Goal: Complete application form: Complete application form

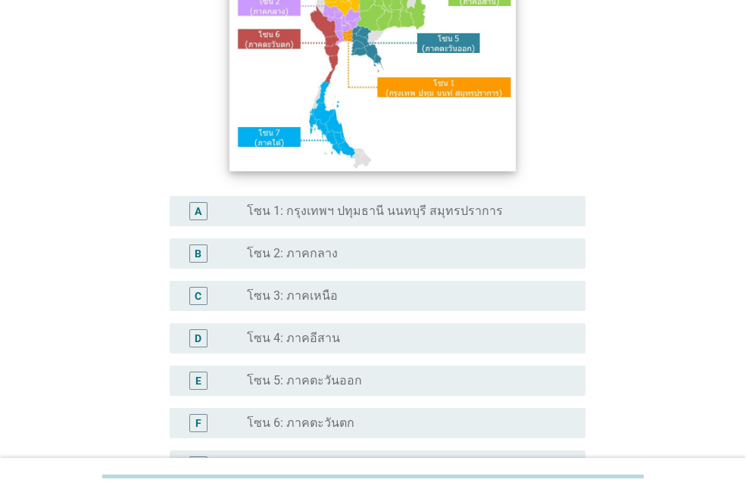
scroll to position [227, 0]
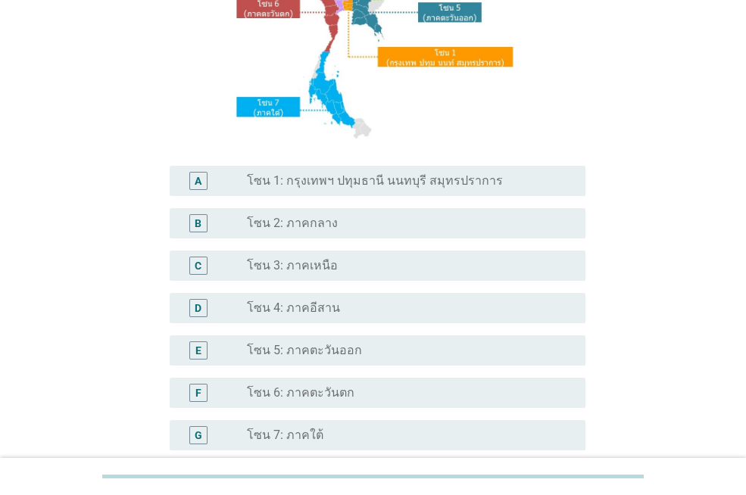
click at [335, 301] on div "radio_button_unchecked โซน 4: ภาคอีสาน" at bounding box center [404, 308] width 314 height 15
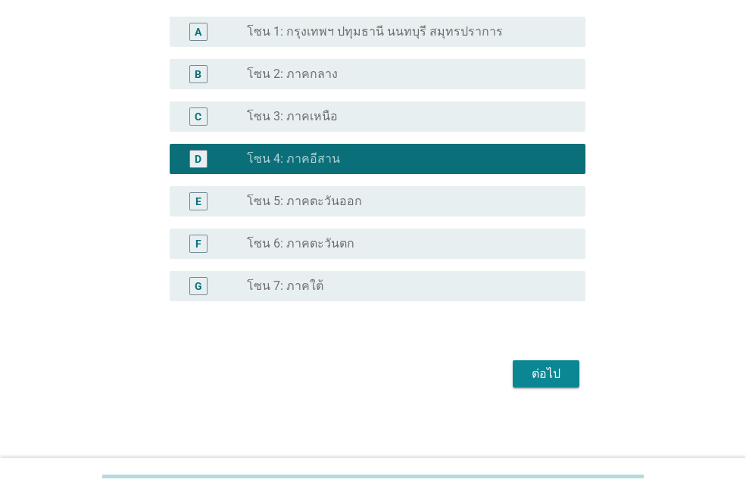
scroll to position [378, 0]
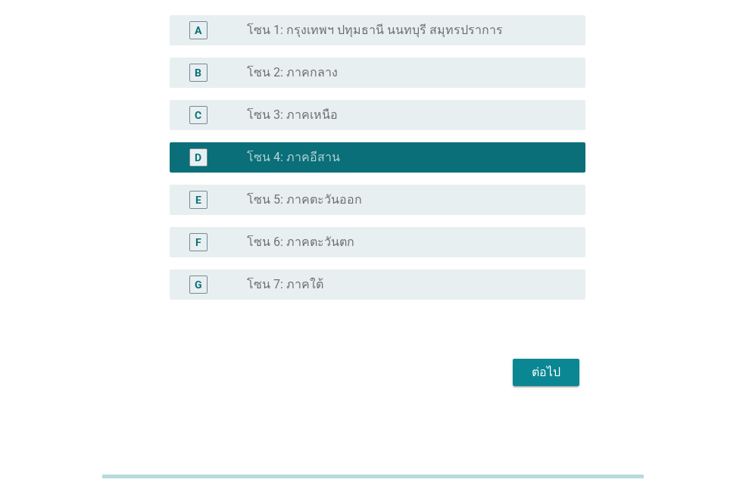
click at [551, 369] on div "ต่อไป" at bounding box center [546, 372] width 42 height 18
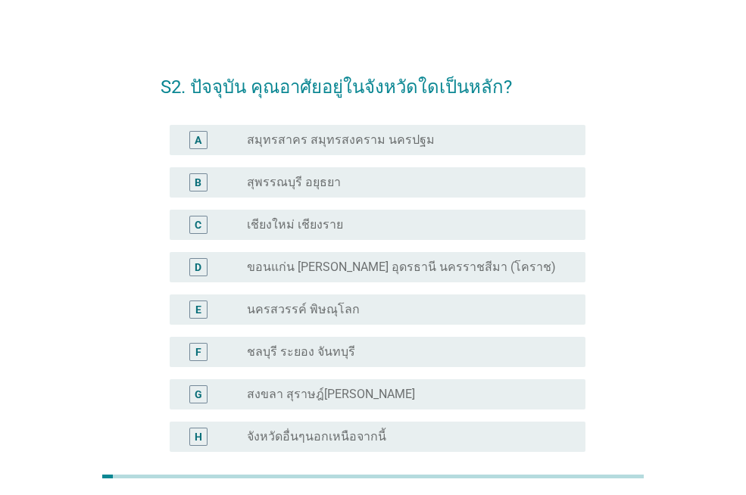
scroll to position [0, 0]
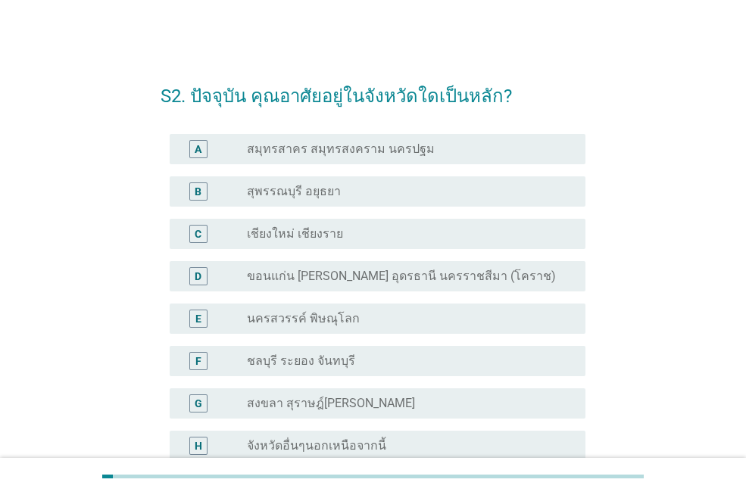
click at [357, 285] on div "D radio_button_unchecked ขอนแก่น [PERSON_NAME] อุดรธานี นครราชสีมา (โคราช)" at bounding box center [378, 276] width 416 height 30
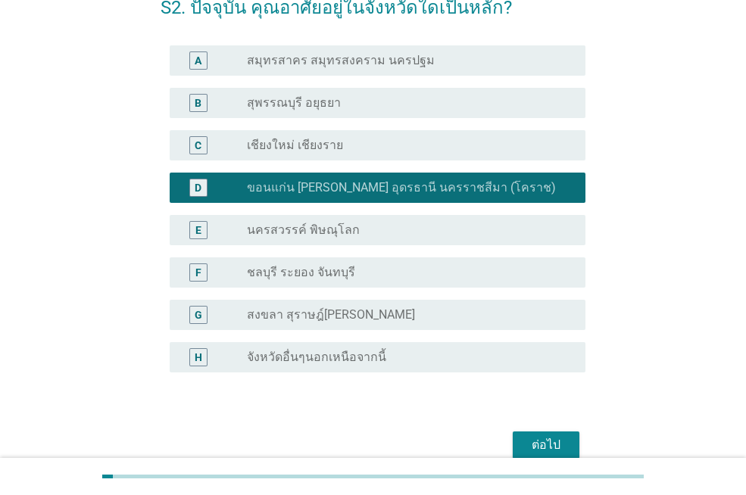
scroll to position [161, 0]
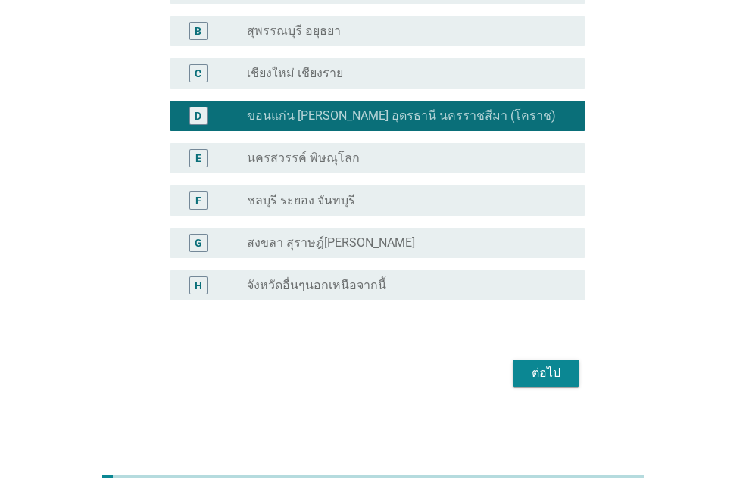
click at [537, 366] on div "ต่อไป" at bounding box center [546, 373] width 42 height 18
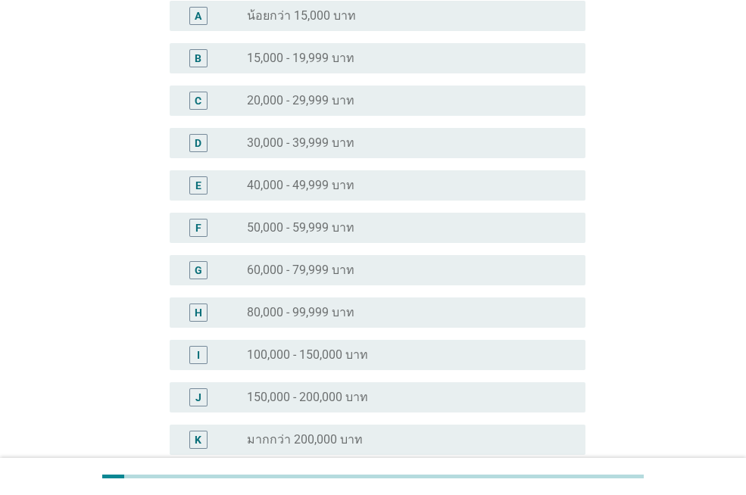
scroll to position [0, 0]
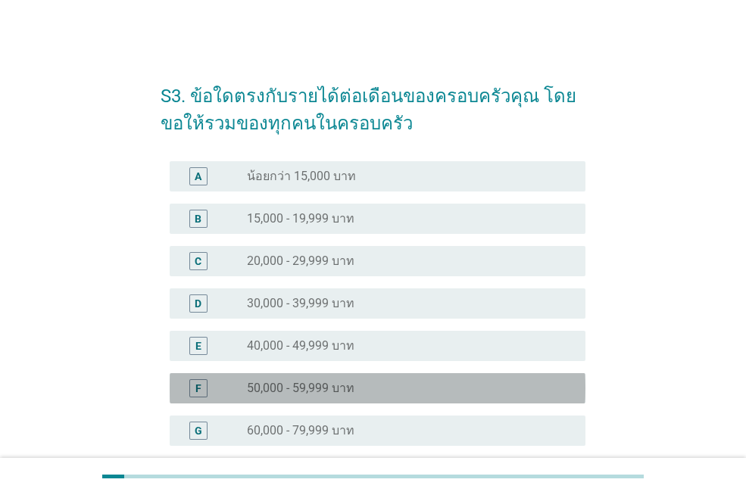
click at [332, 388] on label "50,000 - 59,999 บาท" at bounding box center [301, 388] width 108 height 15
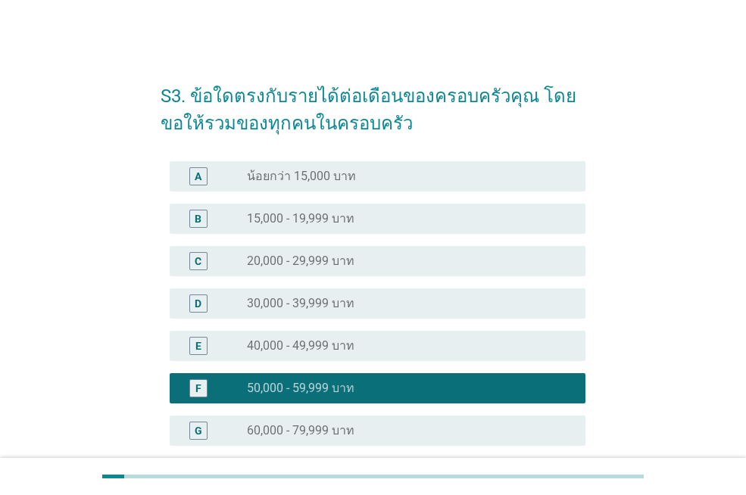
click at [332, 427] on label "60,000 - 79,999 บาท" at bounding box center [301, 430] width 108 height 15
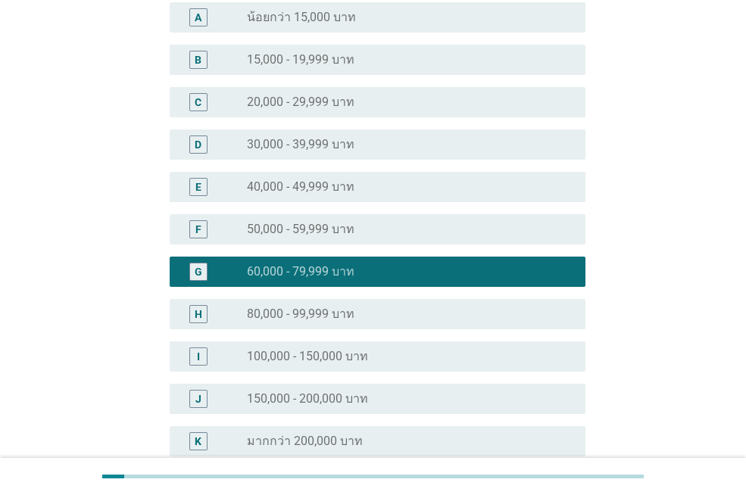
scroll to position [303, 0]
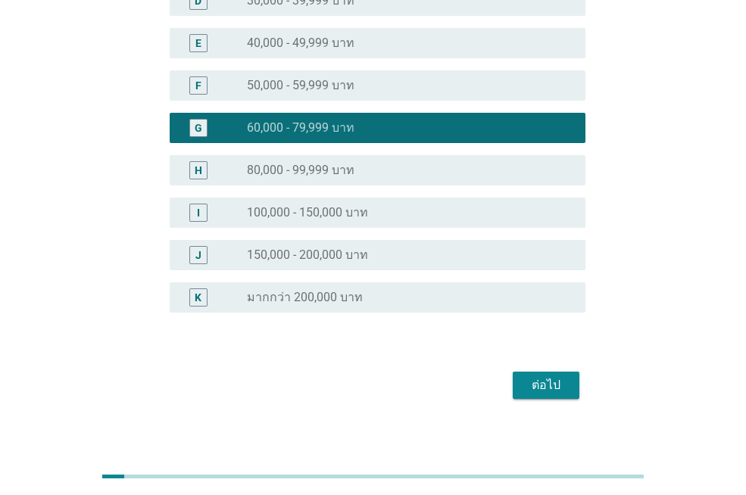
click at [389, 217] on div "radio_button_unchecked 100,000 - 150,000 บาท" at bounding box center [404, 212] width 314 height 15
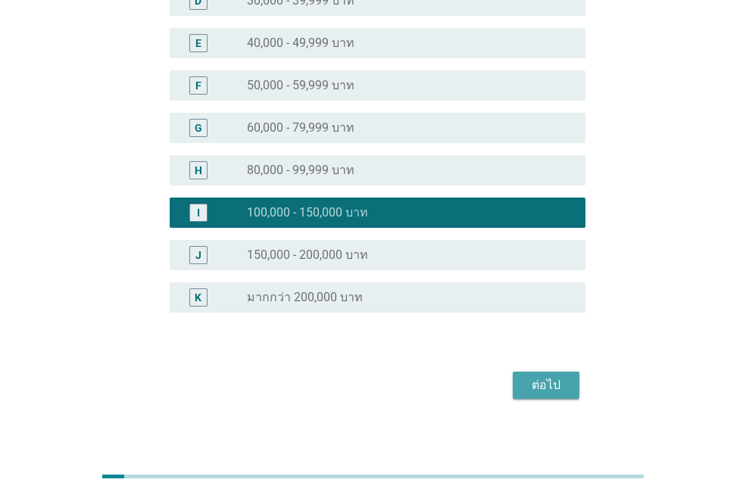
click at [552, 392] on div "ต่อไป" at bounding box center [546, 385] width 42 height 18
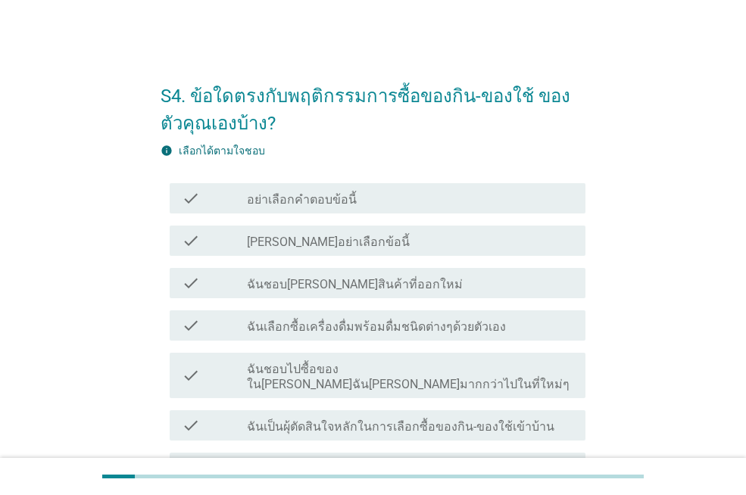
click at [391, 287] on div "check_box_outline_blank ฉันชอบ[PERSON_NAME]สินค้าที่ออกใหม่" at bounding box center [410, 283] width 326 height 18
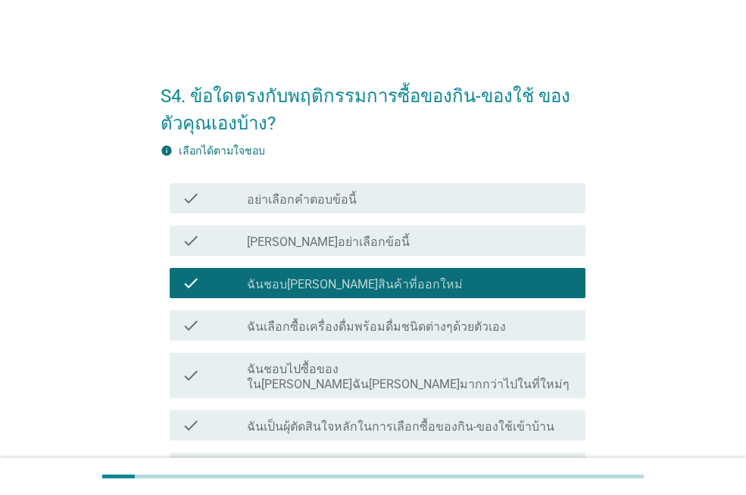
click at [399, 327] on label "ฉันเลือกซื้อเครื่องดื่มพร้อมดื่มชนิดต่างๆด้วยตัวเอง" at bounding box center [376, 327] width 259 height 15
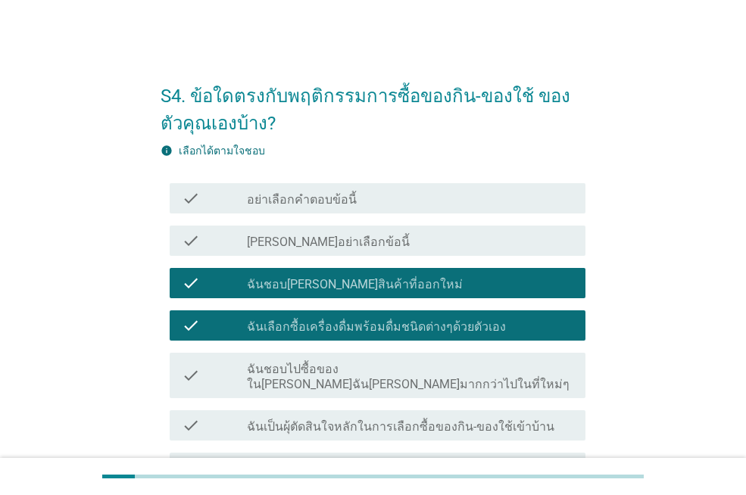
click at [410, 420] on label "ฉันเป็นผุ้ตัดสินใจหลักในการเลือกซื้อของกิน-ของใช้เข้าบ้าน" at bounding box center [400, 427] width 307 height 15
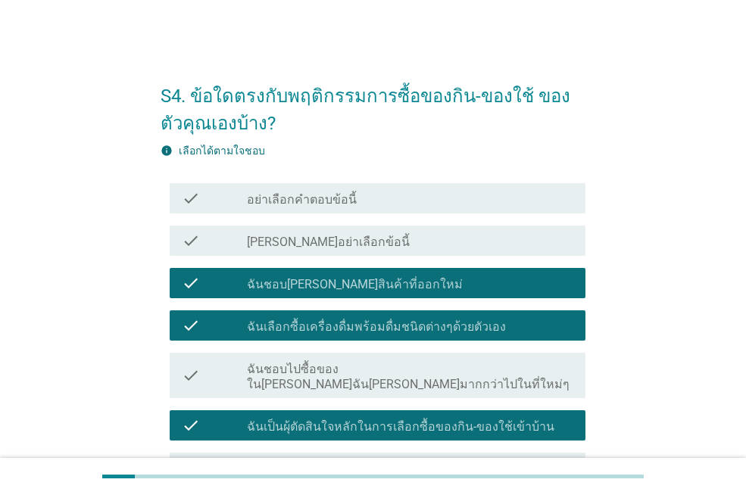
scroll to position [192, 0]
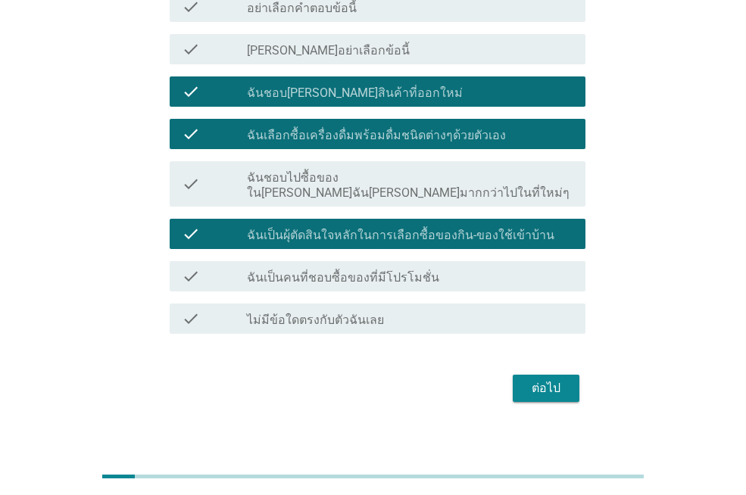
click at [426, 270] on label "ฉันเป็นคนที่ชอบซื้อของที่มีโปรโมชั่น" at bounding box center [343, 277] width 192 height 15
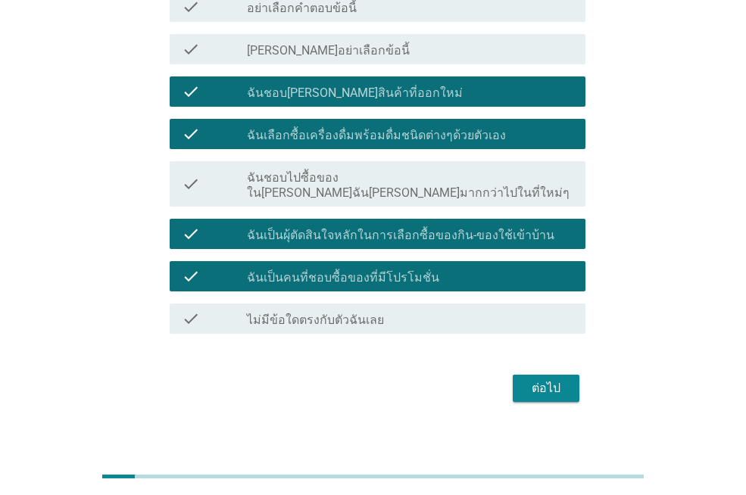
click at [546, 379] on div "ต่อไป" at bounding box center [546, 388] width 42 height 18
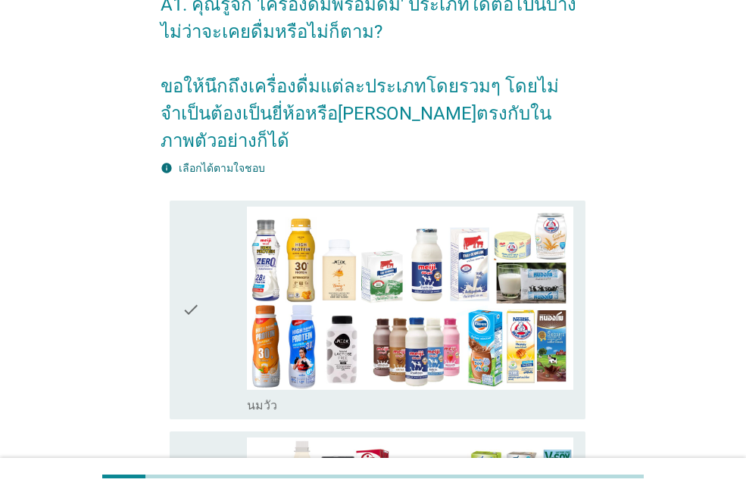
scroll to position [227, 0]
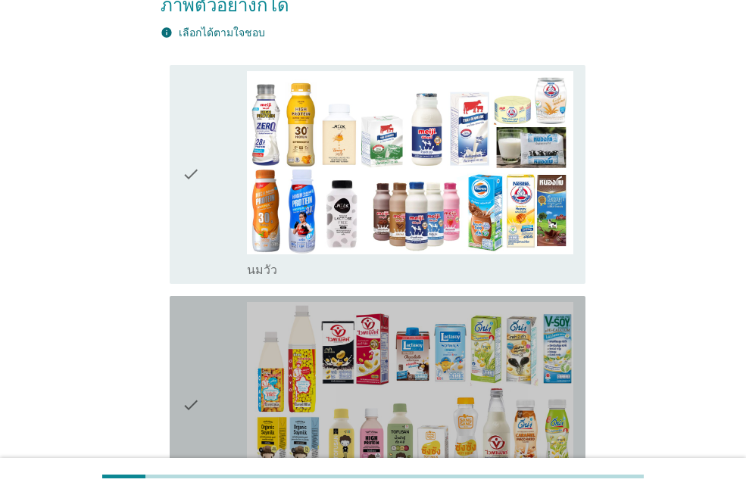
click at [229, 376] on div "check" at bounding box center [214, 405] width 65 height 207
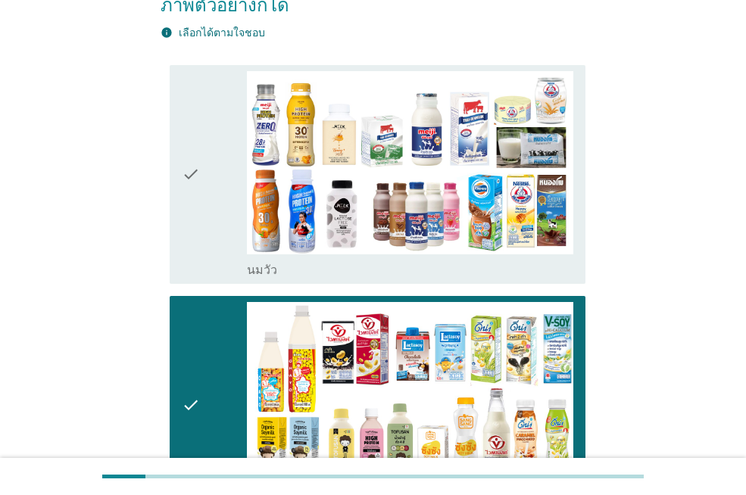
scroll to position [454, 0]
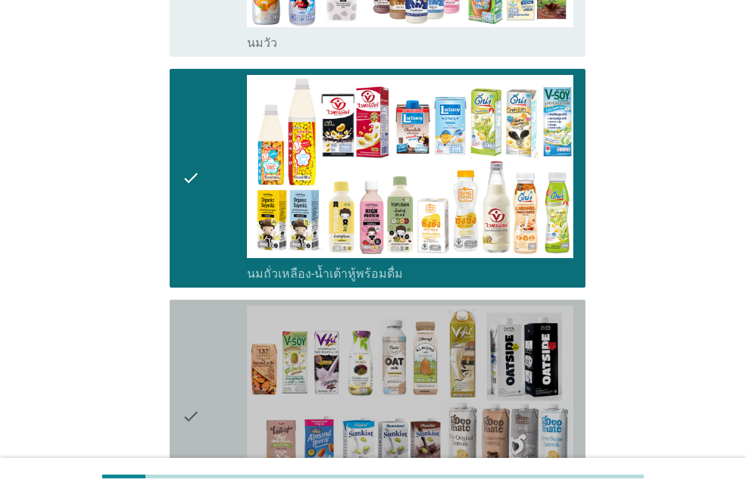
click at [215, 360] on div "check" at bounding box center [214, 417] width 65 height 222
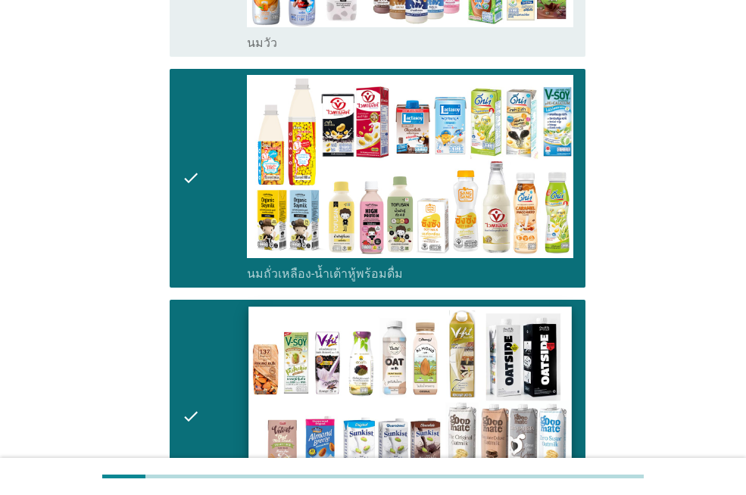
scroll to position [757, 0]
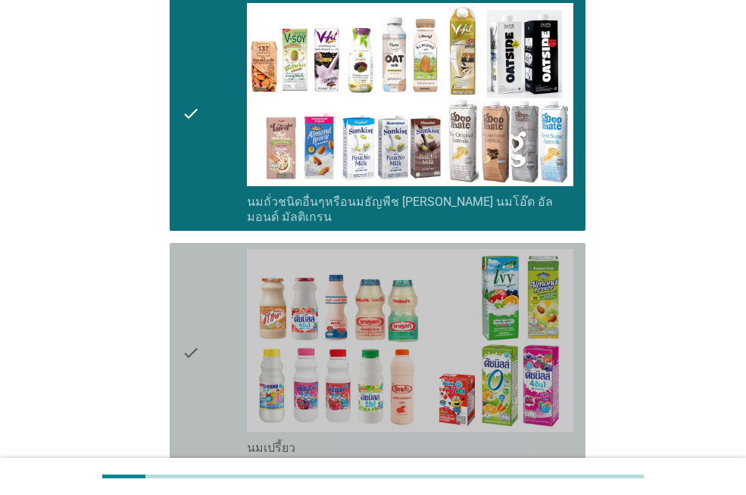
click at [211, 313] on div "check" at bounding box center [214, 352] width 65 height 207
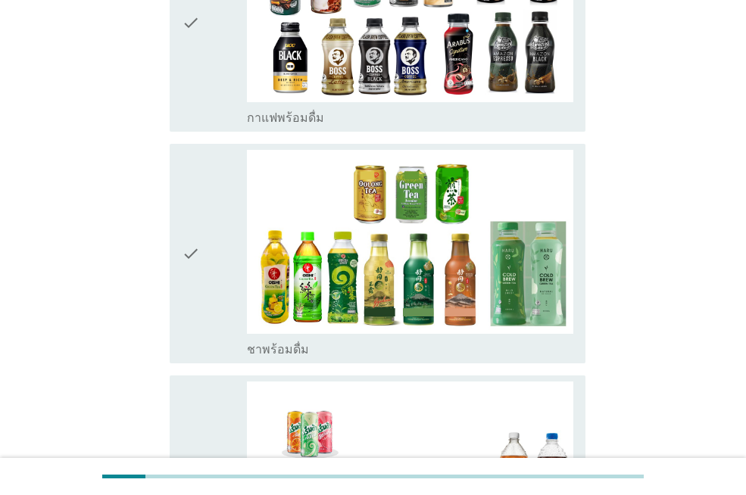
scroll to position [1515, 0]
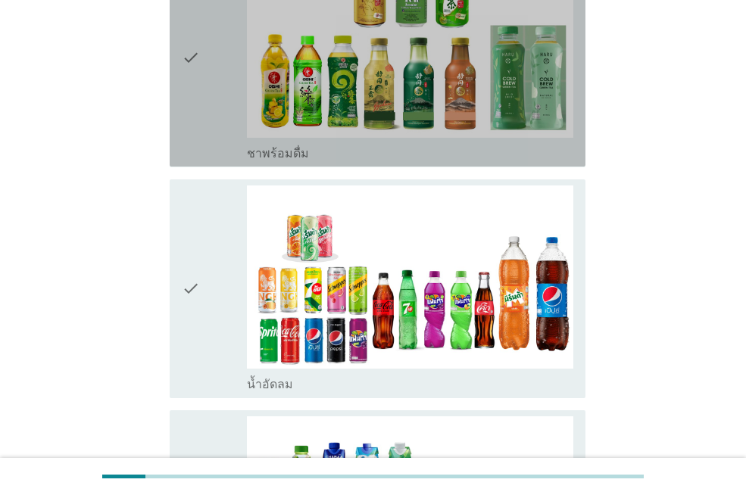
click at [225, 68] on div "check" at bounding box center [214, 57] width 65 height 207
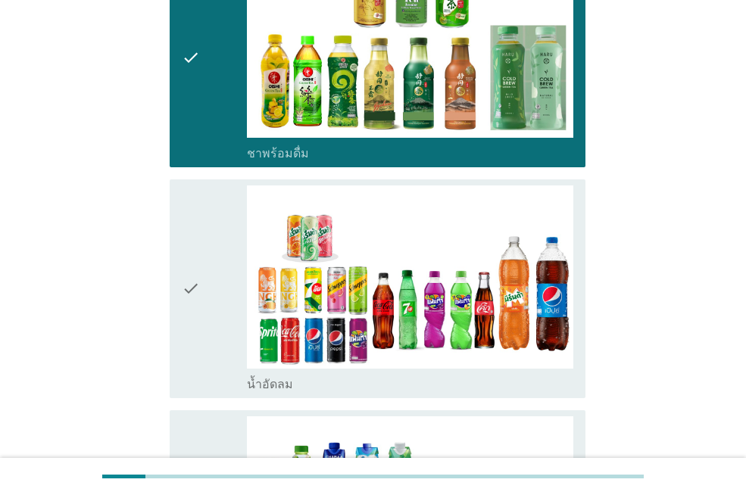
scroll to position [1817, 0]
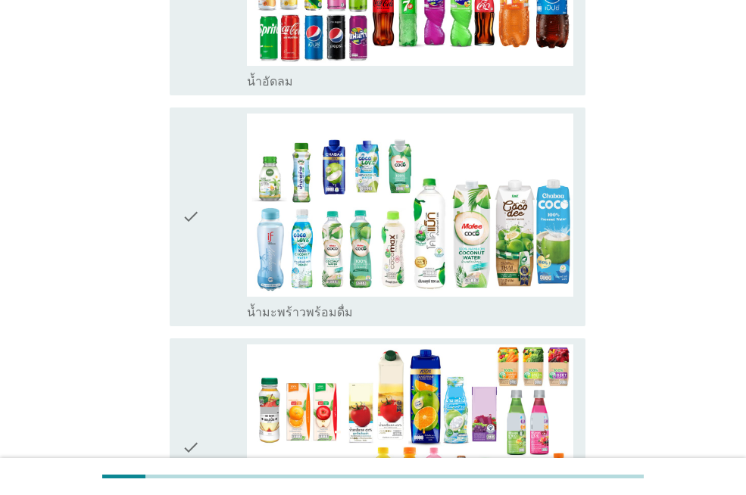
click at [196, 181] on icon "check" at bounding box center [191, 217] width 18 height 207
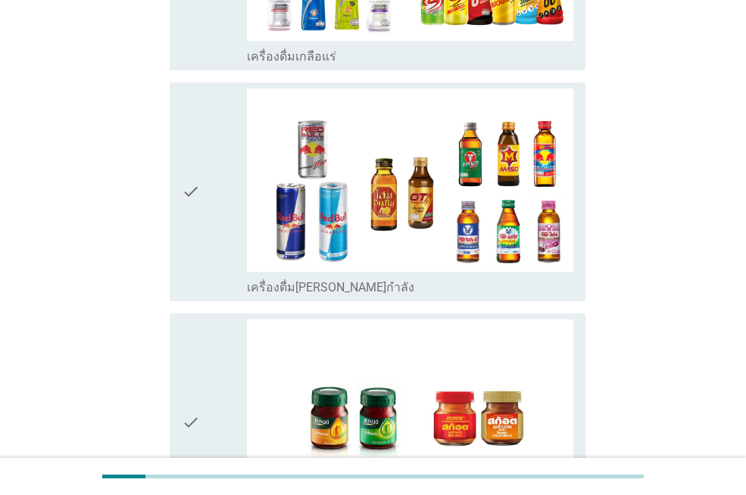
scroll to position [3212, 0]
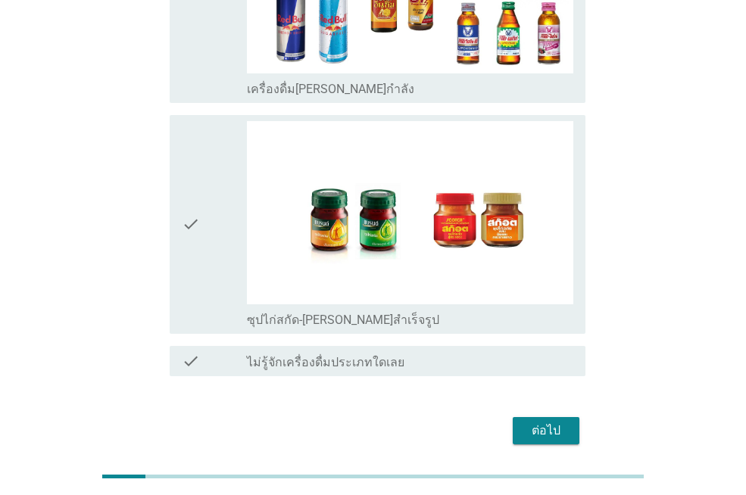
click at [550, 422] on div "ต่อไป" at bounding box center [546, 431] width 42 height 18
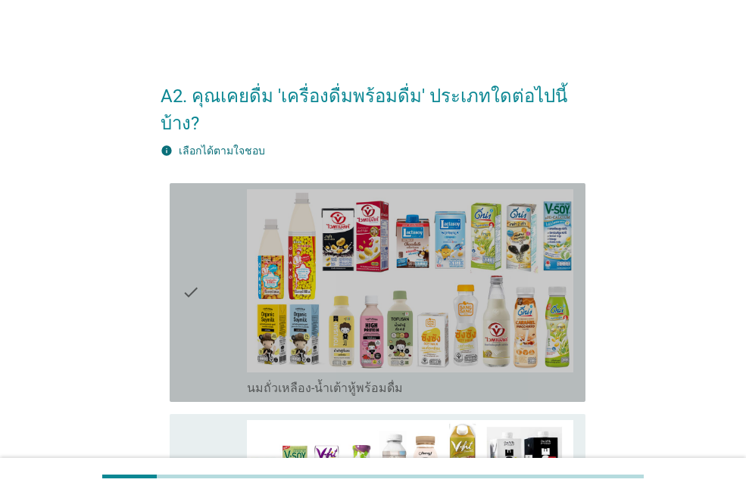
click at [217, 285] on div "check" at bounding box center [214, 292] width 65 height 207
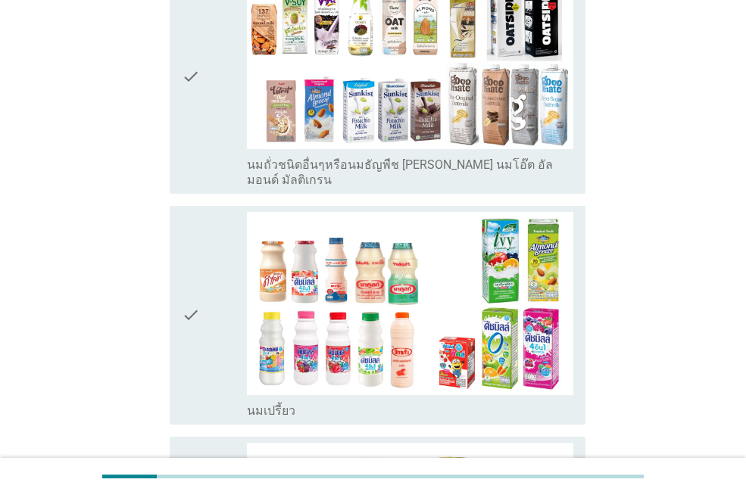
click at [197, 299] on icon "check" at bounding box center [191, 315] width 18 height 207
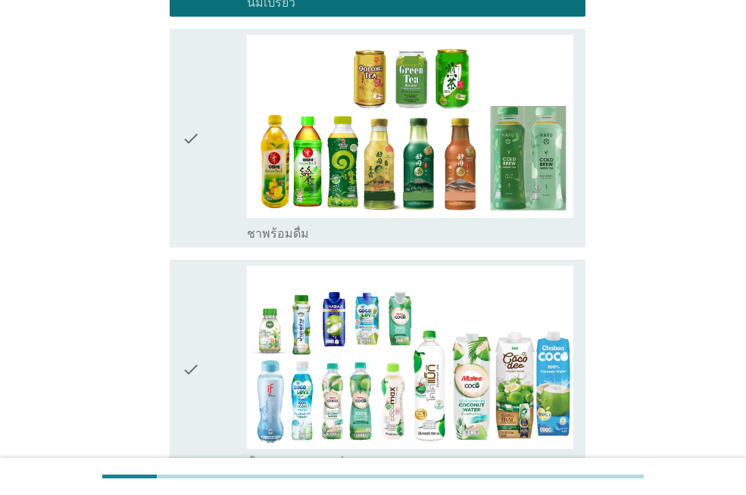
scroll to position [1023, 0]
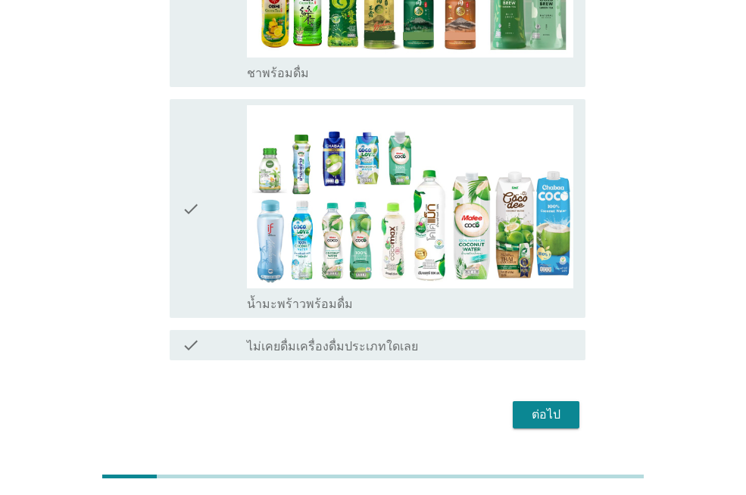
click at [196, 207] on icon "check" at bounding box center [191, 208] width 18 height 207
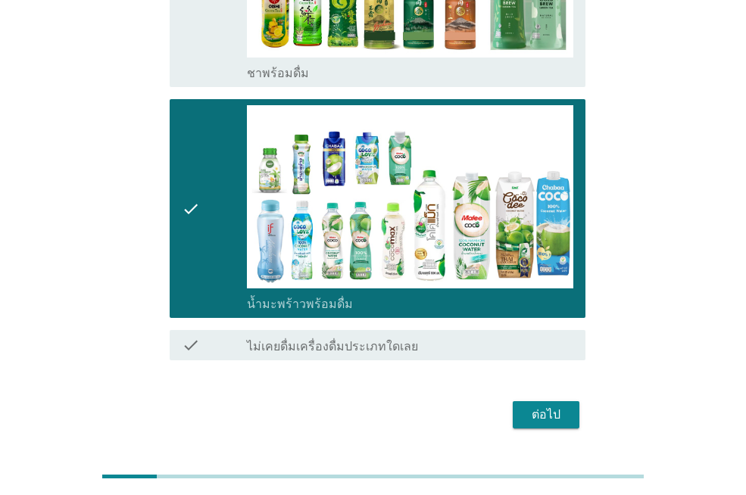
click at [544, 406] on div "ต่อไป" at bounding box center [546, 415] width 42 height 18
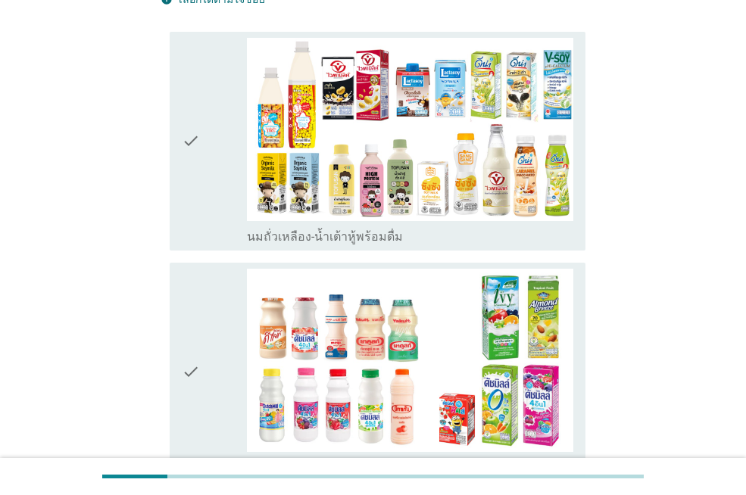
click at [205, 136] on div "check" at bounding box center [214, 141] width 65 height 207
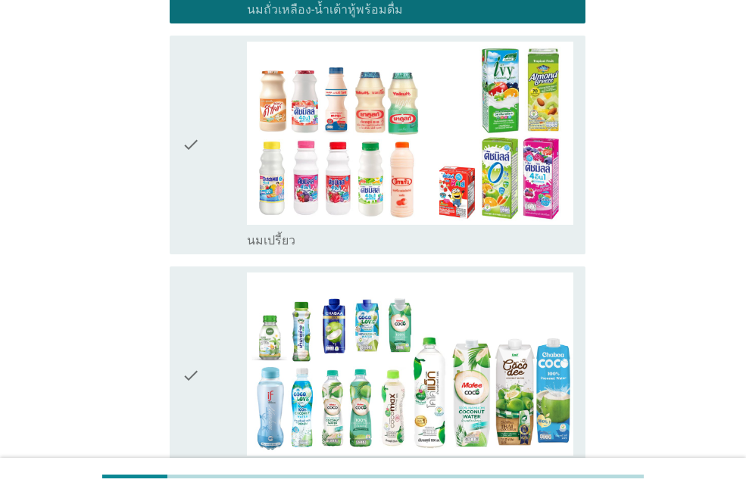
click at [214, 317] on div "check" at bounding box center [214, 376] width 65 height 207
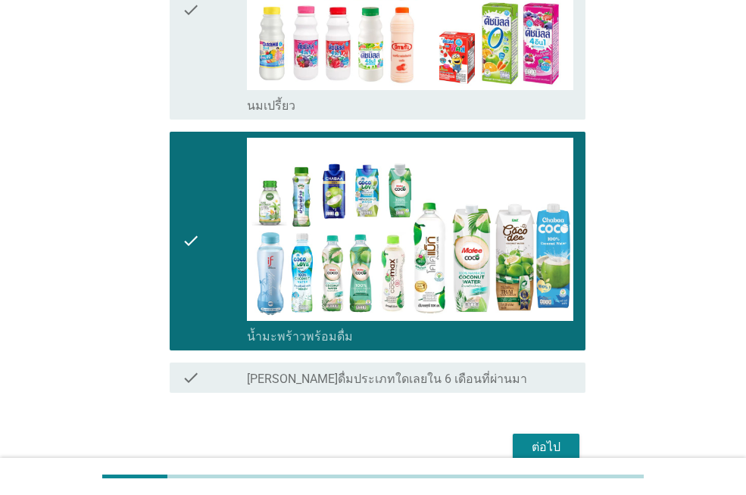
scroll to position [588, 0]
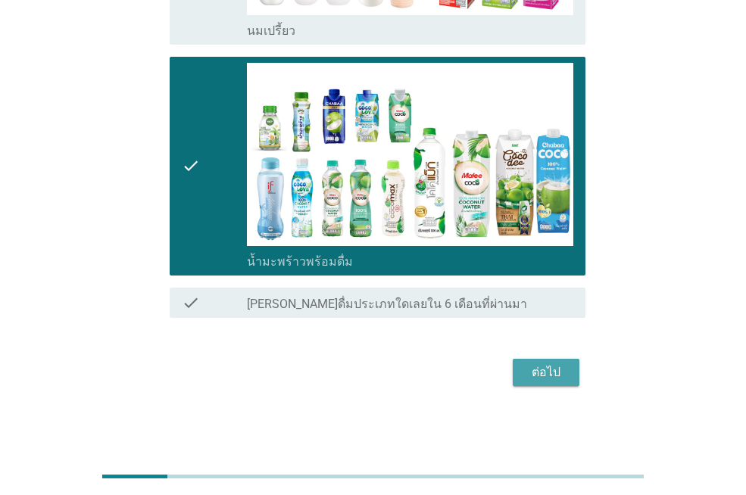
click at [544, 382] on div "ต่อไป" at bounding box center [546, 372] width 42 height 18
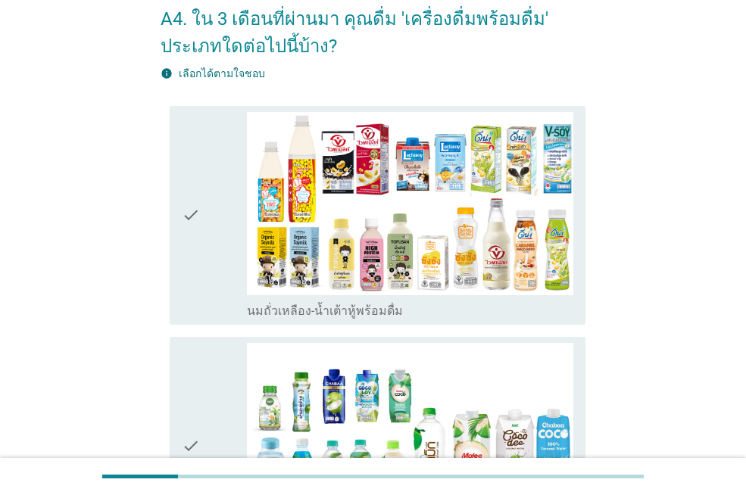
scroll to position [151, 0]
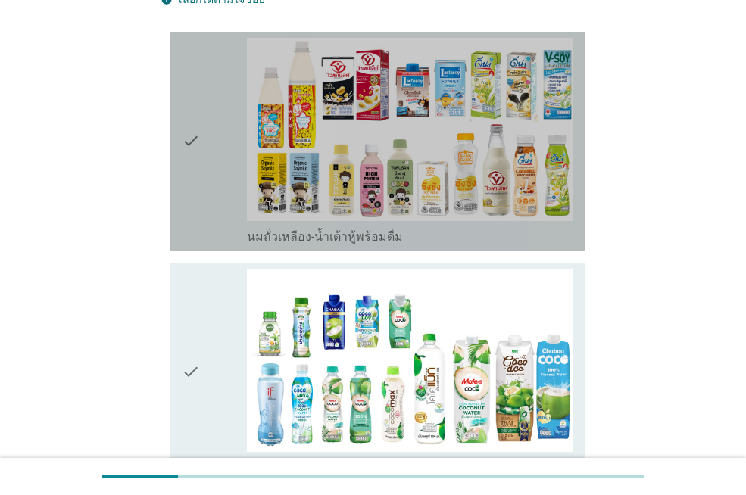
click at [208, 196] on div "check" at bounding box center [214, 141] width 65 height 207
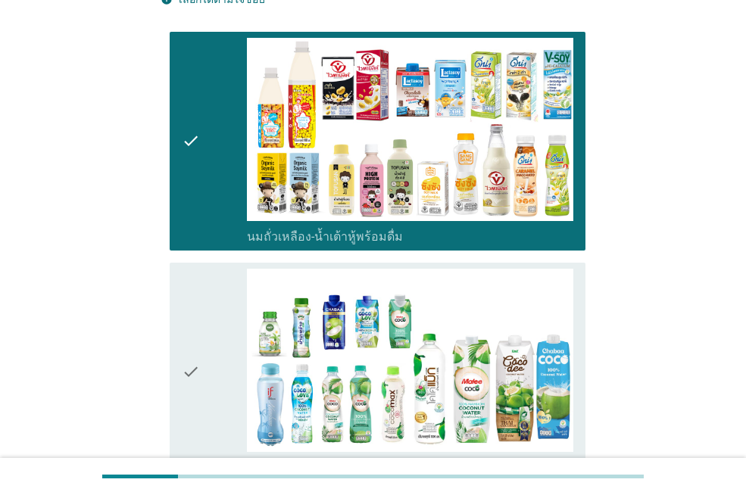
click at [226, 332] on div "check" at bounding box center [214, 372] width 65 height 207
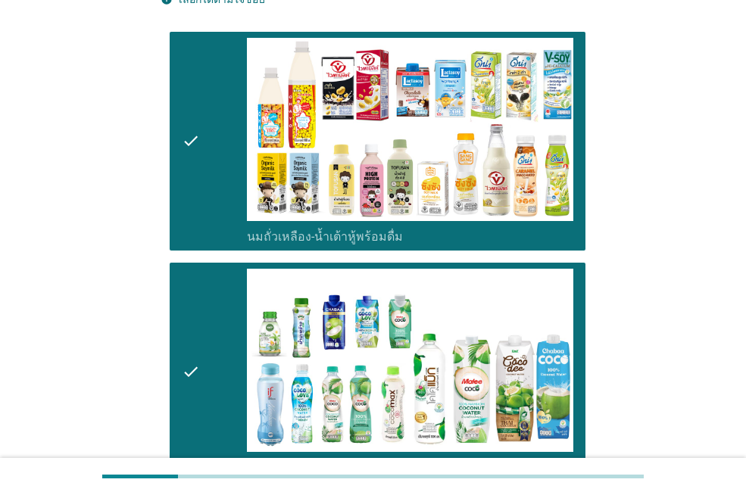
scroll to position [357, 0]
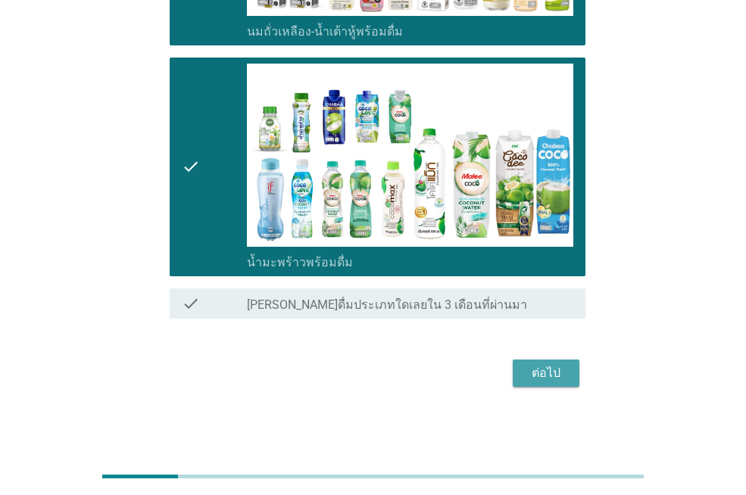
click at [563, 380] on div "ต่อไป" at bounding box center [546, 373] width 42 height 18
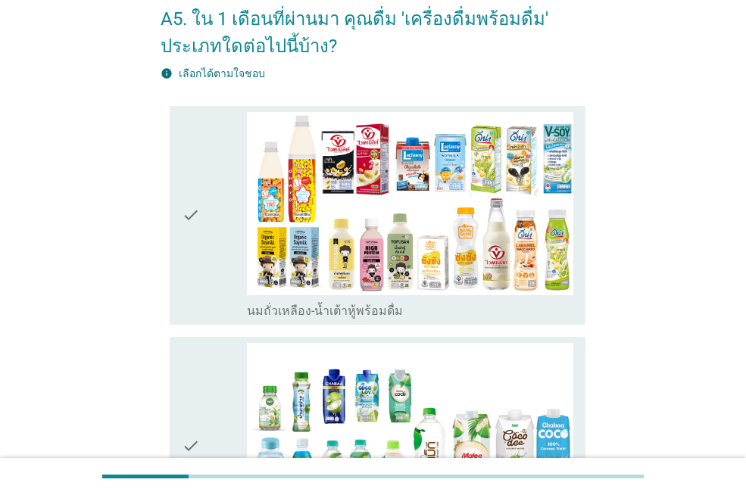
scroll to position [151, 0]
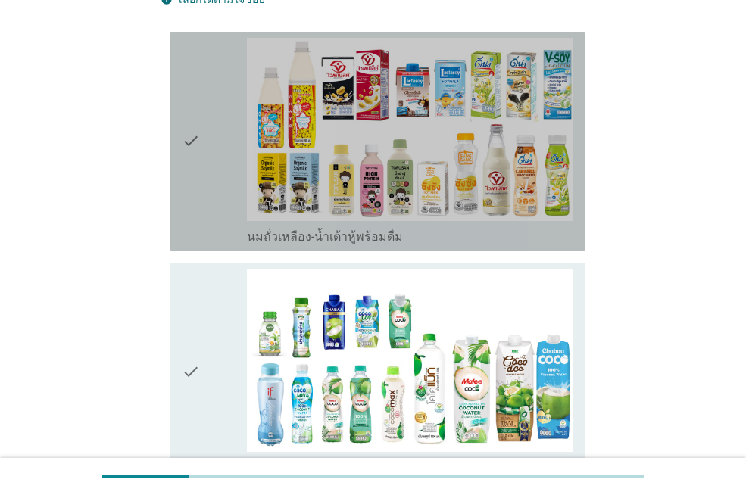
click at [223, 208] on div "check" at bounding box center [214, 141] width 65 height 207
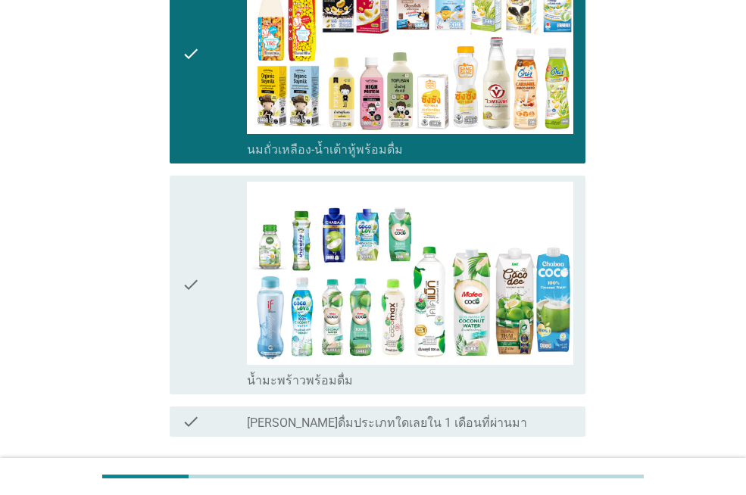
scroll to position [357, 0]
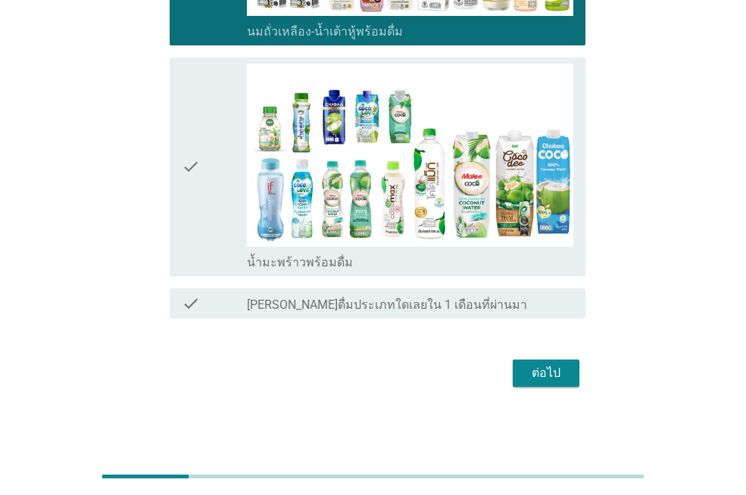
click at [219, 214] on div "check" at bounding box center [214, 167] width 65 height 207
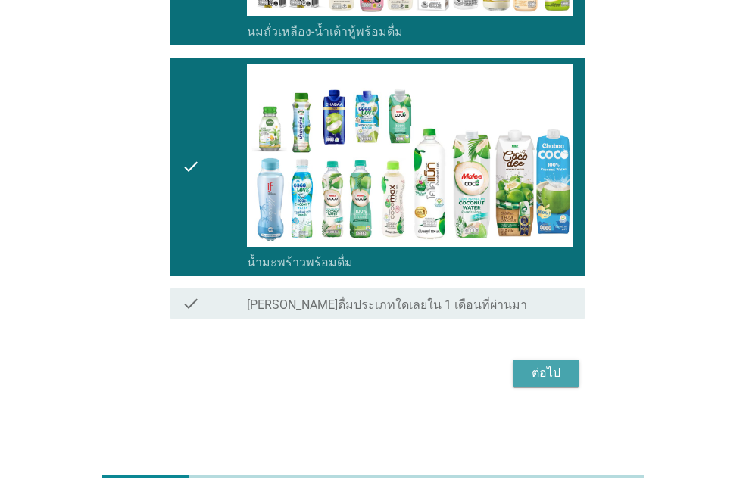
click at [560, 379] on div "ต่อไป" at bounding box center [546, 373] width 42 height 18
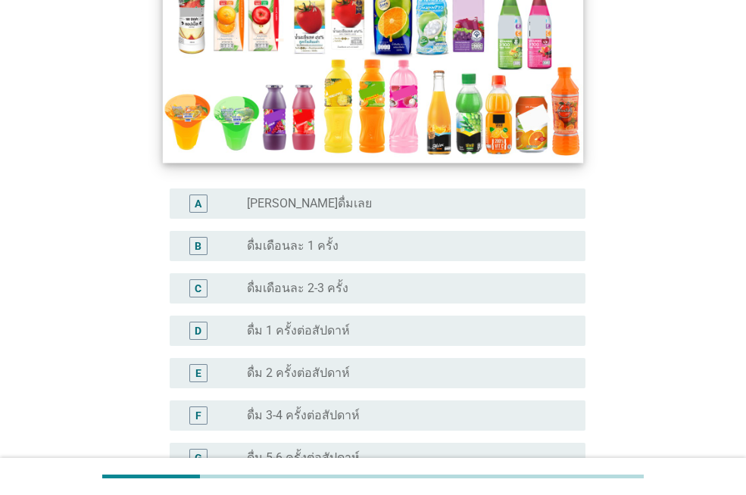
scroll to position [379, 0]
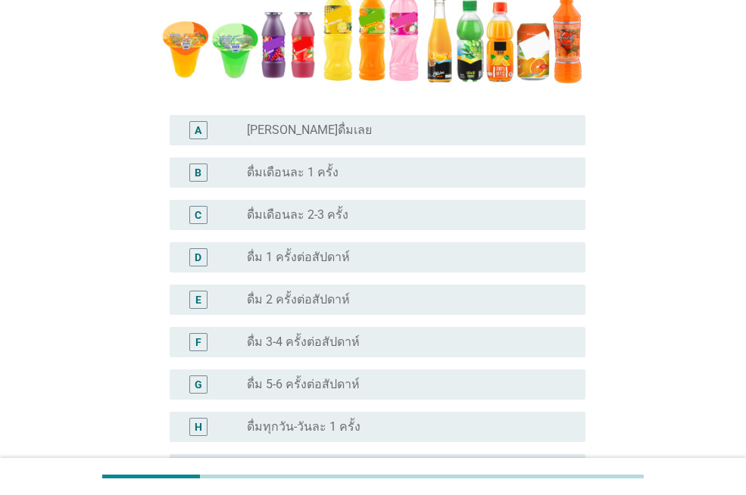
click at [276, 218] on label "ดื่มเดือนละ 2-3 ครั้ง" at bounding box center [297, 214] width 101 height 15
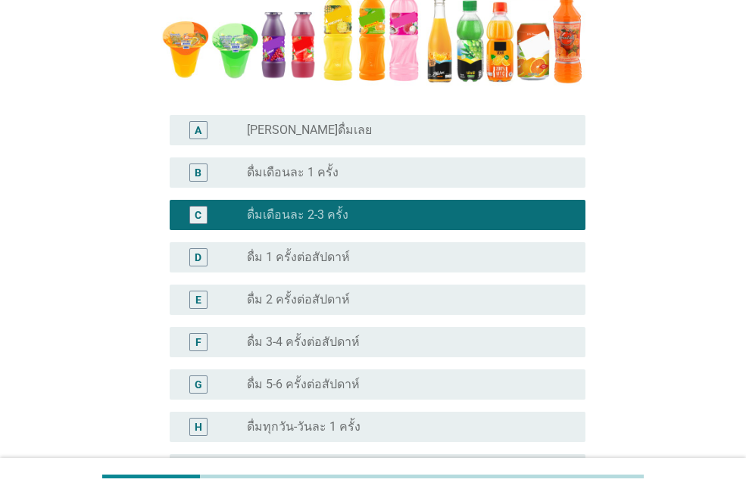
click at [298, 300] on label "ดื่ม 2 ครั้งต่อสัปดาห์" at bounding box center [298, 299] width 103 height 15
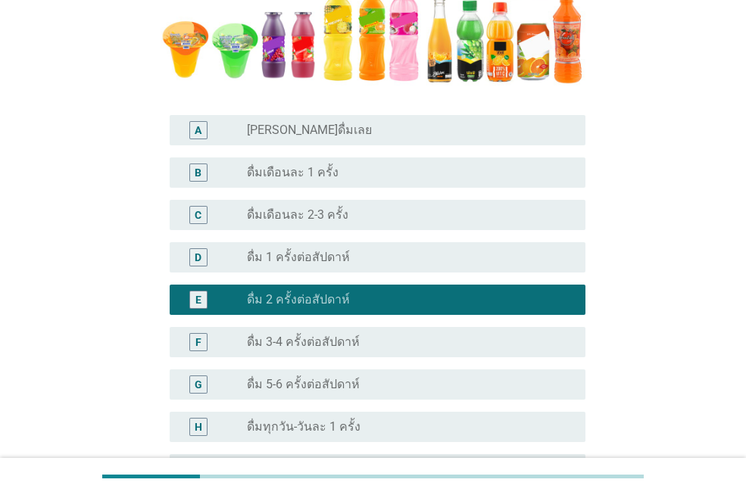
scroll to position [563, 0]
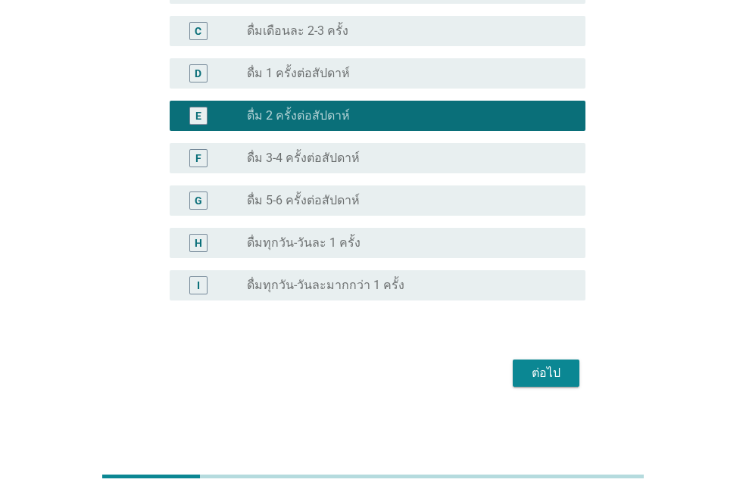
click at [532, 376] on div "ต่อไป" at bounding box center [546, 373] width 42 height 18
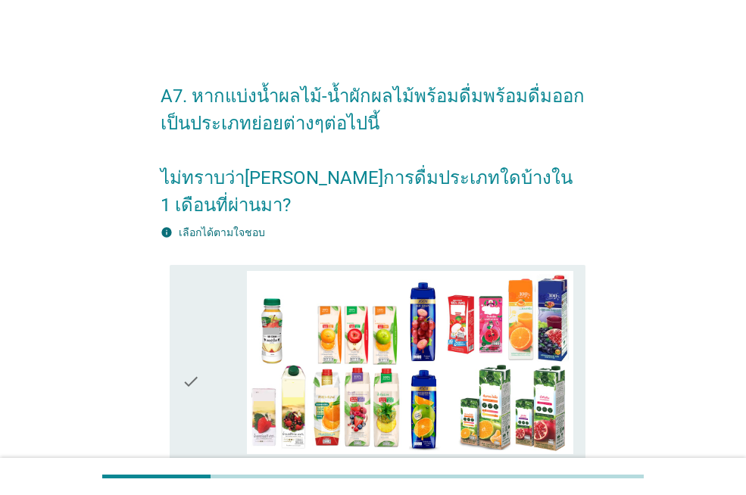
scroll to position [151, 0]
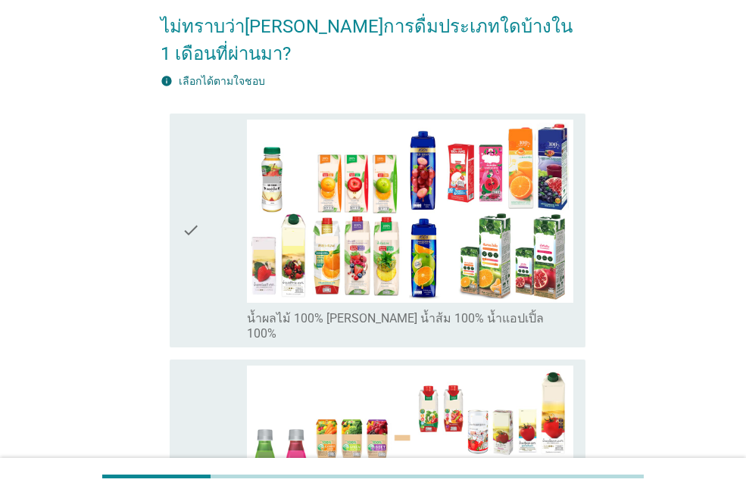
click at [231, 232] on div "check" at bounding box center [214, 231] width 65 height 222
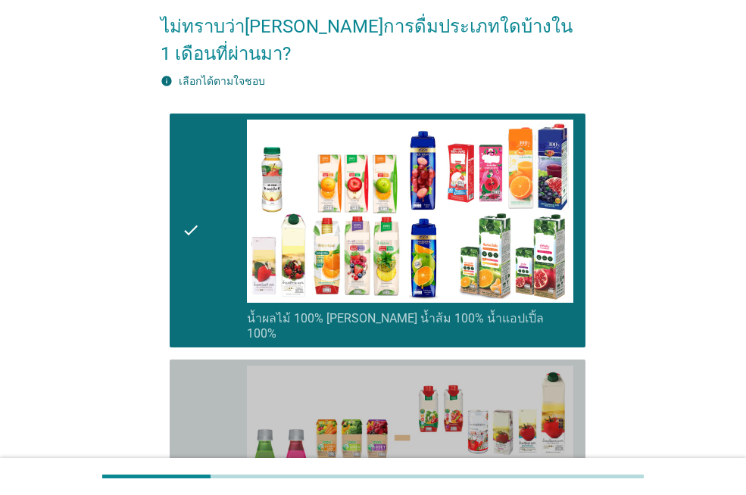
click at [212, 387] on div "check" at bounding box center [214, 477] width 65 height 222
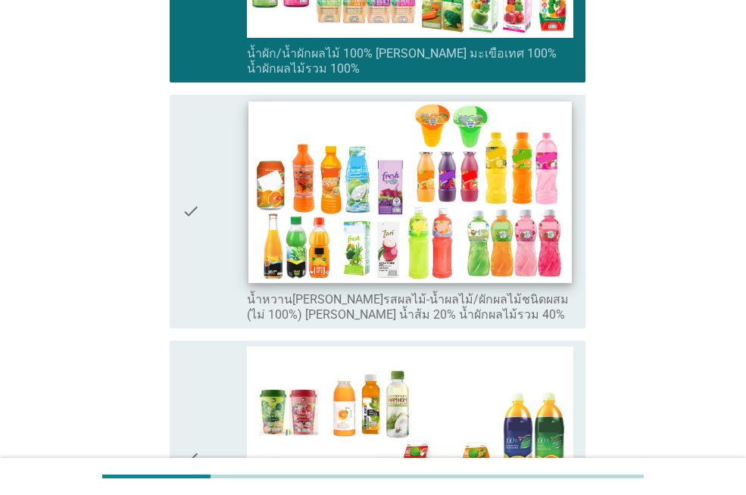
scroll to position [833, 0]
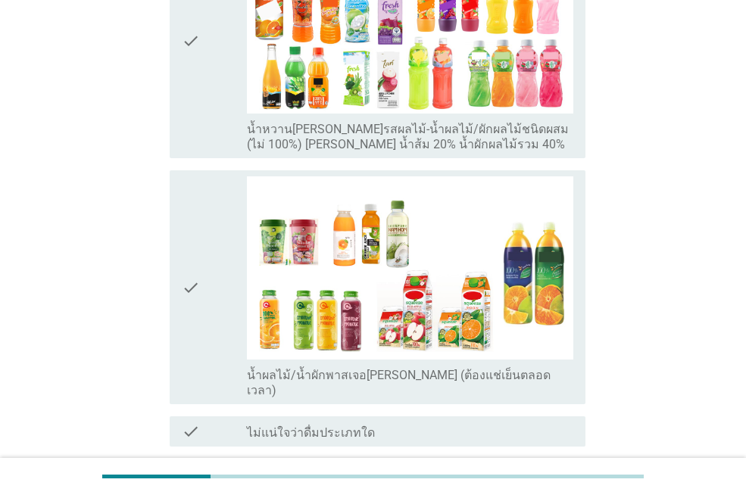
click at [205, 236] on div "check" at bounding box center [214, 287] width 65 height 222
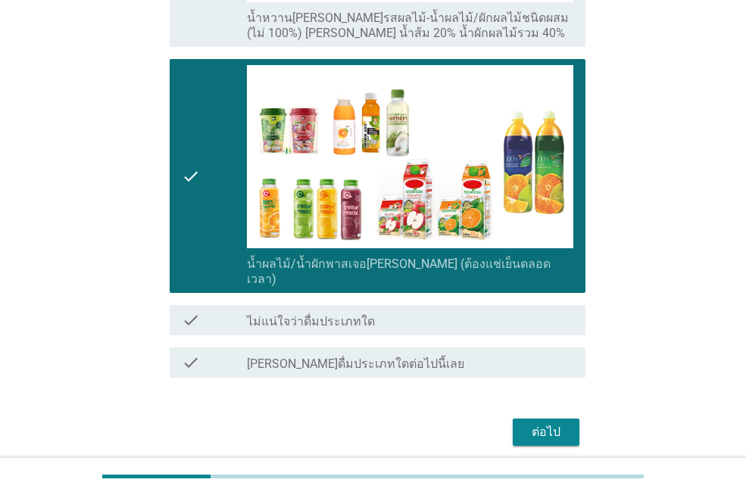
scroll to position [947, 0]
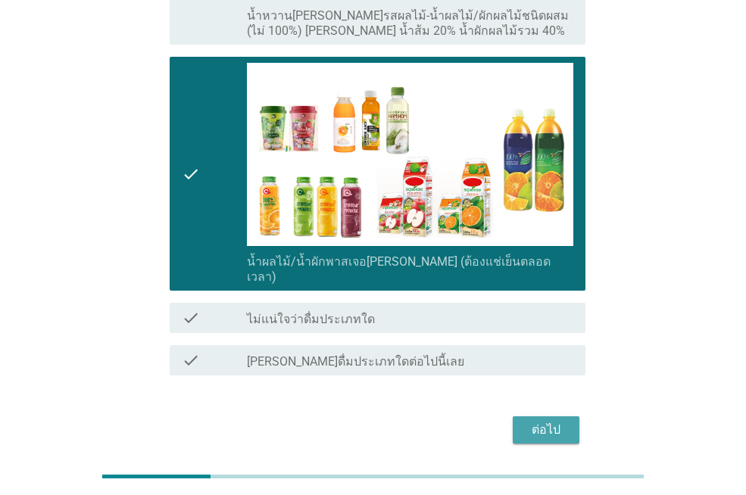
click at [548, 421] on div "ต่อไป" at bounding box center [546, 430] width 42 height 18
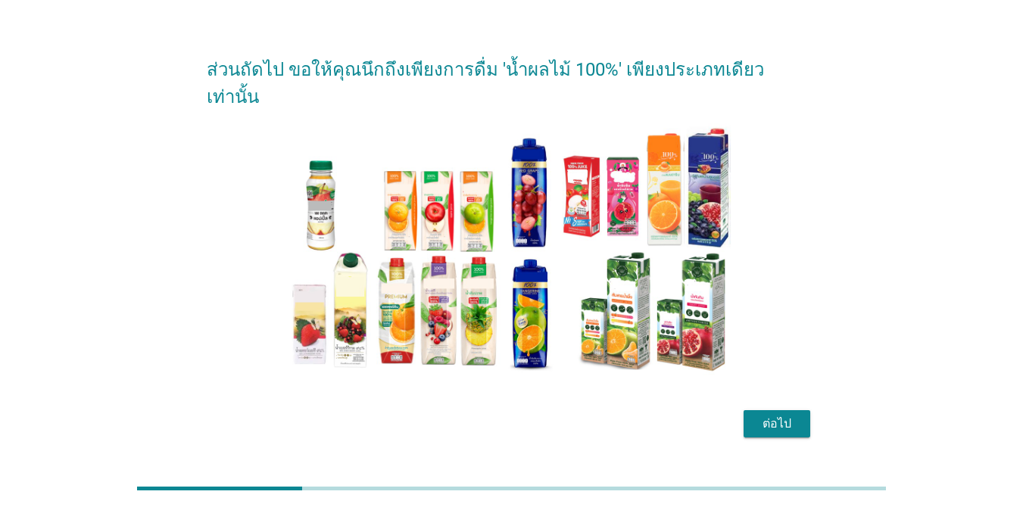
scroll to position [39, 0]
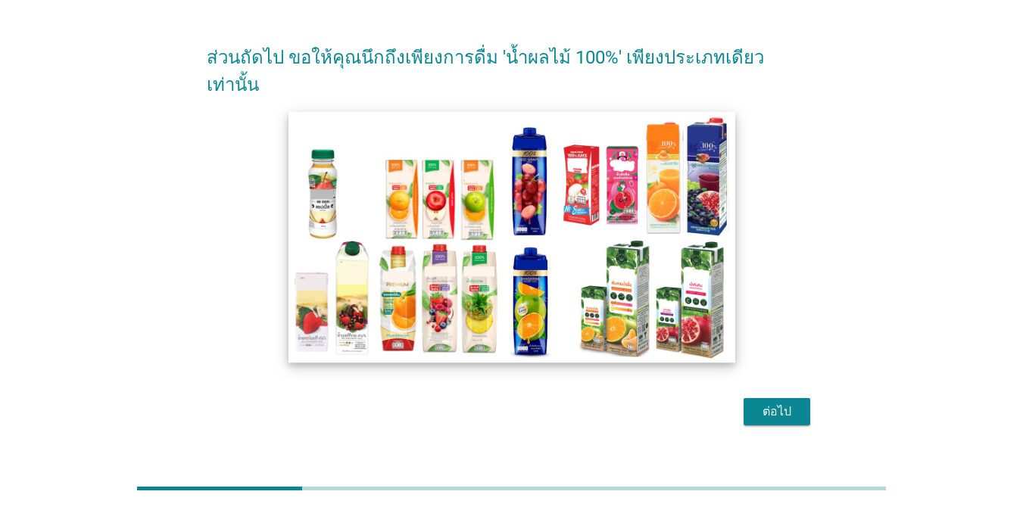
click at [438, 273] on img at bounding box center [512, 236] width 447 height 251
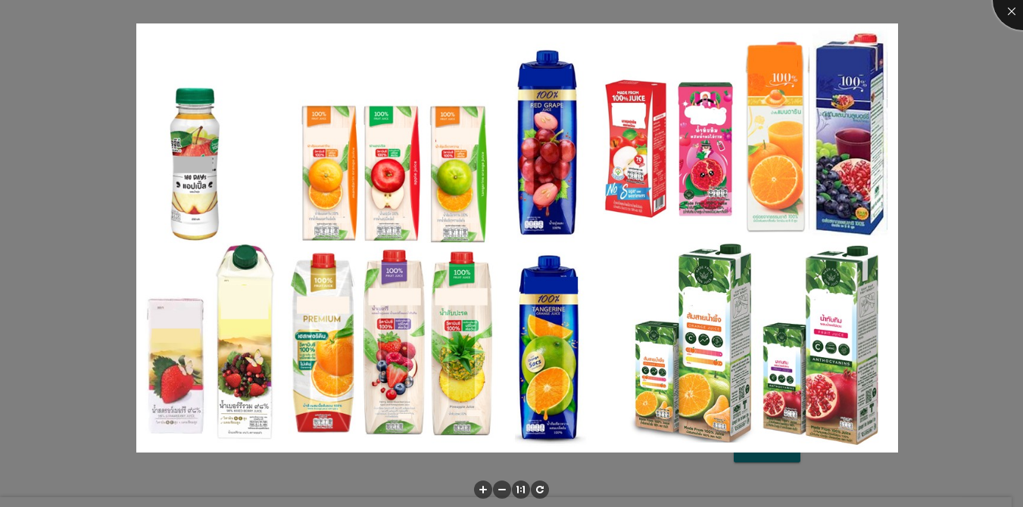
click at [745, 11] on div at bounding box center [1023, 0] width 61 height 61
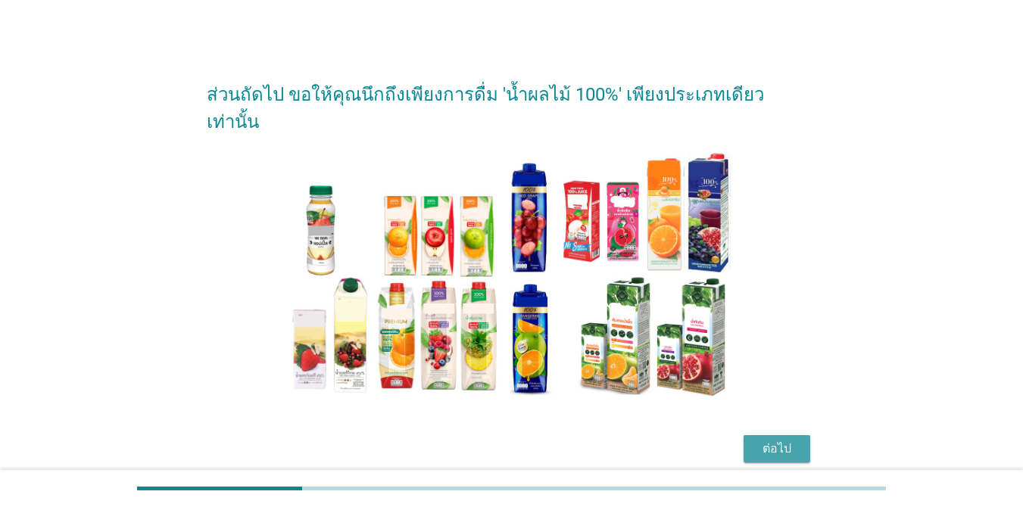
click at [745, 440] on div "ต่อไป" at bounding box center [777, 449] width 42 height 18
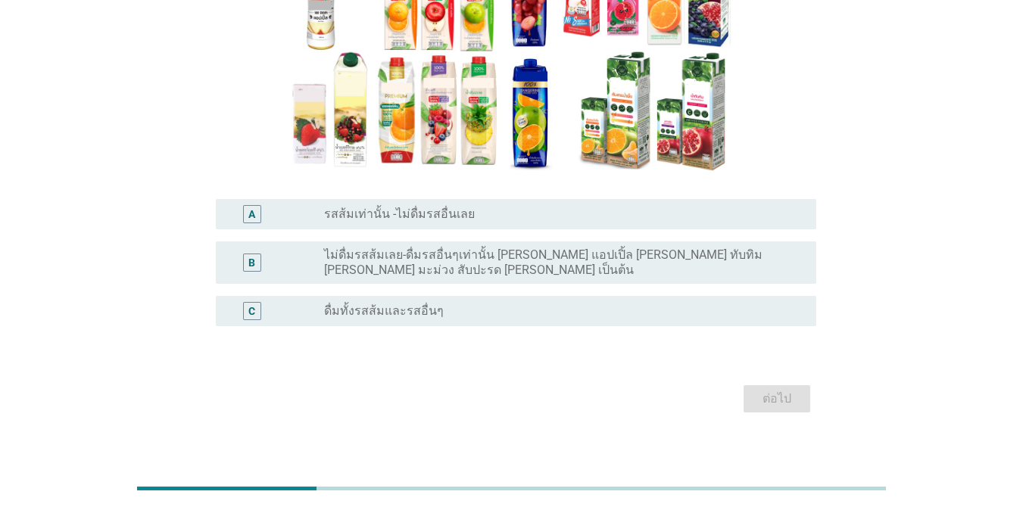
scroll to position [202, 0]
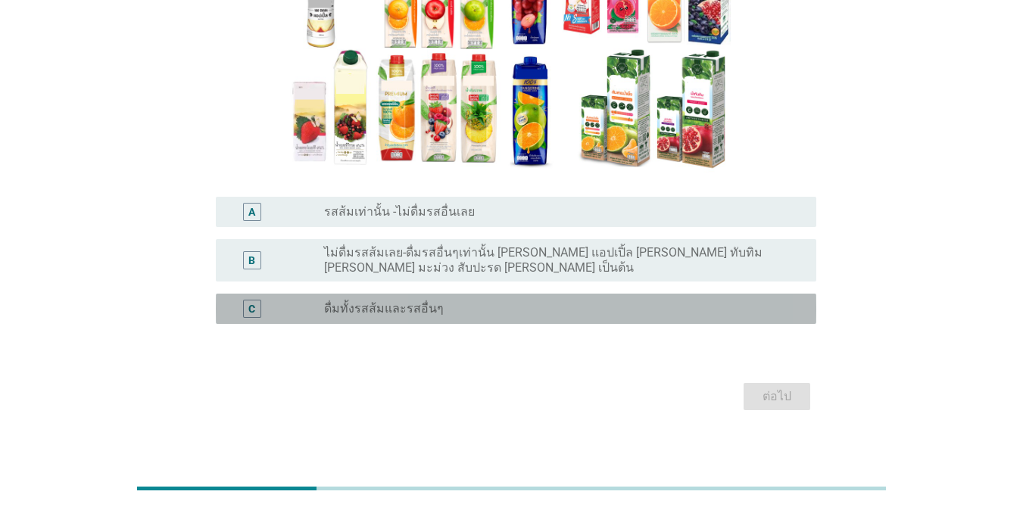
click at [423, 301] on label "ดื่มทั้งรสส้มและรสอื่นๆ" at bounding box center [384, 308] width 120 height 15
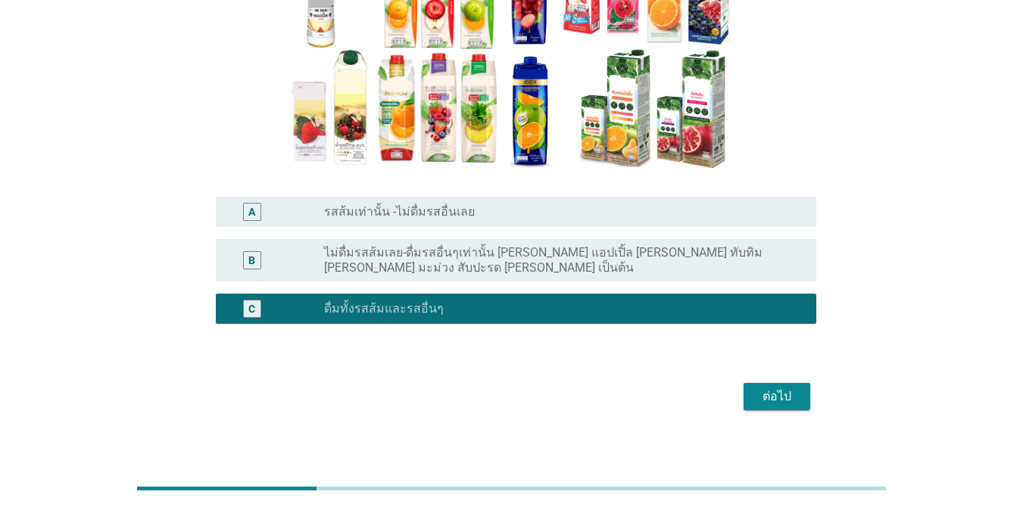
click at [745, 388] on div "ต่อไป" at bounding box center [777, 397] width 42 height 18
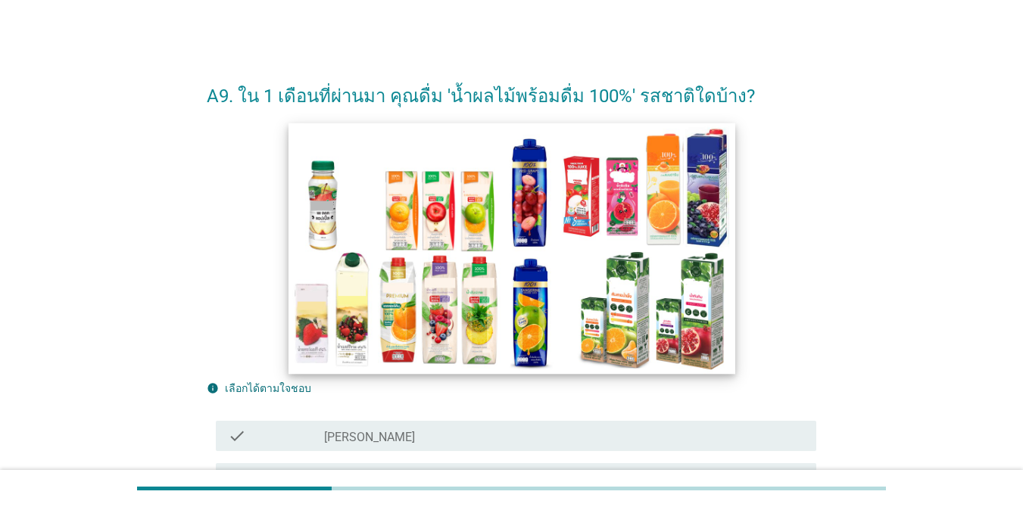
scroll to position [379, 0]
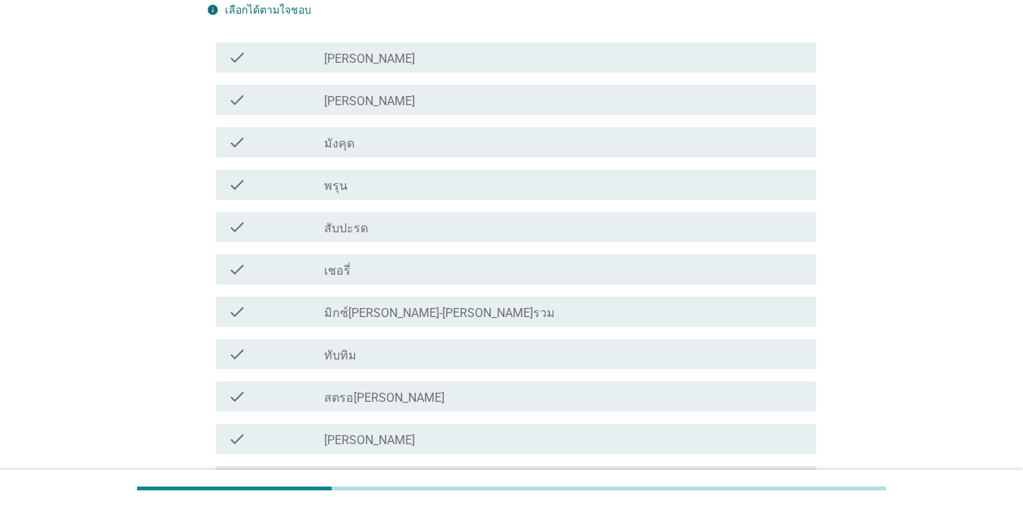
click at [379, 101] on div "check_box_outline_blank [PERSON_NAME]" at bounding box center [564, 100] width 480 height 18
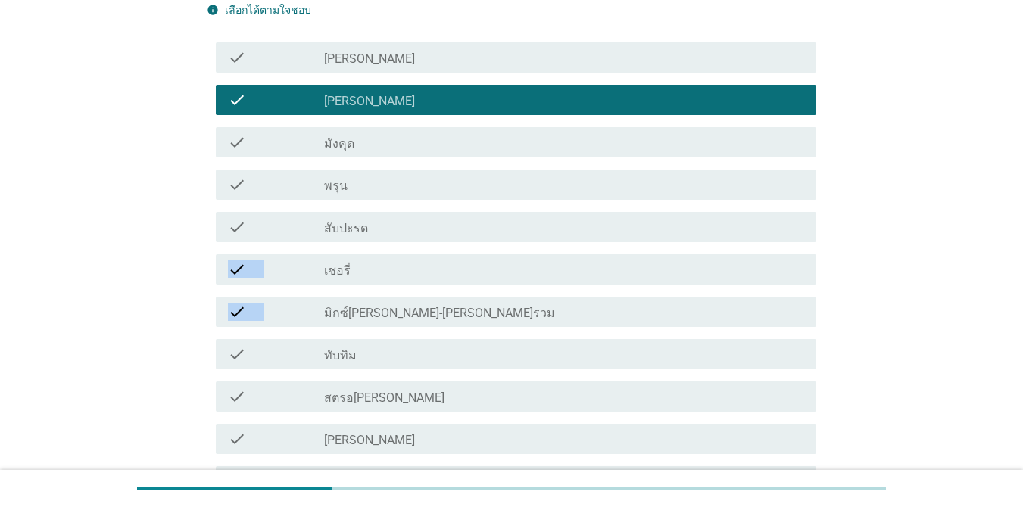
drag, startPoint x: 385, startPoint y: 232, endPoint x: 417, endPoint y: 317, distance: 90.6
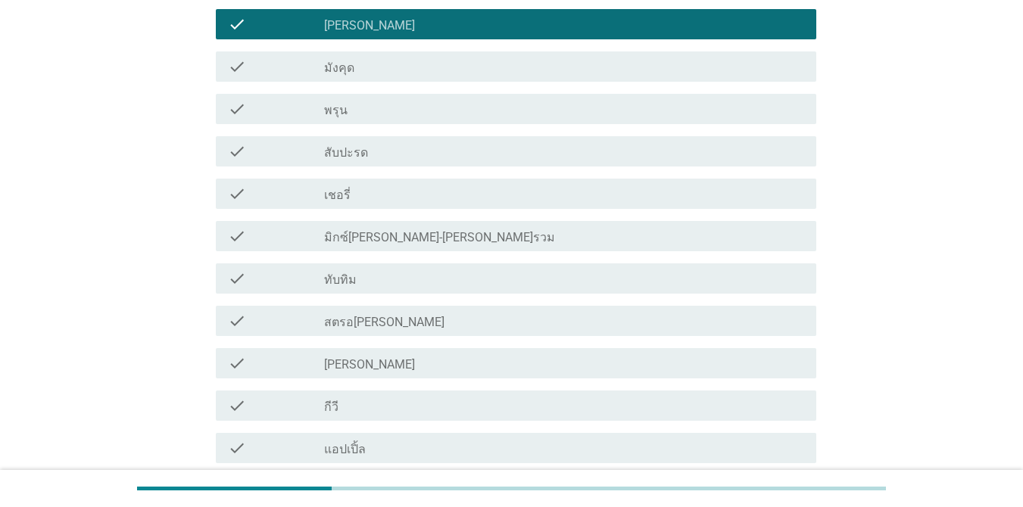
click at [367, 71] on div "check_box_outline_blank มังคุด" at bounding box center [564, 67] width 480 height 18
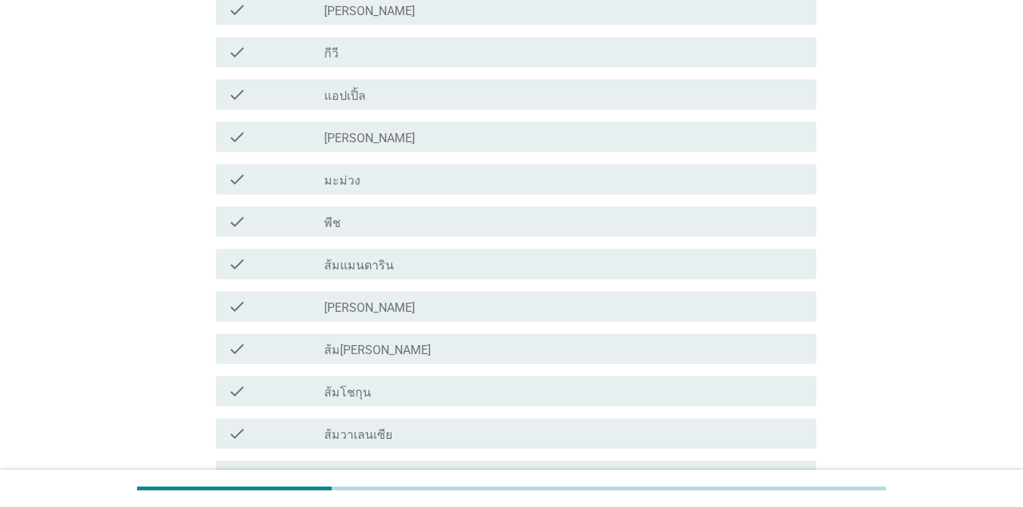
scroll to position [833, 0]
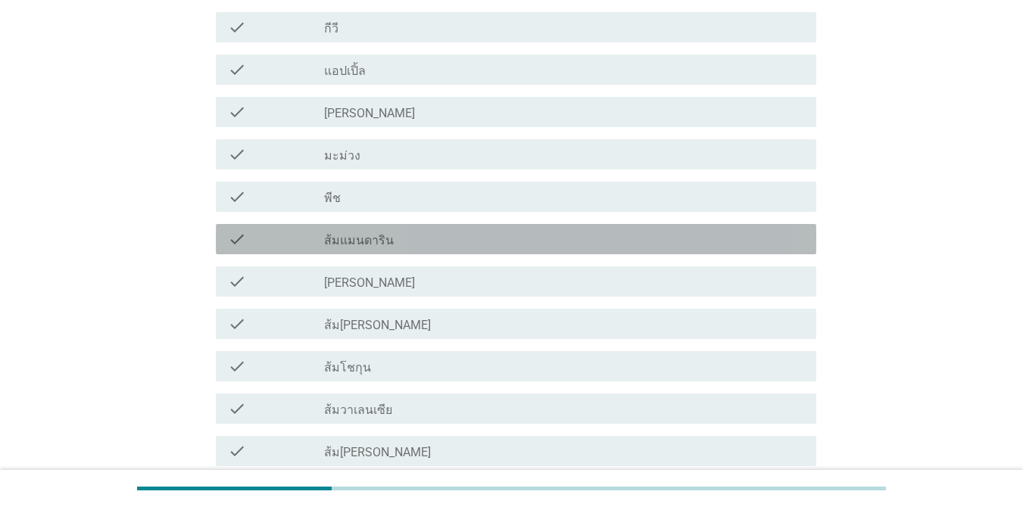
click at [371, 242] on label "ส้มแมนดาริน" at bounding box center [359, 240] width 70 height 15
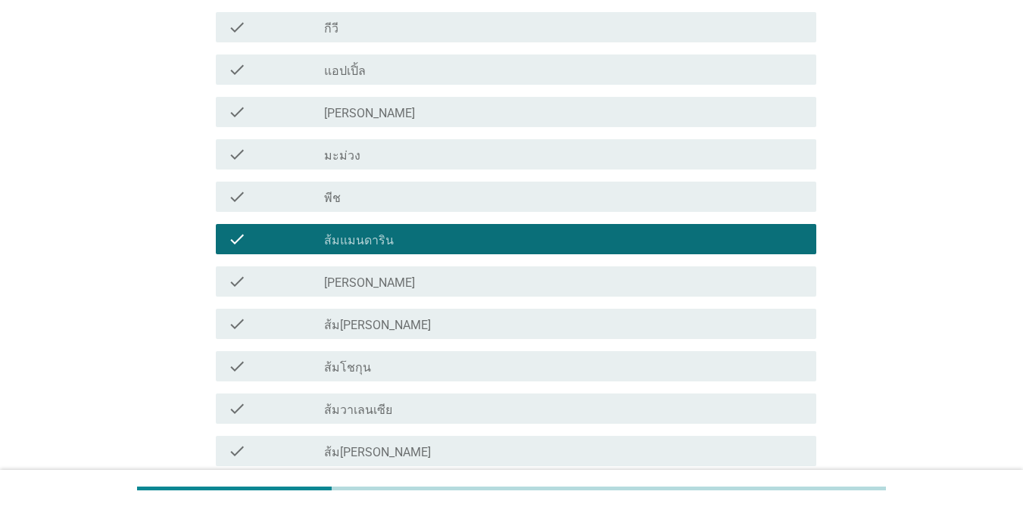
click at [382, 278] on label "[PERSON_NAME]" at bounding box center [369, 283] width 91 height 15
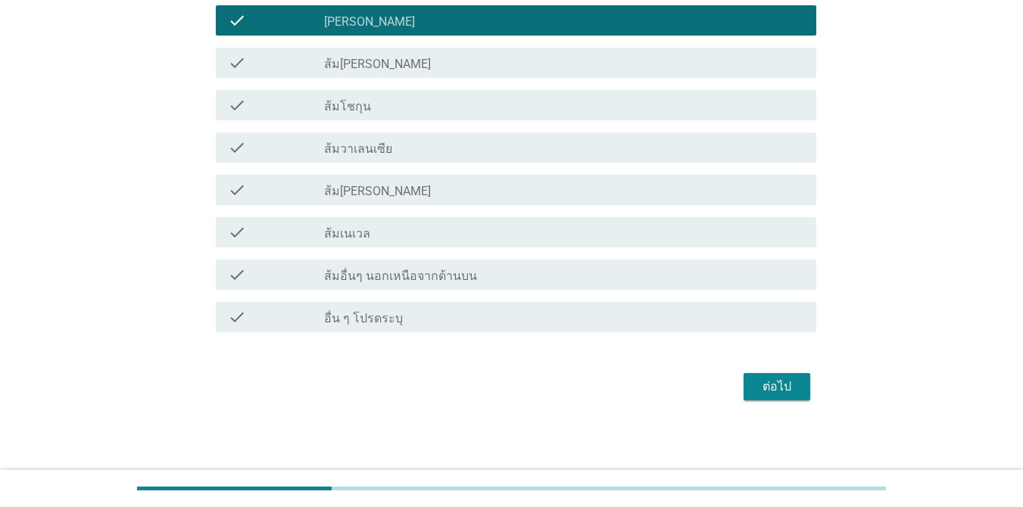
scroll to position [1097, 0]
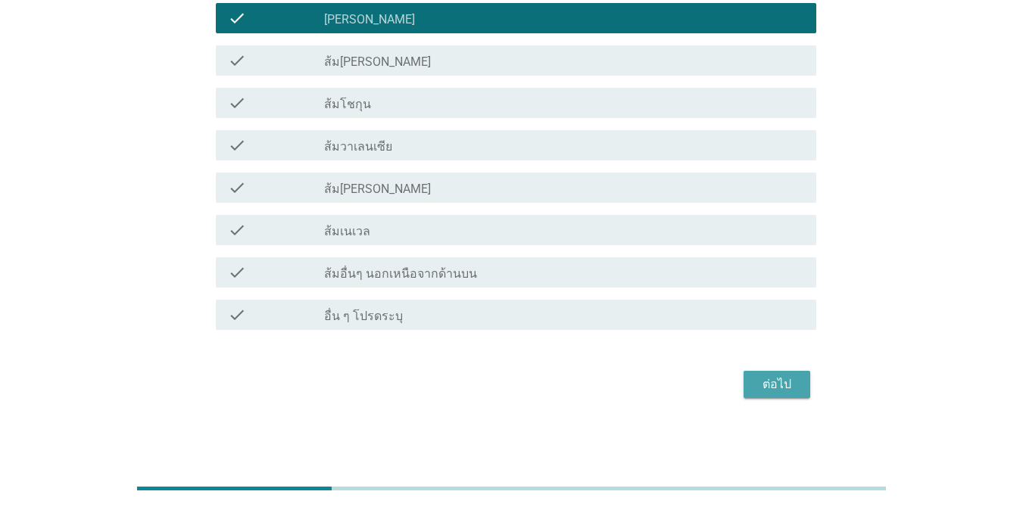
click at [745, 384] on div "ต่อไป" at bounding box center [777, 385] width 42 height 18
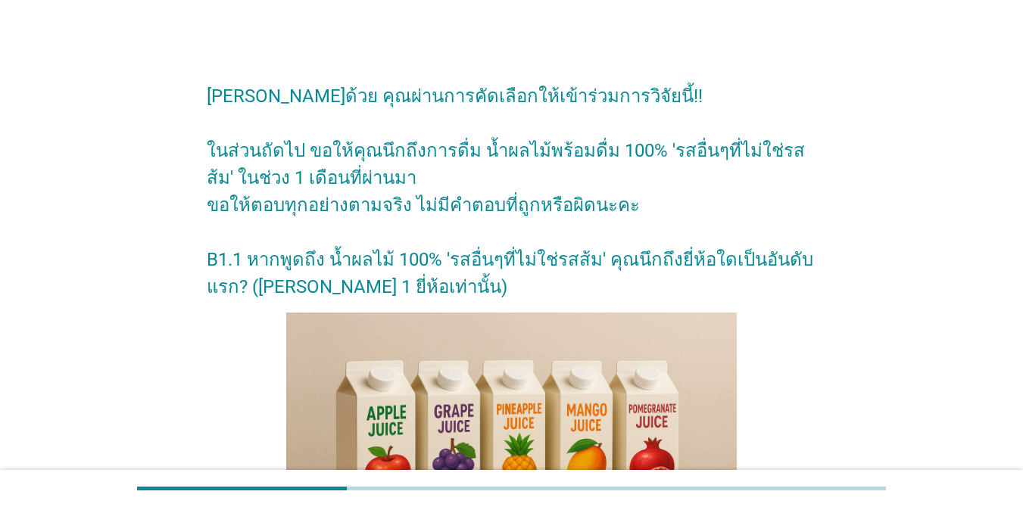
scroll to position [227, 0]
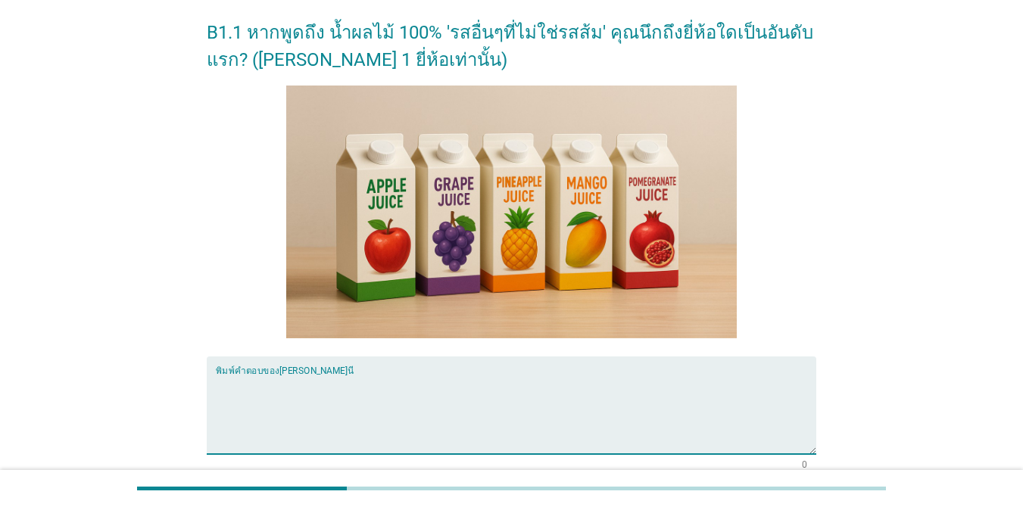
click at [304, 454] on div "พิมพ์คำตอบของ[PERSON_NAME]นี่" at bounding box center [512, 406] width 610 height 98
type textarea "ม"
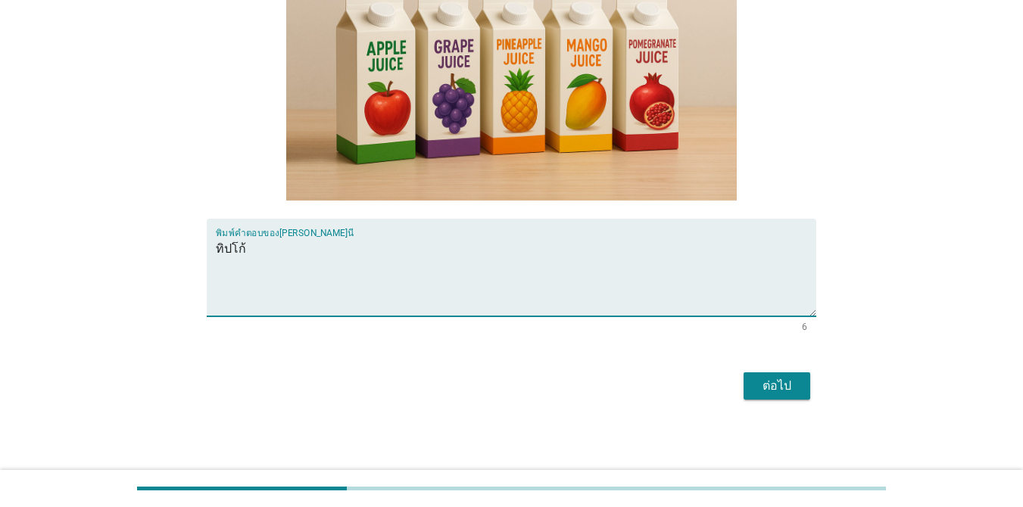
scroll to position [367, 0]
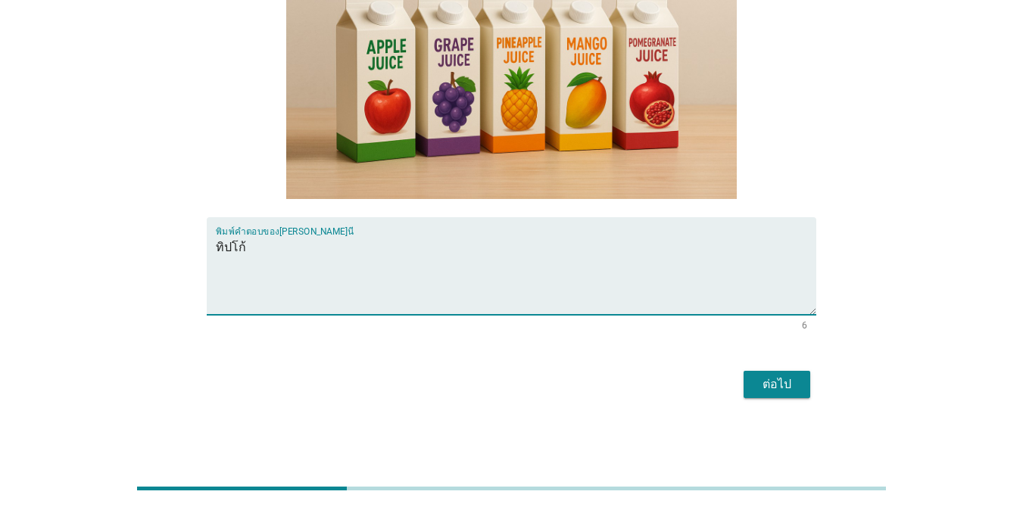
type textarea "ทิปโก้"
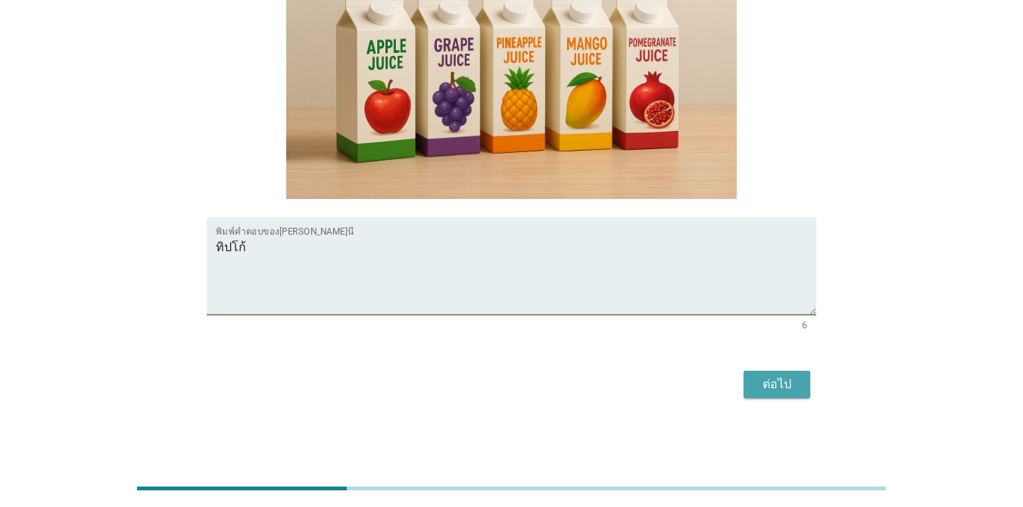
click at [745, 387] on div "ต่อไป" at bounding box center [777, 385] width 42 height 18
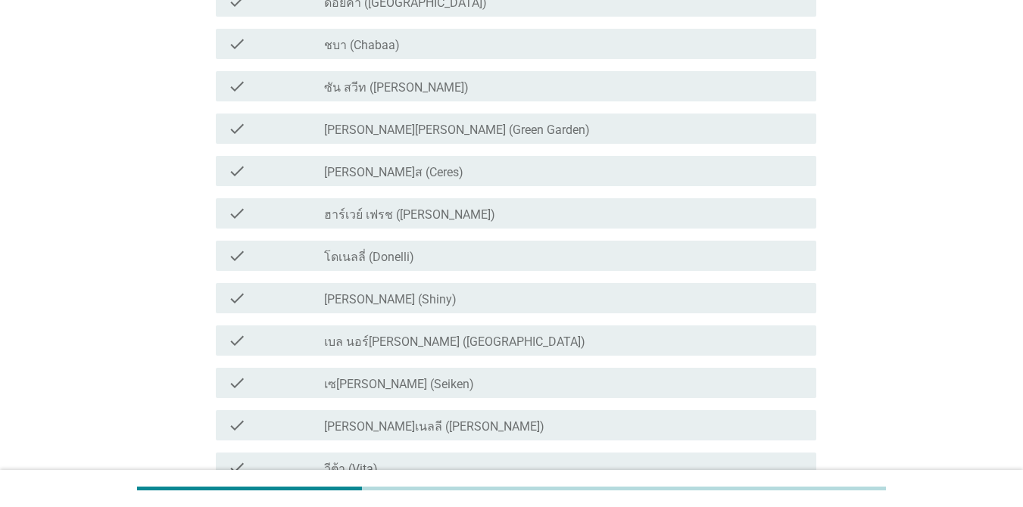
scroll to position [0, 0]
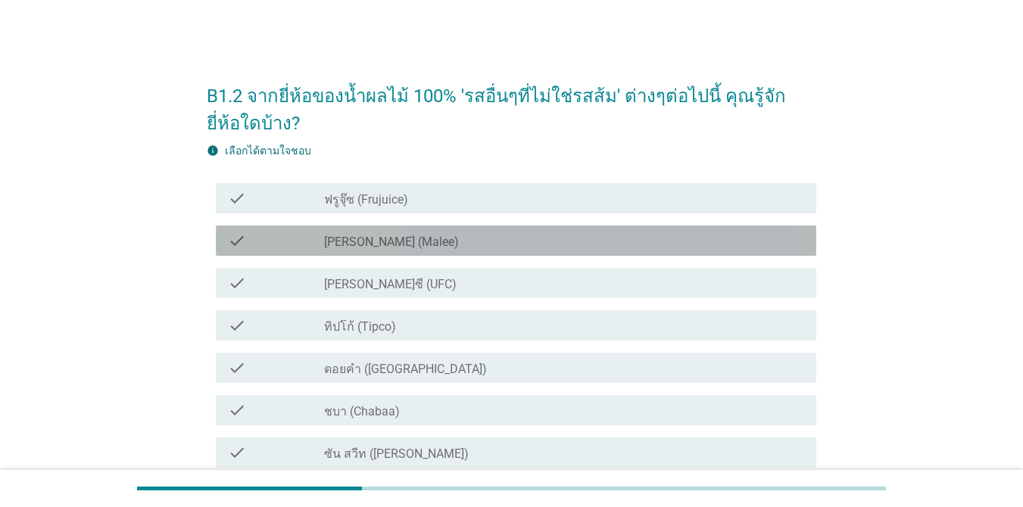
click at [445, 242] on div "check_box_outline_blank [PERSON_NAME] (Malee)" at bounding box center [564, 241] width 480 height 18
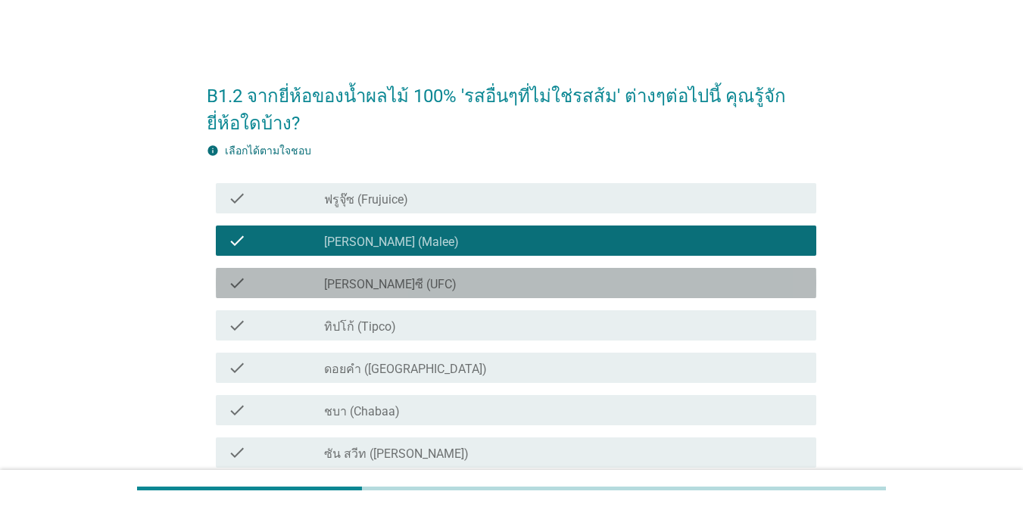
click at [451, 285] on div "check_box_outline_blank [PERSON_NAME]ซี (UFC)" at bounding box center [564, 283] width 480 height 18
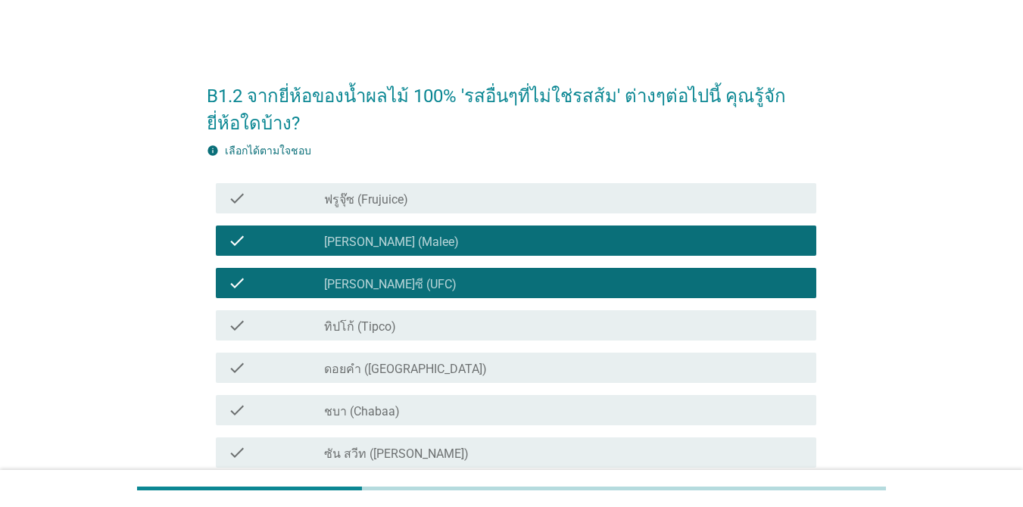
click at [437, 323] on div "check_box_outline_blank ทิปโก้ (Tipco)" at bounding box center [564, 326] width 480 height 18
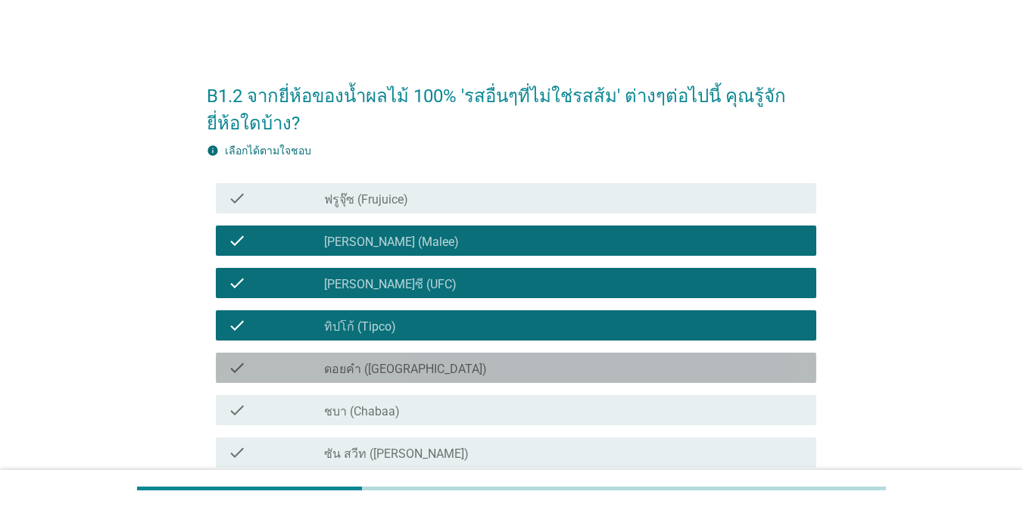
click at [431, 369] on div "check_box_outline_blank ดอยคำ (Doi-Khham)" at bounding box center [564, 368] width 480 height 18
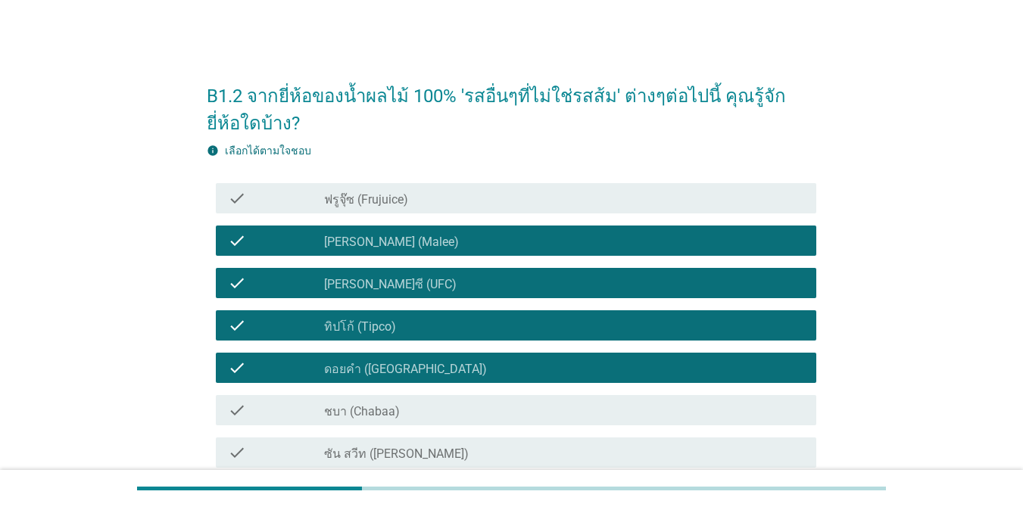
click at [429, 457] on label "ซัน สวีท ([PERSON_NAME])" at bounding box center [396, 454] width 145 height 15
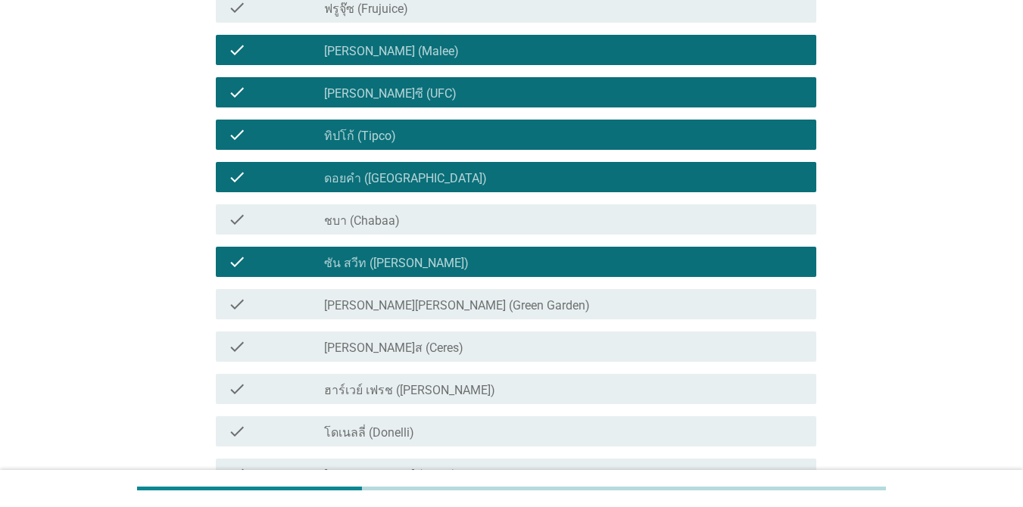
scroll to position [227, 0]
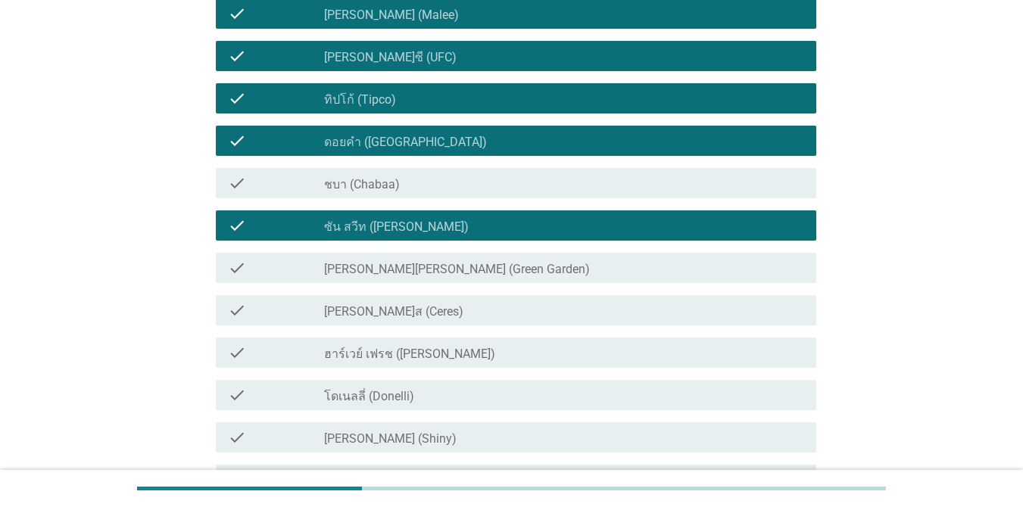
click at [413, 270] on label "[PERSON_NAME][PERSON_NAME] (Green Garden)" at bounding box center [457, 269] width 266 height 15
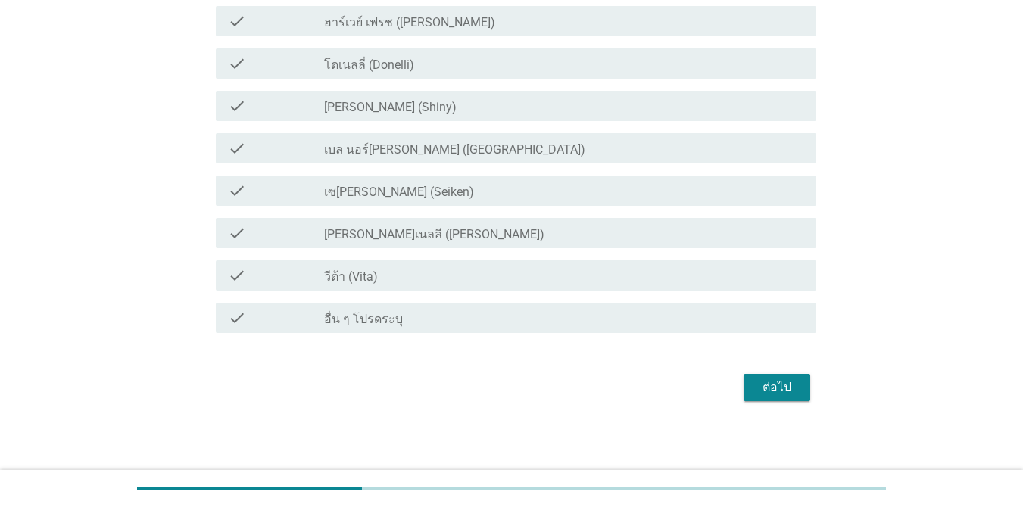
scroll to position [561, 0]
click at [396, 270] on div "check_box_outline_blank วีต้า (Vita)" at bounding box center [564, 273] width 480 height 18
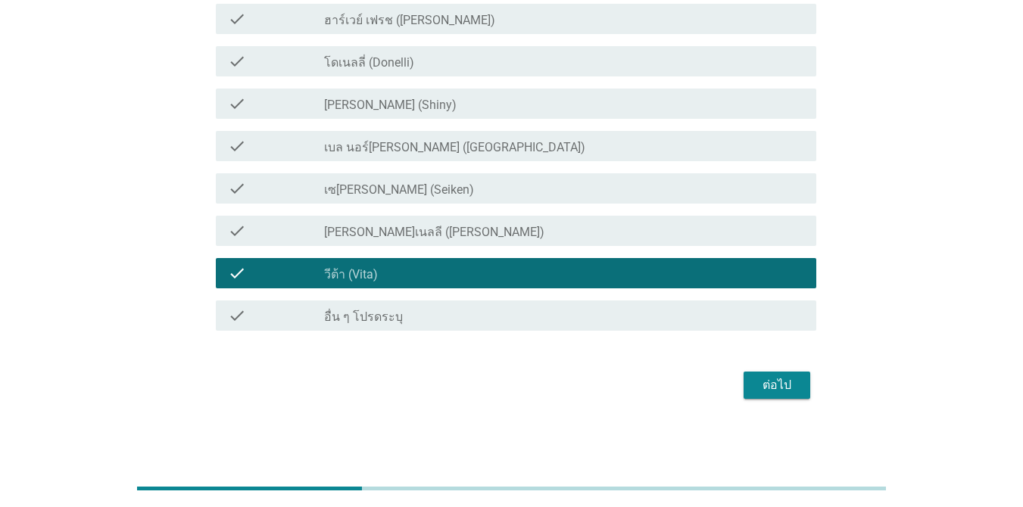
click at [745, 396] on button "ต่อไป" at bounding box center [777, 385] width 67 height 27
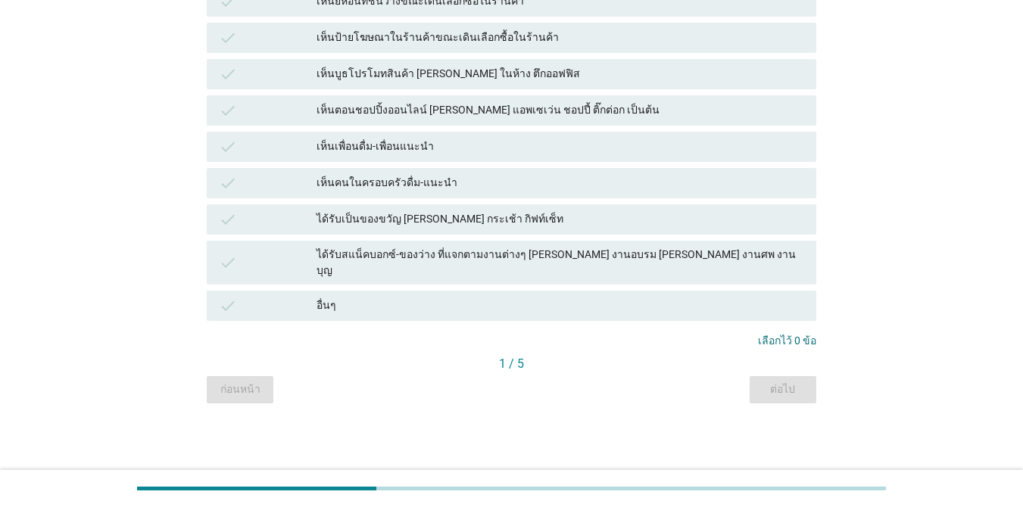
scroll to position [0, 0]
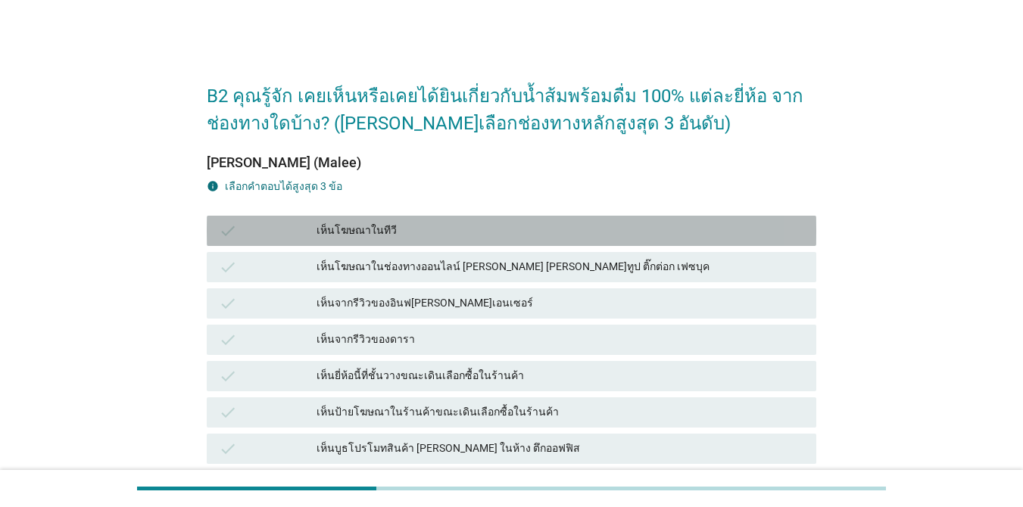
click at [415, 240] on div "check เห็นโฆษณาในทีวี" at bounding box center [512, 231] width 610 height 30
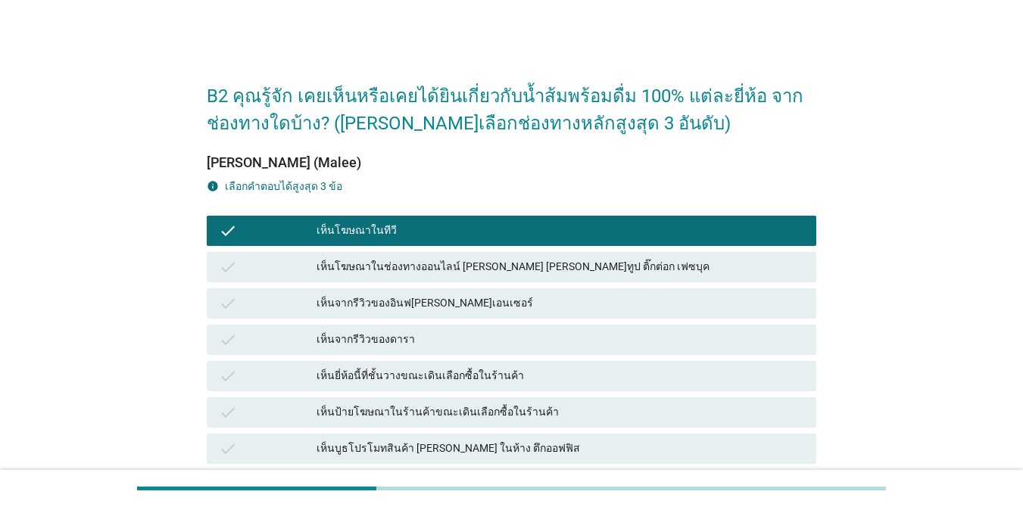
click at [410, 337] on div "เห็นจากรีวิวของดารา" at bounding box center [561, 340] width 488 height 18
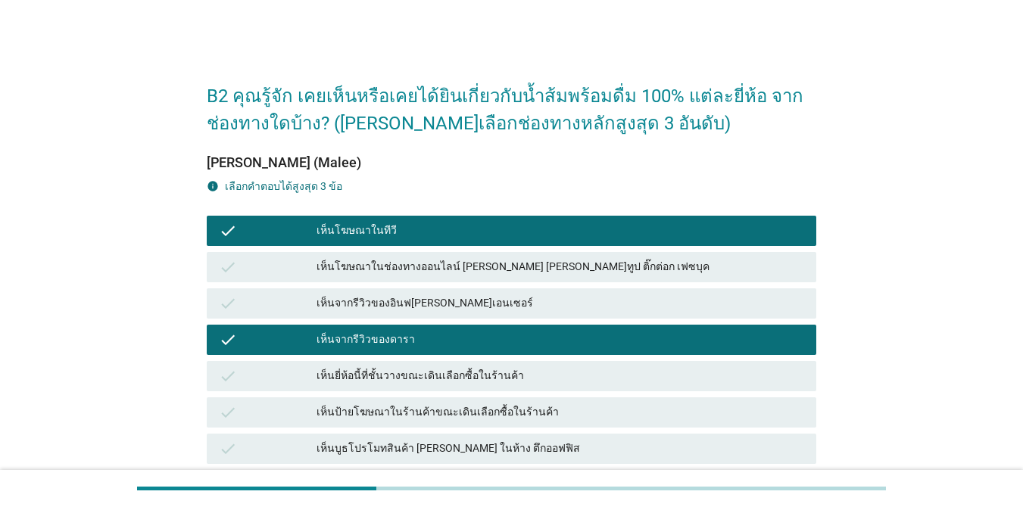
click at [414, 407] on div "เห็นป้ายโฆษณาในร้านค้าขณะเดินเลือกซื้อในร้านค้า" at bounding box center [561, 413] width 488 height 18
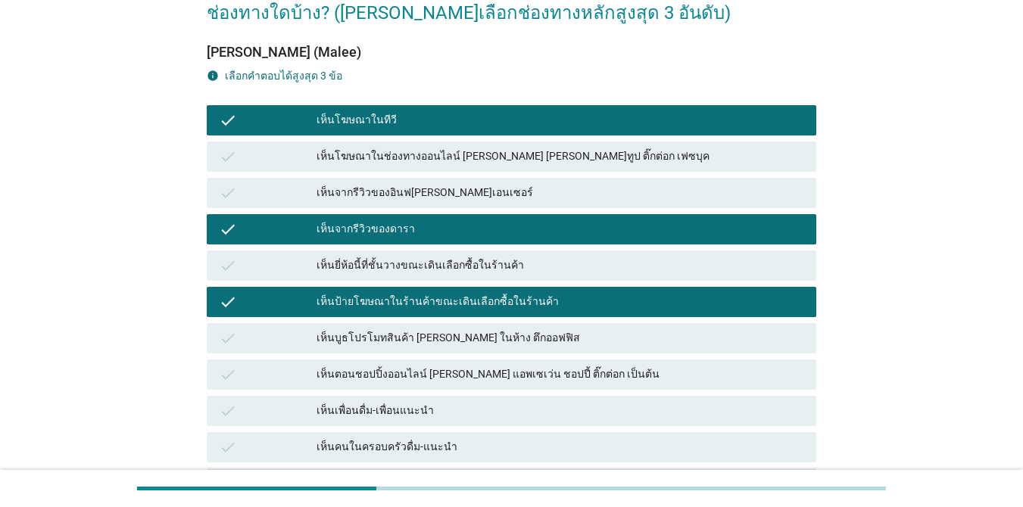
scroll to position [227, 0]
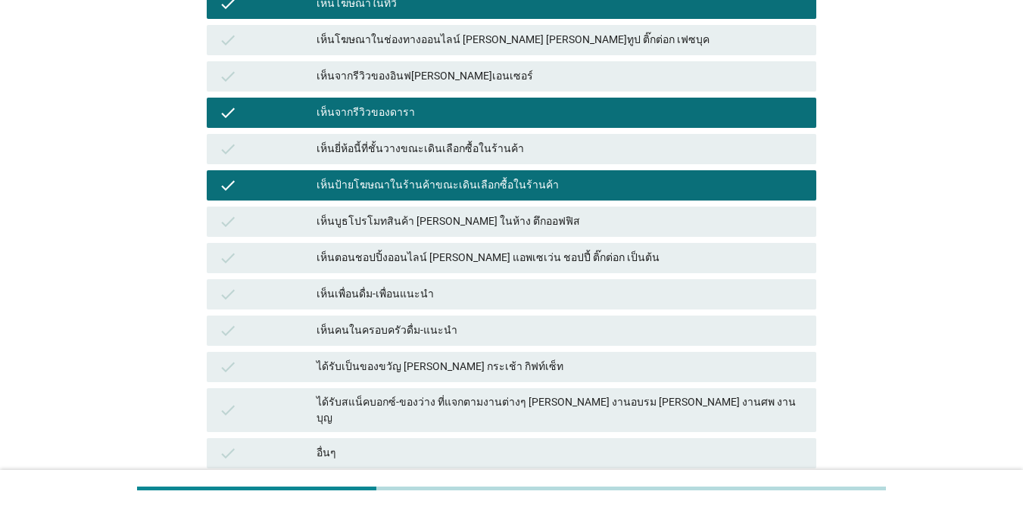
click at [417, 213] on div "เห็นบูธโปรโมทสินค้า [PERSON_NAME] ในห้าง ตึกออฟฟิส" at bounding box center [561, 222] width 488 height 18
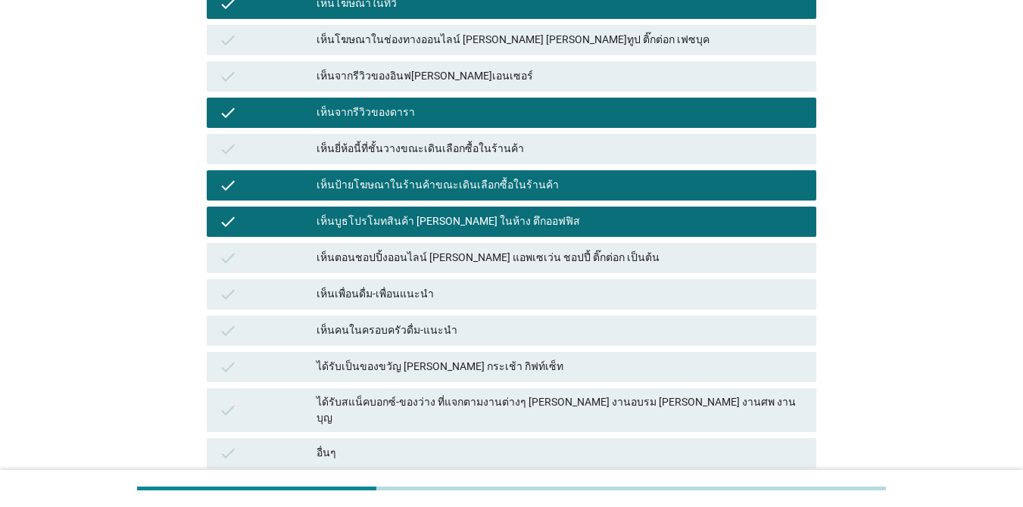
click at [413, 329] on div "เห็นคนในครอบครัวดื่ม-แนะนำ" at bounding box center [561, 331] width 488 height 18
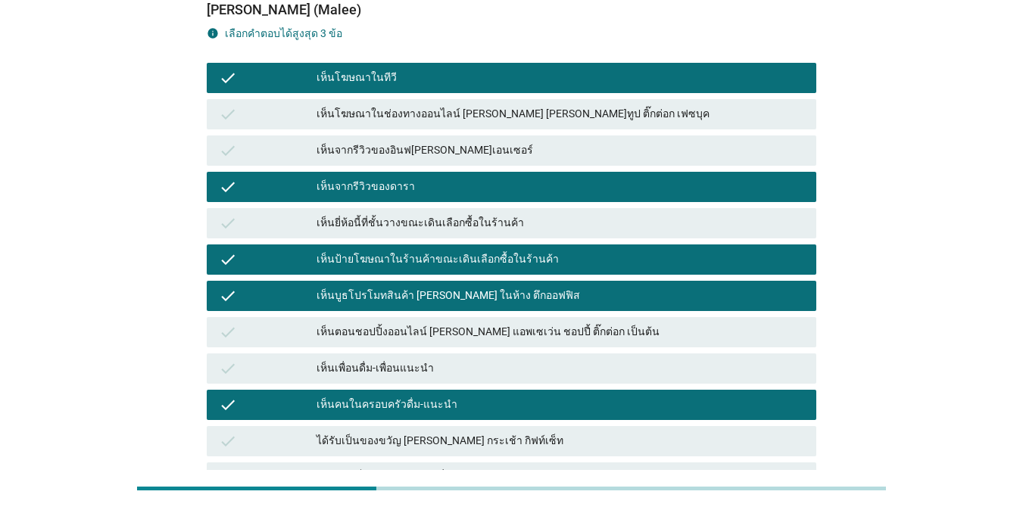
scroll to position [134, 0]
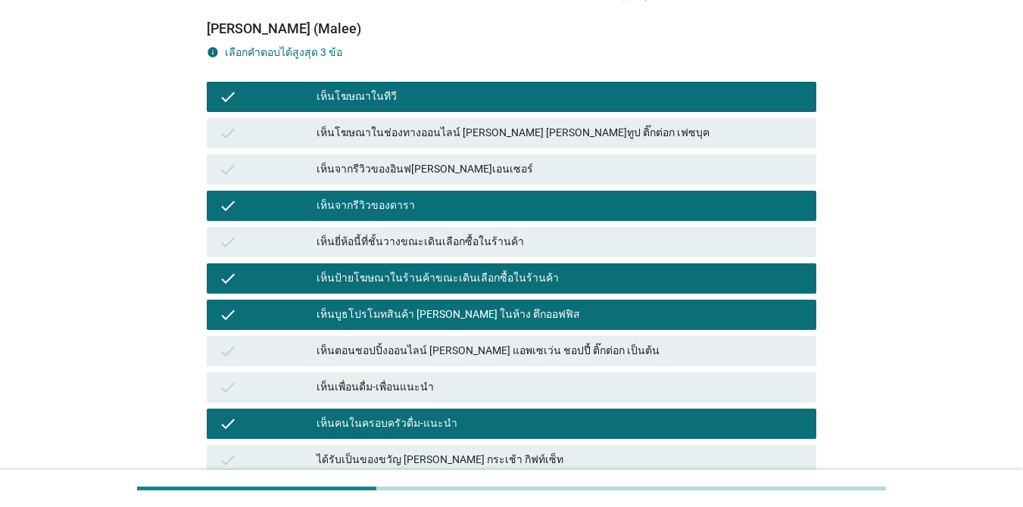
click at [388, 423] on div "เห็นคนในครอบครัวดื่ม-แนะนำ" at bounding box center [561, 424] width 488 height 18
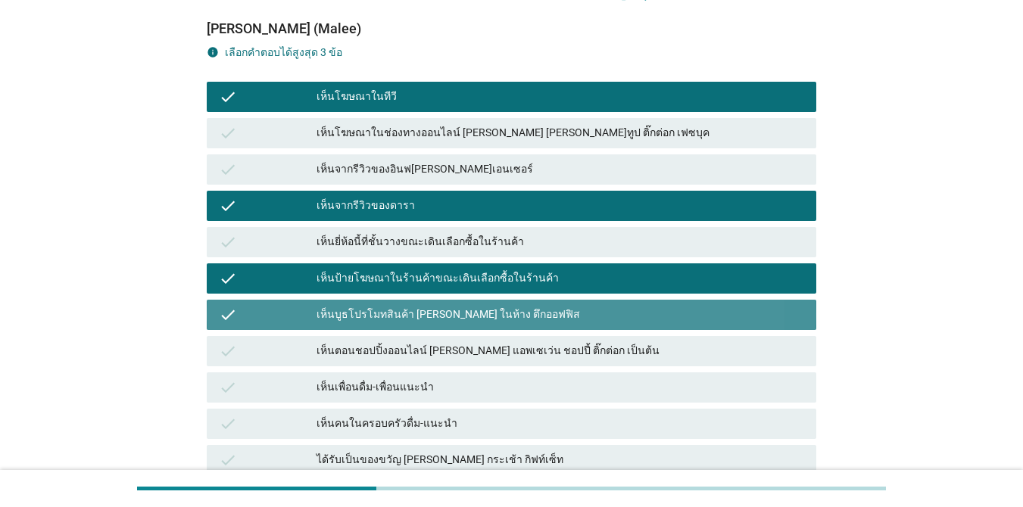
click at [391, 326] on div "check เห็นบูธโปรโมทสินค้า [PERSON_NAME] ในห้าง ตึกออฟฟิส" at bounding box center [512, 315] width 610 height 30
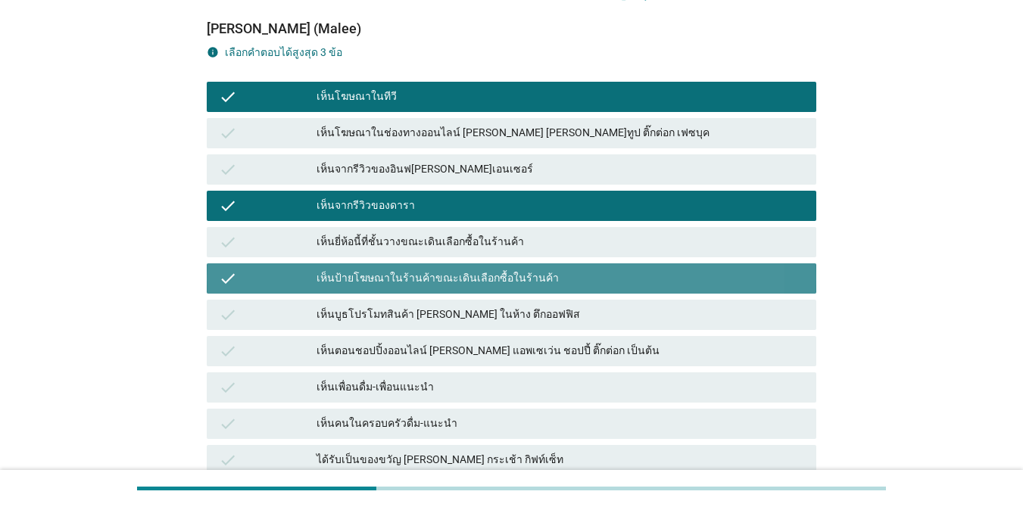
click at [396, 288] on div "check เห็นป้ายโฆษณาในร้านค้าขณะเดินเลือกซื้อในร้านค้า" at bounding box center [512, 279] width 610 height 30
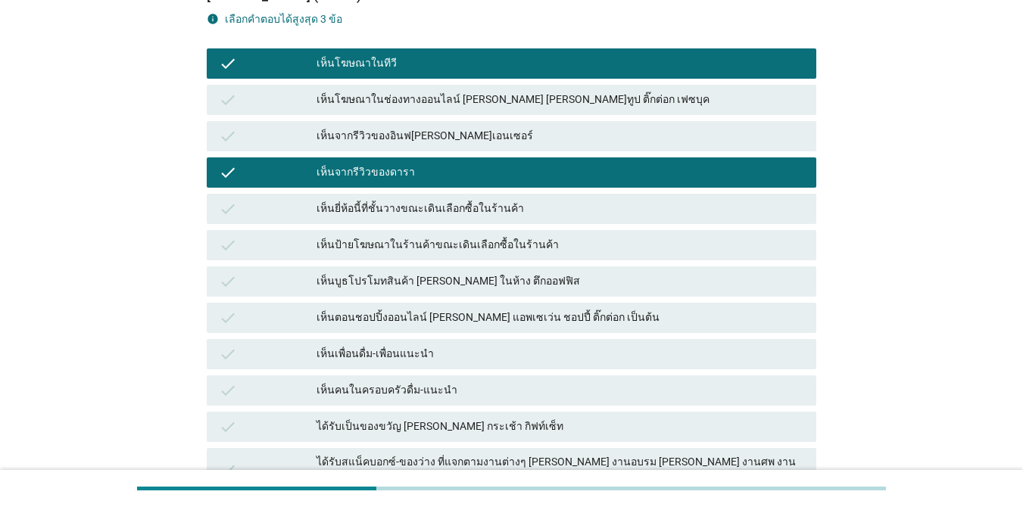
scroll to position [303, 0]
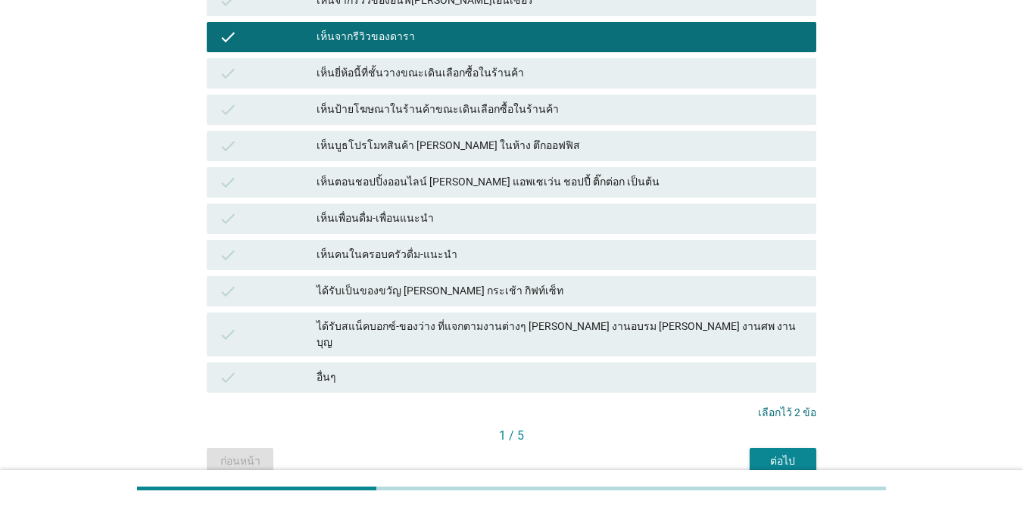
click at [429, 147] on div "เห็นบูธโปรโมทสินค้า [PERSON_NAME] ในห้าง ตึกออฟฟิส" at bounding box center [561, 146] width 488 height 18
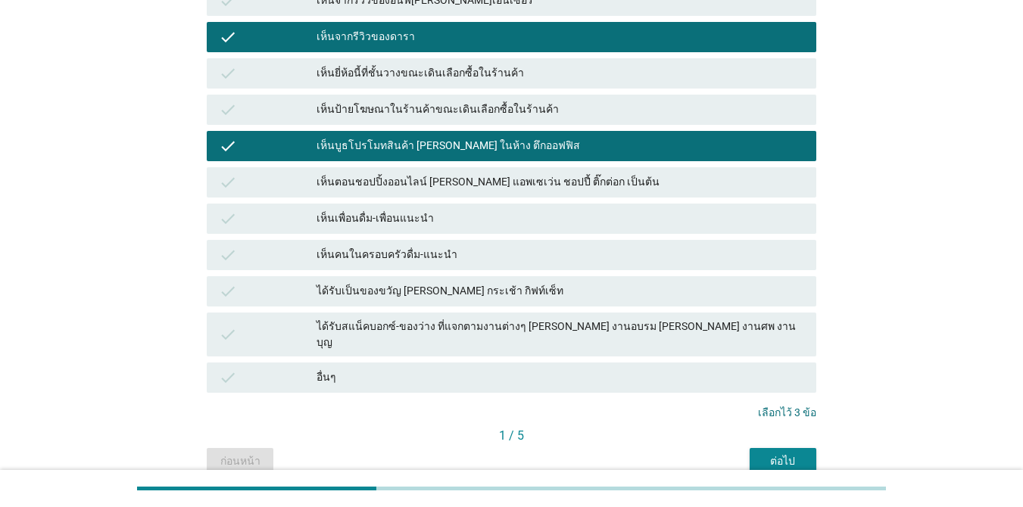
click at [745, 454] on div "ต่อไป" at bounding box center [783, 462] width 42 height 16
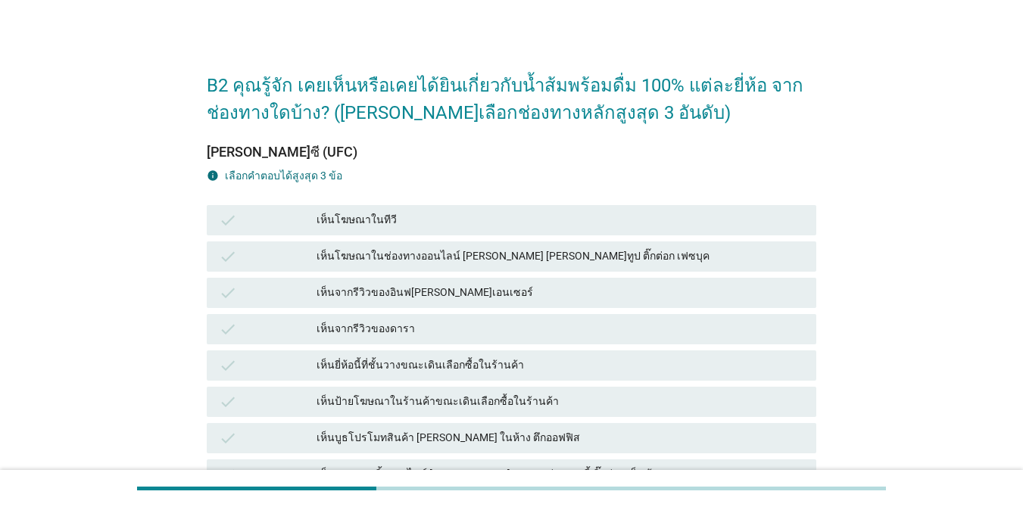
scroll to position [151, 0]
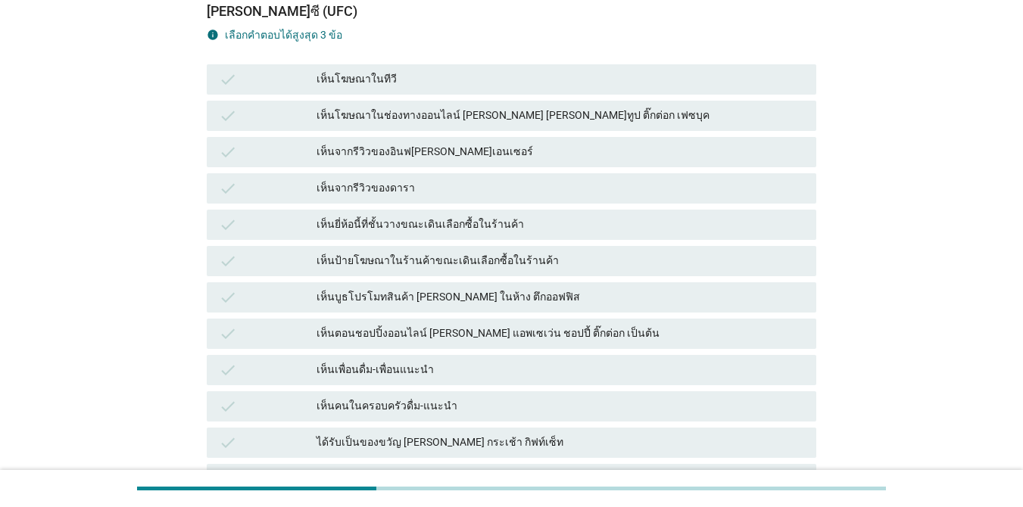
click at [436, 125] on div "check เห็นโฆษณาในช่องทางออนไลน์ [PERSON_NAME] [PERSON_NAME]ทูป ติ๊กต่อก เฟซบุค" at bounding box center [512, 116] width 610 height 30
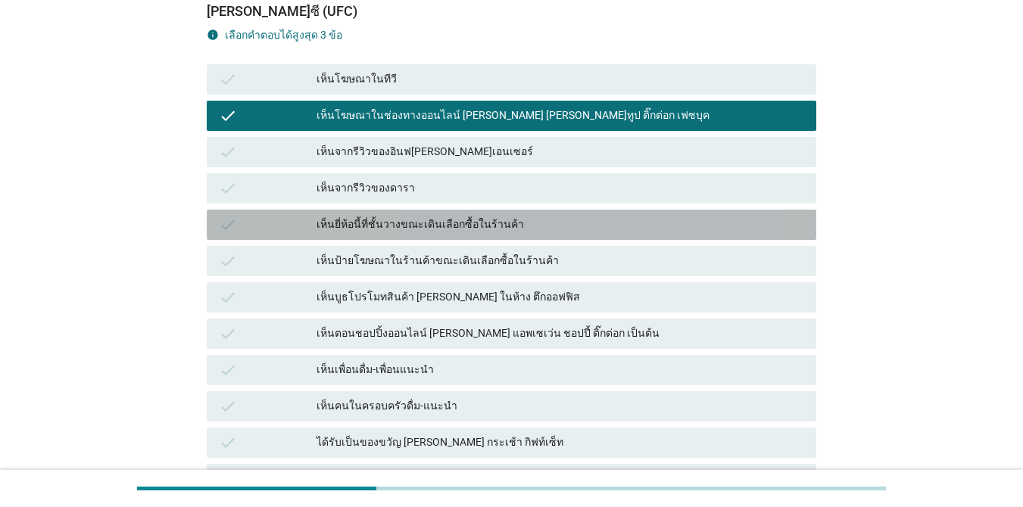
click at [423, 220] on div "เห็นยี่ห้อนี้ที่ชั้นวางขณะเดินเลือกซื้อในร้านค้า" at bounding box center [561, 225] width 488 height 18
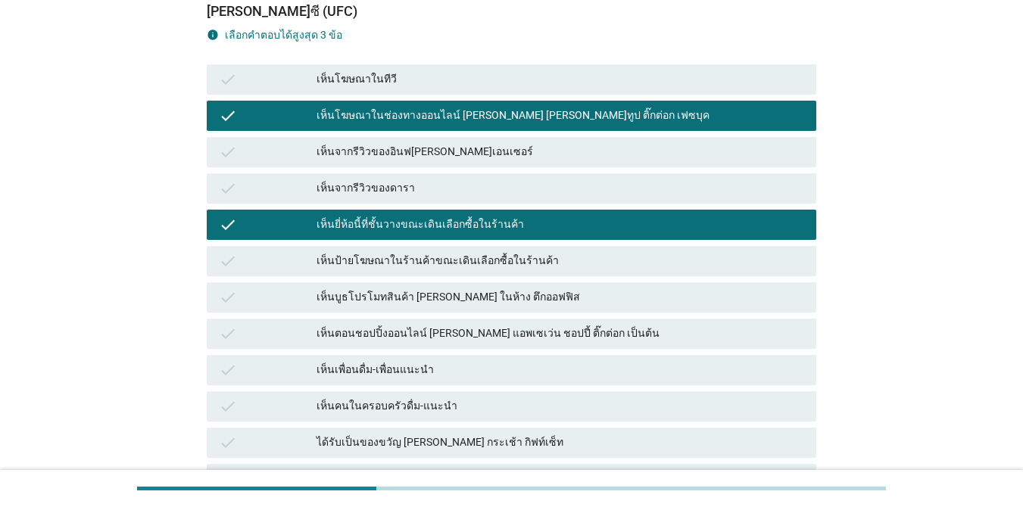
click at [417, 327] on div "เห็นตอนชอปปิ้งออนไลน์ [PERSON_NAME] แอพเซเว่น ชอปปี้ ติ๊กต่อก เป็นต้น" at bounding box center [561, 334] width 488 height 18
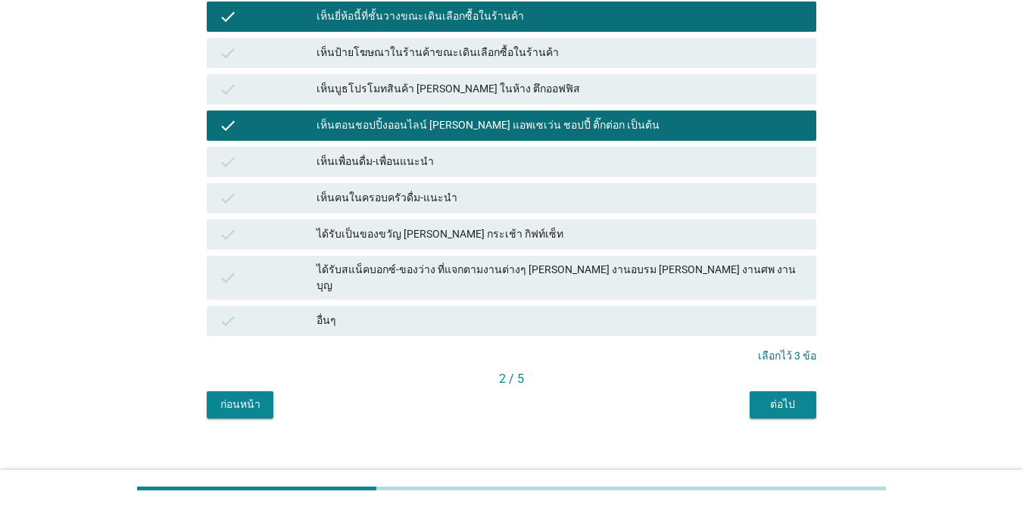
scroll to position [361, 0]
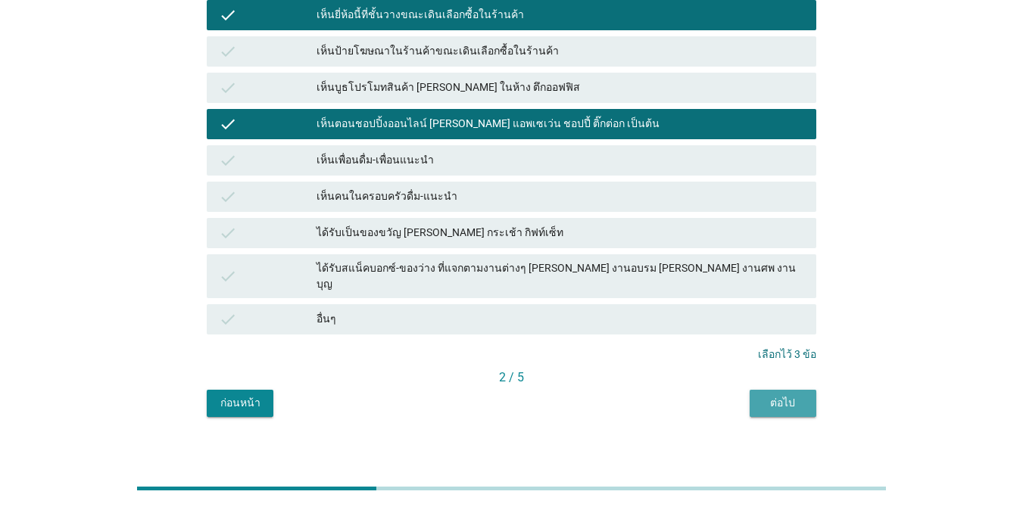
click at [745, 395] on div "ต่อไป" at bounding box center [783, 403] width 42 height 16
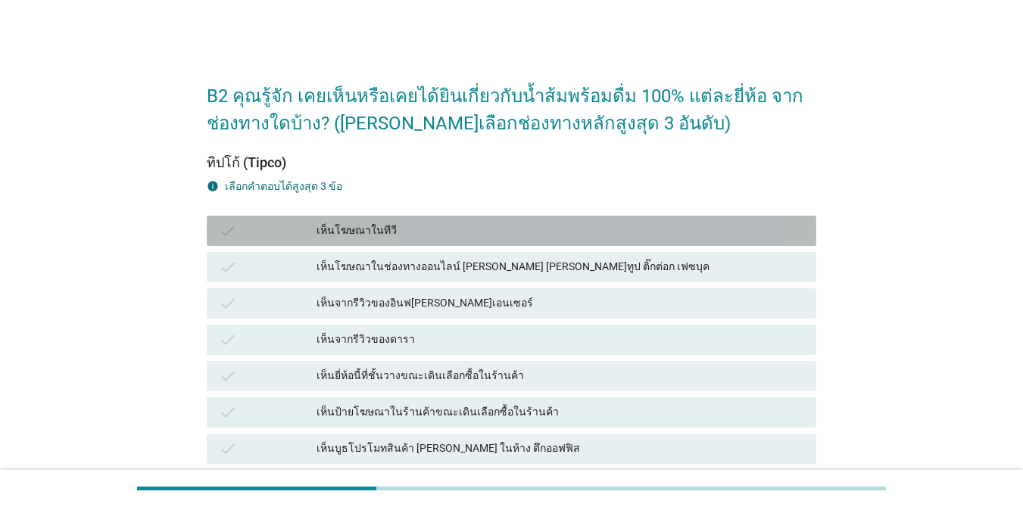
click at [451, 239] on div "เห็นโฆษณาในทีวี" at bounding box center [561, 231] width 488 height 18
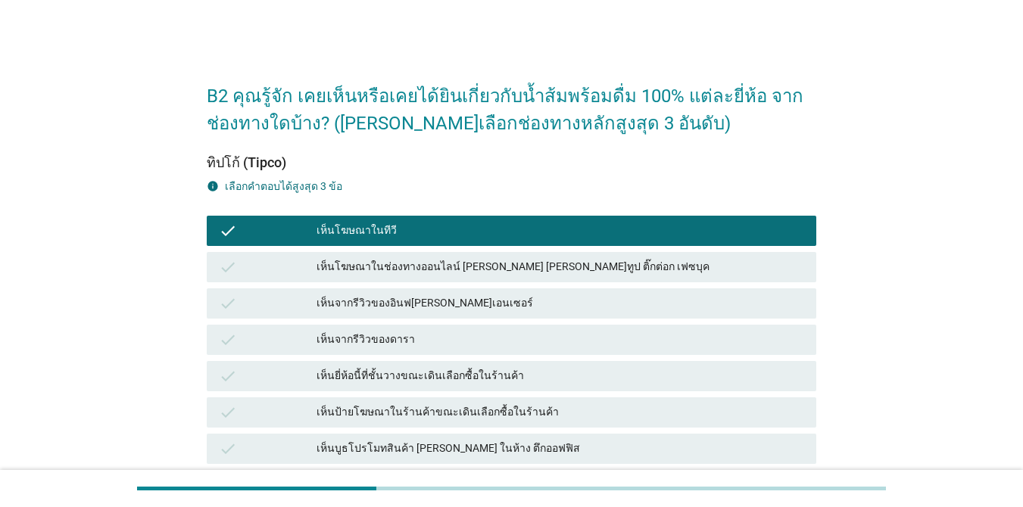
click at [408, 379] on div "เห็นยี่ห้อนี้ที่ชั้นวางขณะเดินเลือกซื้อในร้านค้า" at bounding box center [561, 376] width 488 height 18
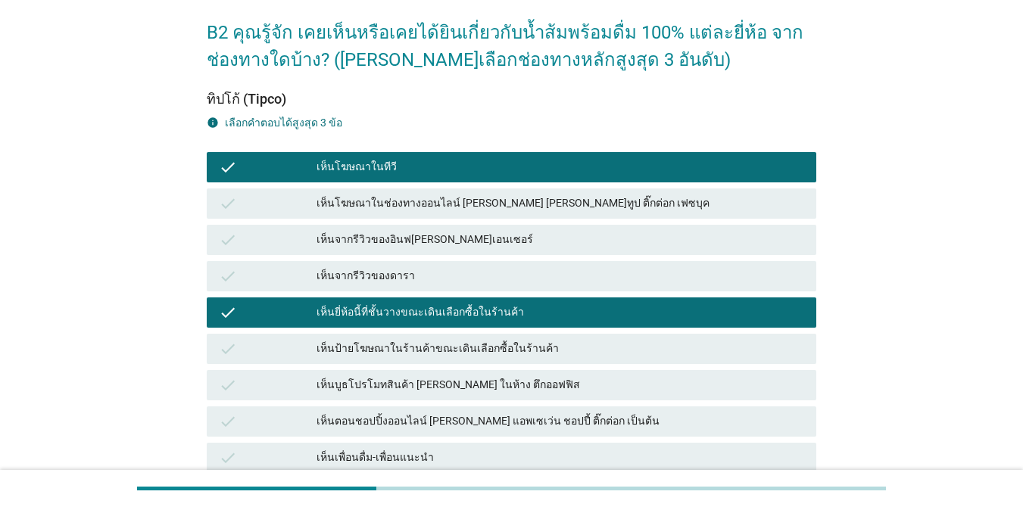
scroll to position [151, 0]
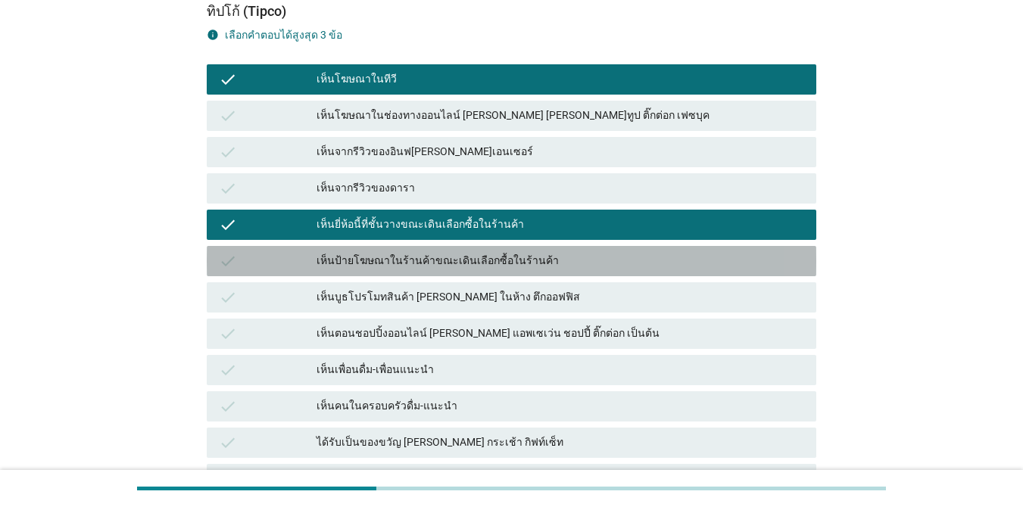
click at [432, 256] on div "เห็นป้ายโฆษณาในร้านค้าขณะเดินเลือกซื้อในร้านค้า" at bounding box center [561, 261] width 488 height 18
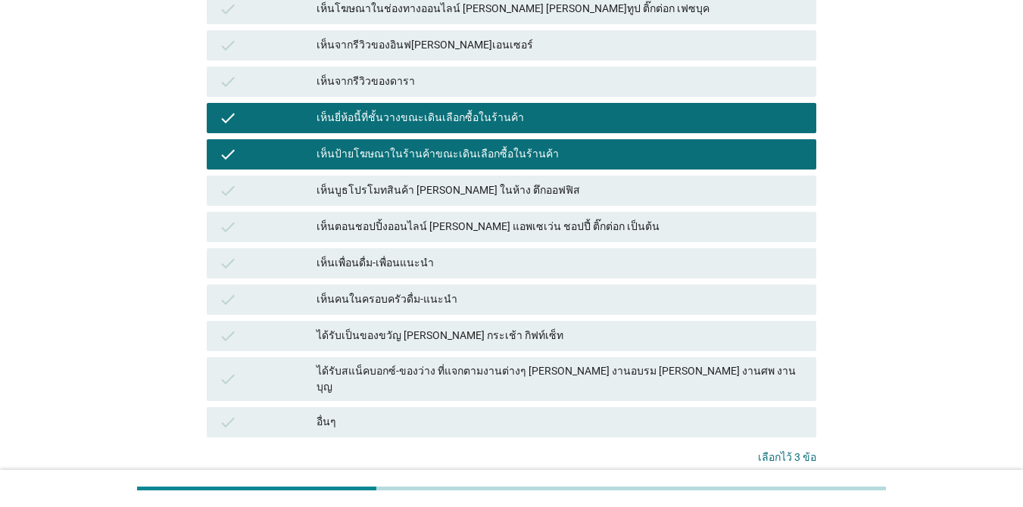
scroll to position [361, 0]
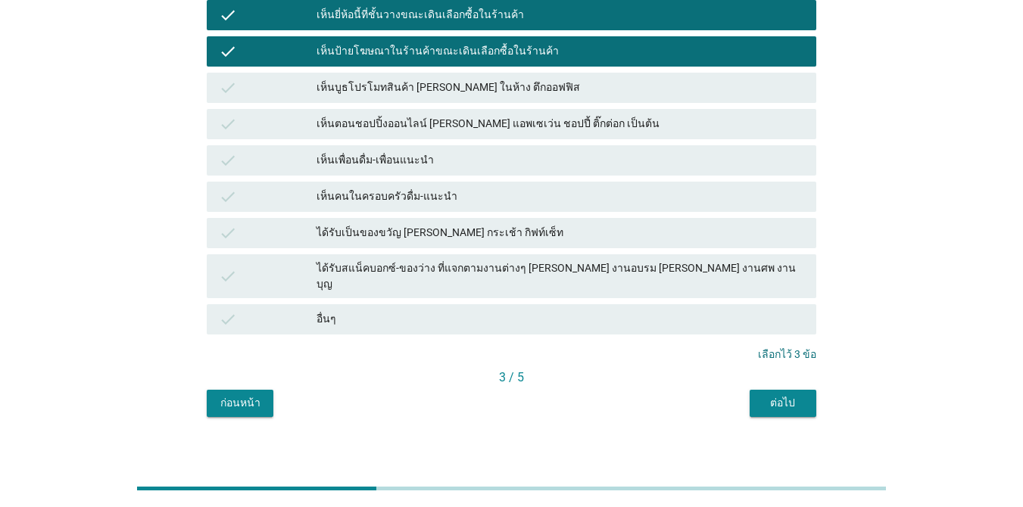
click at [745, 395] on div "ต่อไป" at bounding box center [783, 403] width 42 height 16
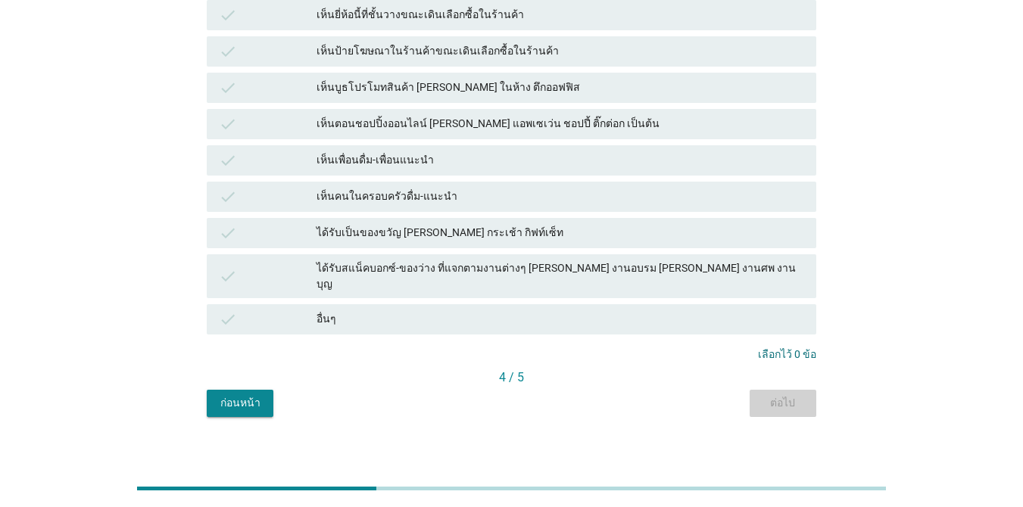
scroll to position [0, 0]
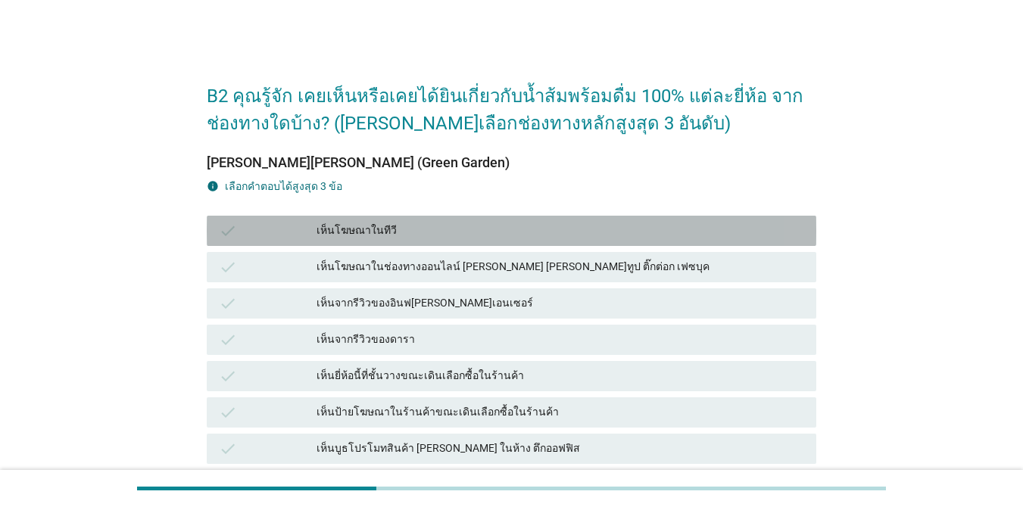
click at [435, 230] on div "เห็นโฆษณาในทีวี" at bounding box center [561, 231] width 488 height 18
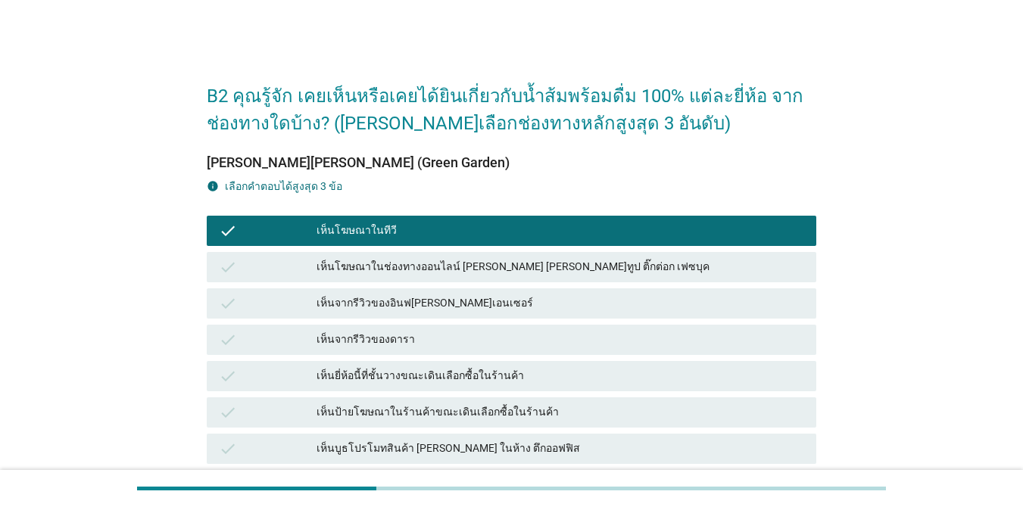
click at [412, 373] on div "เห็นยี่ห้อนี้ที่ชั้นวางขณะเดินเลือกซื้อในร้านค้า" at bounding box center [561, 376] width 488 height 18
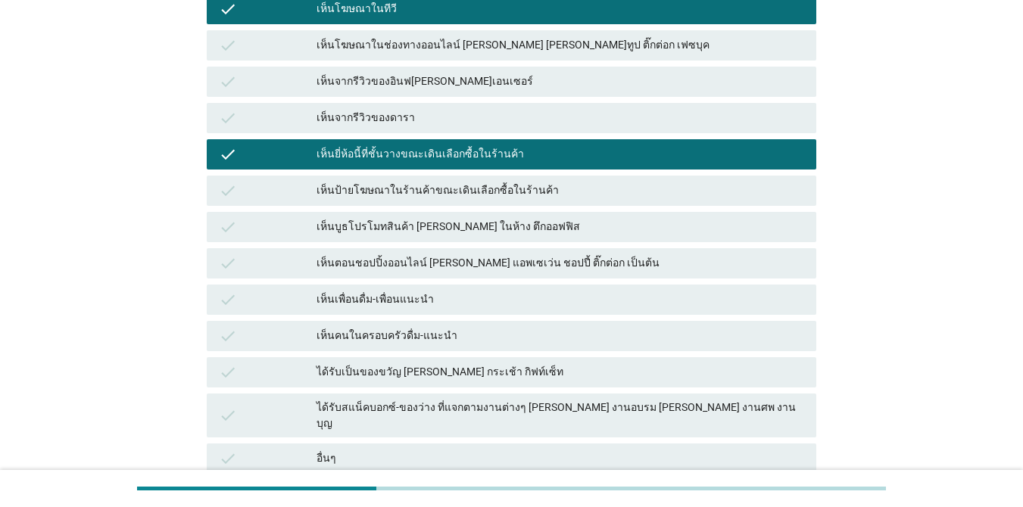
scroll to position [227, 0]
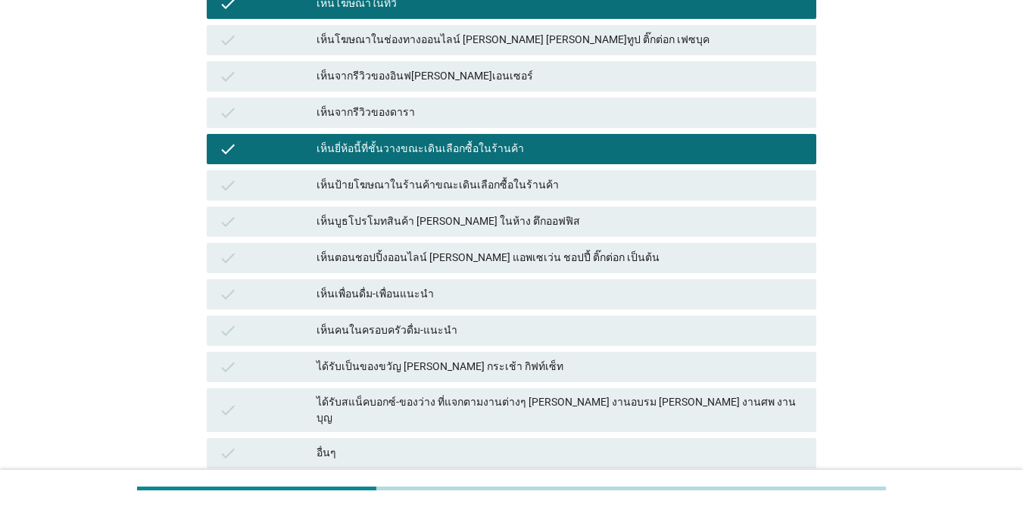
click at [404, 184] on div "เห็นป้ายโฆษณาในร้านค้าขณะเดินเลือกซื้อในร้านค้า" at bounding box center [561, 185] width 488 height 18
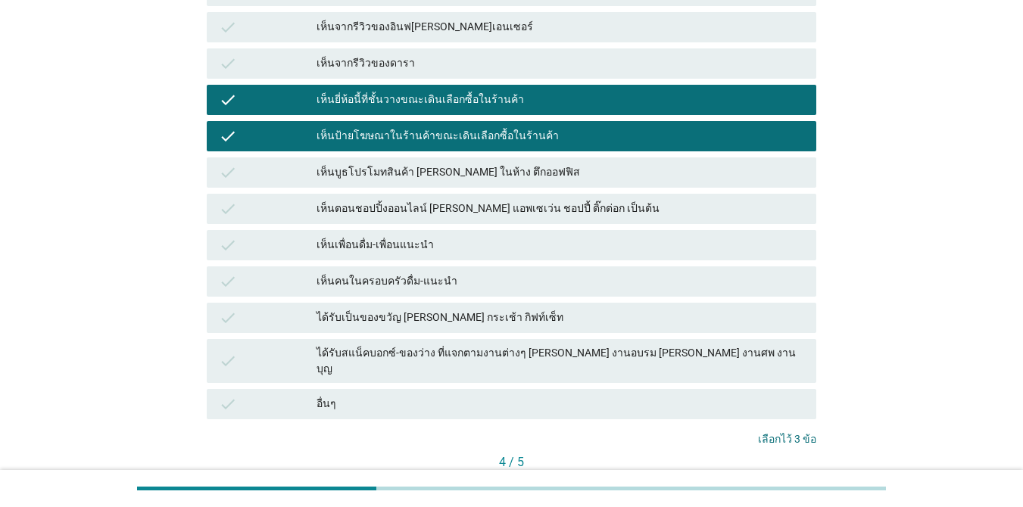
scroll to position [361, 0]
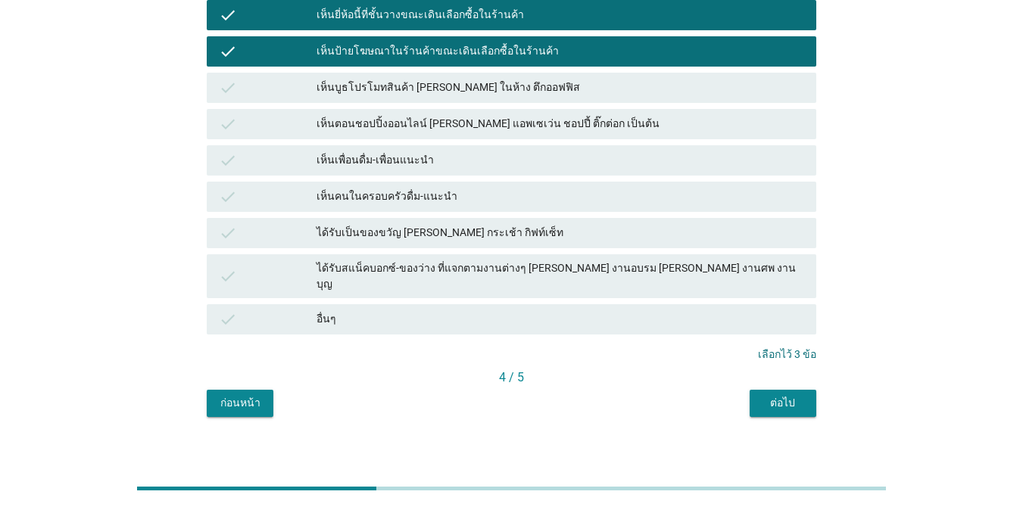
click at [745, 395] on div "ต่อไป" at bounding box center [783, 403] width 42 height 16
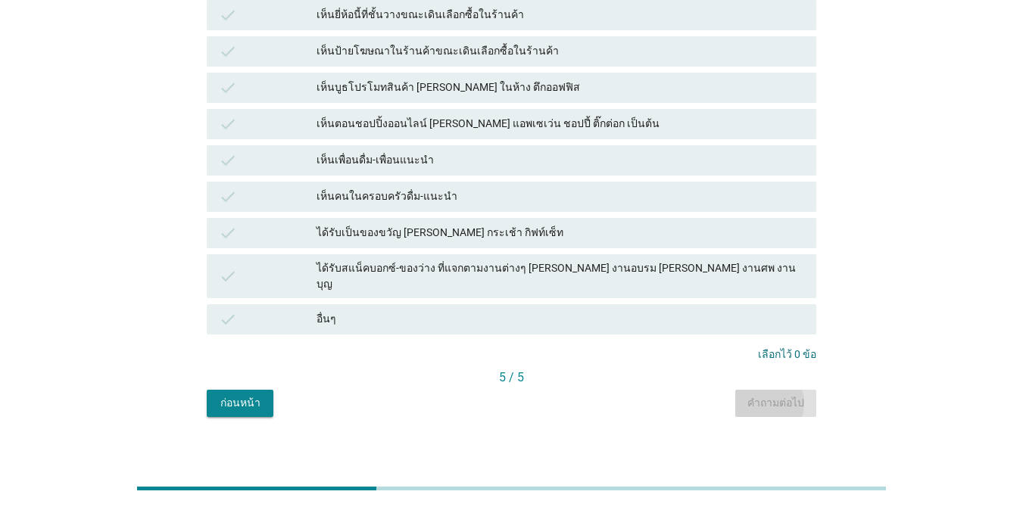
scroll to position [0, 0]
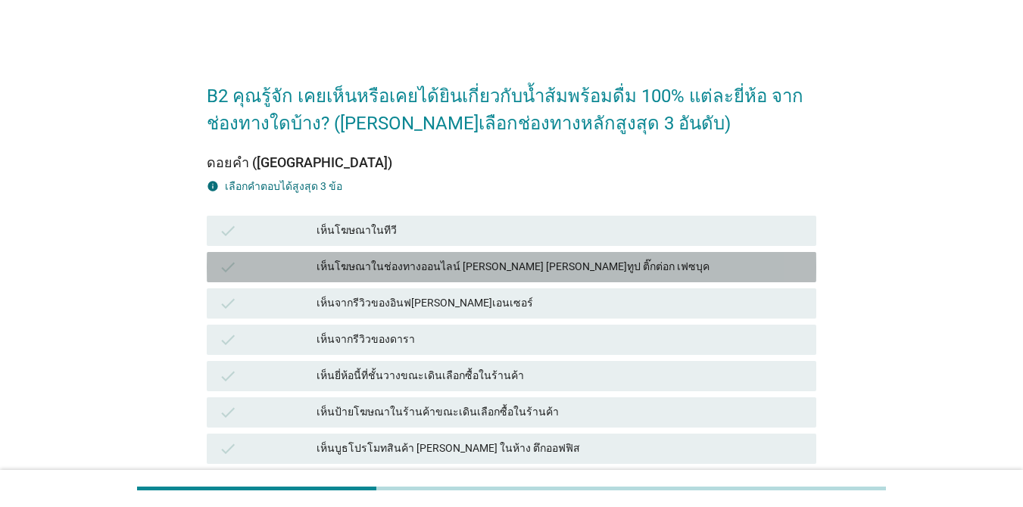
click at [526, 274] on div "เห็นโฆษณาในช่องทางออนไลน์ [PERSON_NAME] [PERSON_NAME]ทูป ติ๊กต่อก เฟซบุค" at bounding box center [561, 267] width 488 height 18
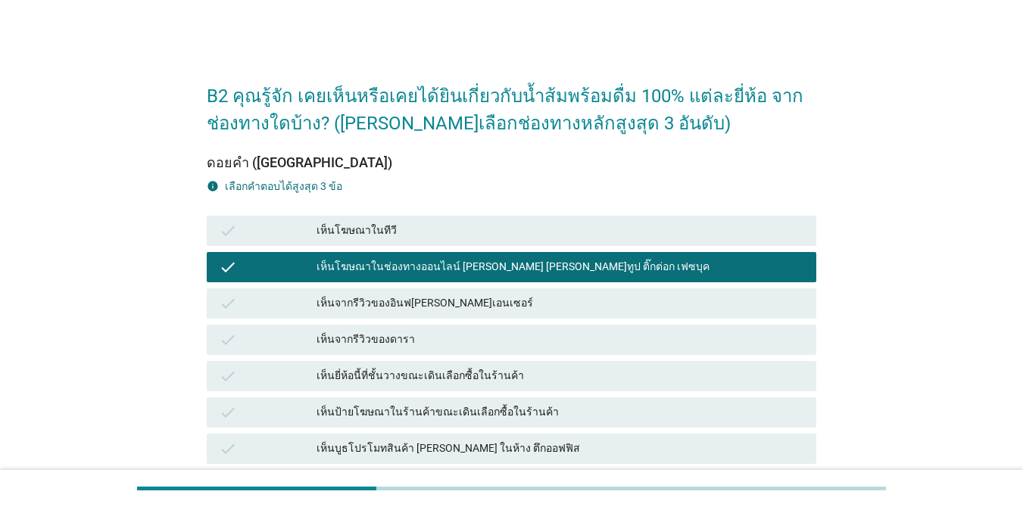
click at [489, 334] on div "เห็นจากรีวิวของดารา" at bounding box center [561, 340] width 488 height 18
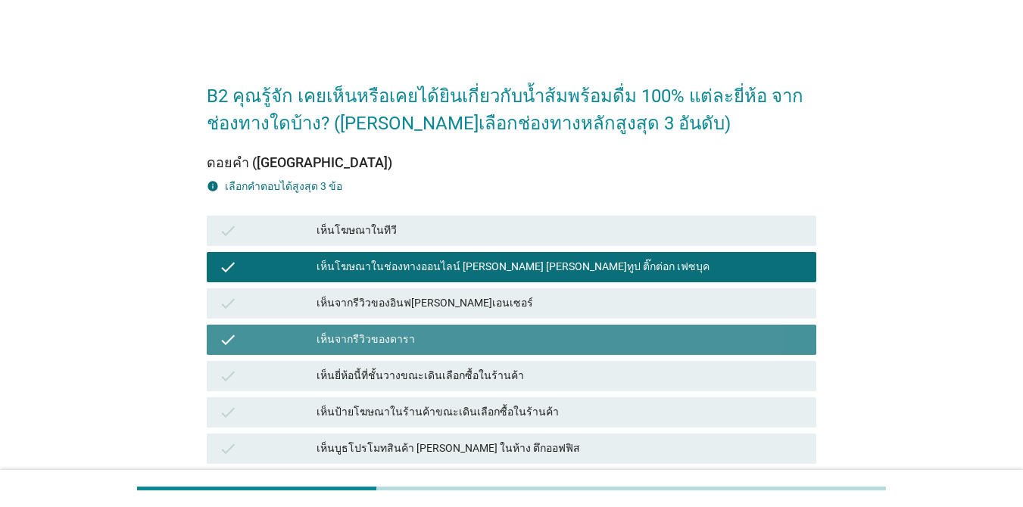
click at [470, 405] on div "เห็นป้ายโฆษณาในร้านค้าขณะเดินเลือกซื้อในร้านค้า" at bounding box center [561, 413] width 488 height 18
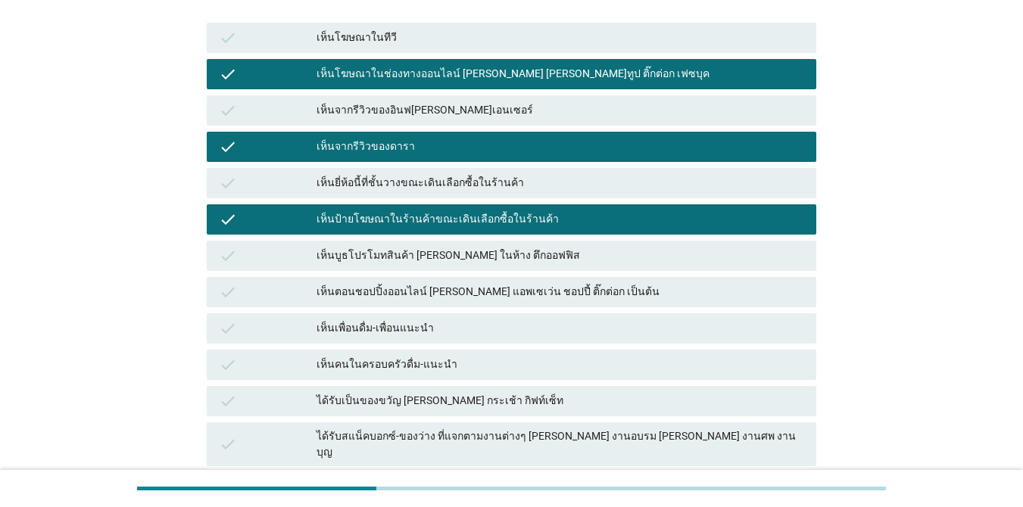
scroll to position [361, 0]
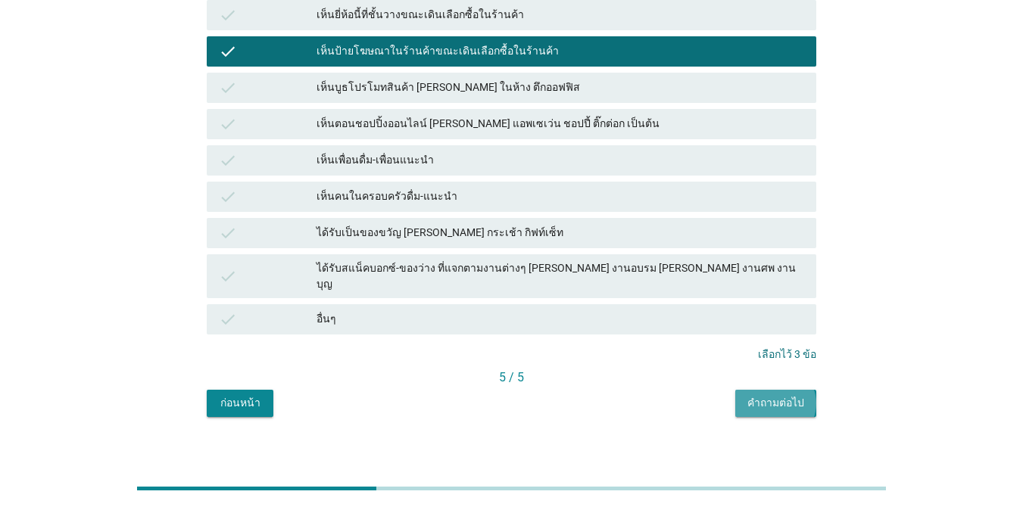
click at [745, 395] on div "คำถามต่อไป" at bounding box center [775, 403] width 57 height 16
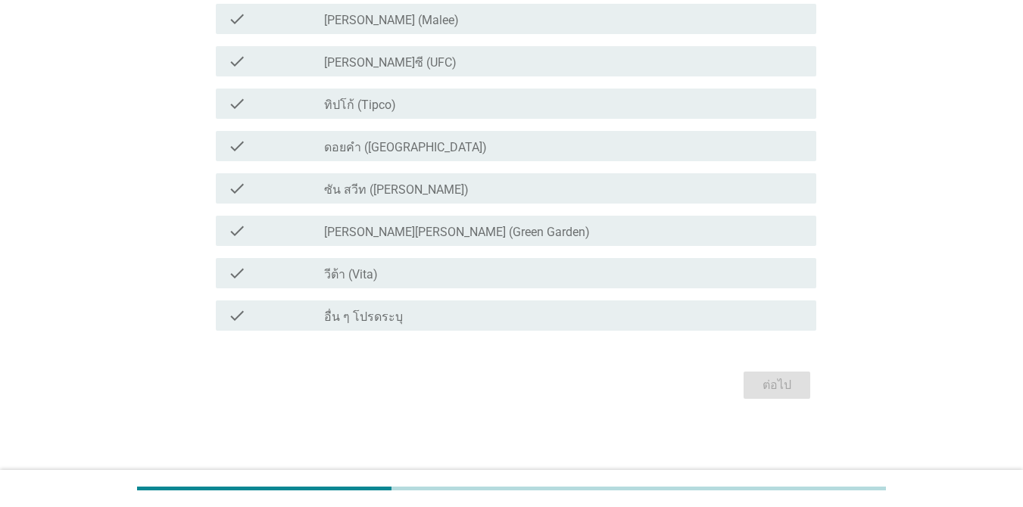
scroll to position [0, 0]
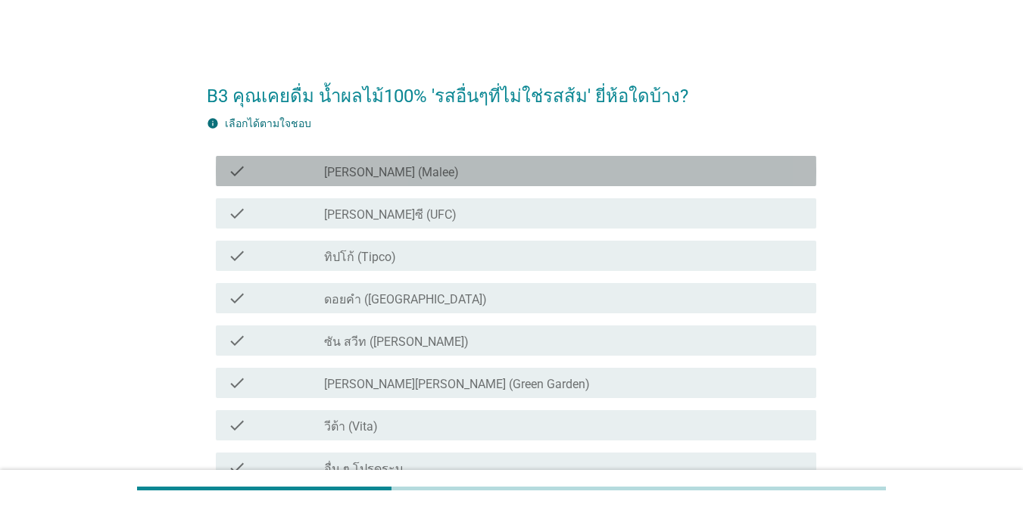
click at [437, 172] on div "check_box_outline_blank [PERSON_NAME] (Malee)" at bounding box center [564, 171] width 480 height 18
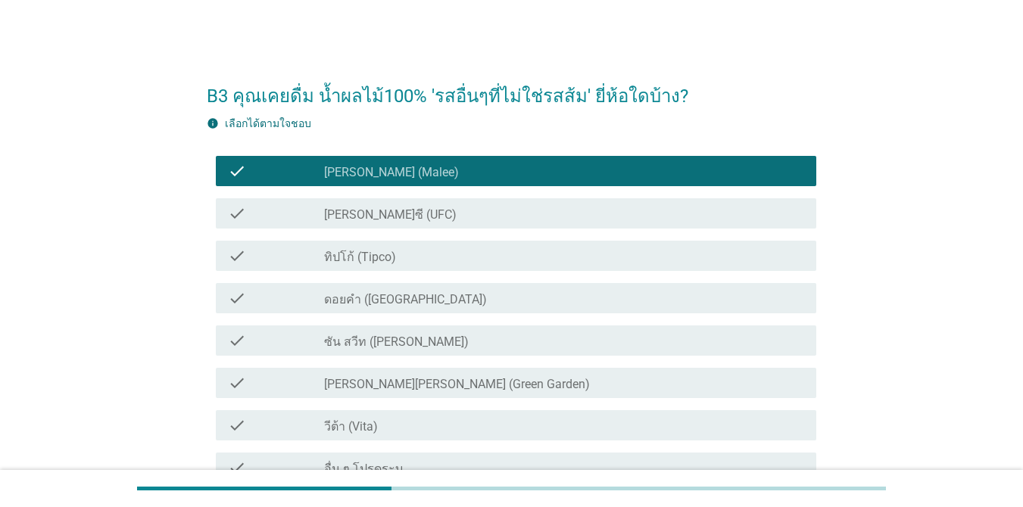
click at [418, 255] on div "check_box_outline_blank ทิปโก้ (Tipco)" at bounding box center [564, 256] width 480 height 18
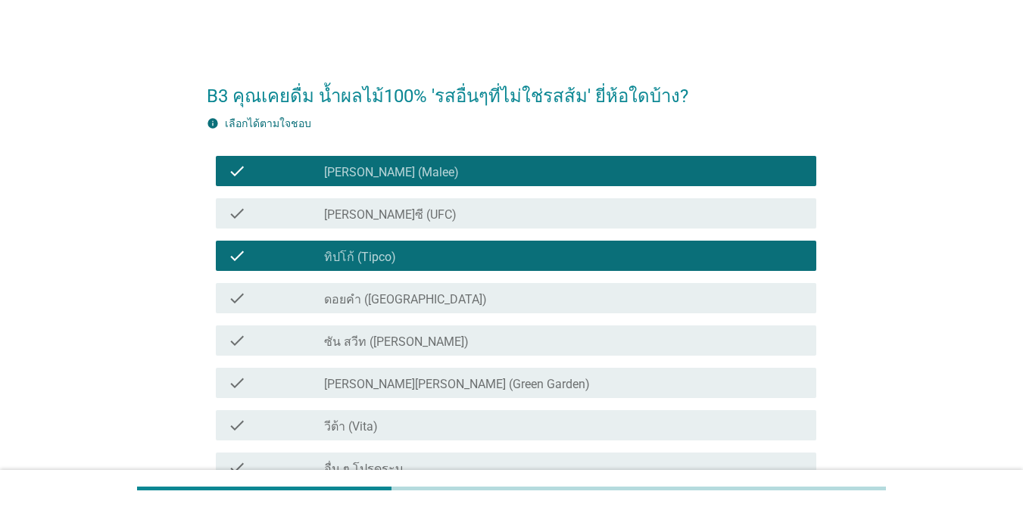
click at [415, 304] on label "ดอยคำ ([GEOGRAPHIC_DATA])" at bounding box center [405, 299] width 163 height 15
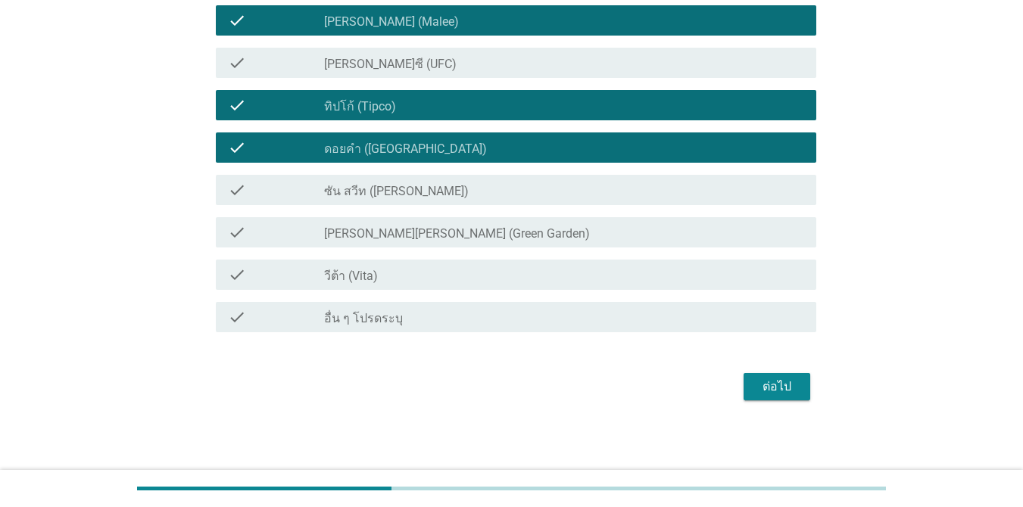
scroll to position [152, 0]
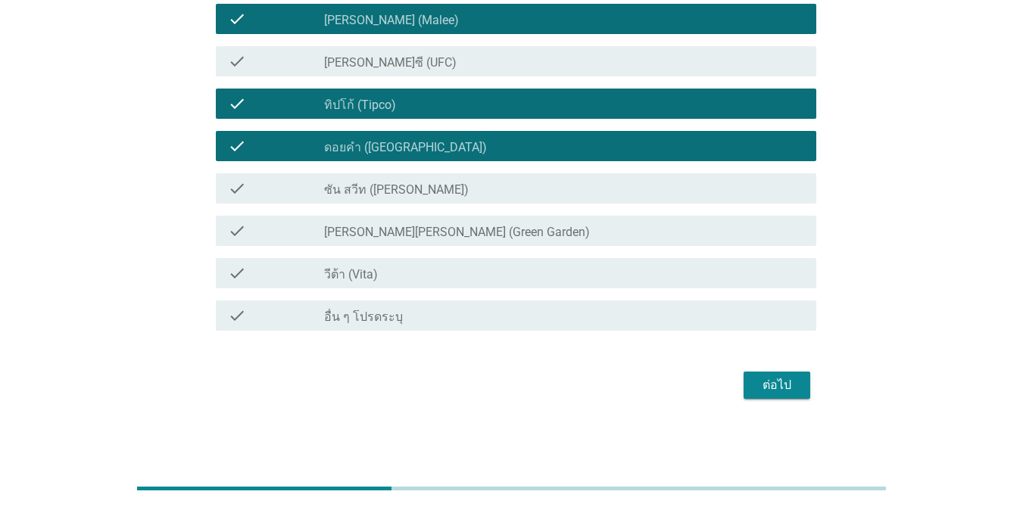
click at [745, 379] on div "ต่อไป" at bounding box center [777, 385] width 42 height 18
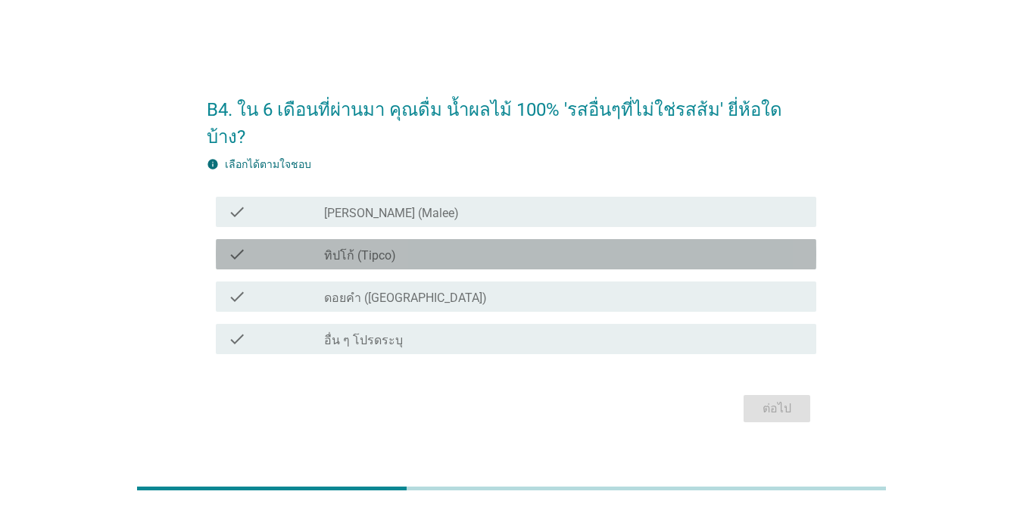
click at [290, 245] on div "check" at bounding box center [276, 254] width 96 height 18
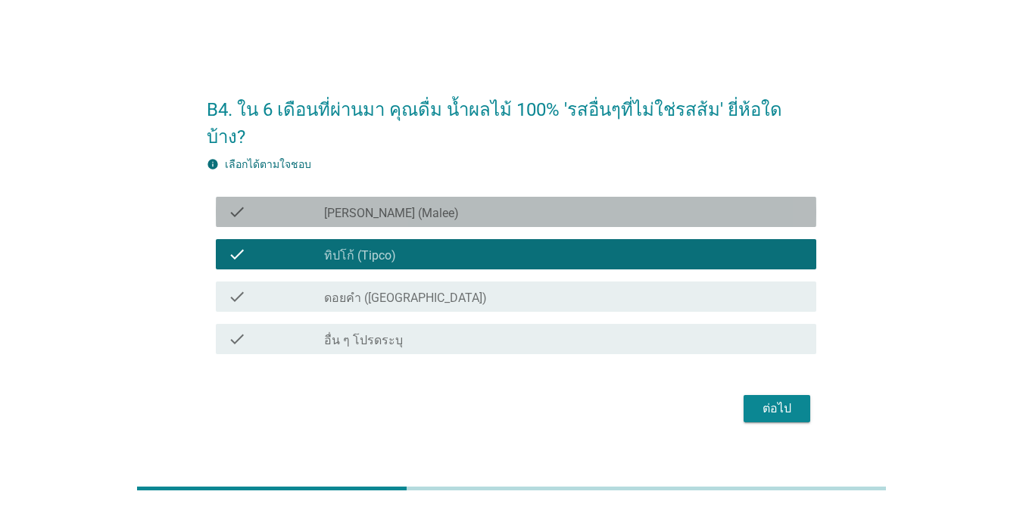
click at [309, 203] on div "check" at bounding box center [276, 212] width 96 height 18
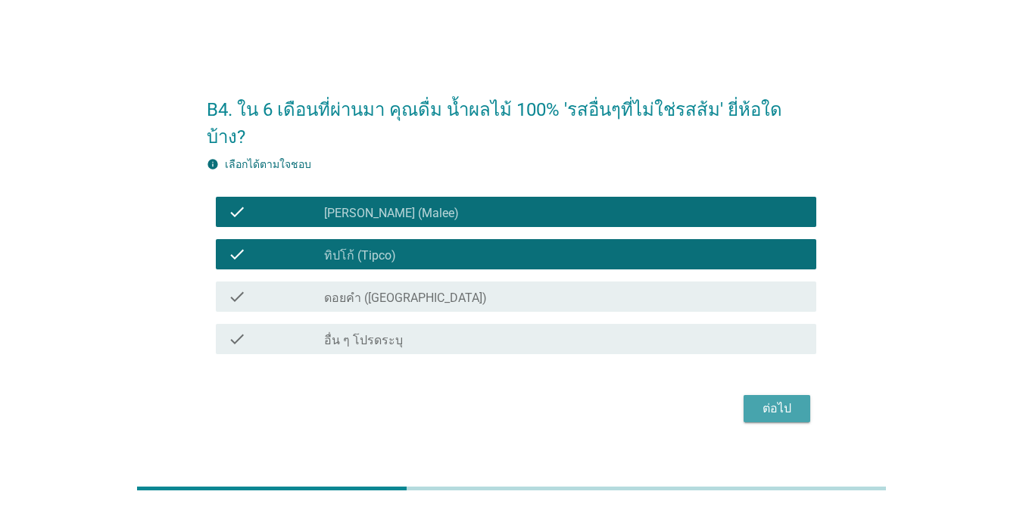
click at [745, 400] on div "ต่อไป" at bounding box center [777, 409] width 42 height 18
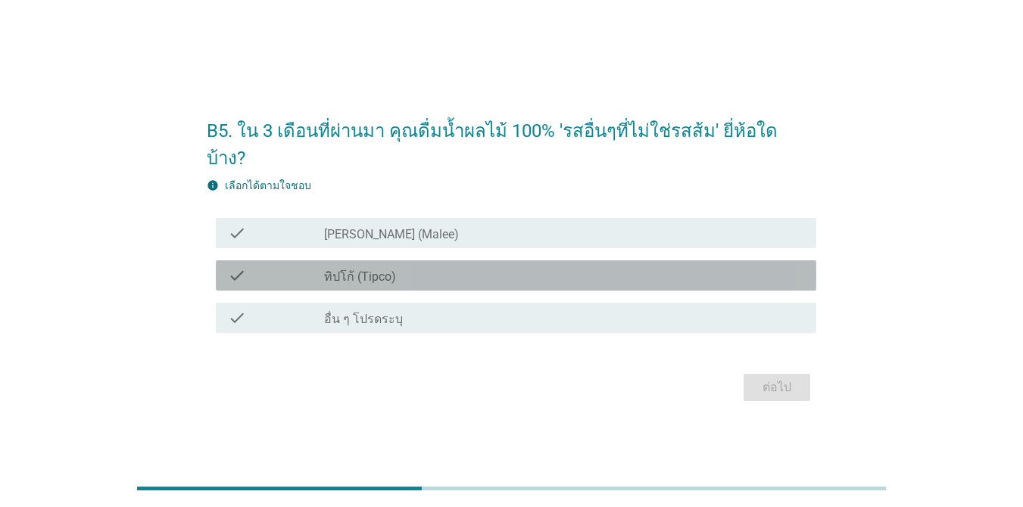
click at [394, 270] on label "ทิปโก้ (Tipco)" at bounding box center [360, 277] width 72 height 15
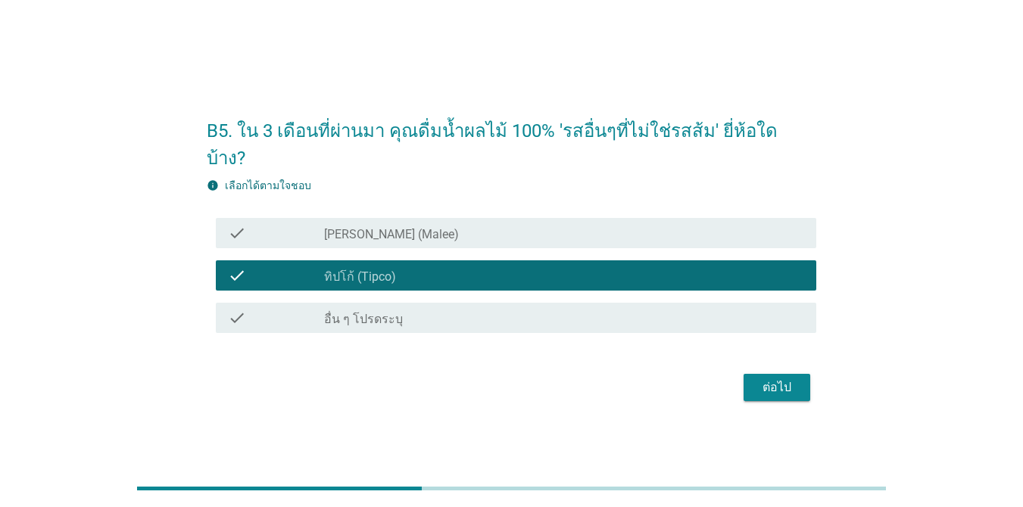
click at [403, 224] on div "check_box_outline_blank [PERSON_NAME] (Malee)" at bounding box center [564, 233] width 480 height 18
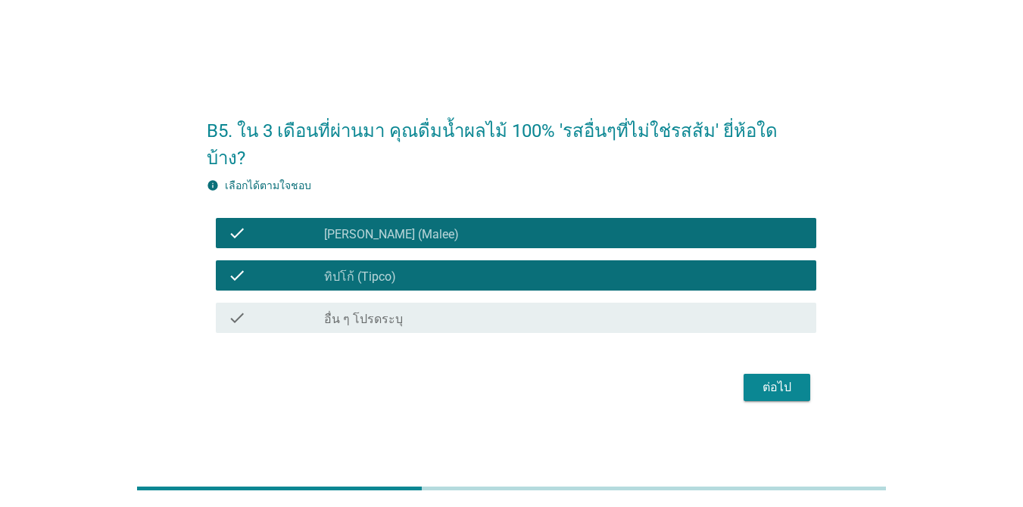
click at [745, 379] on div "ต่อไป" at bounding box center [777, 388] width 42 height 18
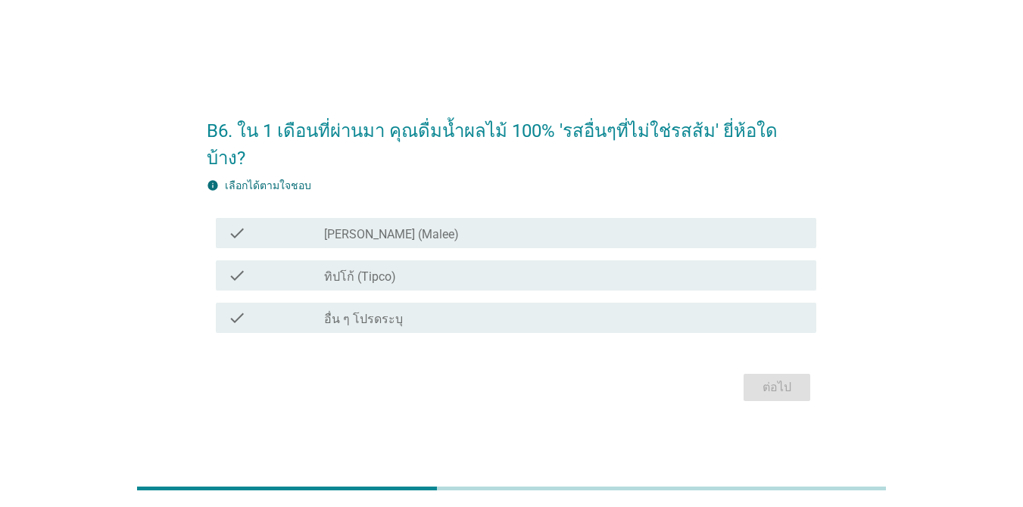
click at [498, 228] on div "check_box_outline_blank [PERSON_NAME] (Malee)" at bounding box center [564, 233] width 480 height 18
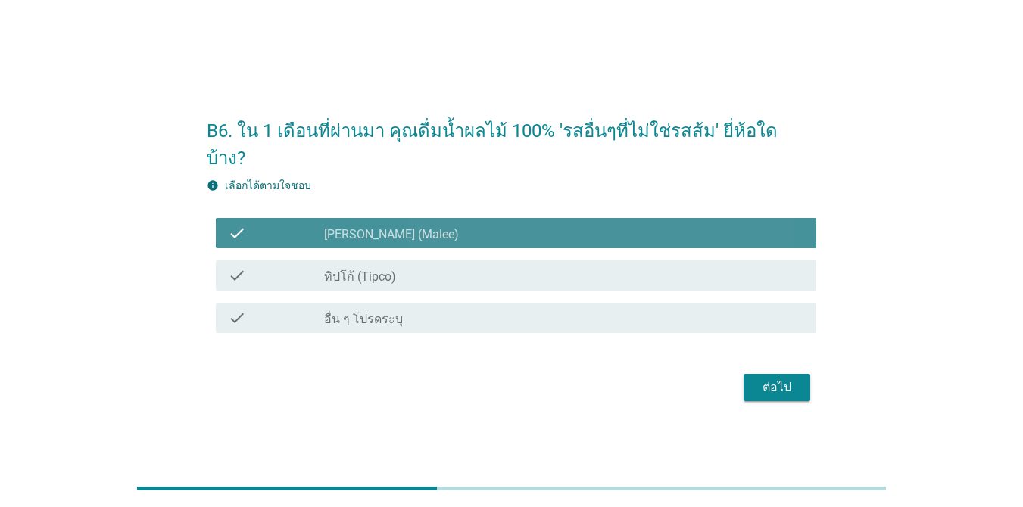
click at [489, 267] on div "check_box_outline_blank ทิปโก้ (Tipco)" at bounding box center [564, 276] width 480 height 18
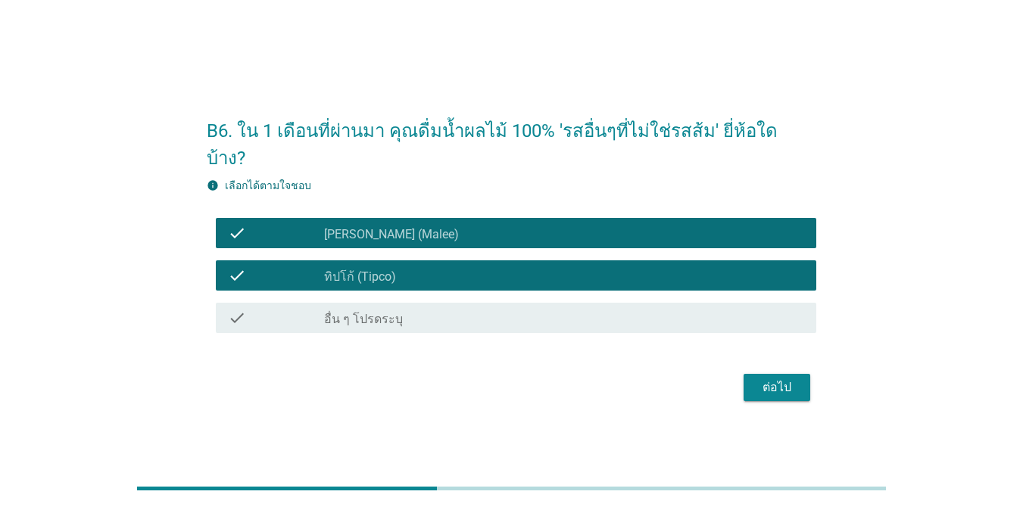
click at [745, 379] on div "ต่อไป" at bounding box center [777, 388] width 42 height 18
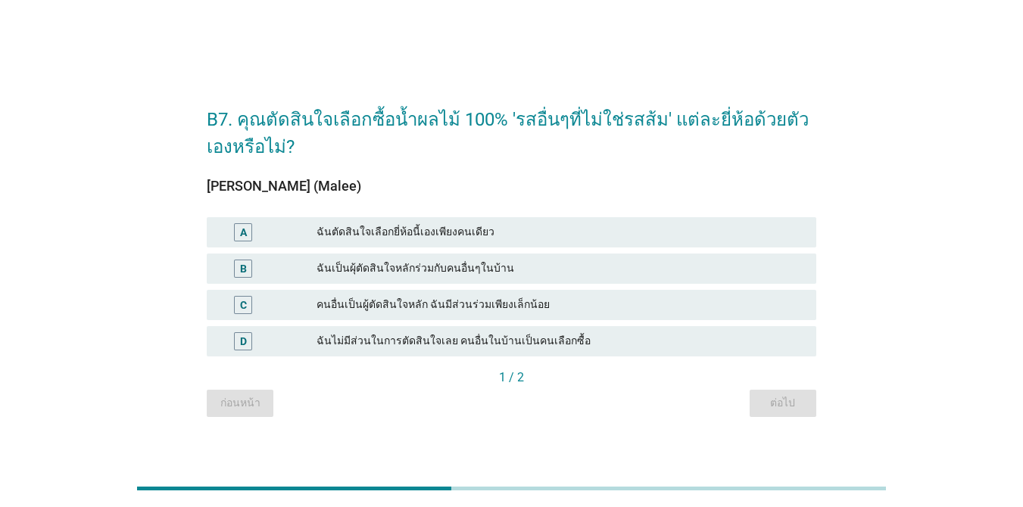
click at [461, 270] on div "ฉันเป็นผุ้ตัดสินใจหลักร่วมกับคนอื่นๆในบ้าน" at bounding box center [561, 269] width 488 height 18
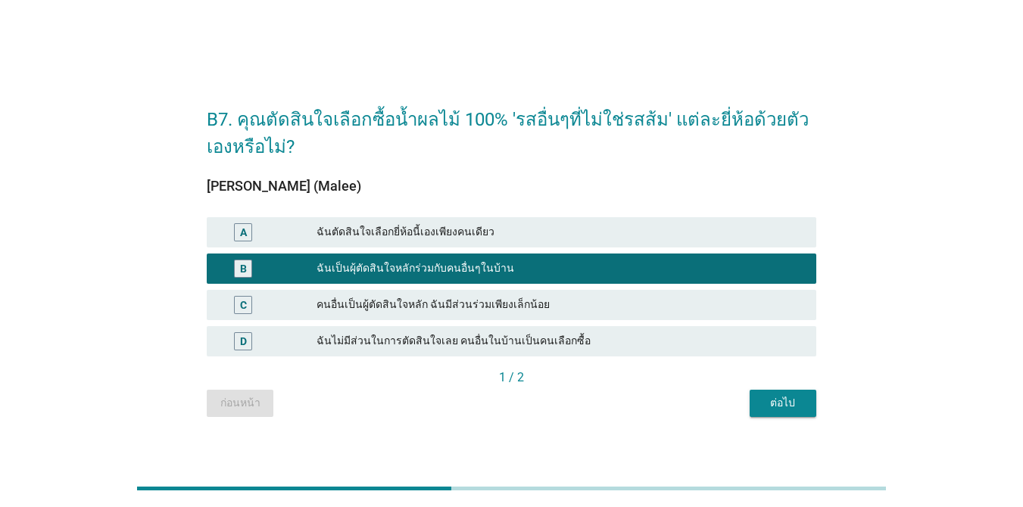
click at [745, 406] on div "ต่อไป" at bounding box center [783, 403] width 42 height 16
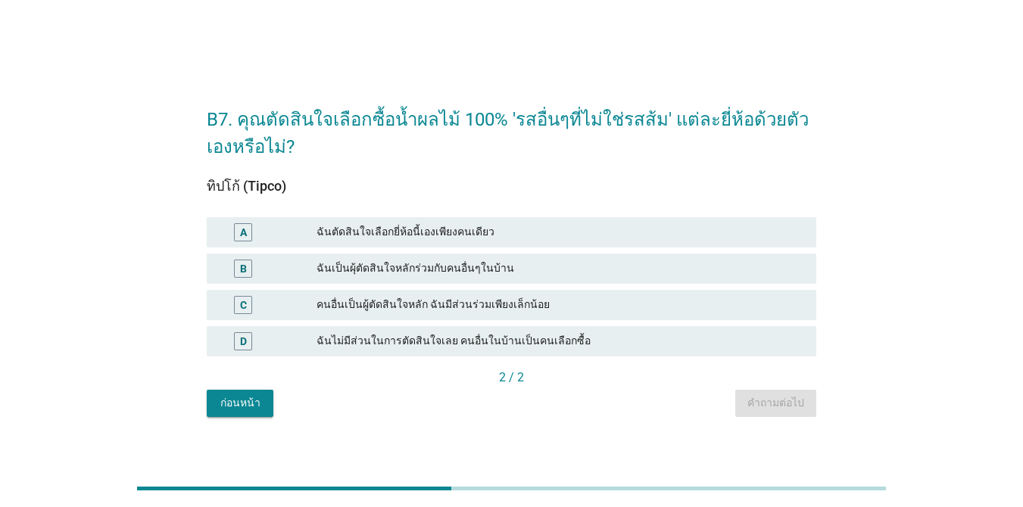
click at [481, 272] on div "ฉันเป็นผุ้ตัดสินใจหลักร่วมกับคนอื่นๆในบ้าน" at bounding box center [561, 269] width 488 height 18
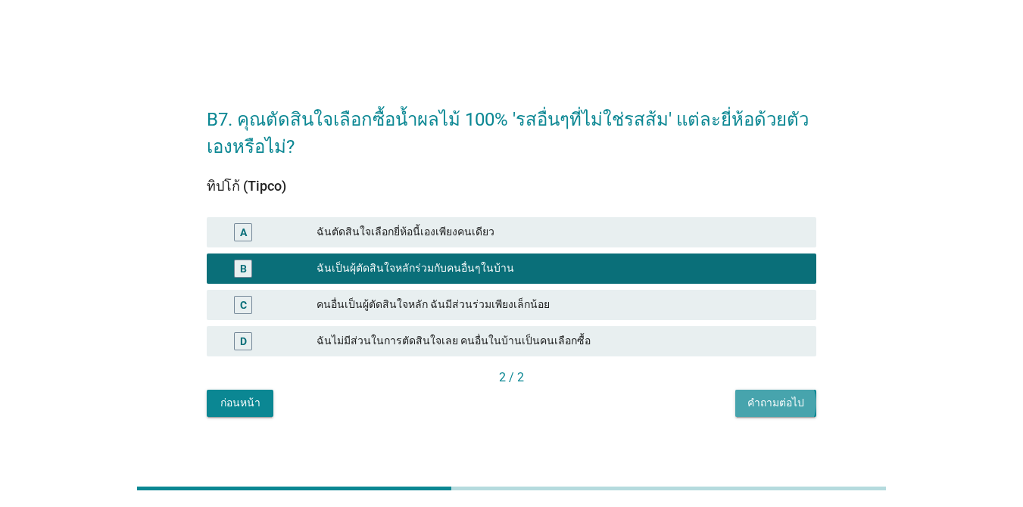
click at [745, 407] on div "คำถามต่อไป" at bounding box center [775, 403] width 57 height 16
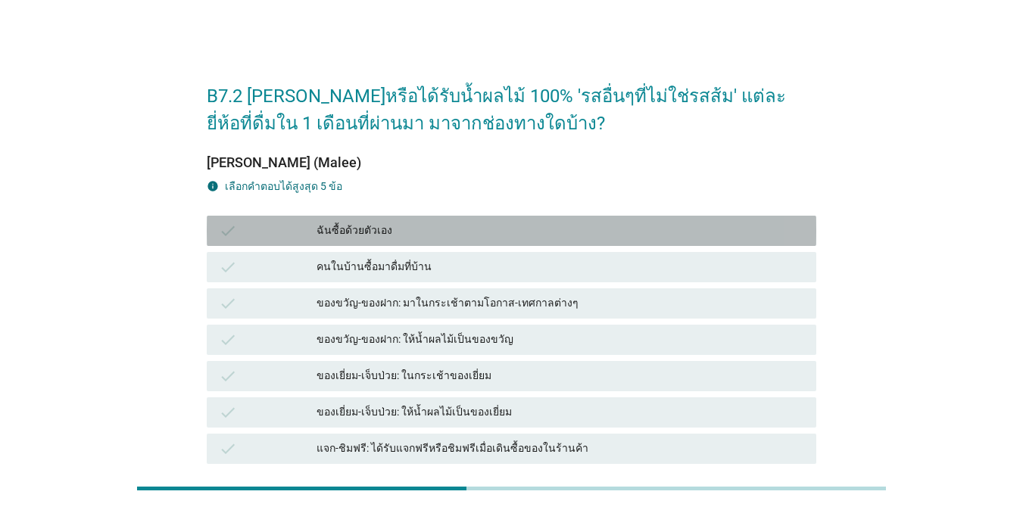
click at [438, 228] on div "ฉันซื้อด้วยตัวเอง" at bounding box center [561, 231] width 488 height 18
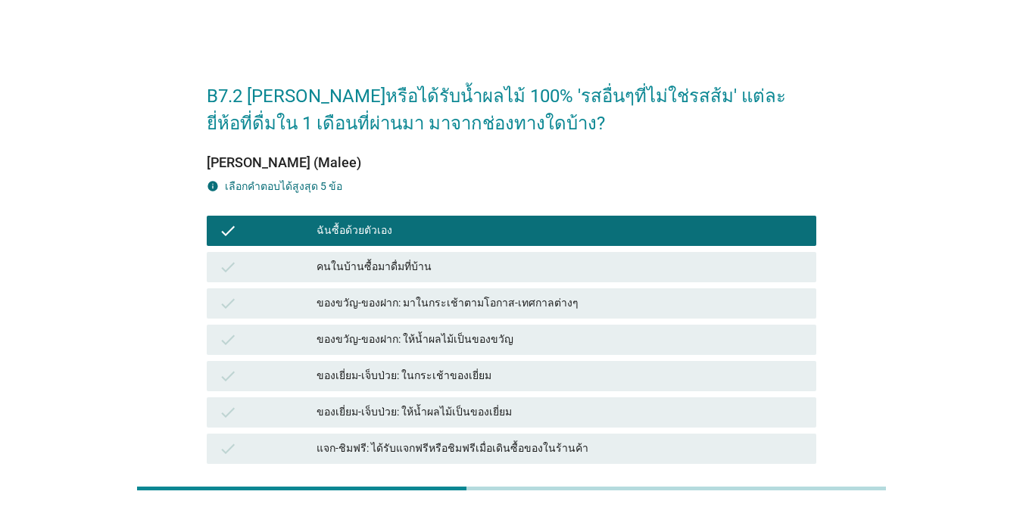
click at [439, 298] on div "ของขวัญ-ของฝาก: มาในกระเช้าตามโอกาส-เทศกาลต่างๆ" at bounding box center [561, 304] width 488 height 18
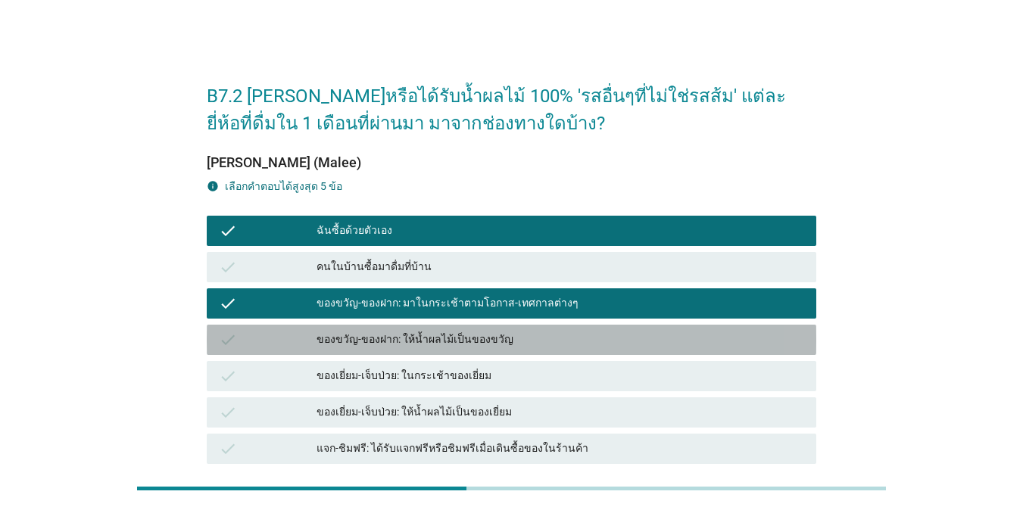
click at [439, 351] on div "check ของขวัญ-ของฝาก: ให้น้ำผลไม้เป็นของขวัญ" at bounding box center [512, 340] width 610 height 30
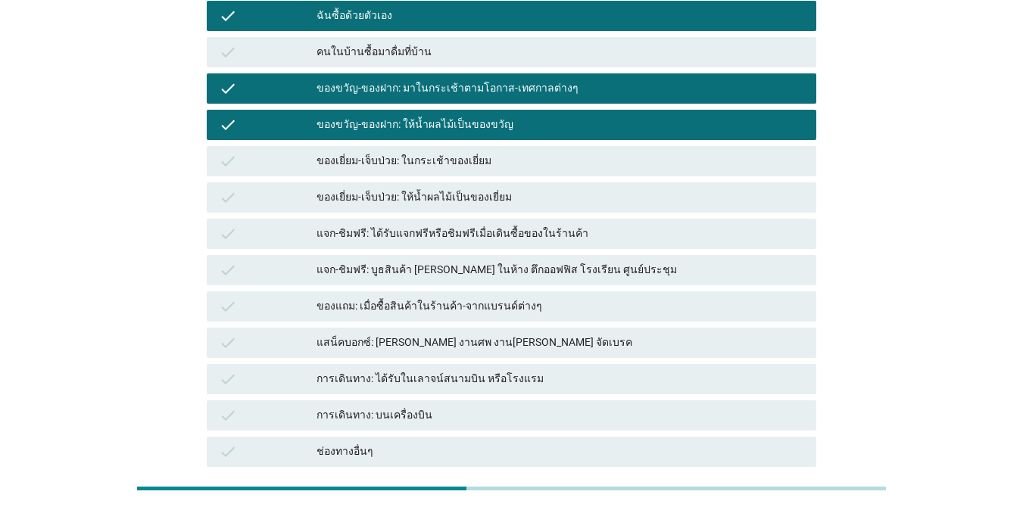
scroll to position [210, 0]
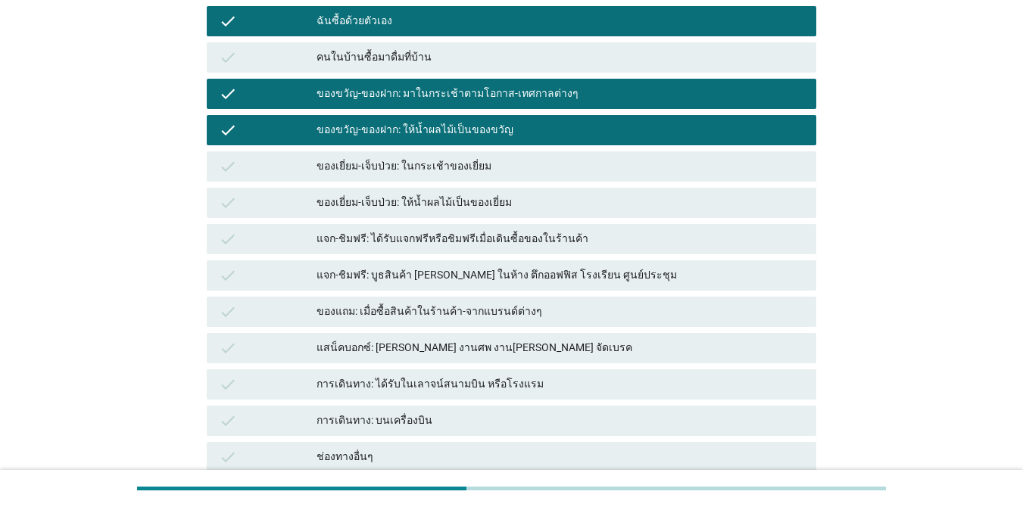
click at [395, 194] on div "ของเยี่ยม-เจ็บป่วย: ให้น้ำผลไม้เป็นของเยี่ยม" at bounding box center [561, 203] width 488 height 18
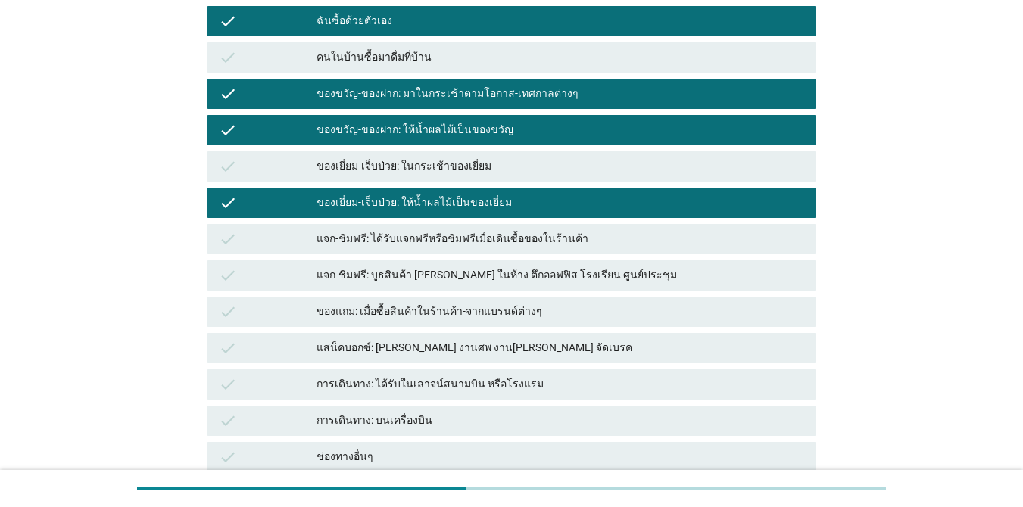
click at [401, 243] on div "แจก-ชิมฟรี: ได้รับแจกฟรีหรือชิมฟรีเมื่อเดินซื้อของในร้านค้า" at bounding box center [561, 239] width 488 height 18
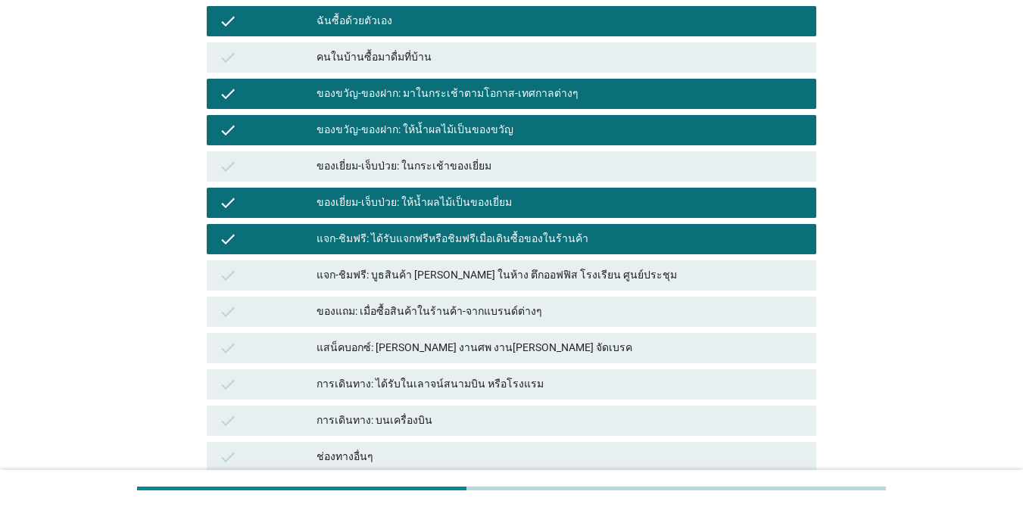
scroll to position [361, 0]
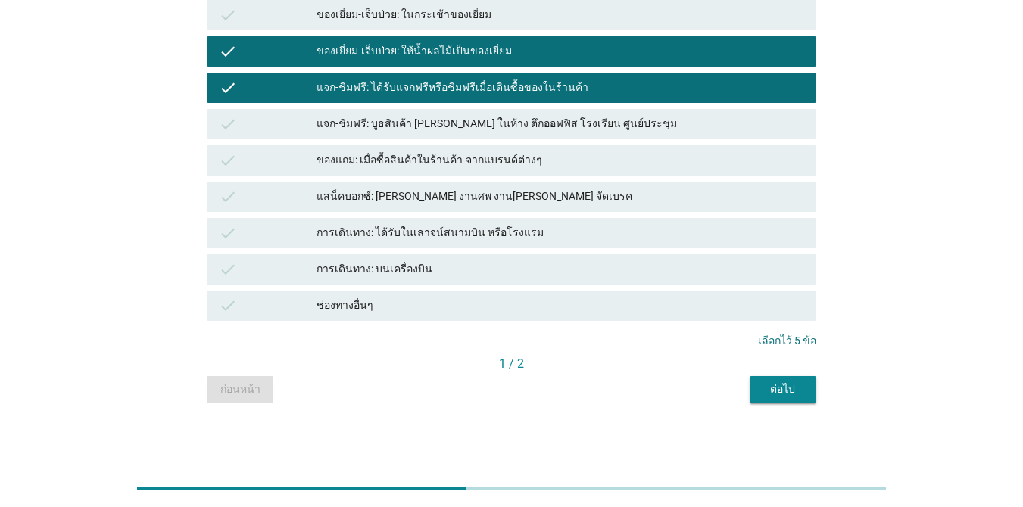
click at [745, 390] on div "ต่อไป" at bounding box center [783, 390] width 42 height 16
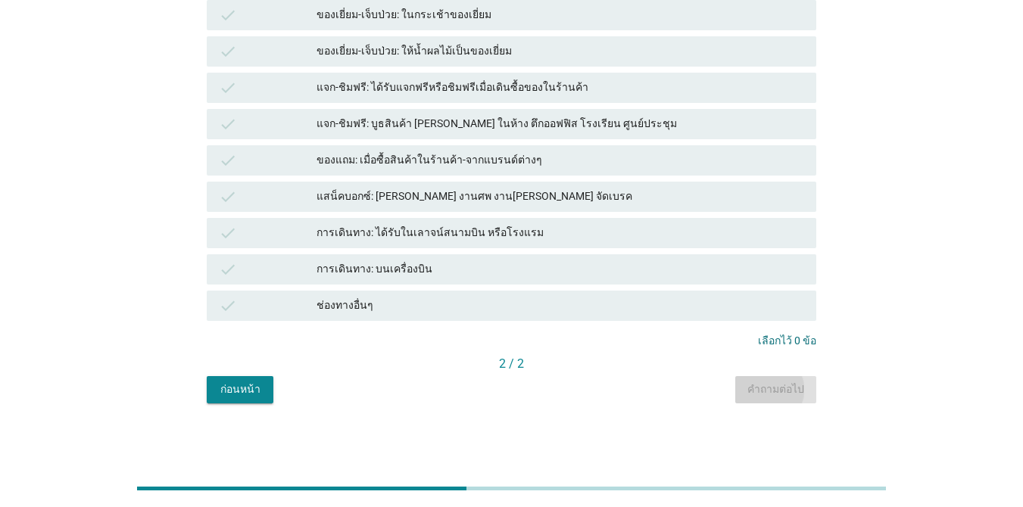
scroll to position [0, 0]
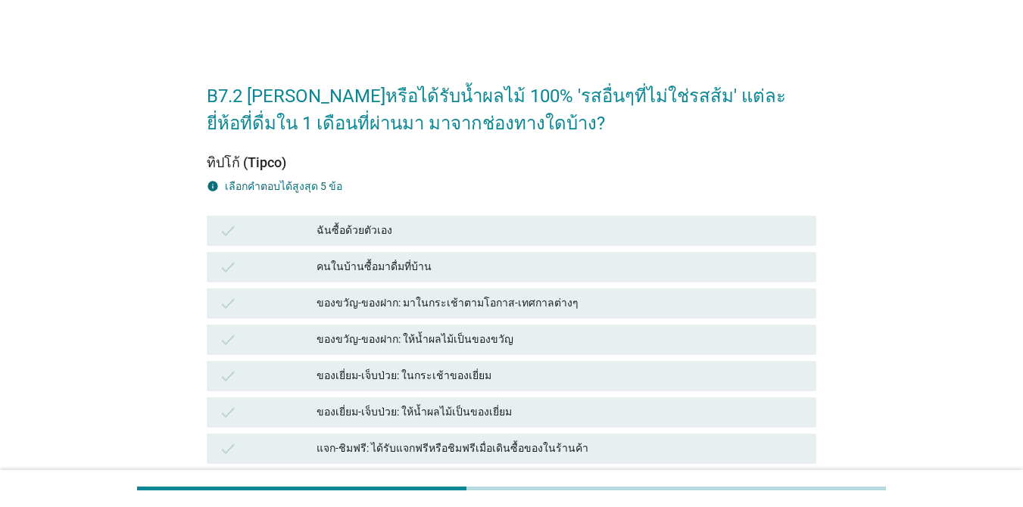
click at [532, 264] on div "คนในบ้านซื้อมาดื่มที่บ้าน" at bounding box center [561, 267] width 488 height 18
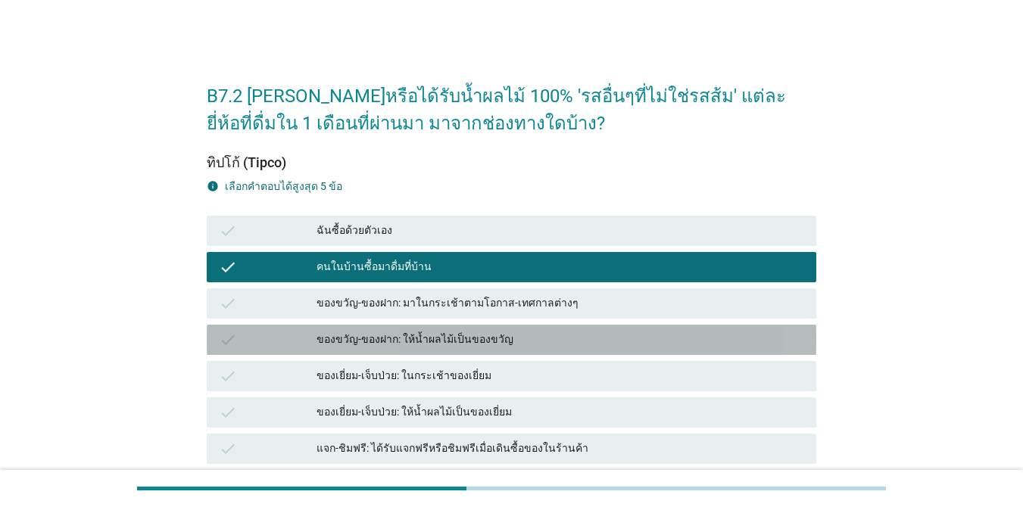
click at [507, 329] on div "check ของขวัญ-ของฝาก: ให้น้ำผลไม้เป็นของขวัญ" at bounding box center [512, 340] width 610 height 30
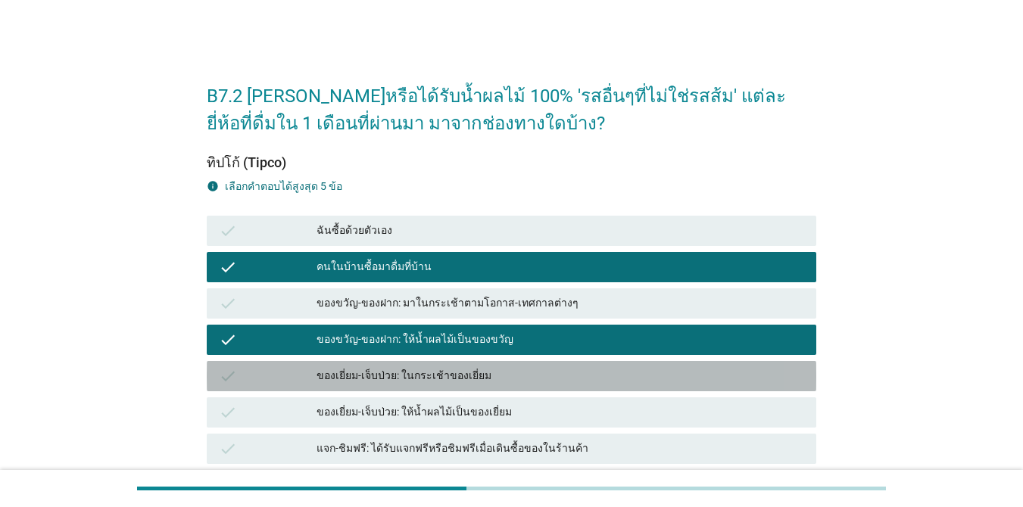
click at [494, 375] on div "ของเยี่ยม-เจ็บป่วย: ในกระเช้าของเยี่ยม" at bounding box center [561, 376] width 488 height 18
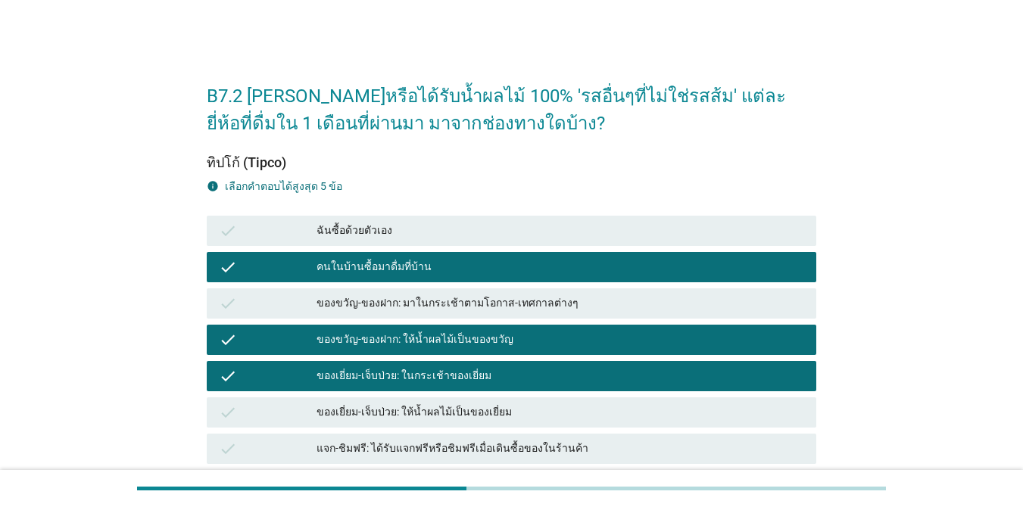
click at [494, 421] on div "ของเยี่ยม-เจ็บป่วย: ให้น้ำผลไม้เป็นของเยี่ยม" at bounding box center [561, 413] width 488 height 18
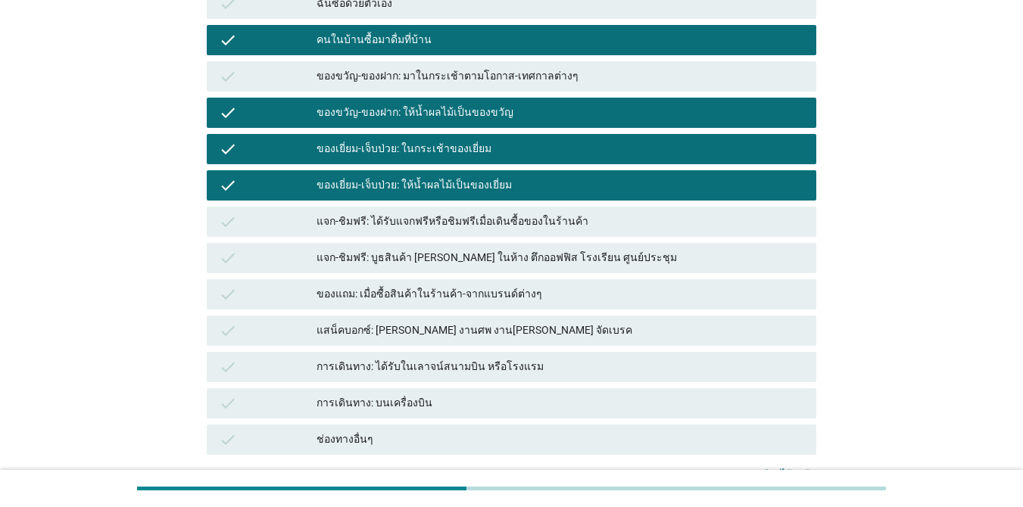
click at [504, 292] on div "ของแถม: เมื่อซื้อสินค้าในร้านค้า-จากแบรนด์ต่างๆ" at bounding box center [561, 294] width 488 height 18
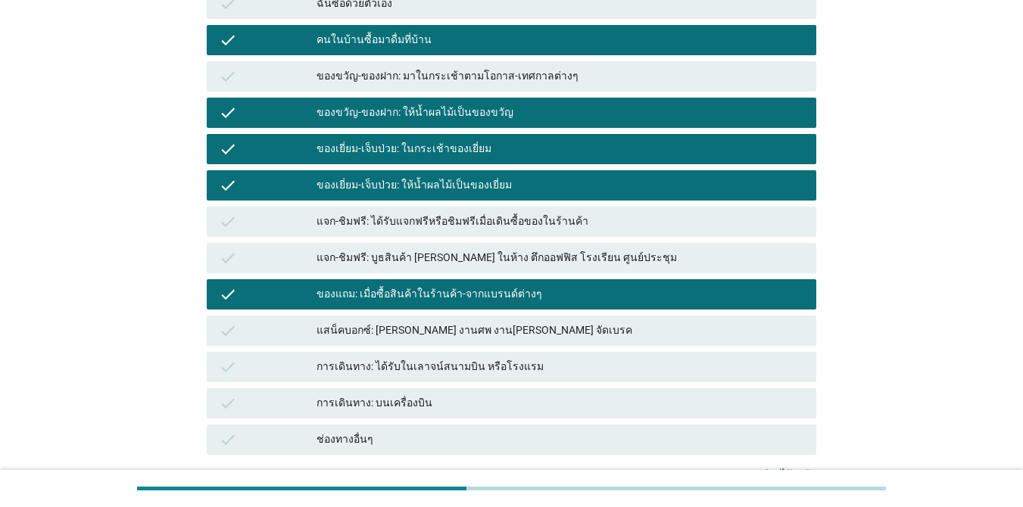
scroll to position [361, 0]
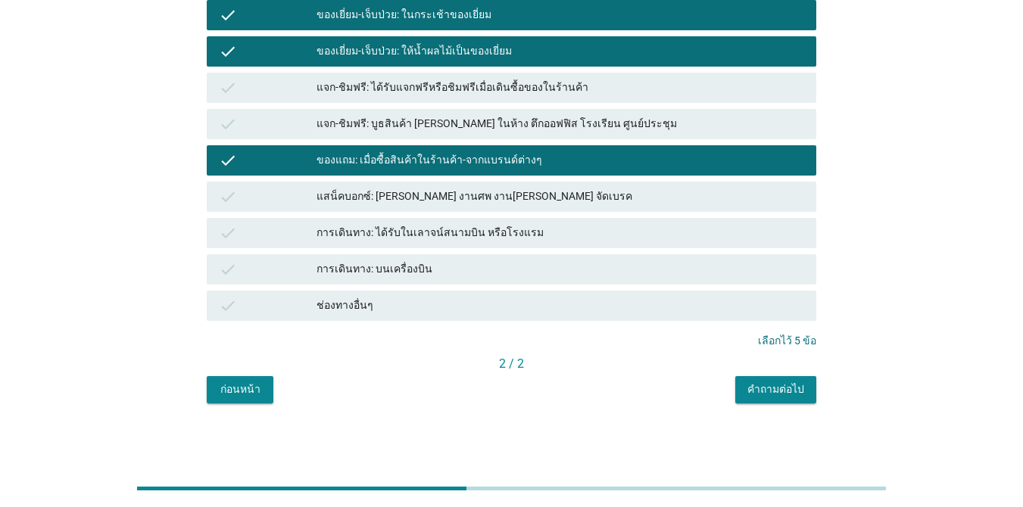
click at [745, 392] on div "คำถามต่อไป" at bounding box center [775, 390] width 57 height 16
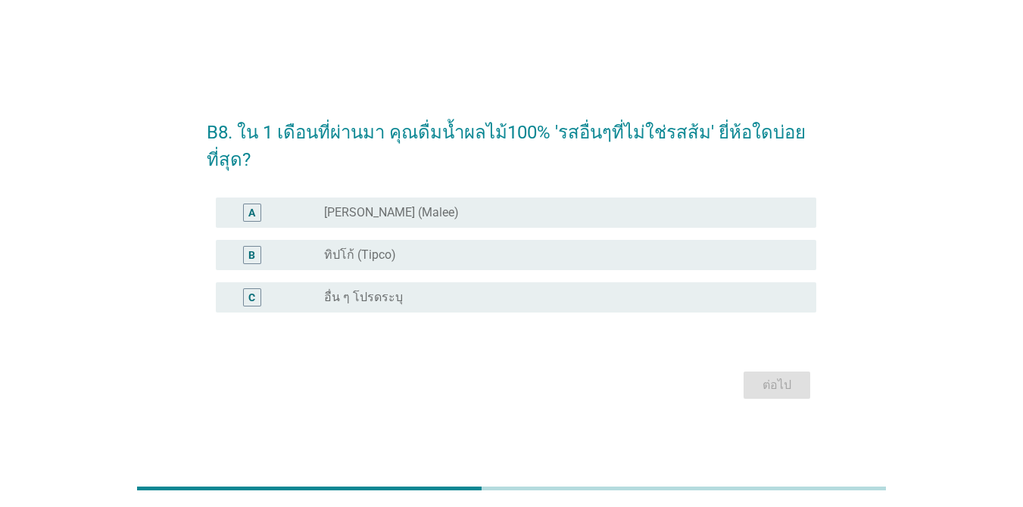
click at [456, 259] on div "radio_button_unchecked ทิปโก้ (Tipco)" at bounding box center [558, 255] width 468 height 15
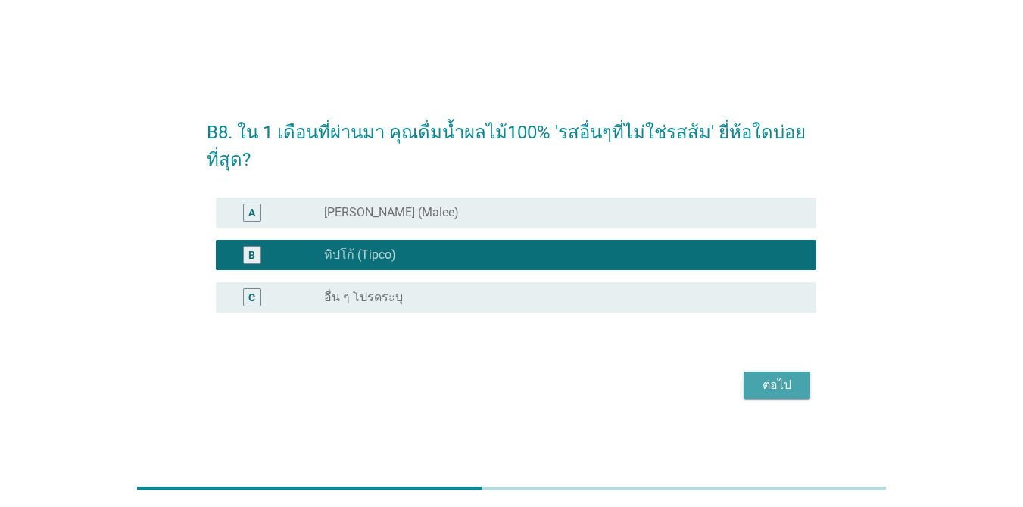
click at [745, 382] on div "ต่อไป" at bounding box center [777, 385] width 42 height 18
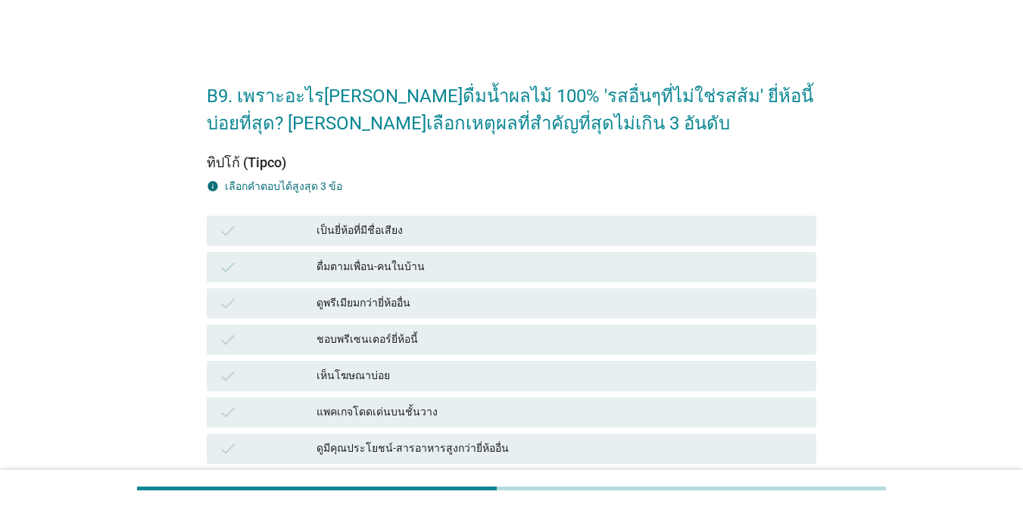
drag, startPoint x: 448, startPoint y: 238, endPoint x: 445, endPoint y: 254, distance: 16.8
click at [448, 245] on div "check เป็นยี่ห้อที่มีชื่อเสียง" at bounding box center [512, 231] width 610 height 30
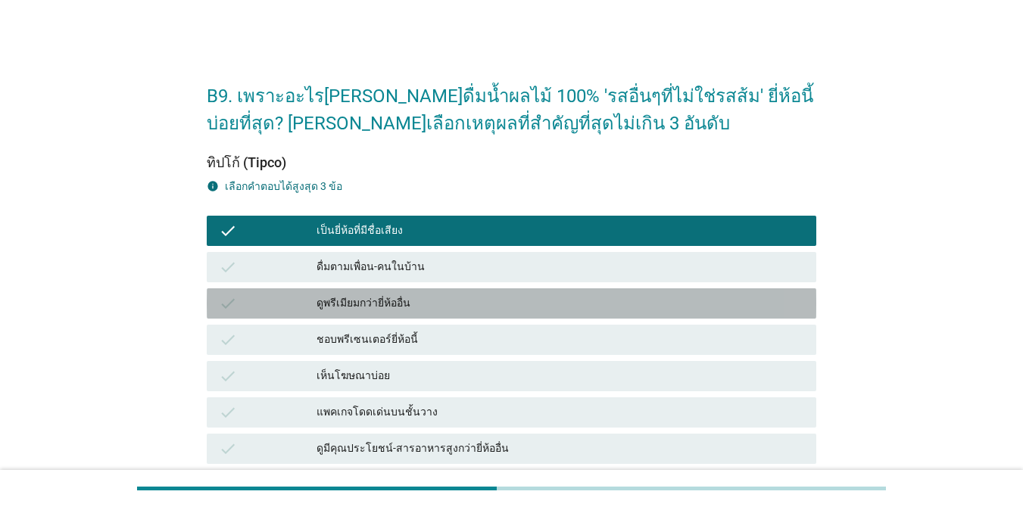
click at [426, 297] on div "ดูพรีเมียมกว่ายี่ห้ออื่น" at bounding box center [561, 304] width 488 height 18
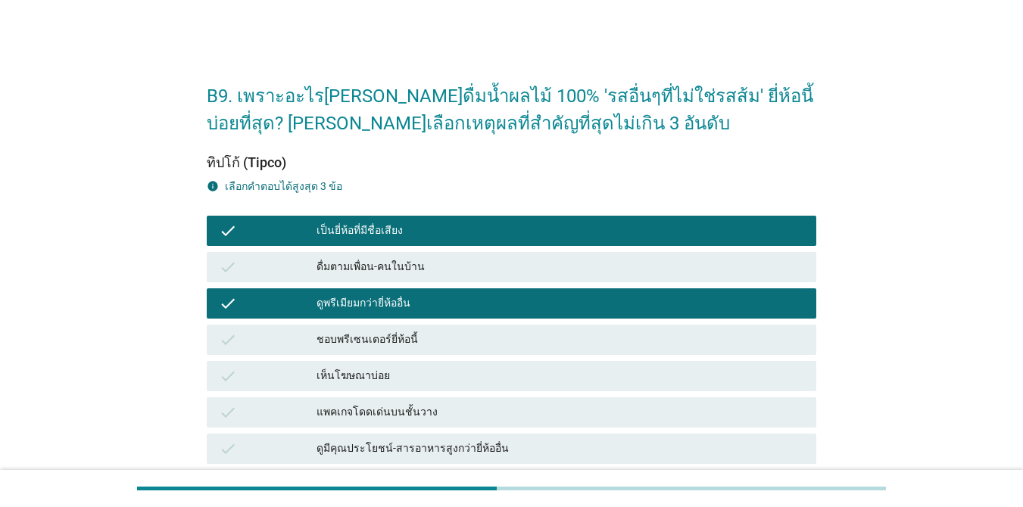
click at [426, 300] on div "ดูพรีเมียมกว่ายี่ห้ออื่น" at bounding box center [561, 304] width 488 height 18
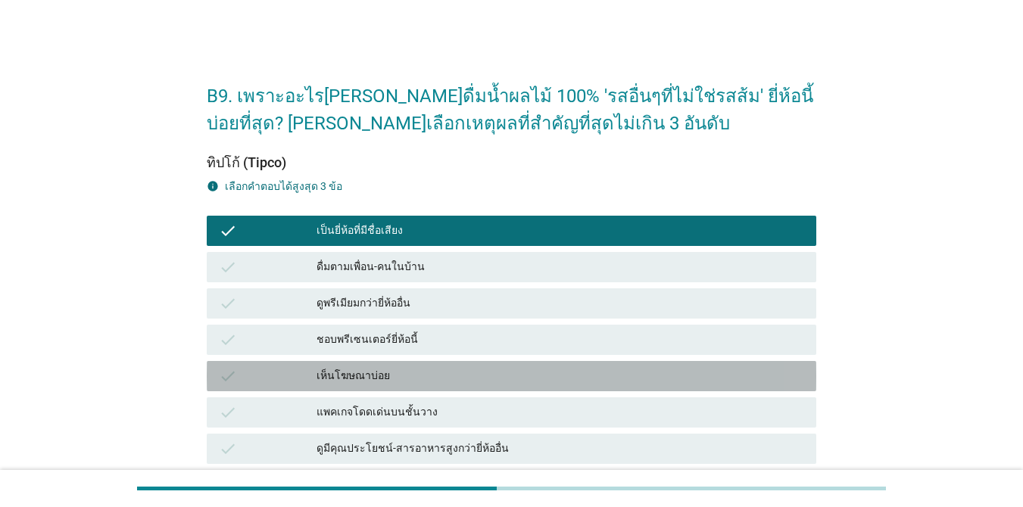
click at [415, 377] on div "เห็นโฆษณาบ่อย" at bounding box center [561, 376] width 488 height 18
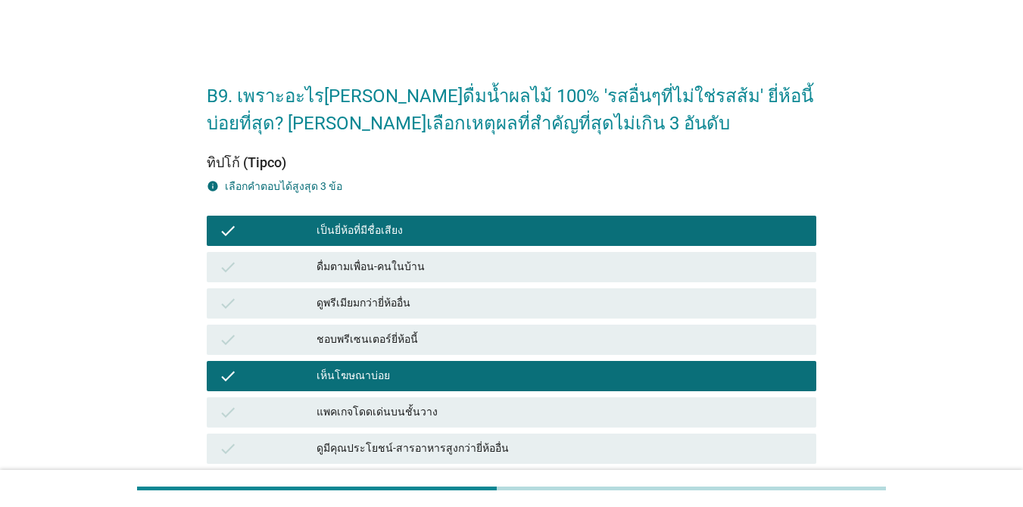
click at [426, 446] on div "ดูมีคุณประโยชน์-สารอาหารสูงกว่ายี่ห้ออื่น" at bounding box center [561, 449] width 488 height 18
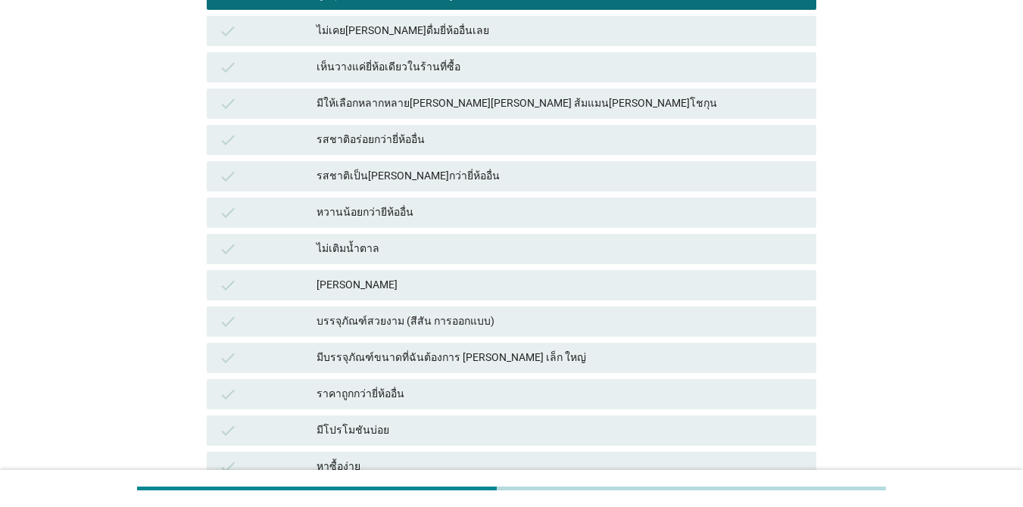
scroll to position [616, 0]
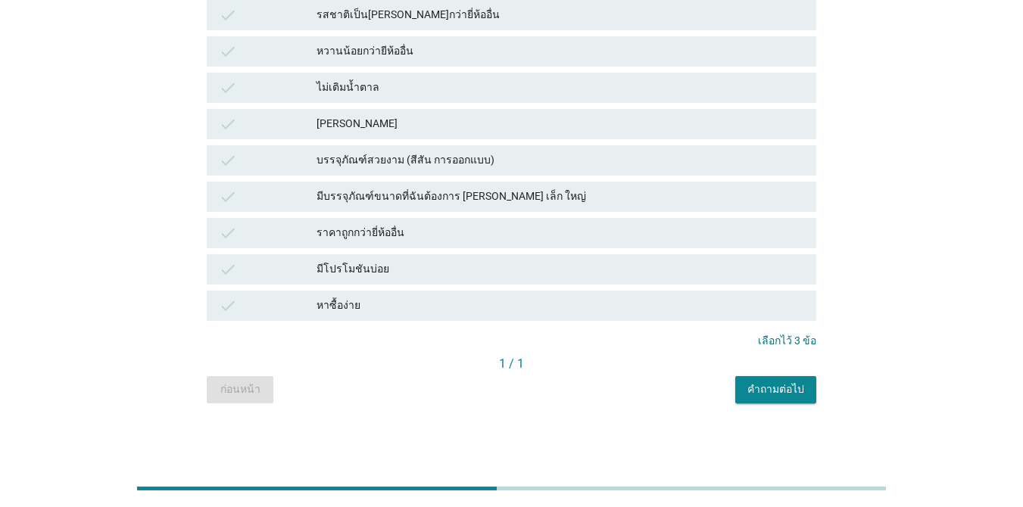
click at [745, 400] on button "คำถามต่อไป" at bounding box center [775, 389] width 81 height 27
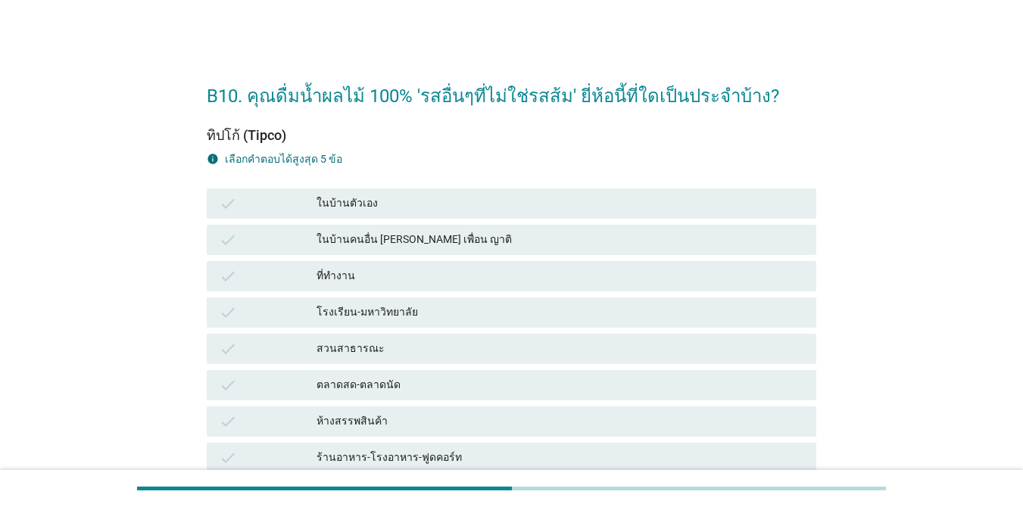
click at [389, 273] on div "ที่ทำงาน" at bounding box center [561, 276] width 488 height 18
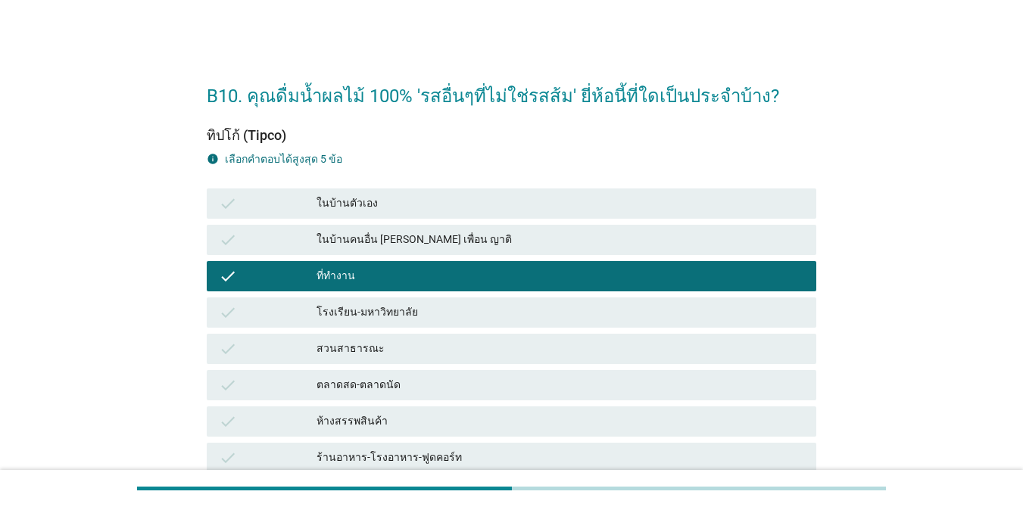
click at [421, 420] on div "ห้างสรรพสินค้า" at bounding box center [561, 422] width 488 height 18
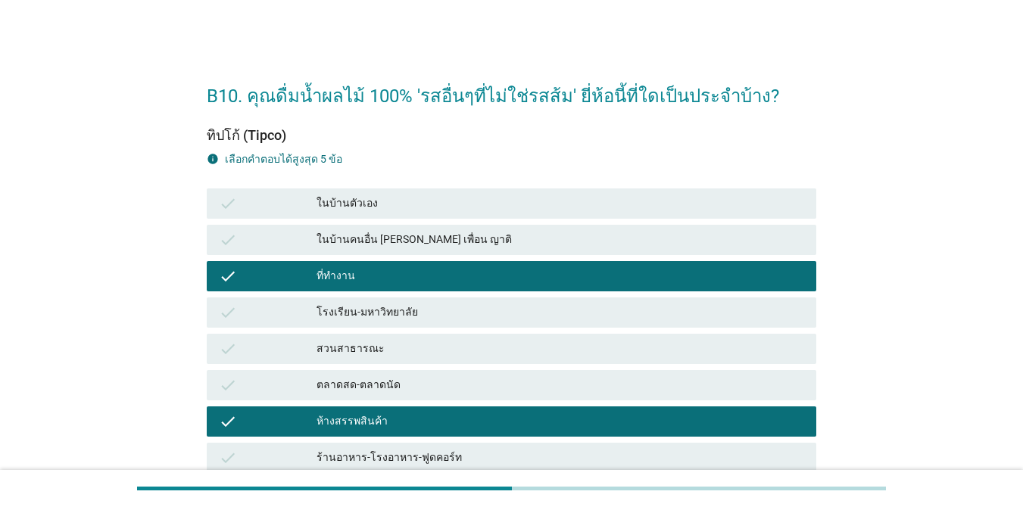
click at [380, 204] on div "ในบ้านตัวเอง" at bounding box center [561, 204] width 488 height 18
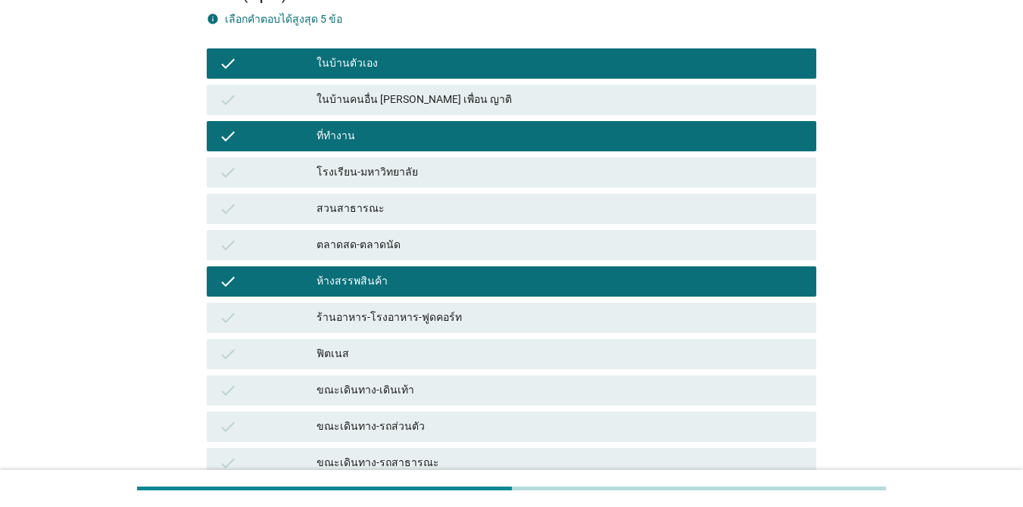
scroll to position [298, 0]
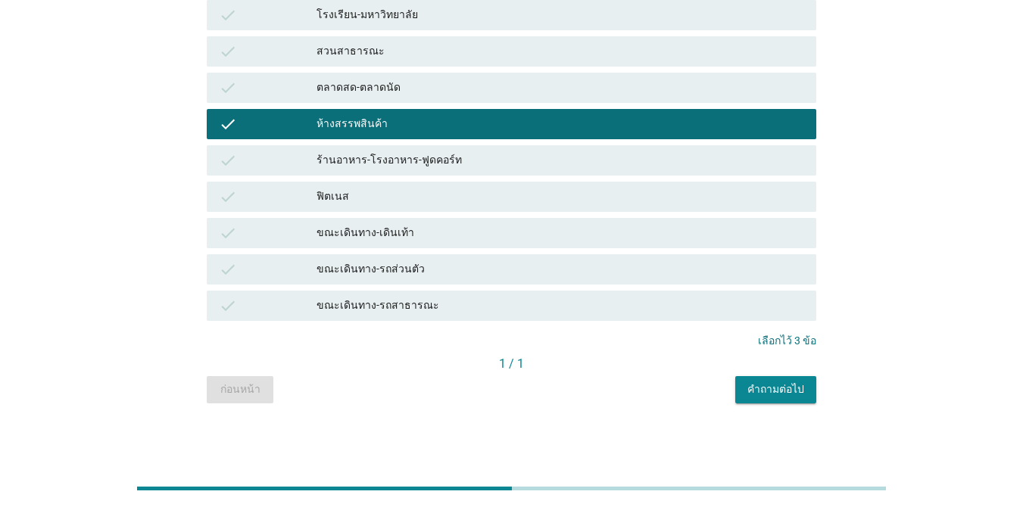
click at [423, 267] on div "ขณะเดินทาง-รถส่วนตัว" at bounding box center [561, 270] width 488 height 18
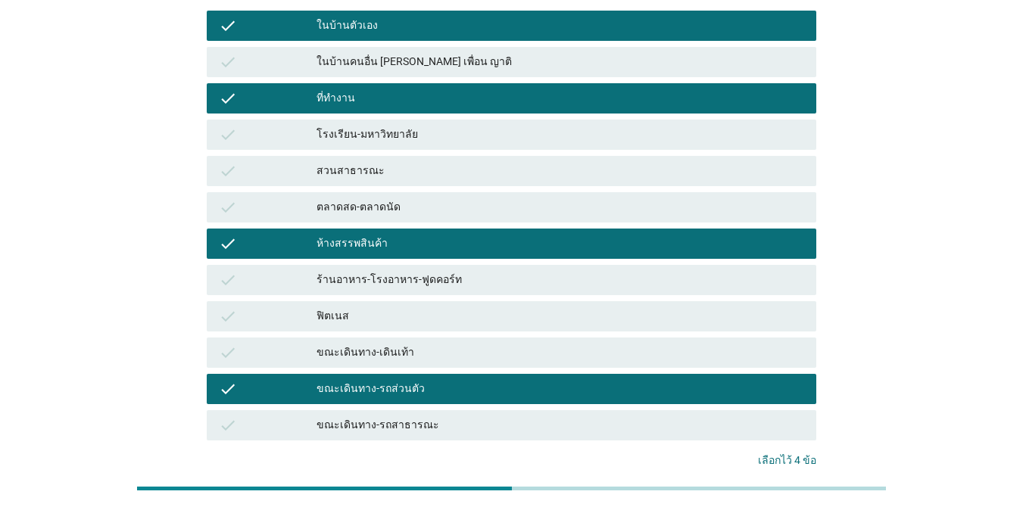
scroll to position [70, 0]
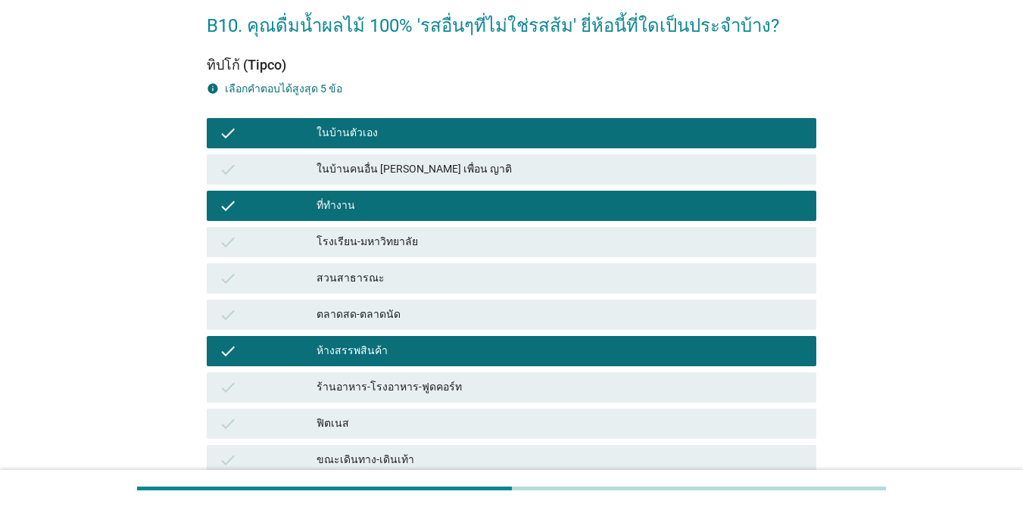
click at [404, 270] on div "สวนสาธารณะ" at bounding box center [561, 279] width 488 height 18
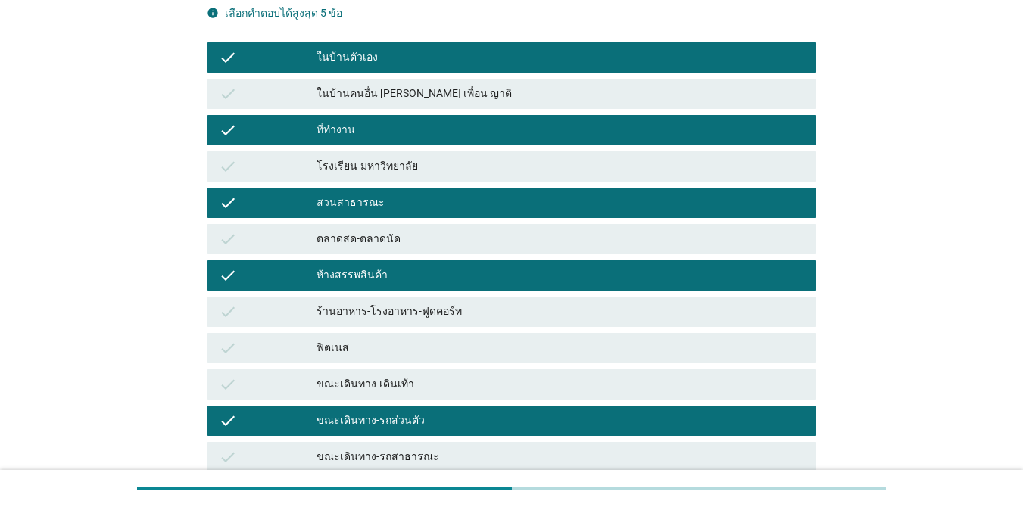
scroll to position [298, 0]
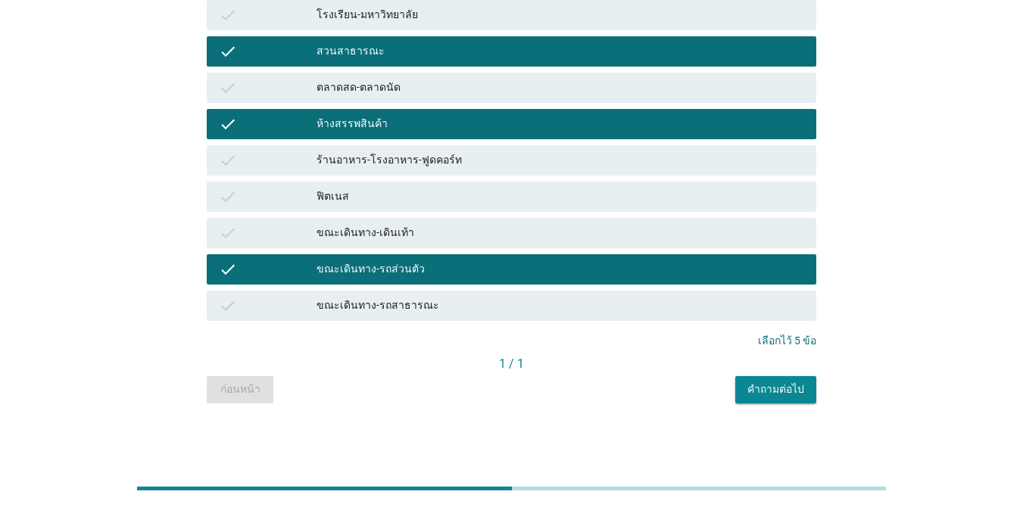
click at [745, 393] on div "คำถามต่อไป" at bounding box center [775, 390] width 57 height 16
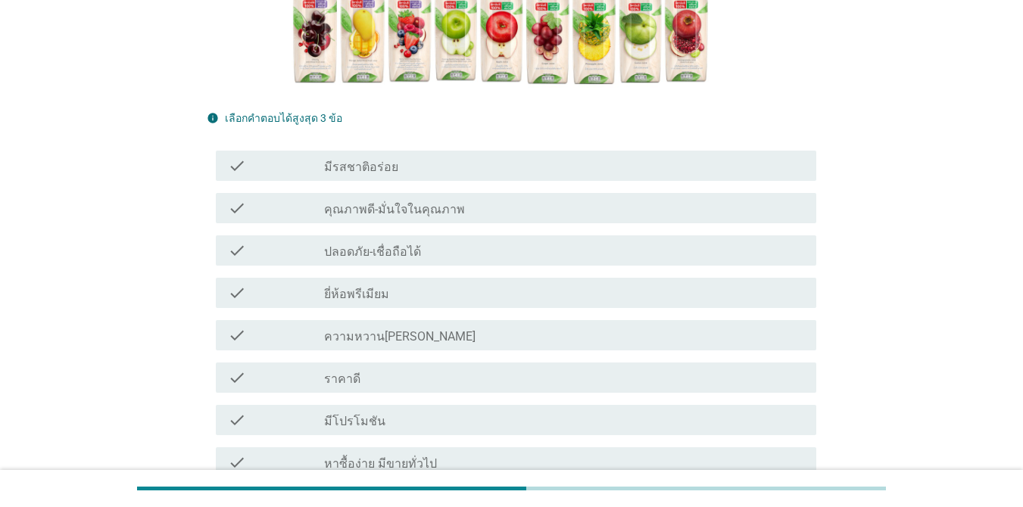
scroll to position [0, 0]
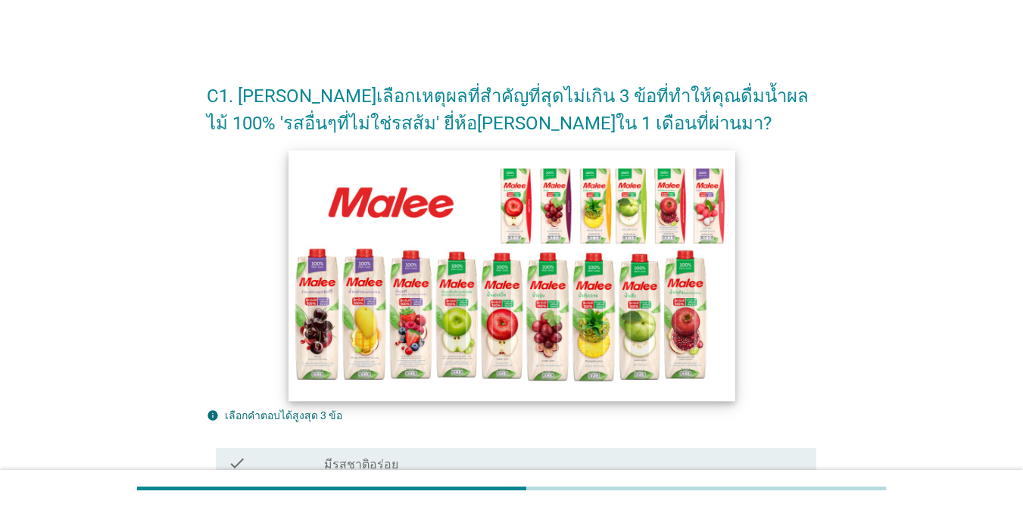
click at [307, 235] on img at bounding box center [512, 275] width 447 height 251
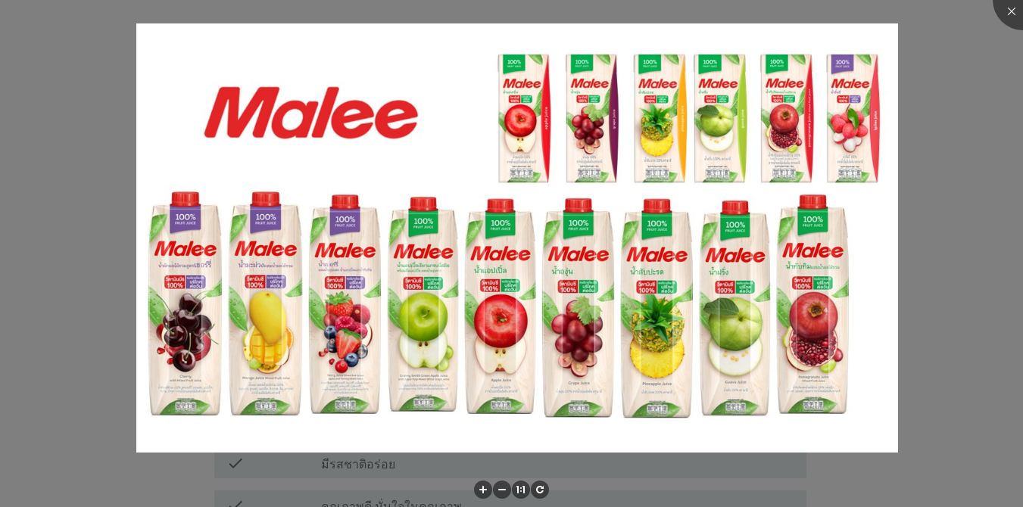
click at [745, 80] on div at bounding box center [511, 253] width 1023 height 507
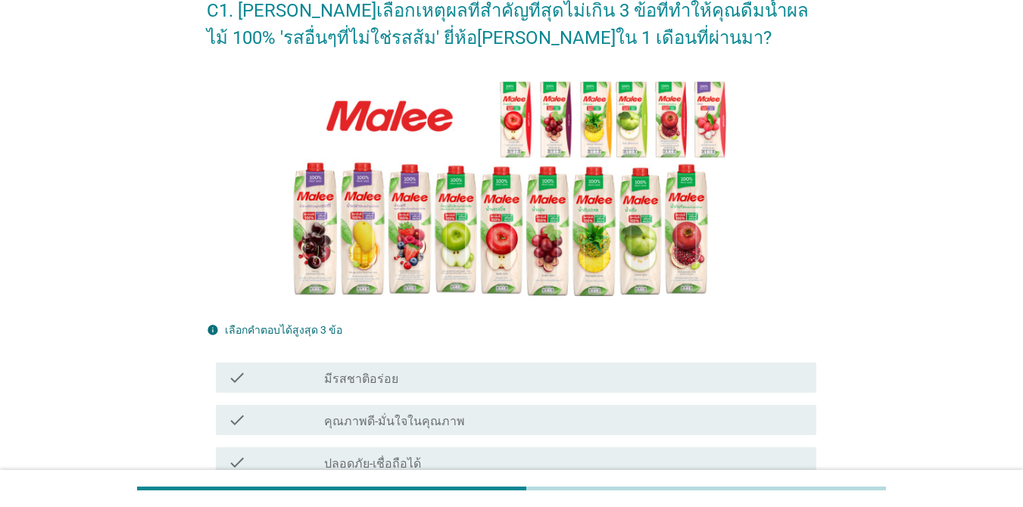
scroll to position [303, 0]
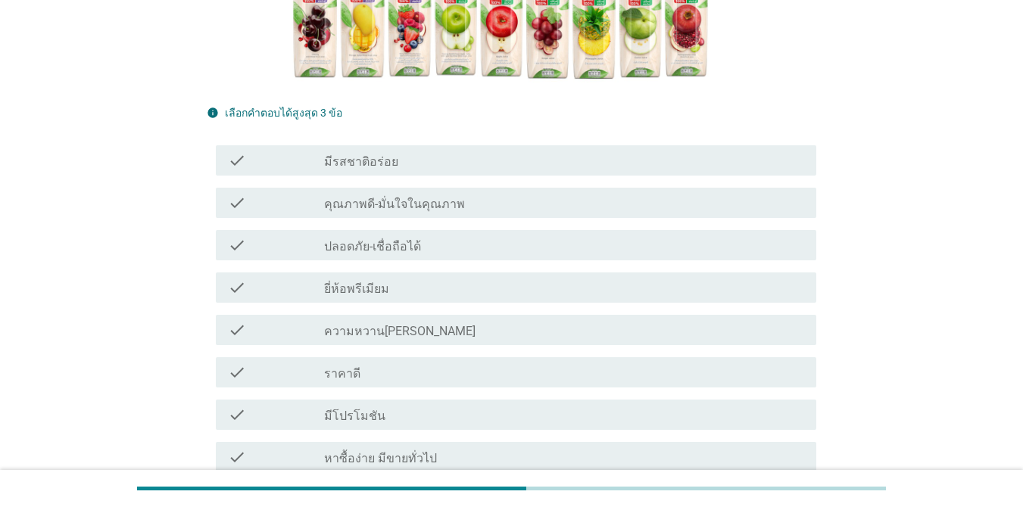
click at [371, 206] on label "คุณภาพดี-มั่นใจในคุณภาพ" at bounding box center [394, 204] width 141 height 15
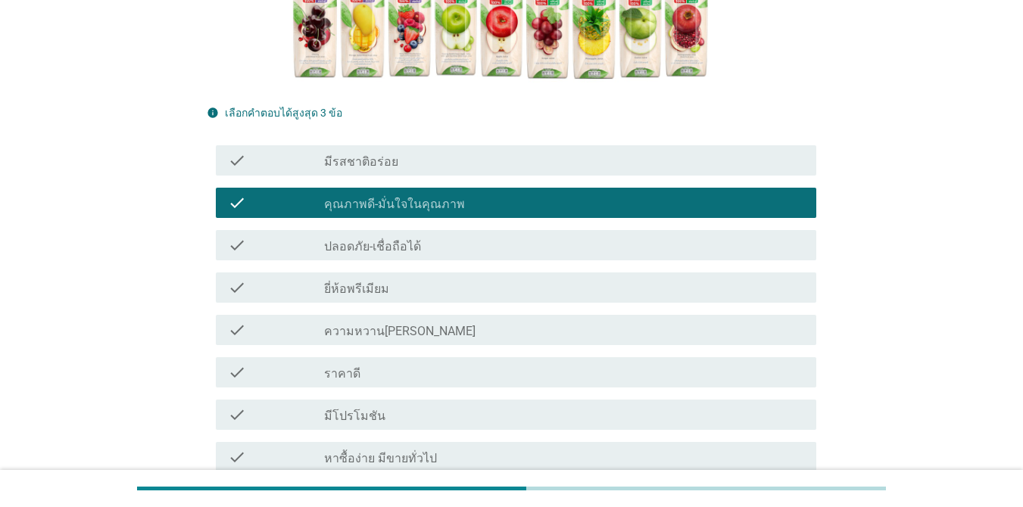
click at [383, 269] on div "check check_box_outline_blank ยี่ห้อพรีเมียม" at bounding box center [512, 288] width 610 height 42
click at [372, 154] on label "มีรสชาติอร่อย" at bounding box center [361, 161] width 74 height 15
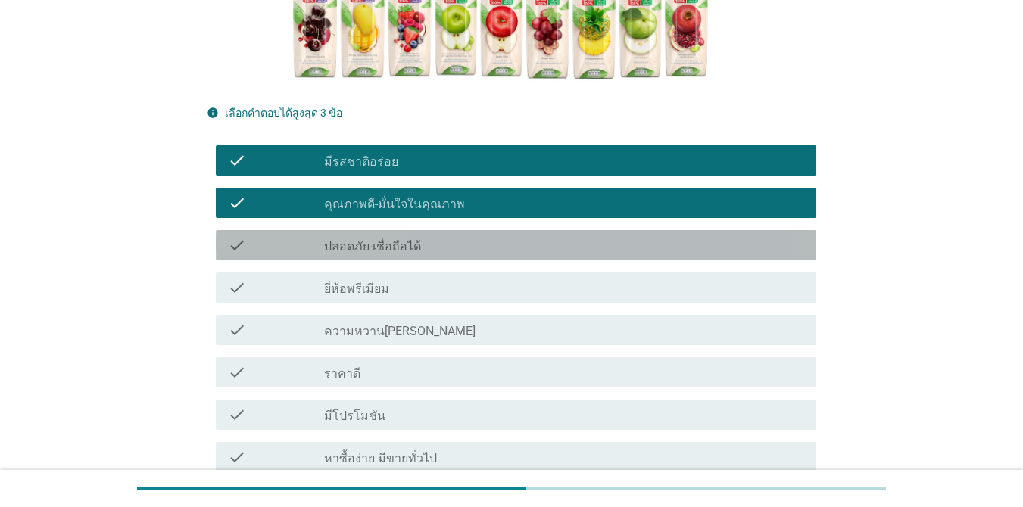
click at [389, 251] on label "ปลอดภัย-เชื่อถือได้" at bounding box center [372, 246] width 97 height 15
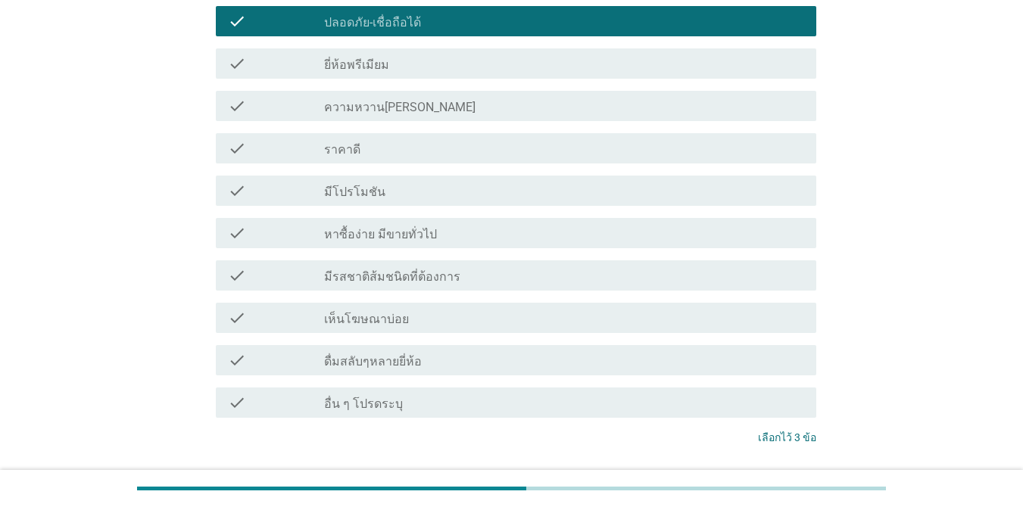
scroll to position [637, 0]
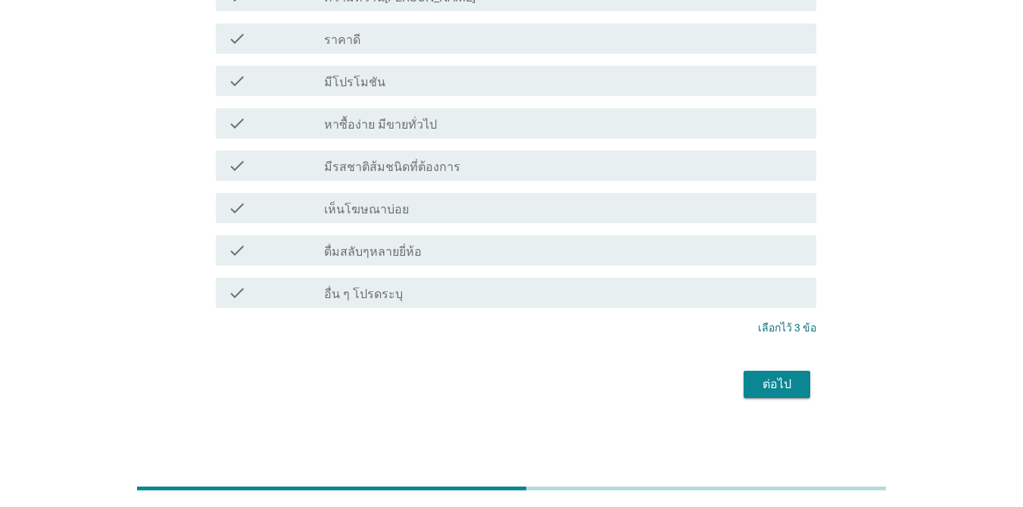
click at [745, 383] on div "ต่อไป" at bounding box center [777, 385] width 42 height 18
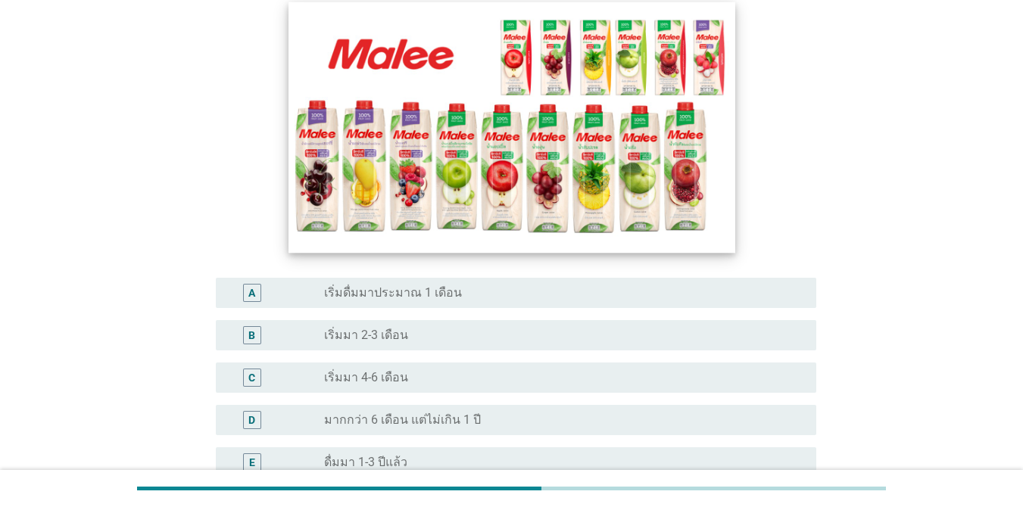
scroll to position [151, 0]
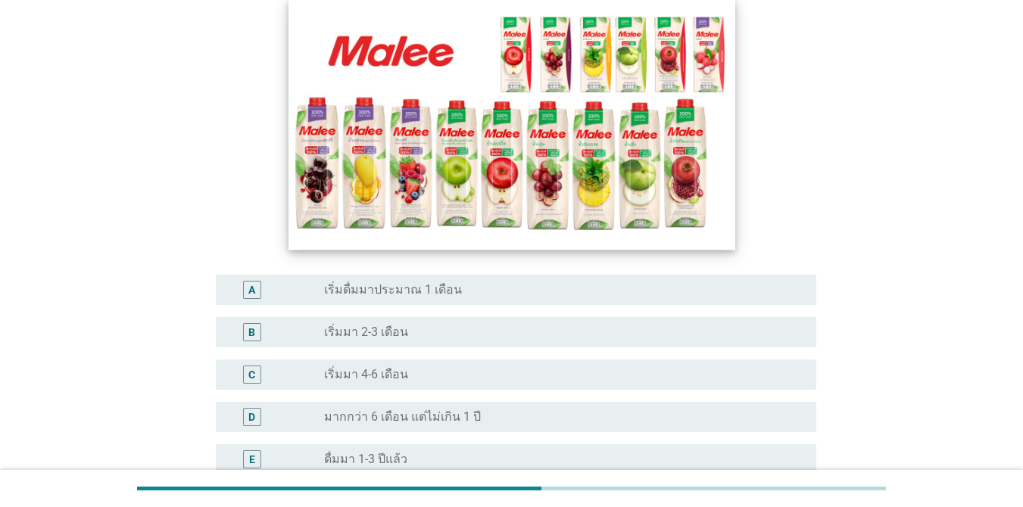
click at [393, 185] on img at bounding box center [512, 123] width 447 height 251
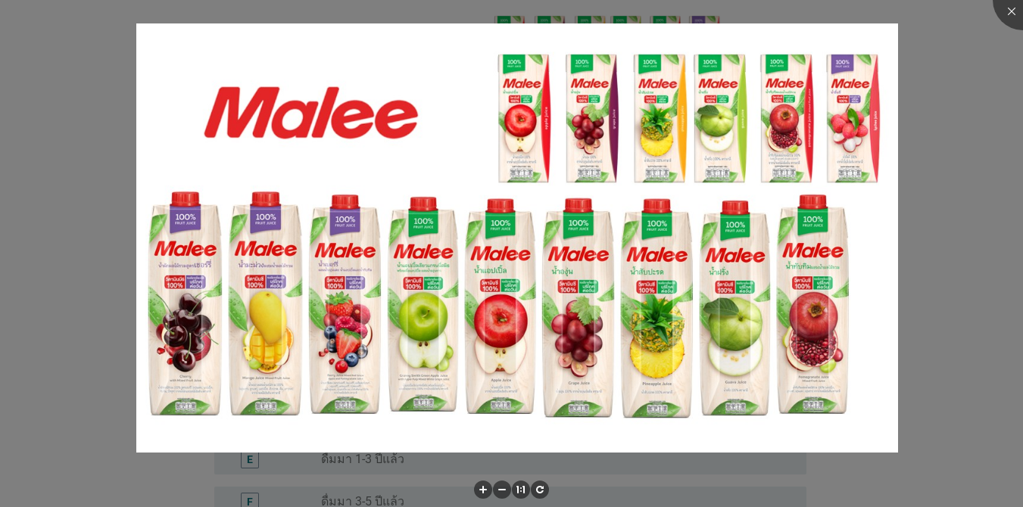
click at [745, 108] on div at bounding box center [511, 253] width 1023 height 507
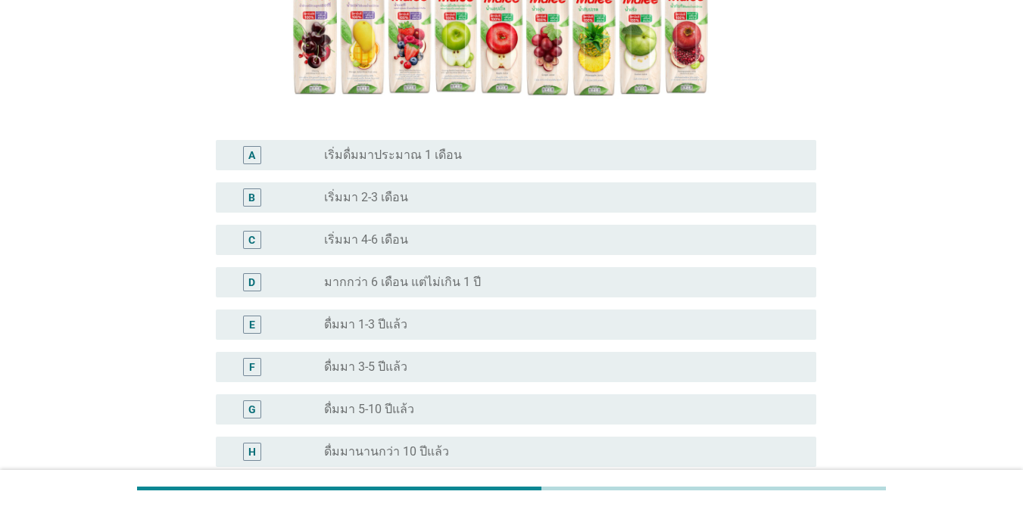
scroll to position [303, 0]
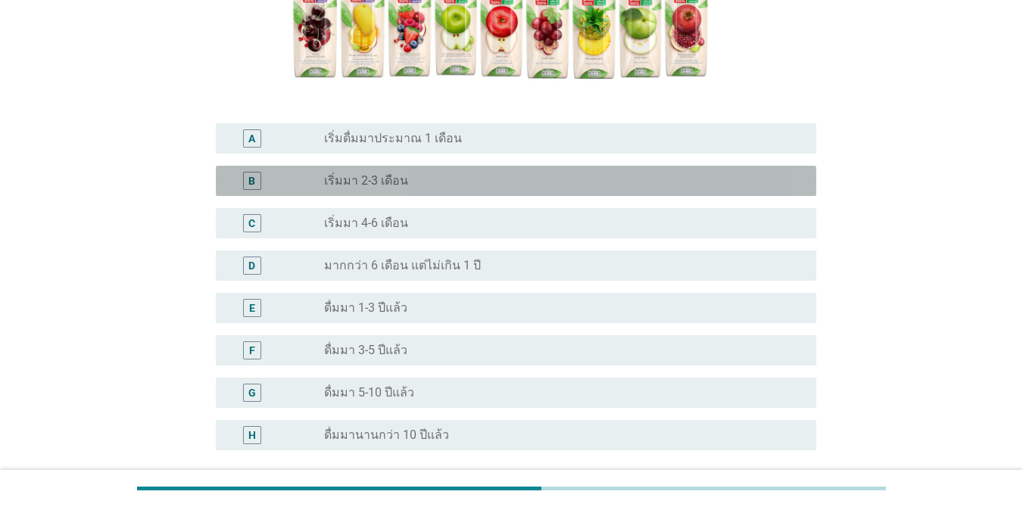
click at [485, 178] on div "radio_button_unchecked เริ่มมา 2-3 เดือน" at bounding box center [558, 180] width 468 height 15
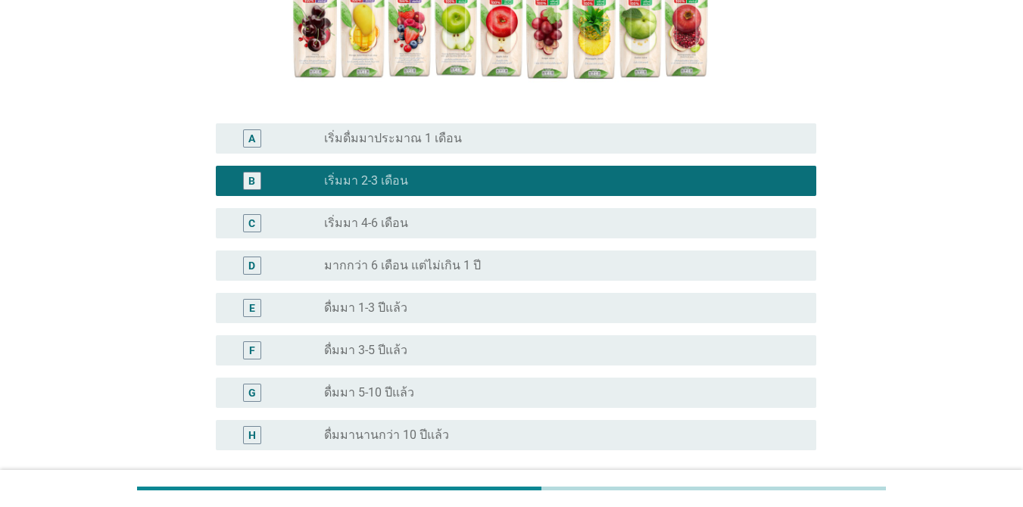
scroll to position [441, 0]
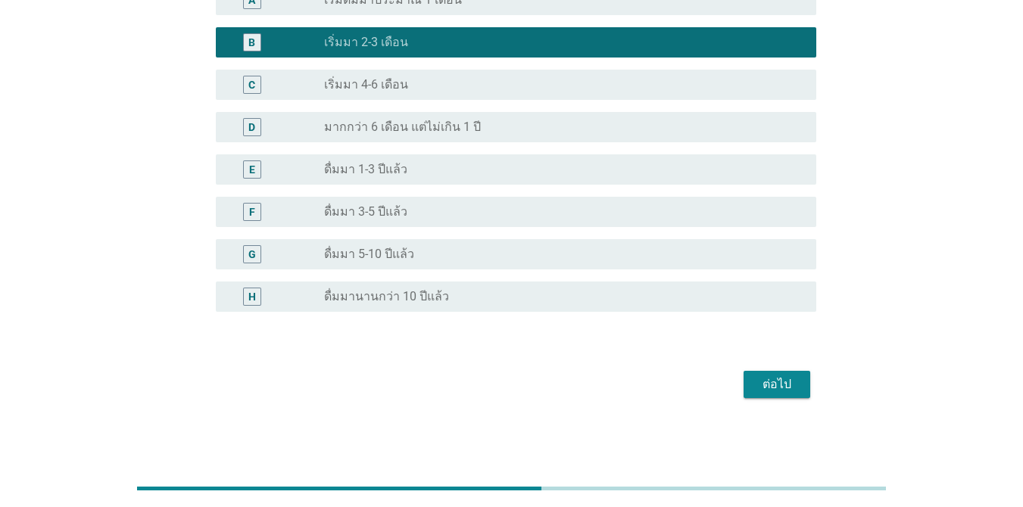
click at [745, 391] on div "ต่อไป" at bounding box center [777, 385] width 42 height 18
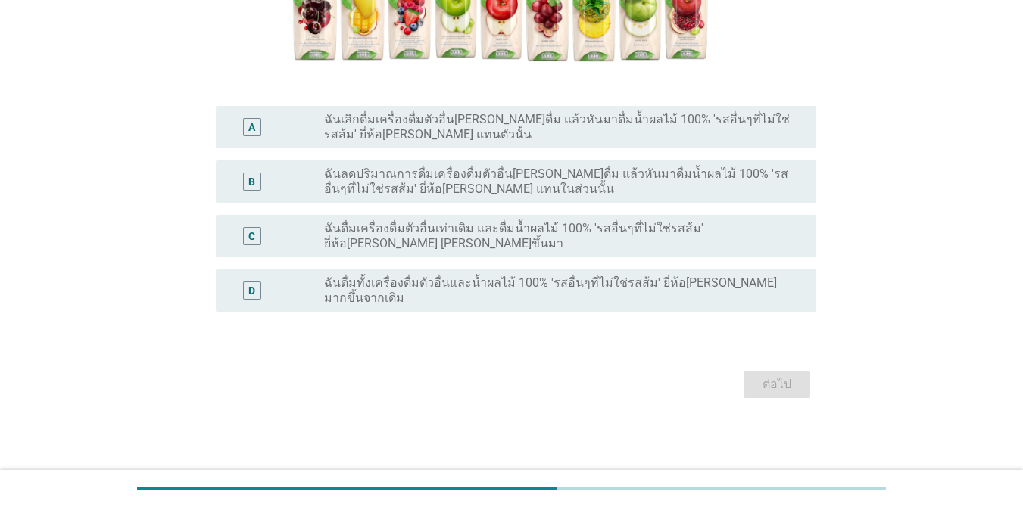
scroll to position [0, 0]
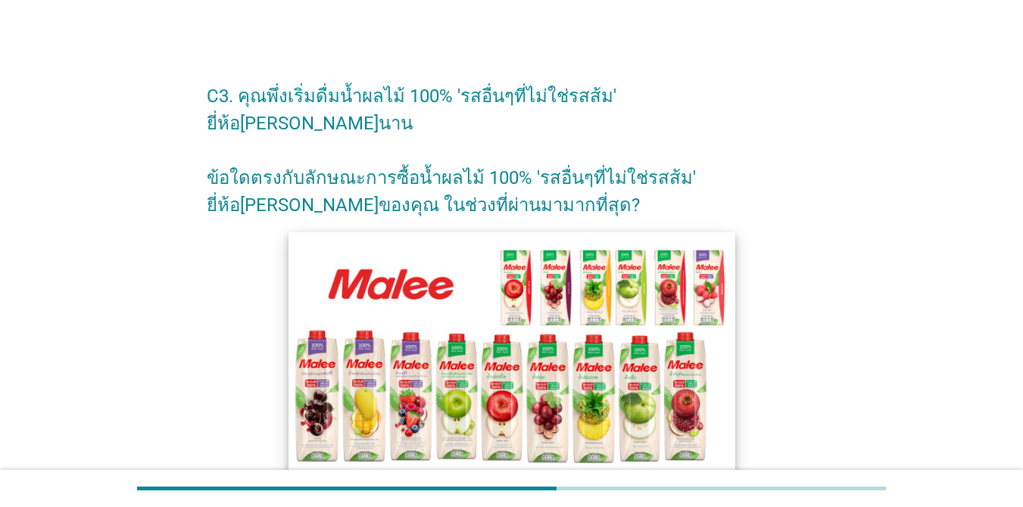
click at [438, 327] on img at bounding box center [512, 357] width 447 height 251
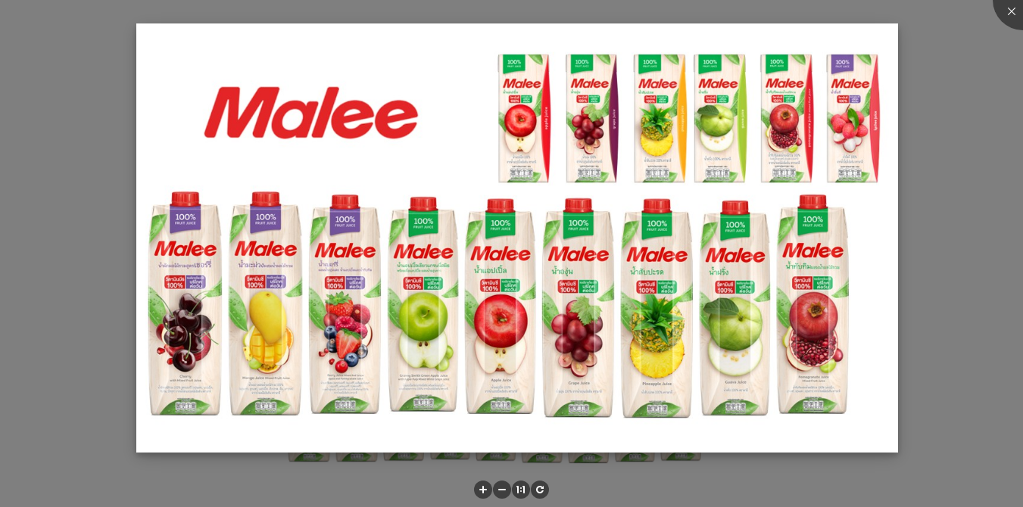
click at [745, 164] on img at bounding box center [517, 237] width 762 height 429
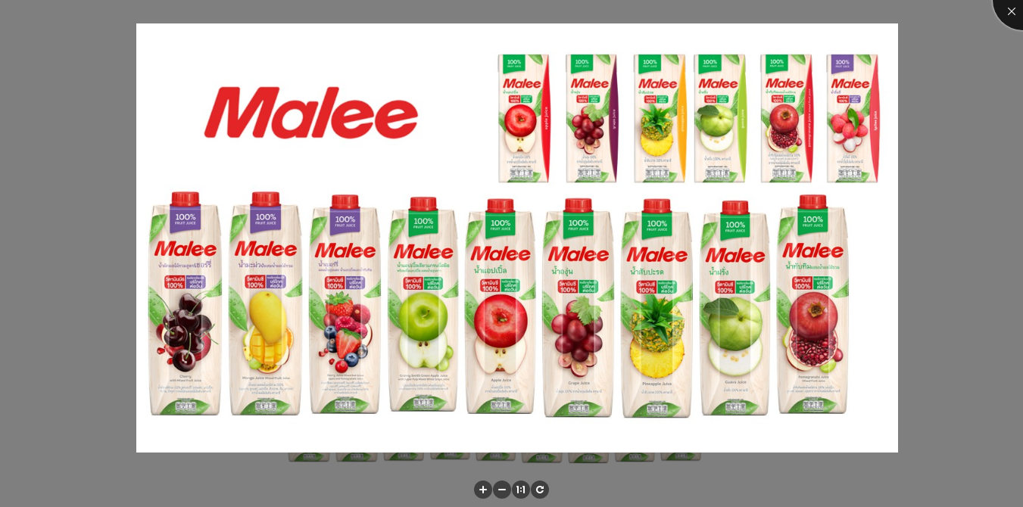
click at [745, 9] on div at bounding box center [1023, 0] width 61 height 61
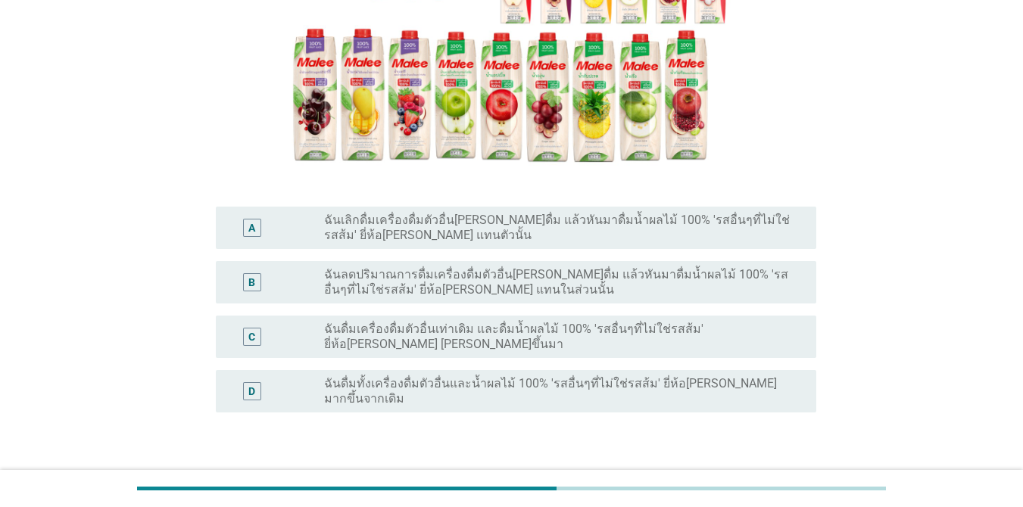
scroll to position [303, 0]
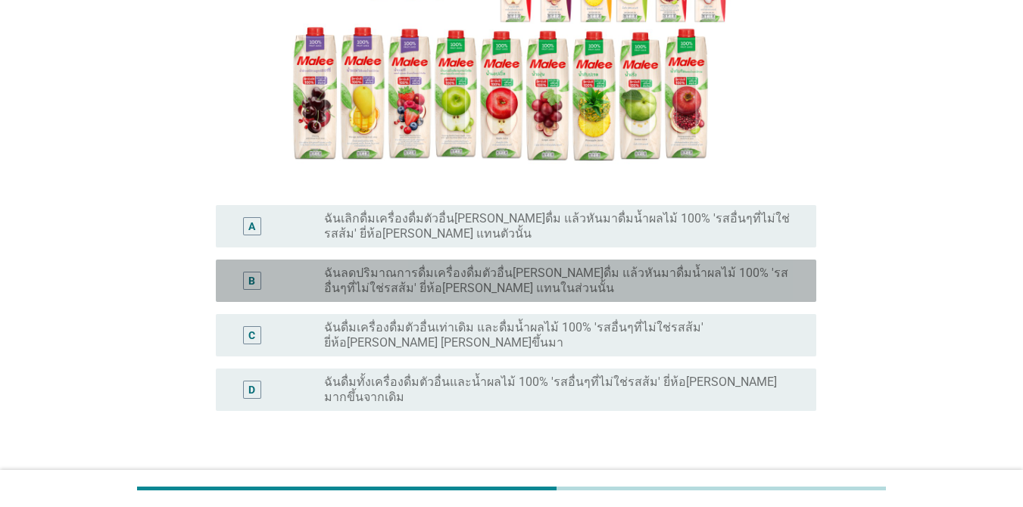
click at [461, 266] on label "ฉันลดปริมาณการดื่มเครื่องดื่มตัวอื่น[PERSON_NAME]ดื่ม แล้วหันมาดื่มน้ำผลไม้ 100…" at bounding box center [558, 281] width 468 height 30
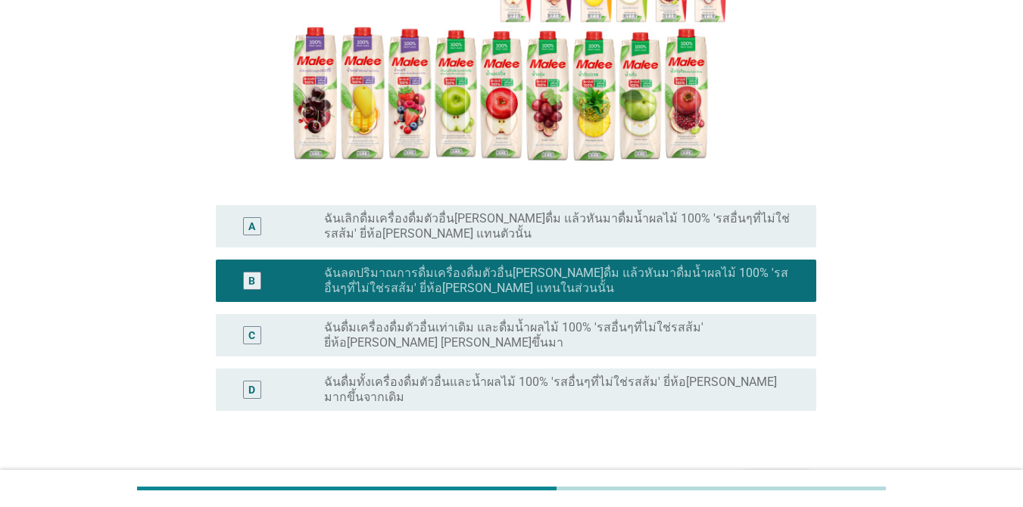
click at [745, 470] on button "ต่อไป" at bounding box center [777, 483] width 67 height 27
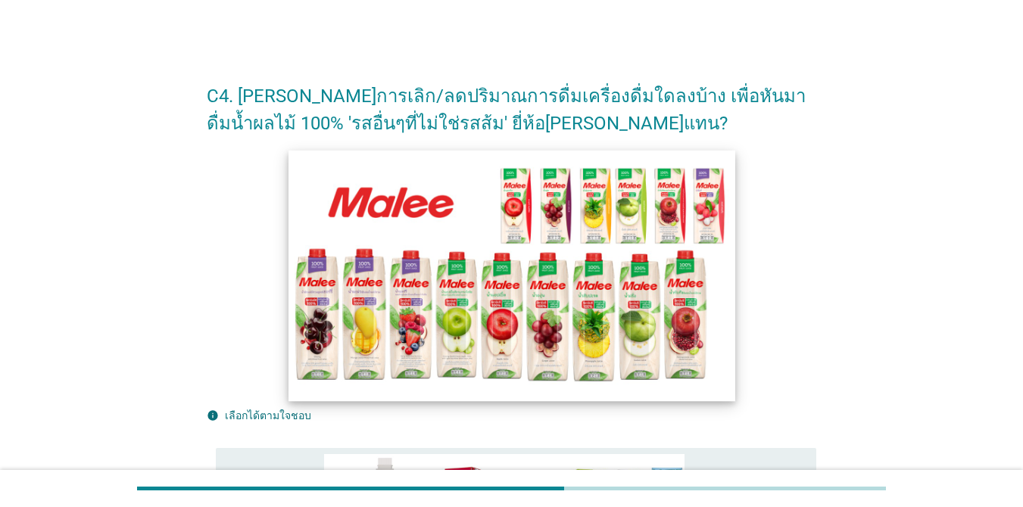
click at [342, 251] on img at bounding box center [512, 275] width 447 height 251
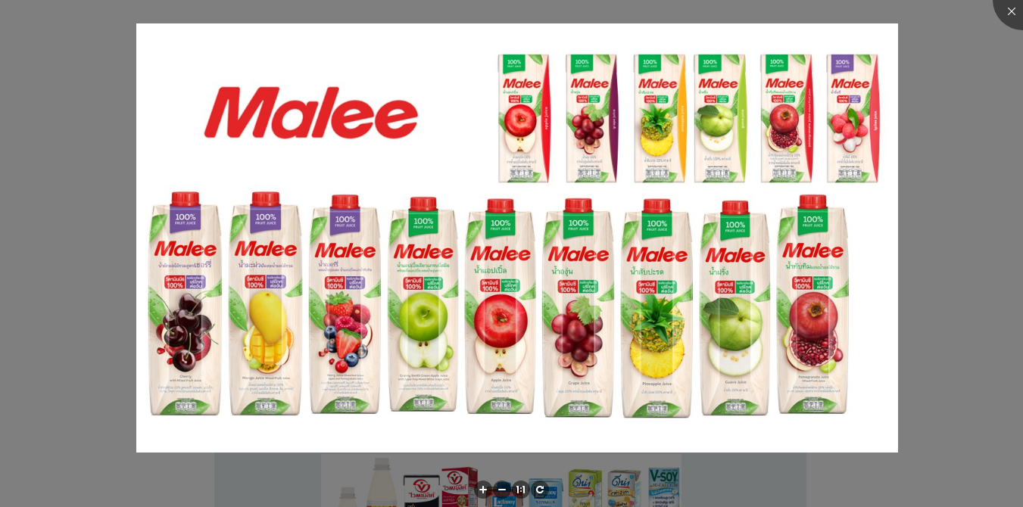
click at [745, 157] on div at bounding box center [511, 253] width 1023 height 507
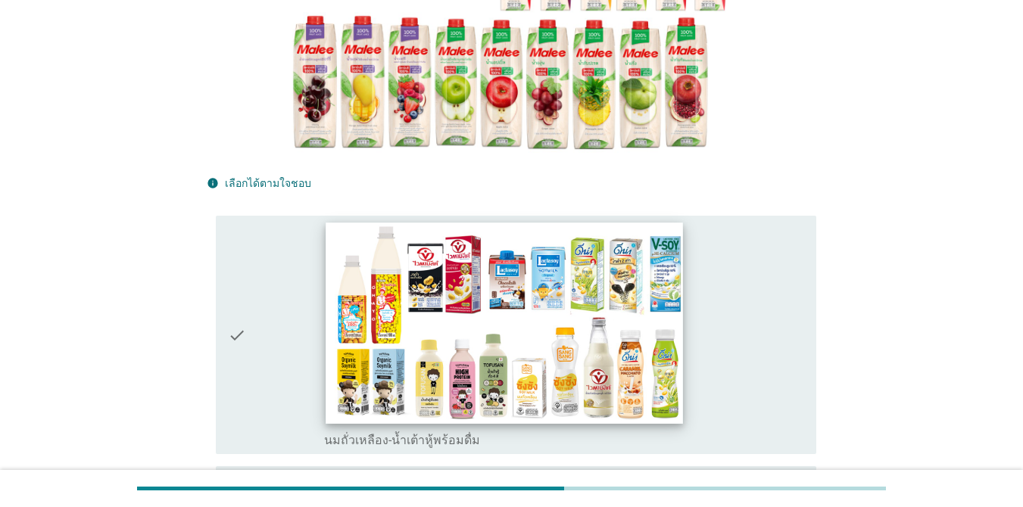
scroll to position [379, 0]
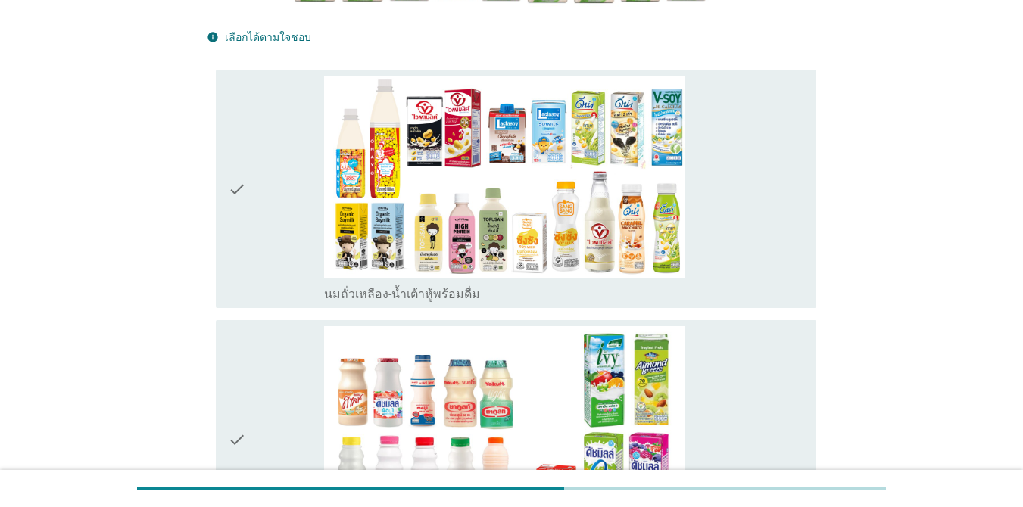
click at [261, 243] on div "check" at bounding box center [276, 189] width 96 height 226
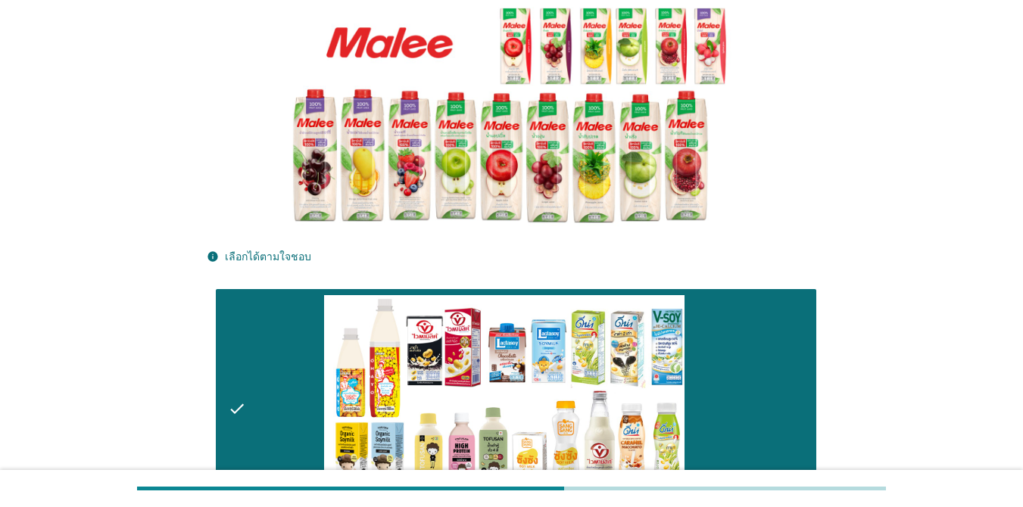
scroll to position [151, 0]
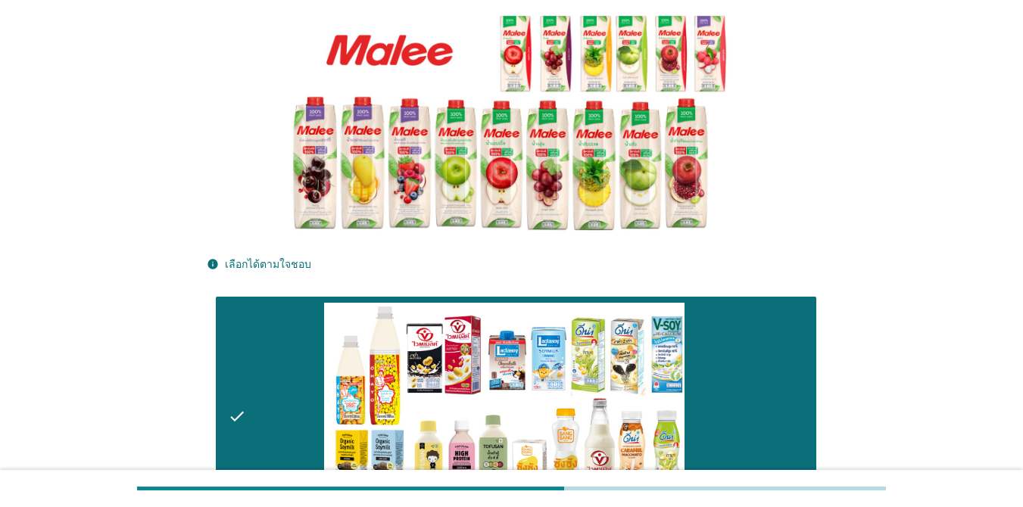
click at [254, 159] on div at bounding box center [512, 125] width 610 height 254
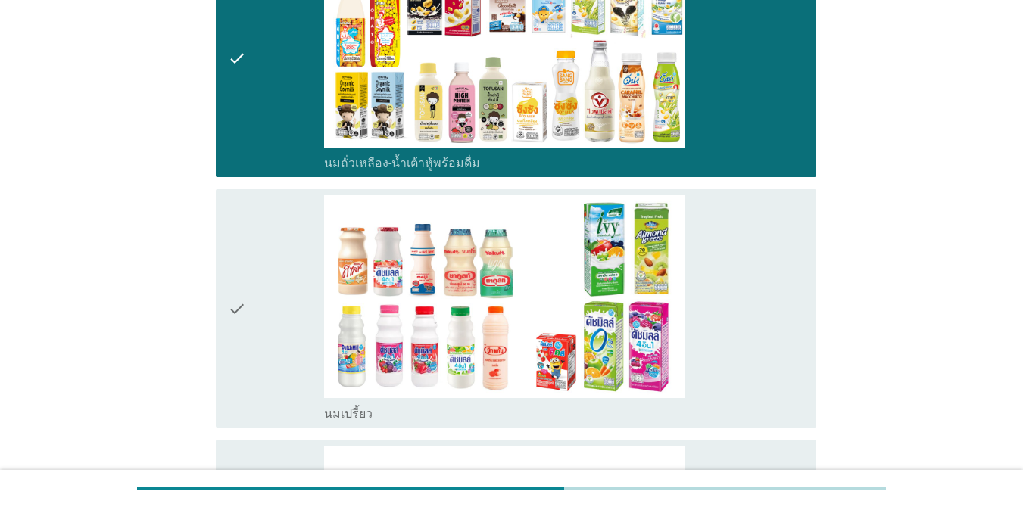
scroll to position [757, 0]
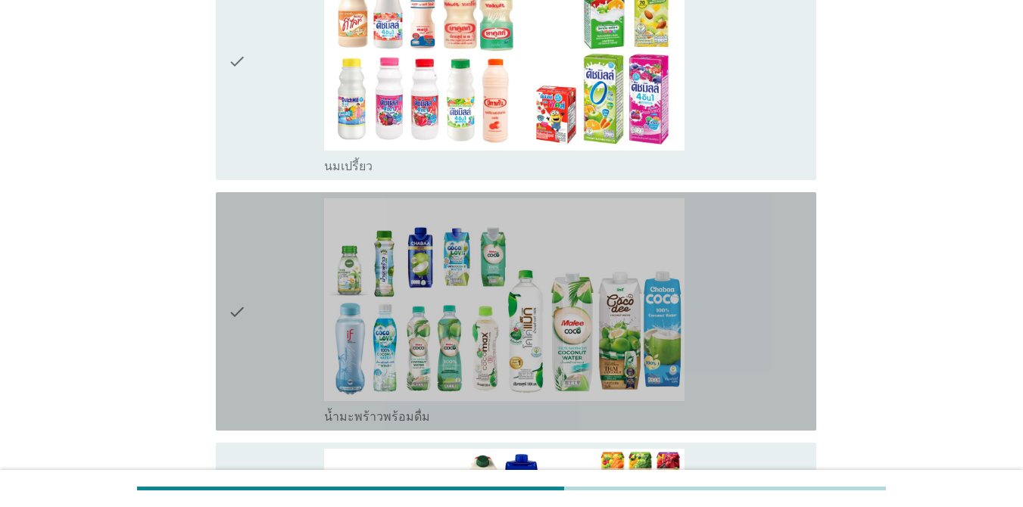
click at [231, 306] on icon "check" at bounding box center [237, 311] width 18 height 226
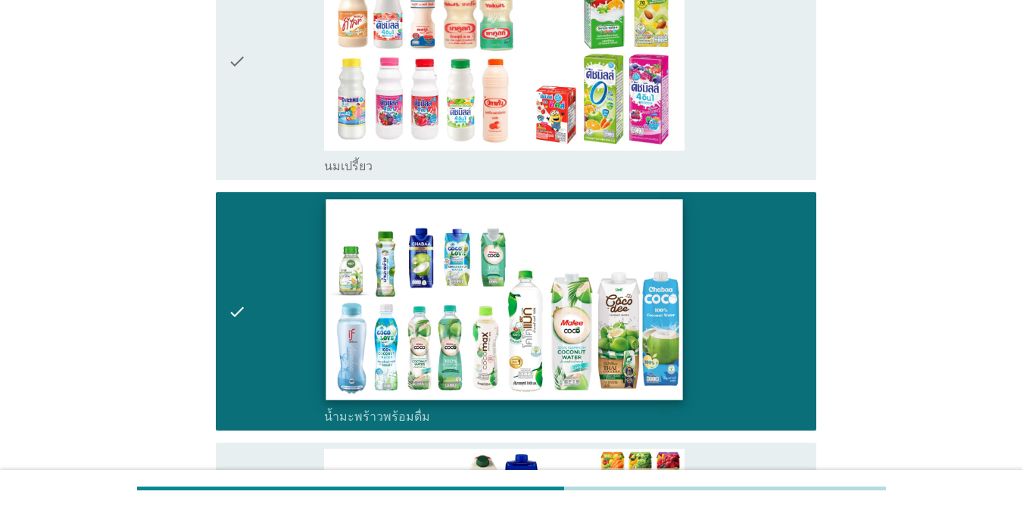
scroll to position [1136, 0]
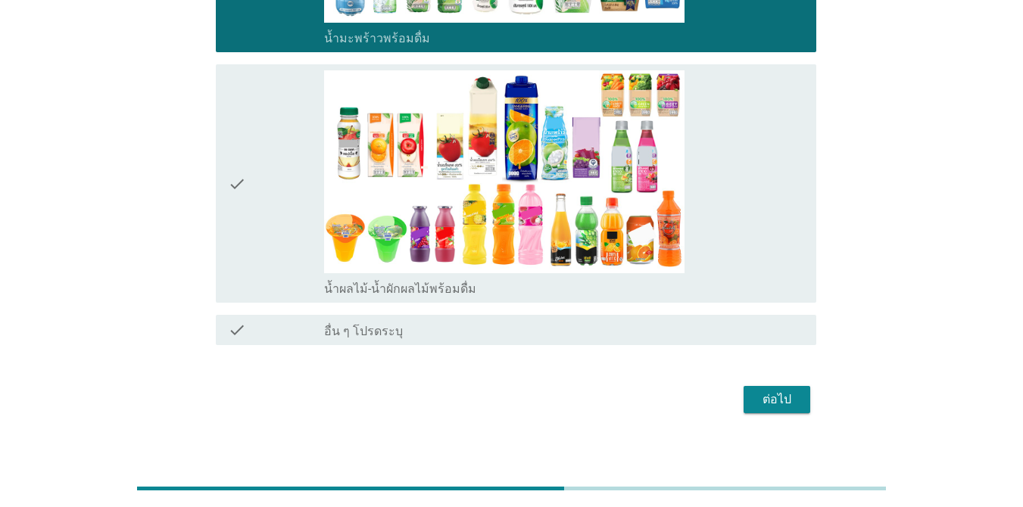
click at [255, 219] on div "check" at bounding box center [276, 183] width 96 height 226
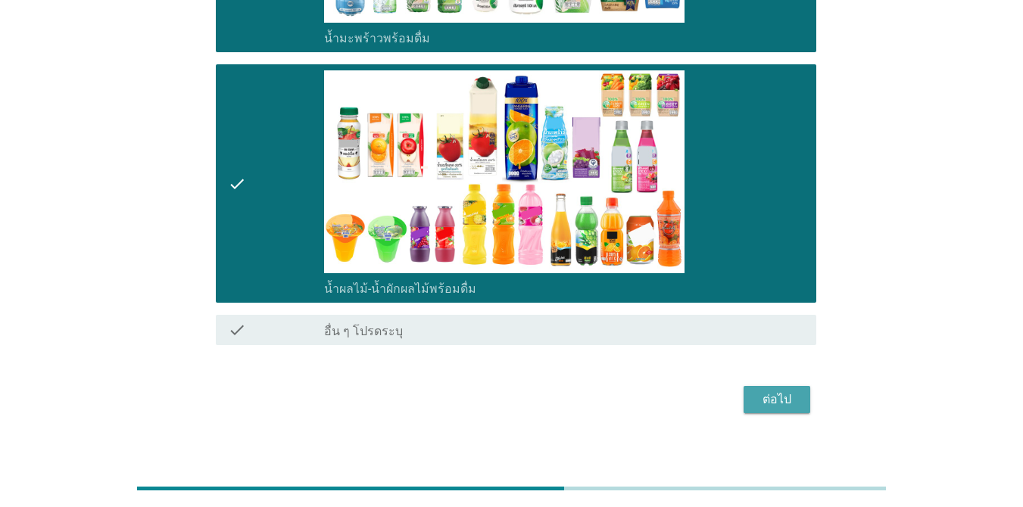
click at [745, 406] on button "ต่อไป" at bounding box center [777, 399] width 67 height 27
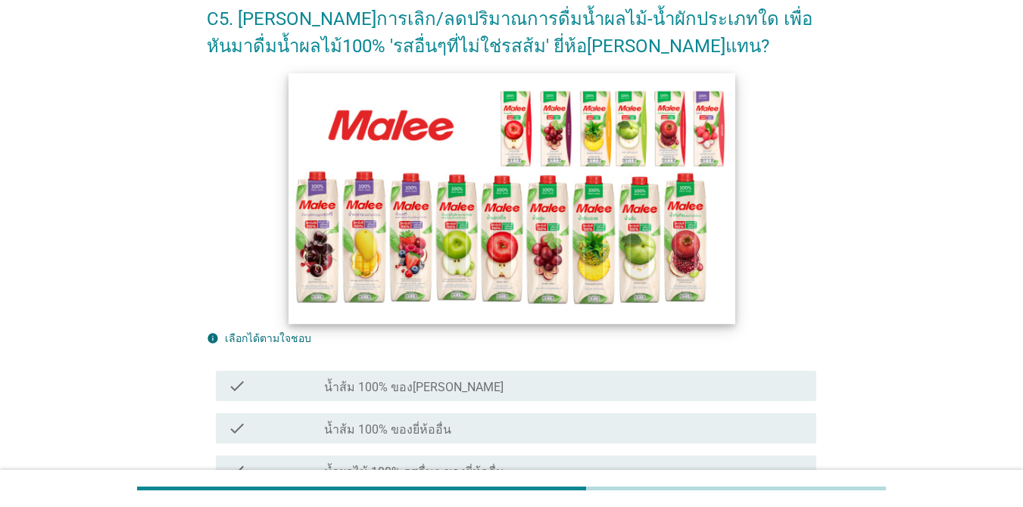
scroll to position [151, 0]
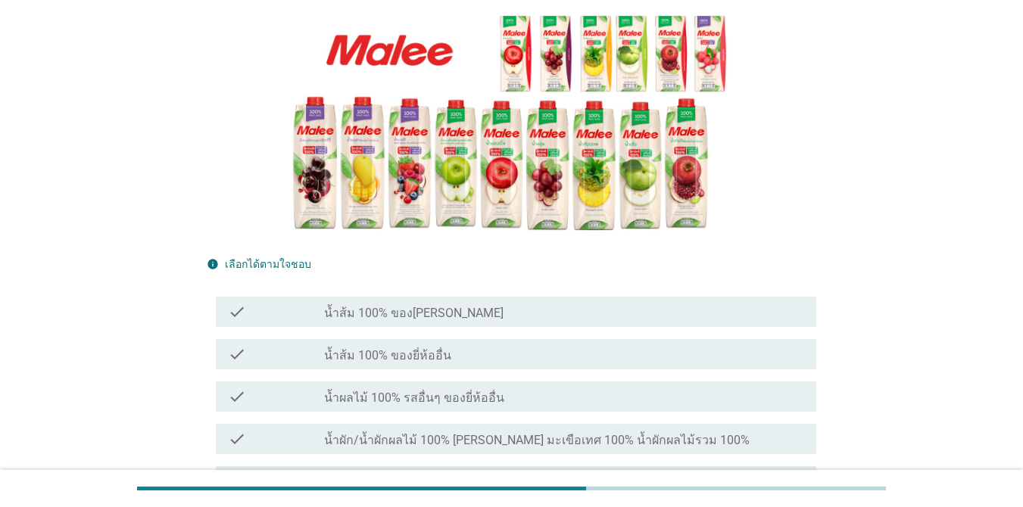
click at [449, 308] on div "check_box_outline_blank น้ำส้ม 100% ของ[PERSON_NAME]" at bounding box center [564, 312] width 480 height 18
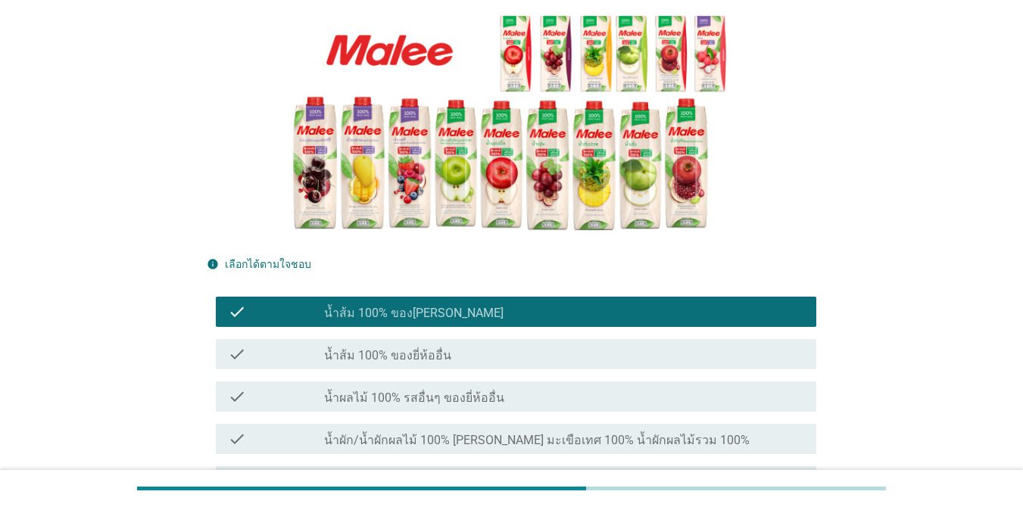
click at [468, 432] on div "check_box_outline_blank น้ำผัก/น้ำผักผลไม้ 100% [PERSON_NAME] มะเขือเทศ 100% น้…" at bounding box center [564, 439] width 480 height 18
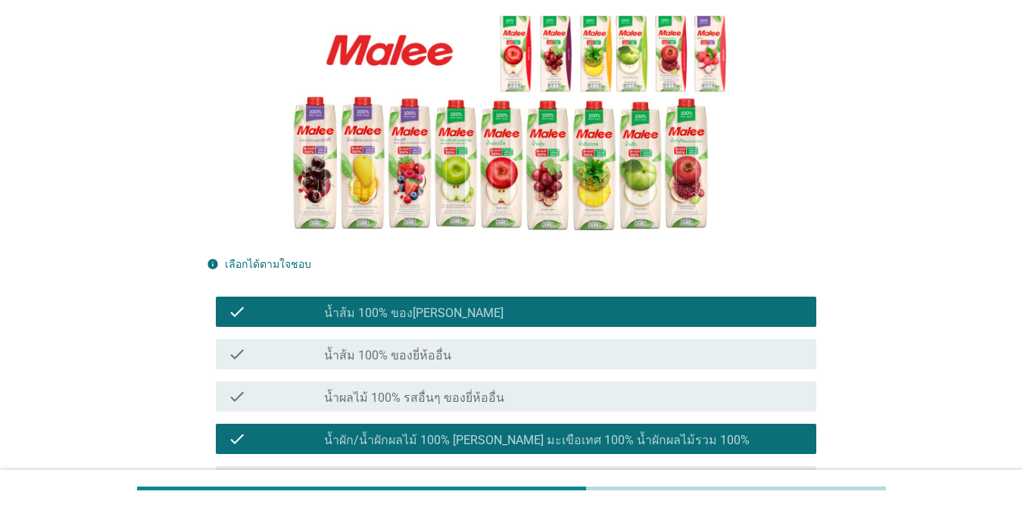
scroll to position [454, 0]
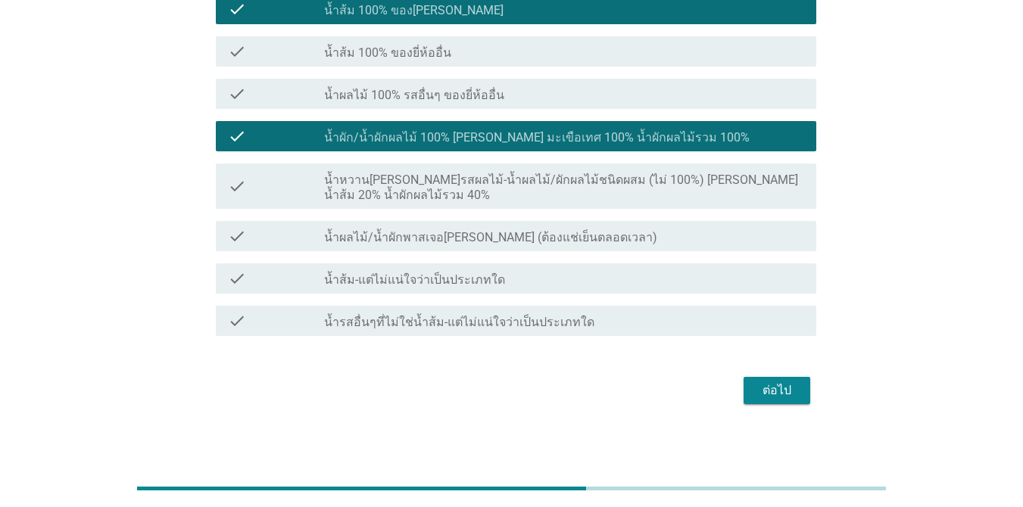
click at [745, 397] on div "ต่อไป" at bounding box center [777, 391] width 42 height 18
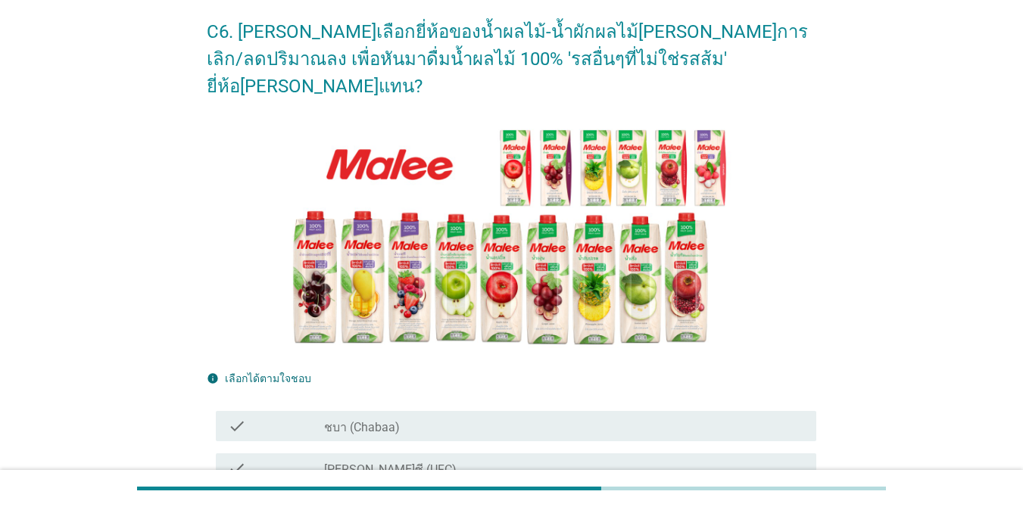
scroll to position [151, 0]
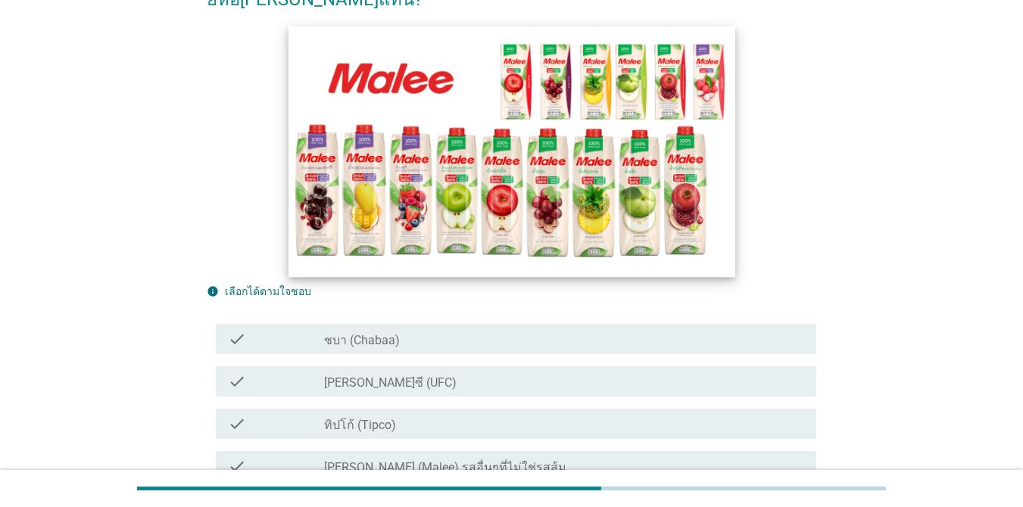
click at [410, 109] on img at bounding box center [512, 151] width 447 height 251
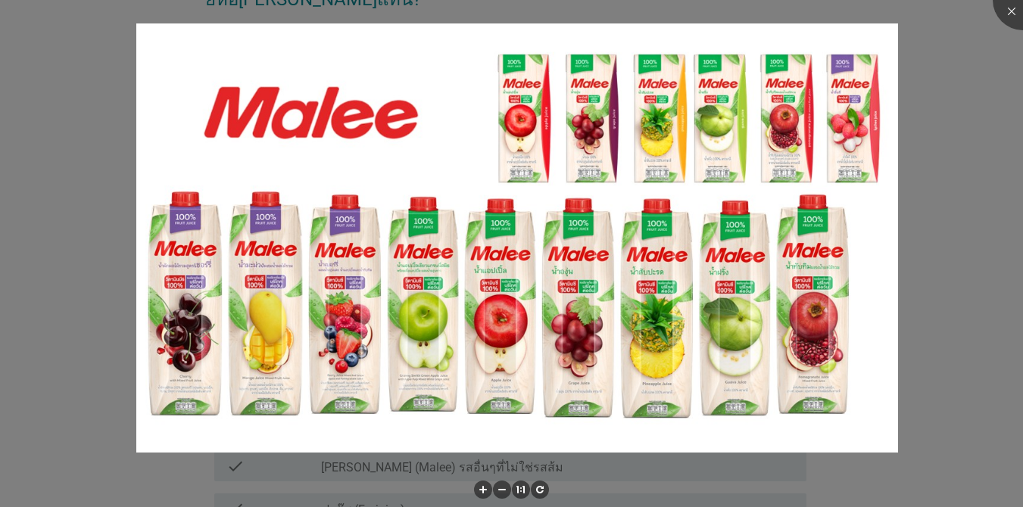
click at [745, 43] on div at bounding box center [511, 253] width 1023 height 507
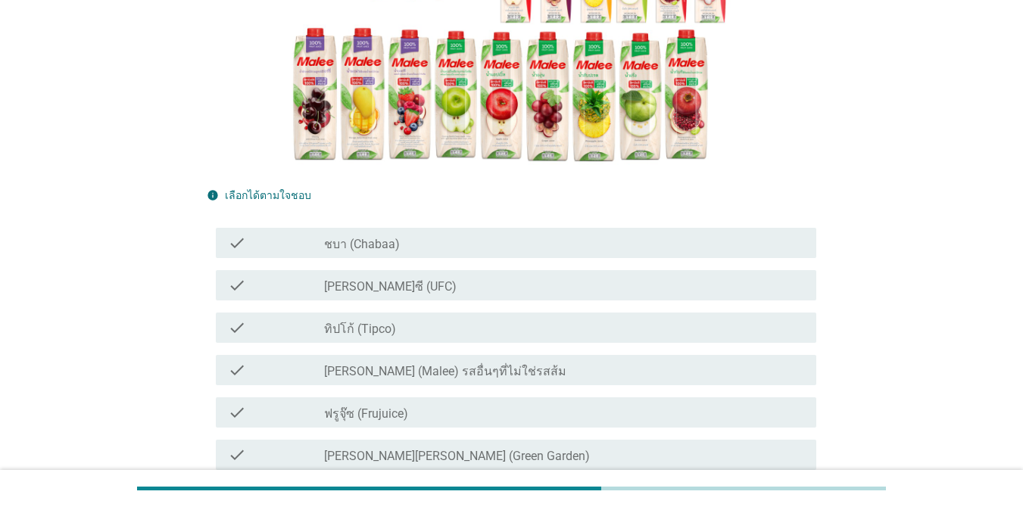
scroll to position [379, 0]
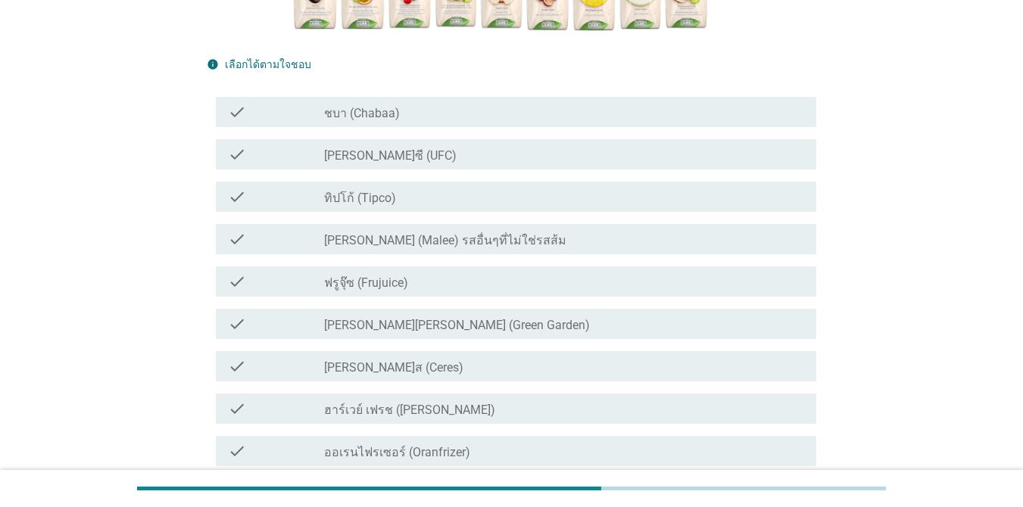
click at [461, 188] on div "check_box_outline_blank ทิปโก้ (Tipco)" at bounding box center [564, 197] width 480 height 18
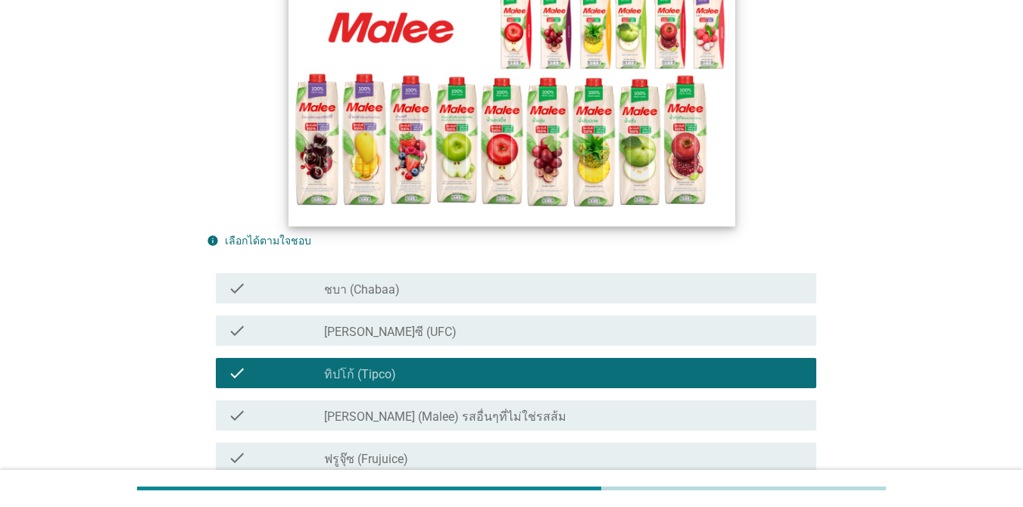
scroll to position [227, 0]
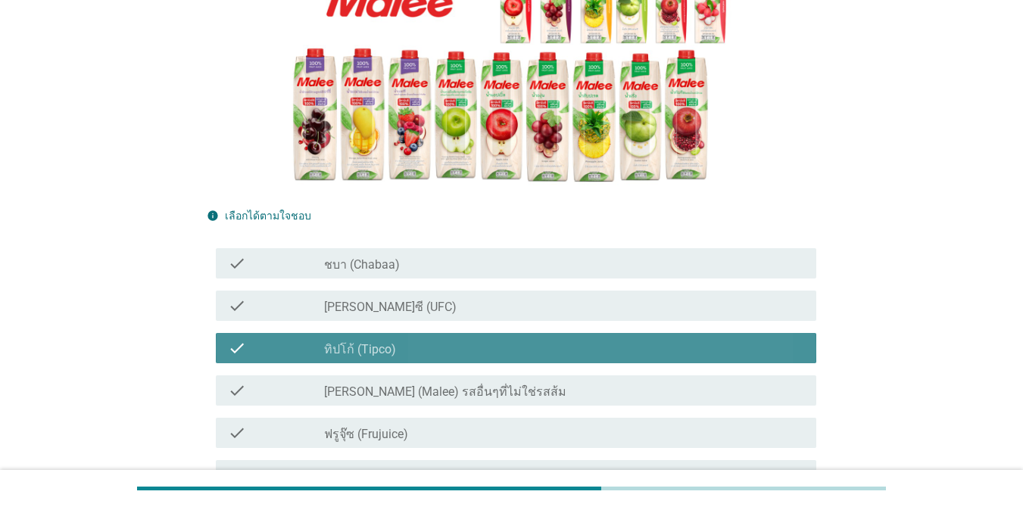
click at [244, 339] on icon "check" at bounding box center [237, 348] width 18 height 18
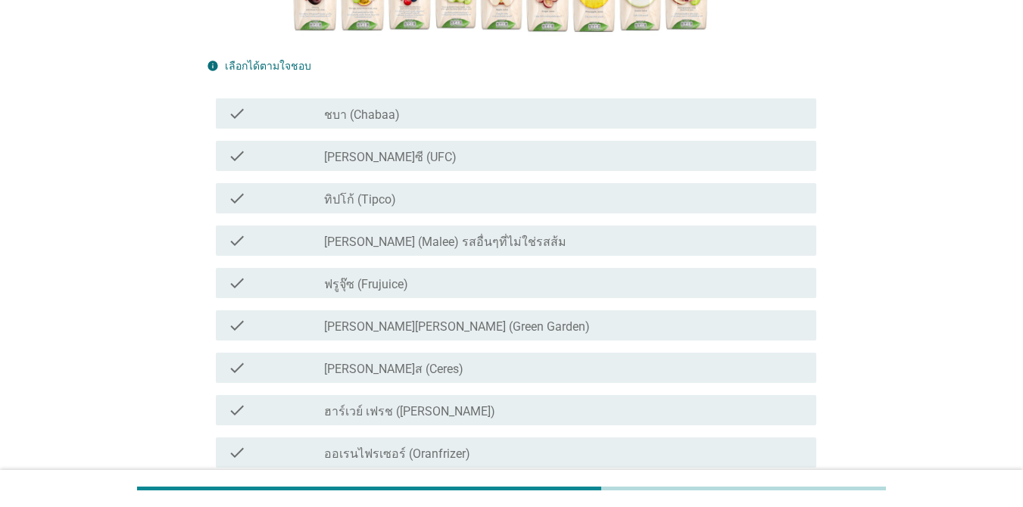
scroll to position [379, 0]
click at [249, 357] on div "check" at bounding box center [276, 366] width 96 height 18
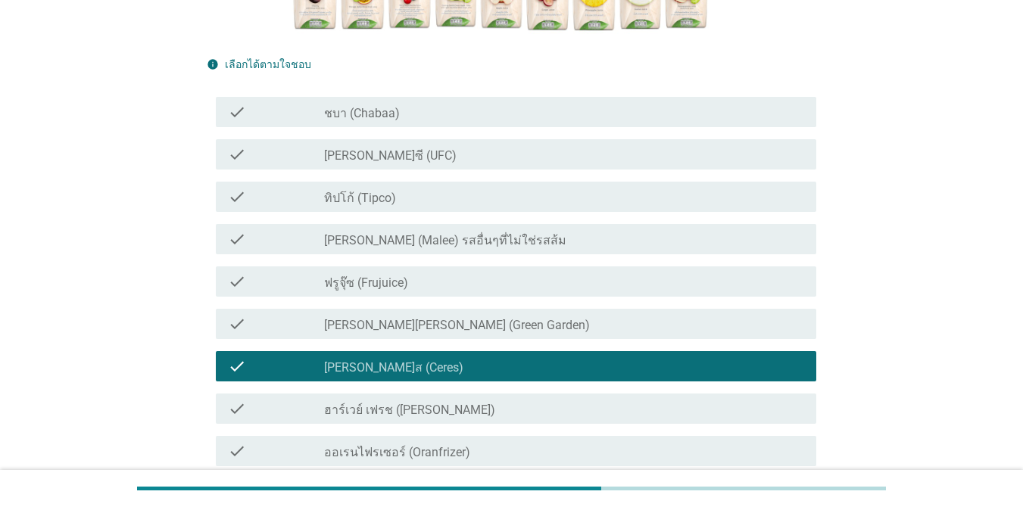
click at [249, 357] on div "check" at bounding box center [276, 366] width 96 height 18
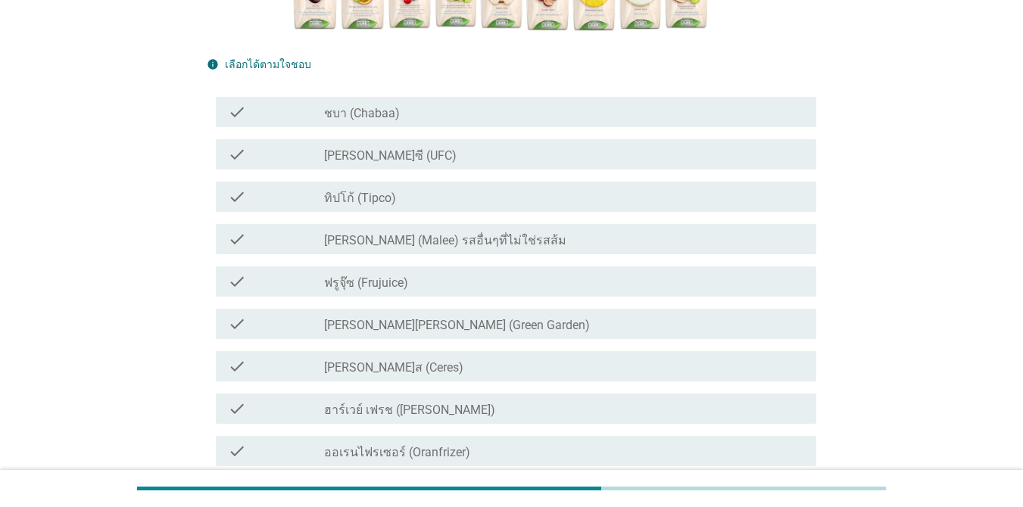
click at [257, 479] on div "check check_box_outline_blank [PERSON_NAME] (Deedo)" at bounding box center [516, 494] width 601 height 30
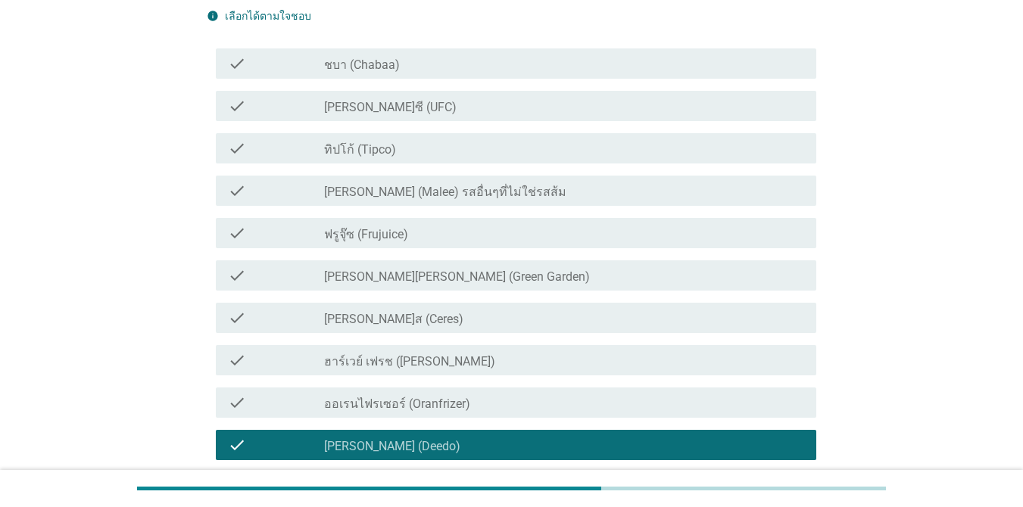
scroll to position [606, 0]
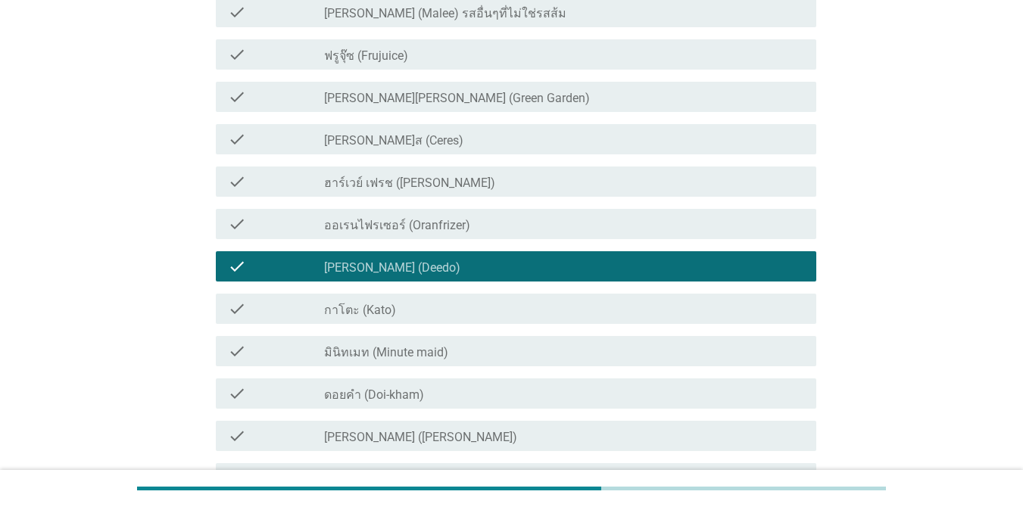
click at [270, 385] on div "check" at bounding box center [276, 394] width 96 height 18
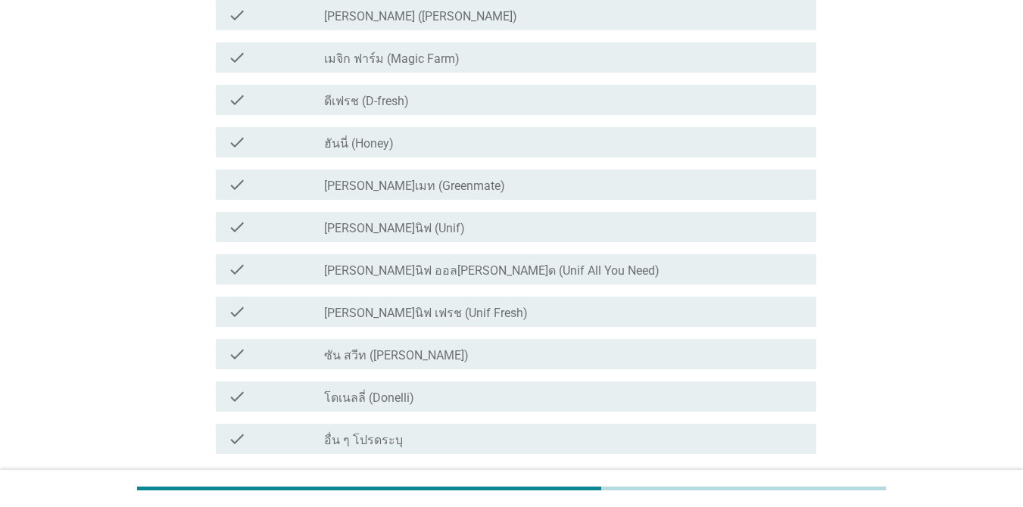
scroll to position [1124, 0]
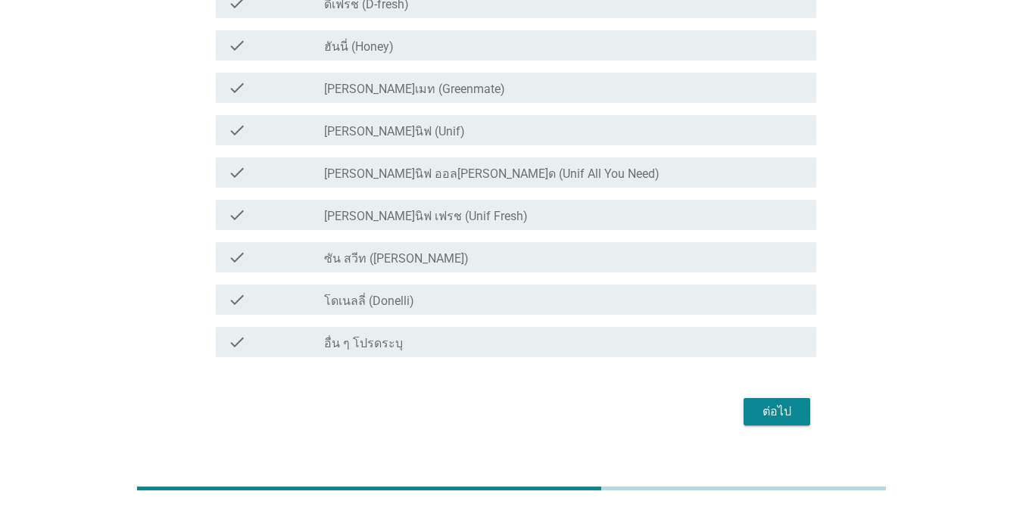
click at [745, 403] on div "ต่อไป" at bounding box center [777, 412] width 42 height 18
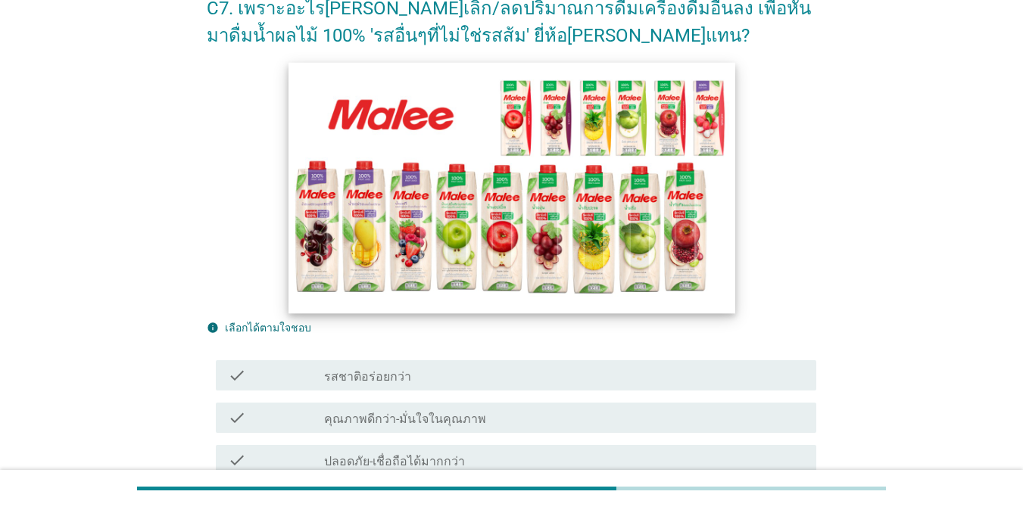
scroll to position [227, 0]
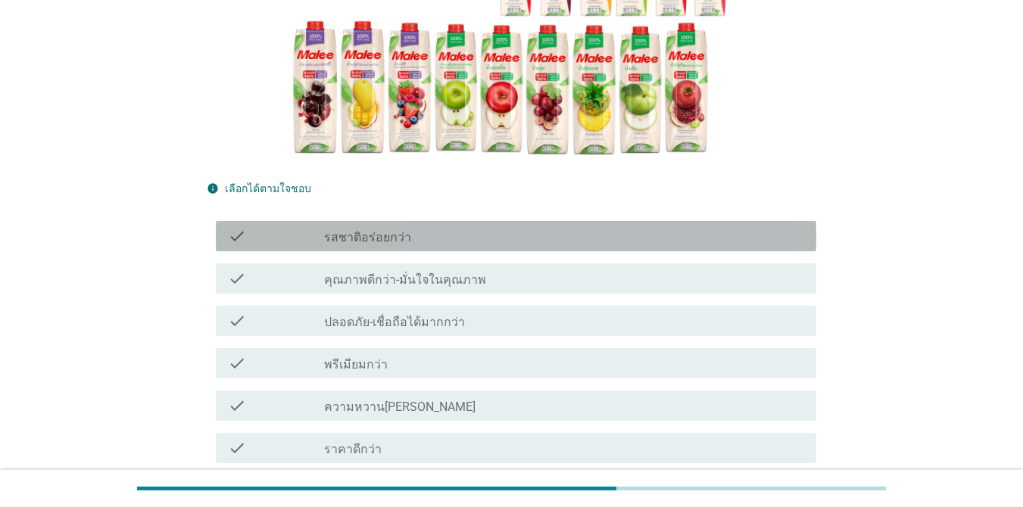
click at [393, 230] on label "รสชาติอร่อยกว่า" at bounding box center [367, 237] width 87 height 15
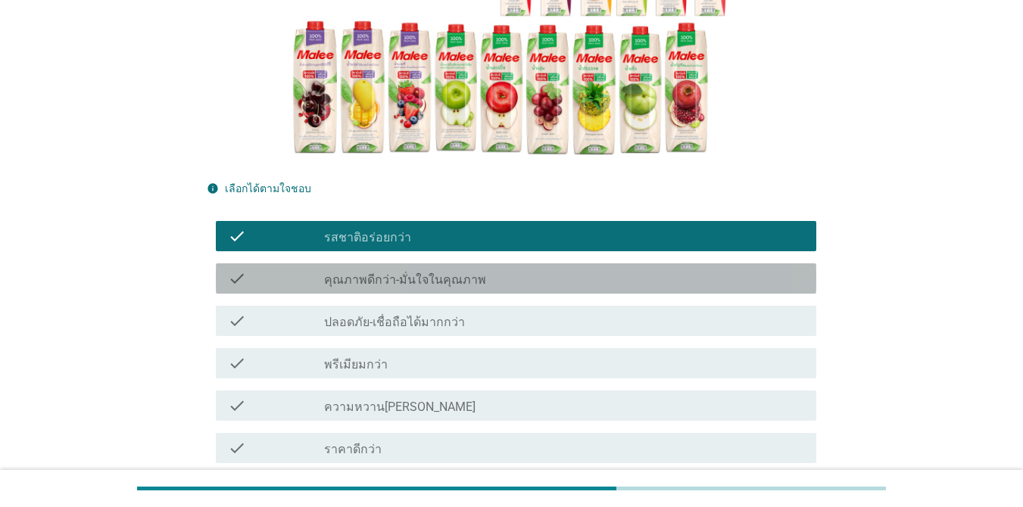
click at [394, 280] on label "คุณภาพดีกว่า-มั่นใจในคุณภาพ" at bounding box center [405, 280] width 162 height 15
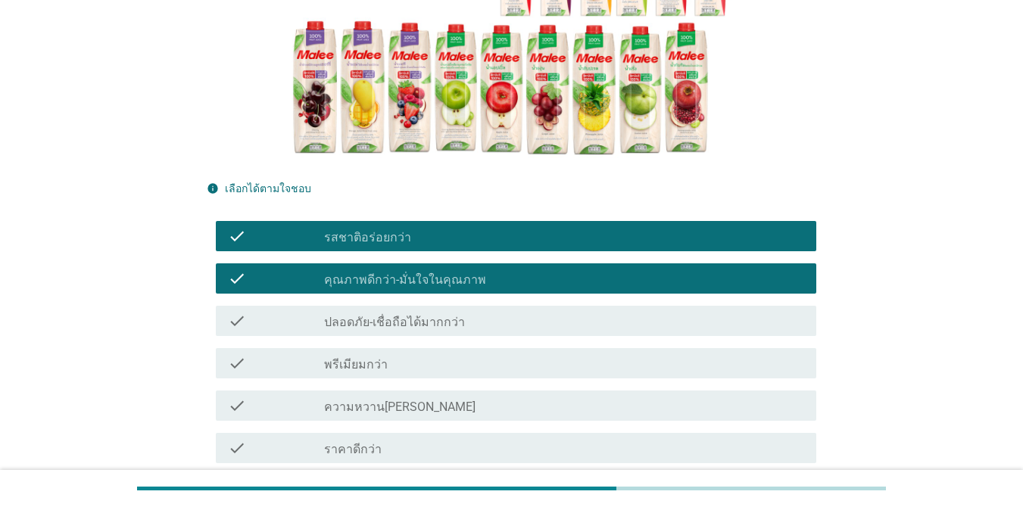
click at [404, 320] on label "ปลอดภัย-เชื่อถือได้มากกว่า" at bounding box center [394, 322] width 141 height 15
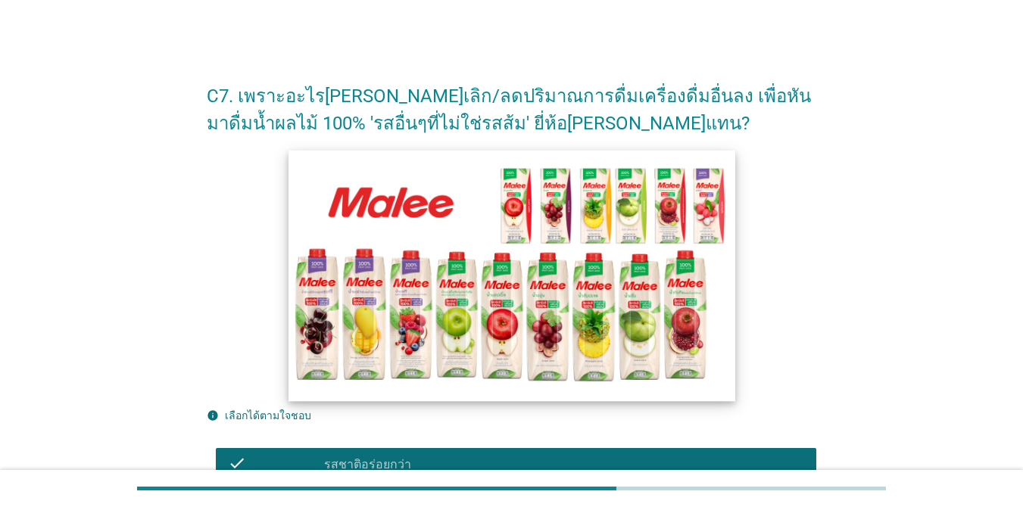
scroll to position [454, 0]
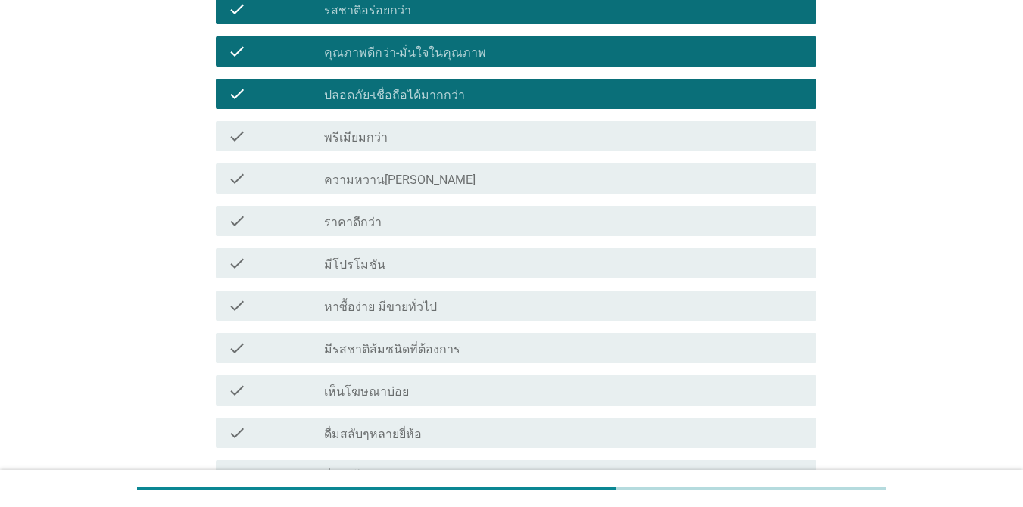
click at [370, 264] on label "มีโปรโมชัน" at bounding box center [354, 264] width 61 height 15
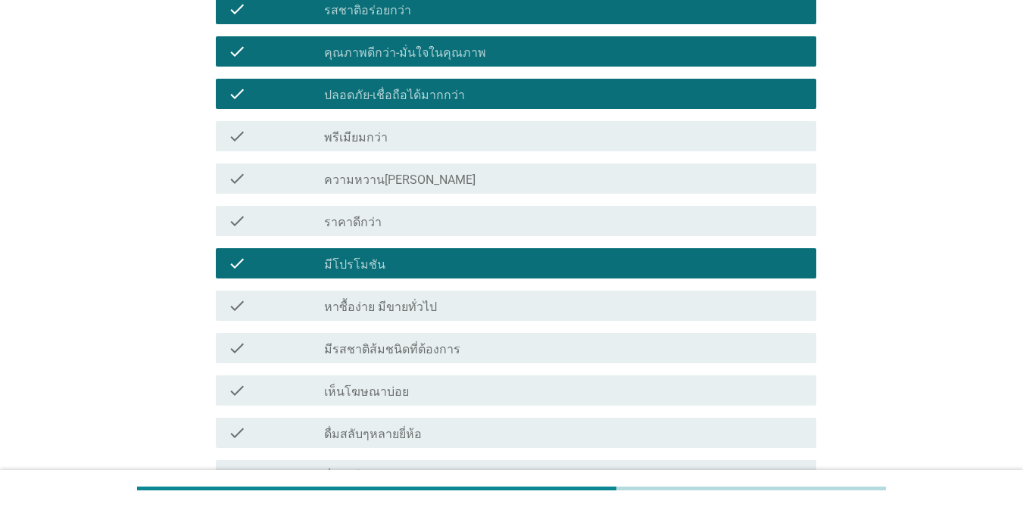
click at [417, 348] on label "มีรสชาติส้มชนิดที่ต้องการ" at bounding box center [392, 349] width 136 height 15
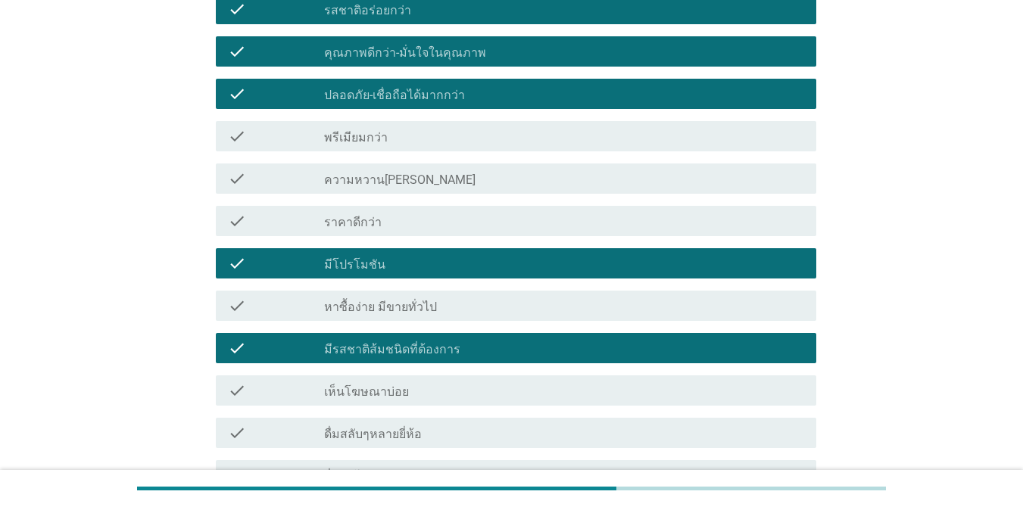
scroll to position [615, 0]
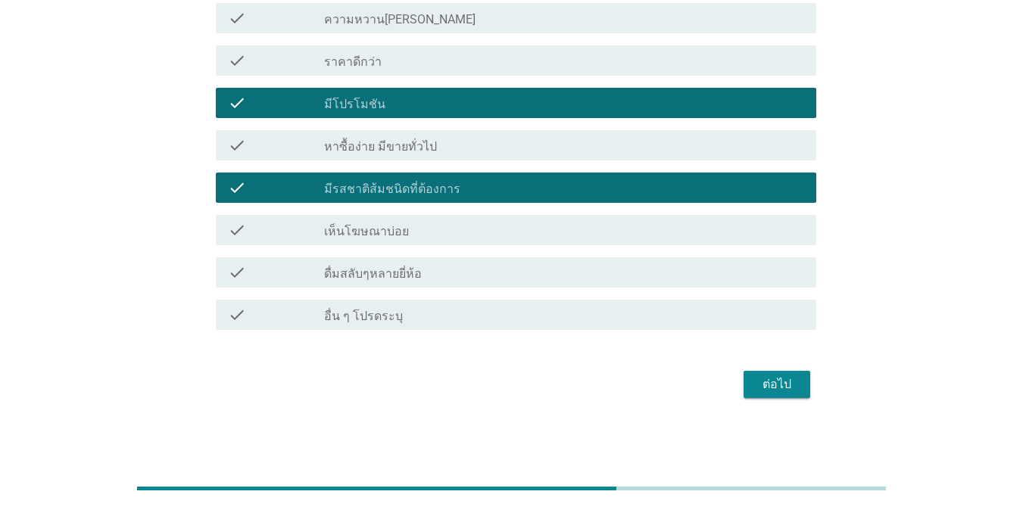
click at [745, 379] on button "ต่อไป" at bounding box center [777, 384] width 67 height 27
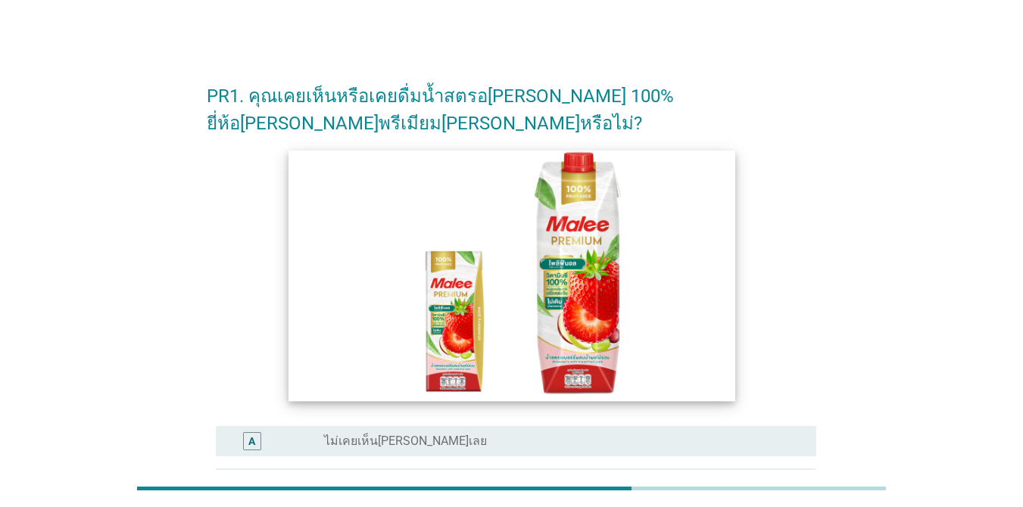
scroll to position [227, 0]
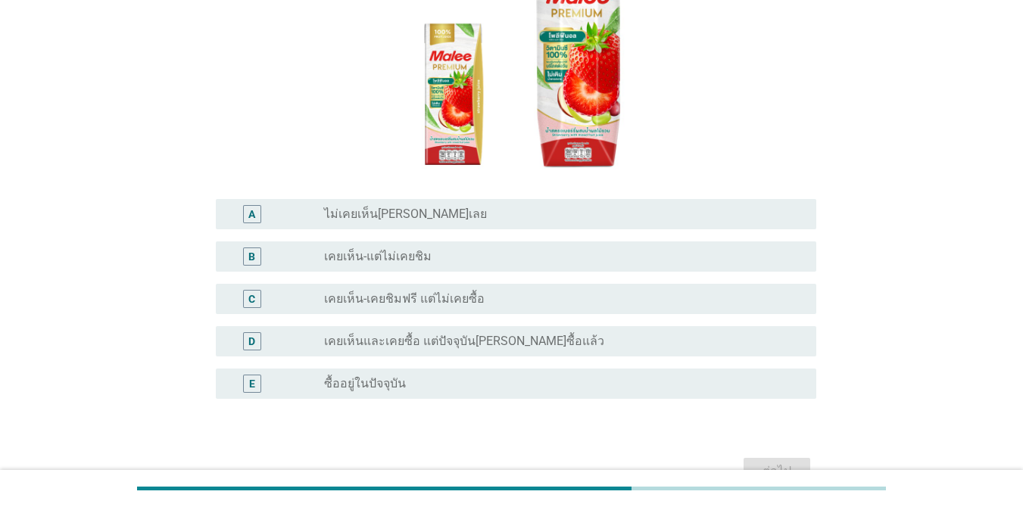
click at [432, 292] on label "เคยเห็น-เคยชิมฟรี แต่ไม่เคยซื้อ" at bounding box center [404, 299] width 161 height 15
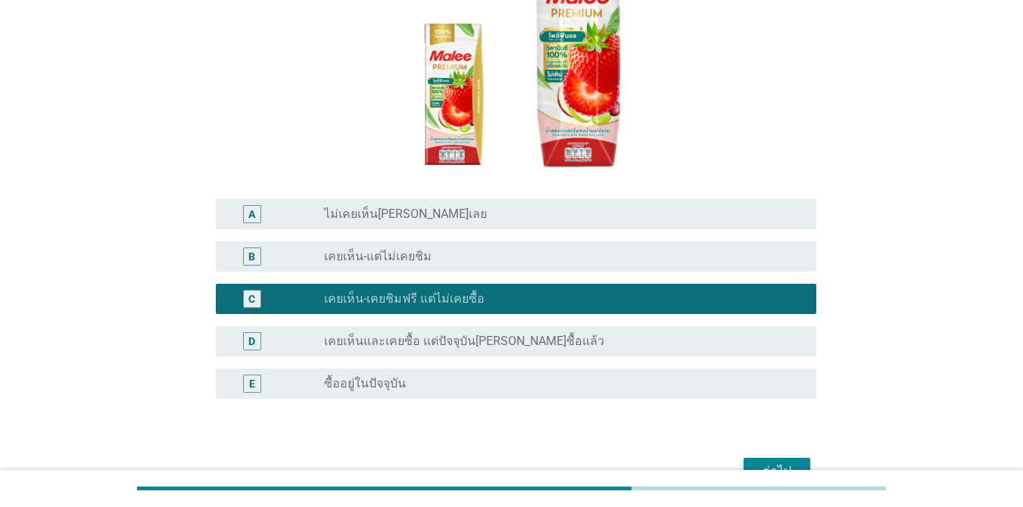
click at [745, 458] on button "ต่อไป" at bounding box center [777, 471] width 67 height 27
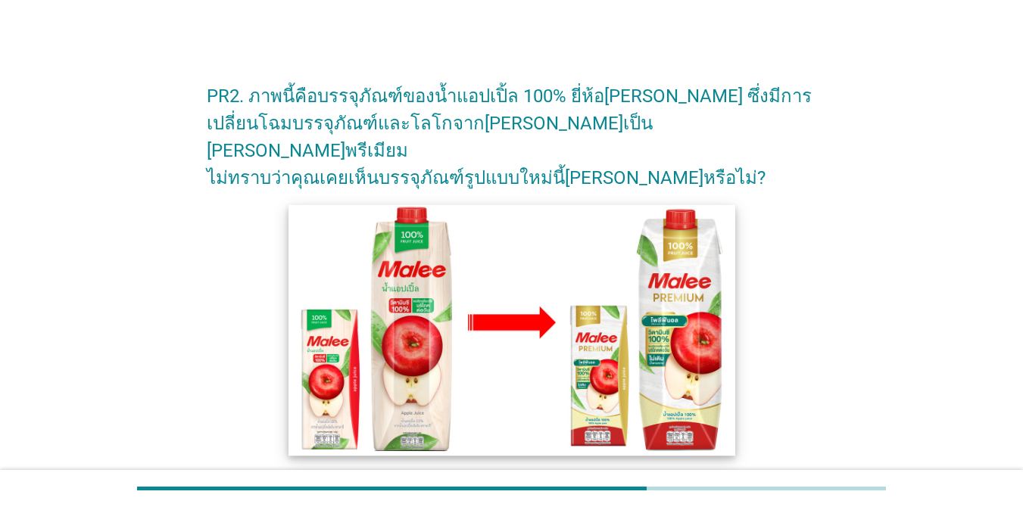
scroll to position [299, 0]
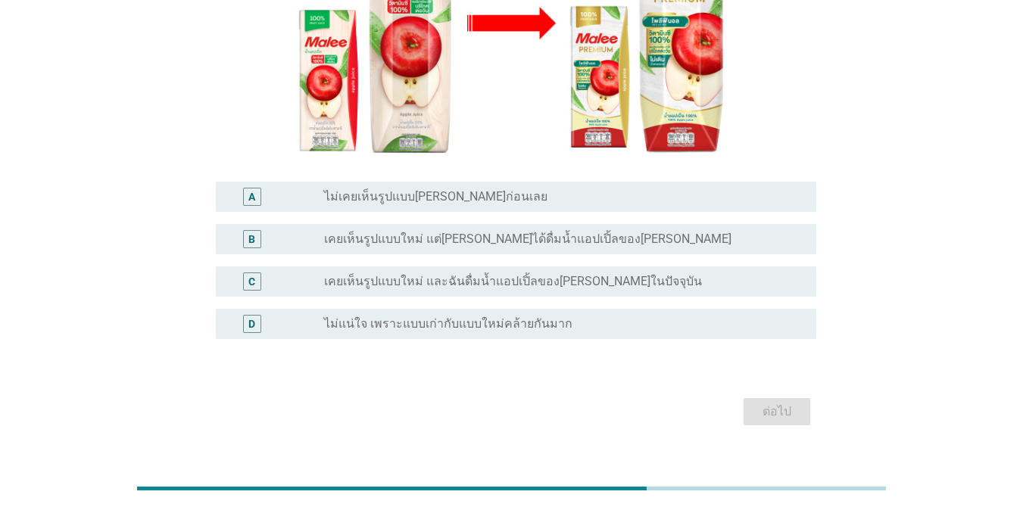
click at [445, 274] on label "เคยเห็นรูปแบบใหม่ และฉันดื่มน้ำแอปเปิ้ลของ[PERSON_NAME]ในปัจจุบัน" at bounding box center [513, 281] width 378 height 15
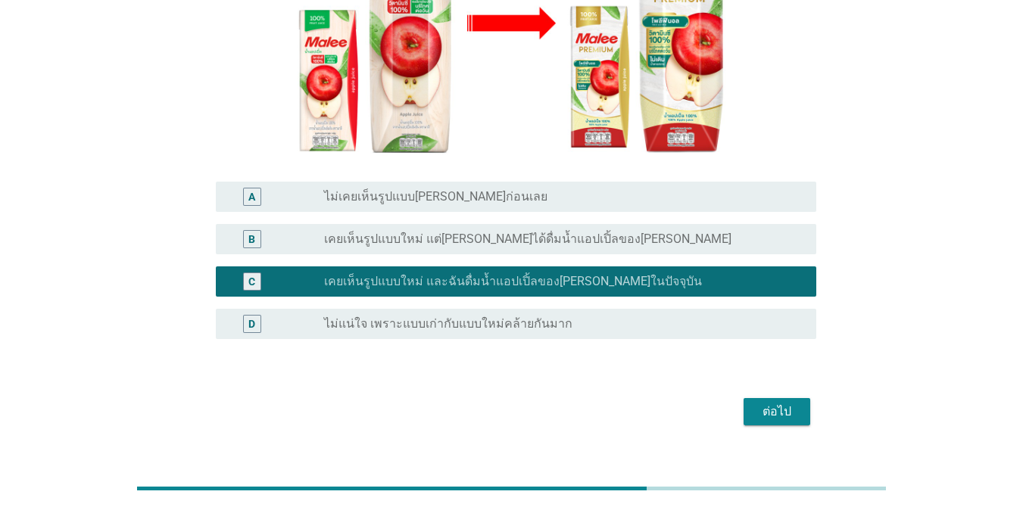
click at [745, 403] on div "ต่อไป" at bounding box center [777, 412] width 42 height 18
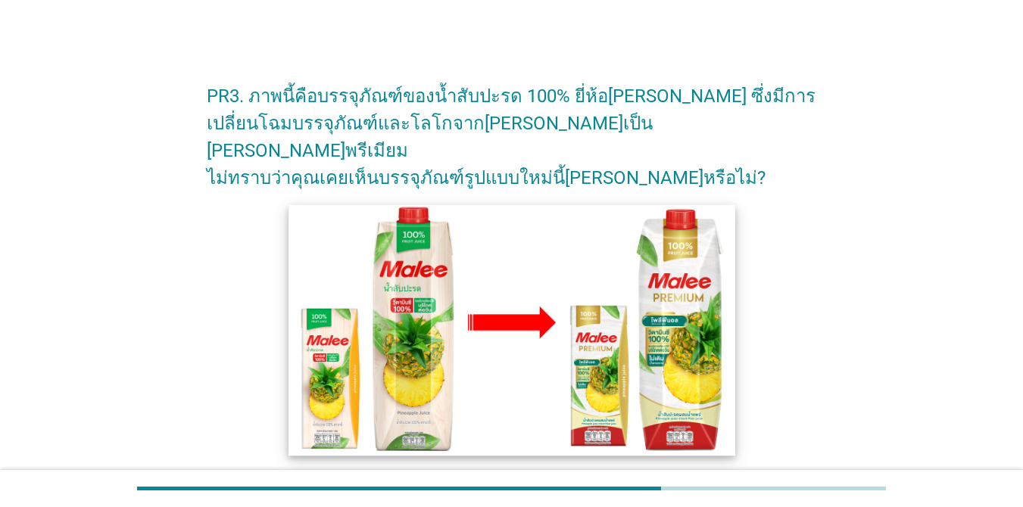
scroll to position [151, 0]
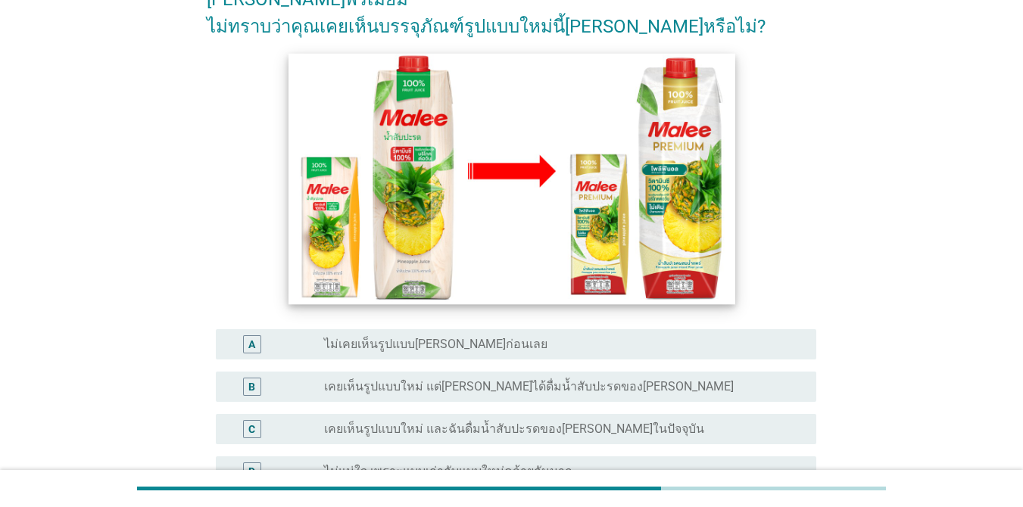
click at [484, 251] on img at bounding box center [512, 178] width 447 height 251
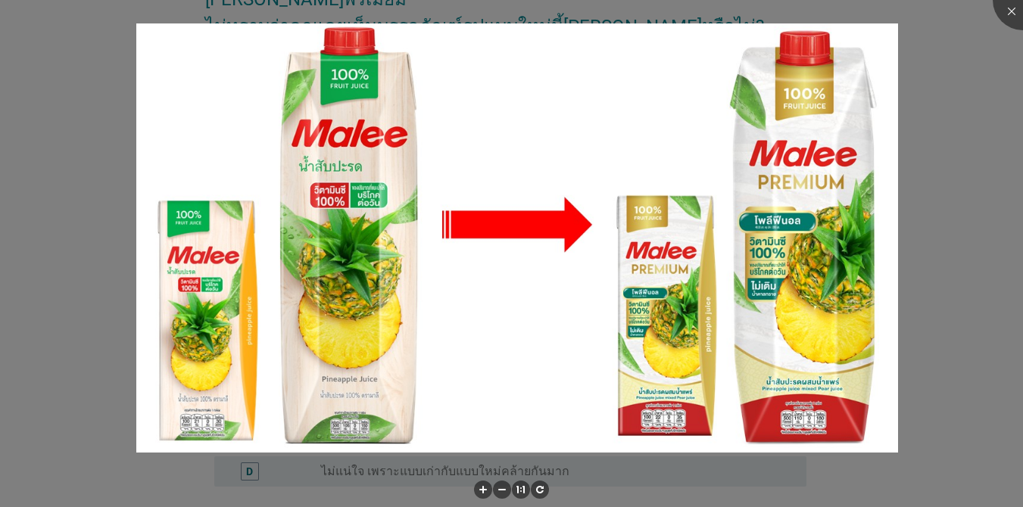
click at [745, 164] on div at bounding box center [511, 253] width 1023 height 507
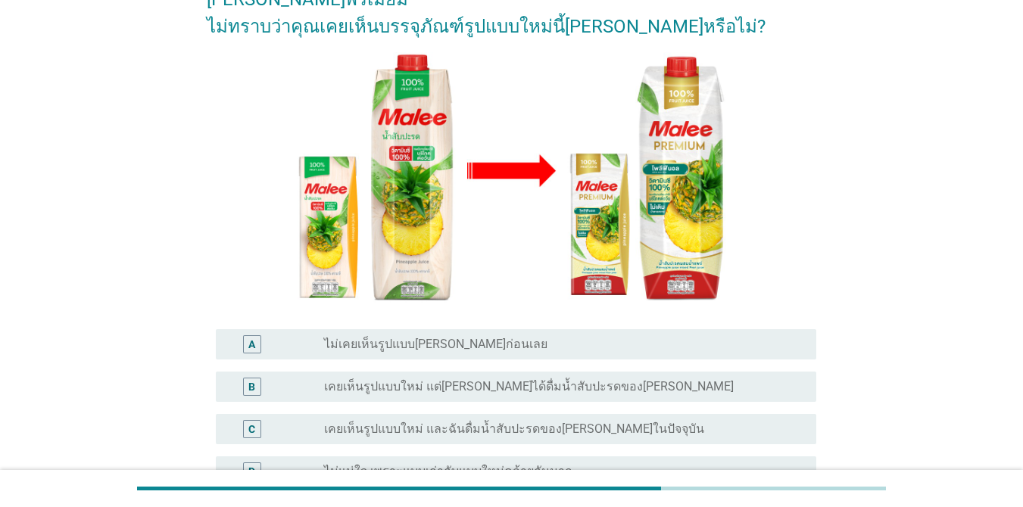
click at [441, 422] on label "เคยเห็นรูปแบบใหม่ และฉันดื่มน้ำสับปะรดของ[PERSON_NAME]ในปัจจุบัน" at bounding box center [514, 429] width 380 height 15
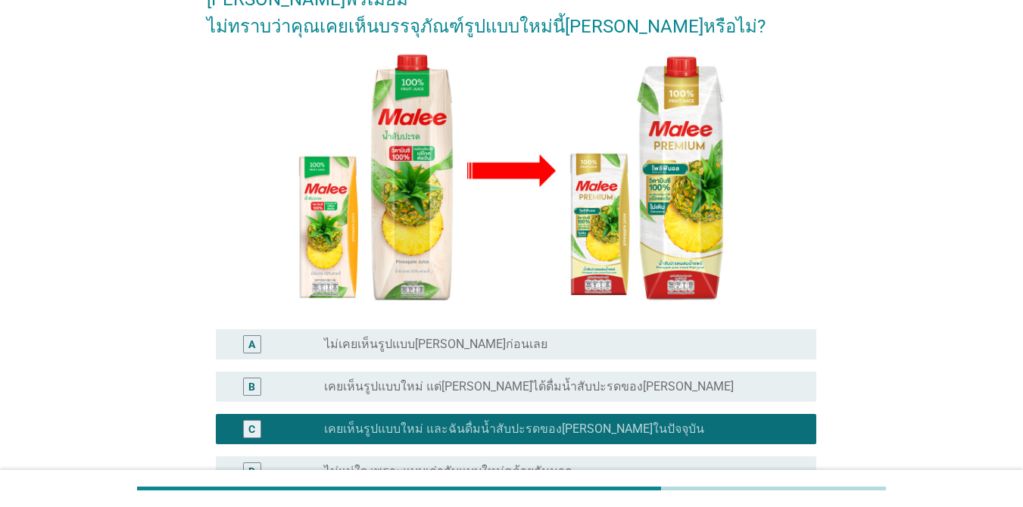
scroll to position [227, 0]
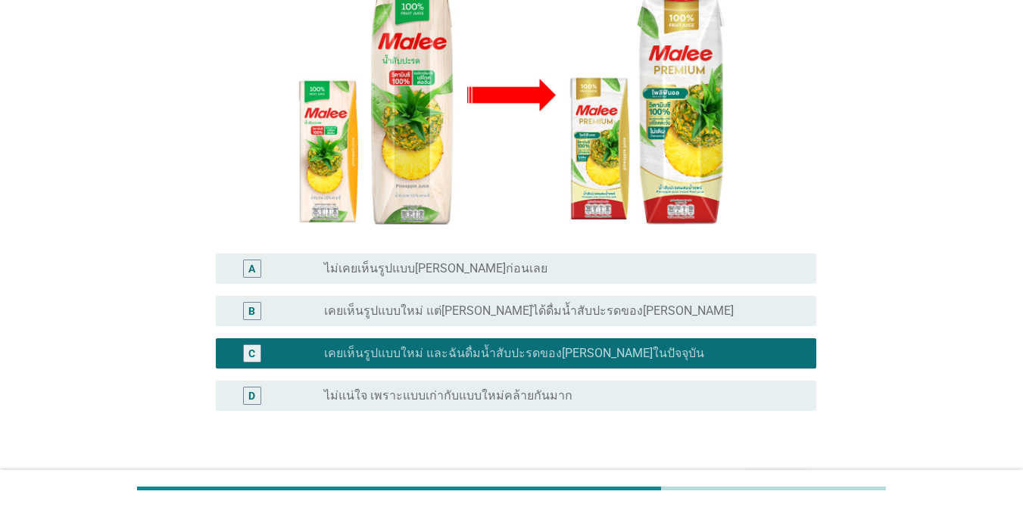
click at [745, 475] on div "ต่อไป" at bounding box center [777, 484] width 42 height 18
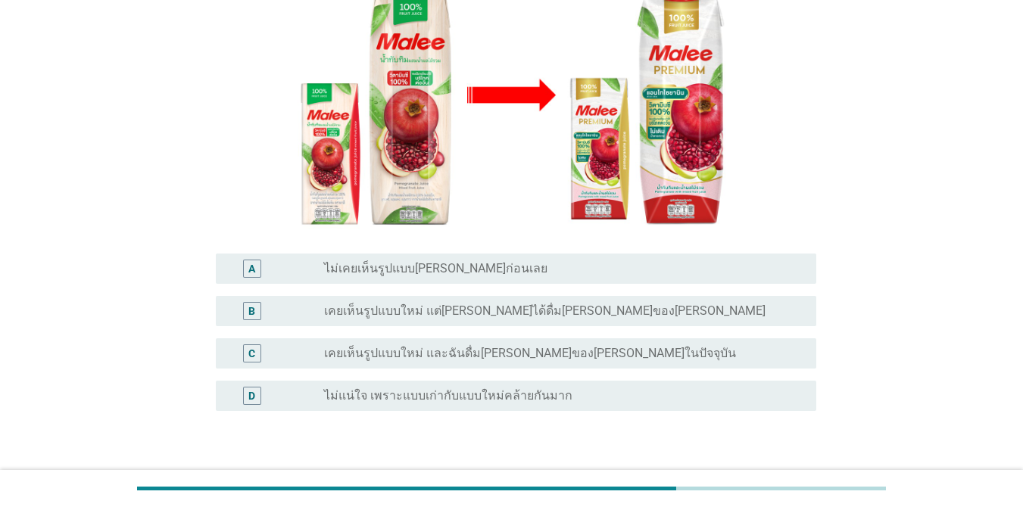
scroll to position [0, 0]
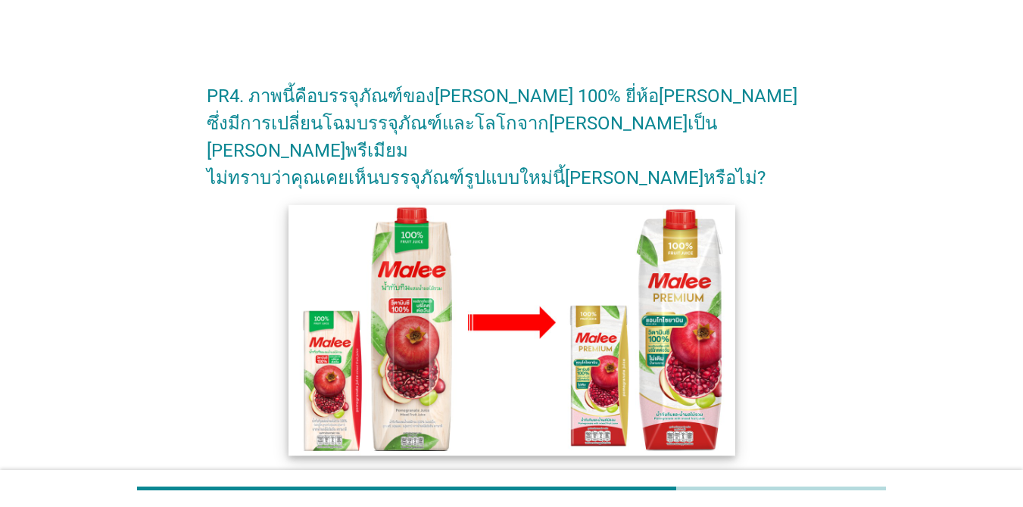
click at [629, 262] on img at bounding box center [512, 329] width 447 height 251
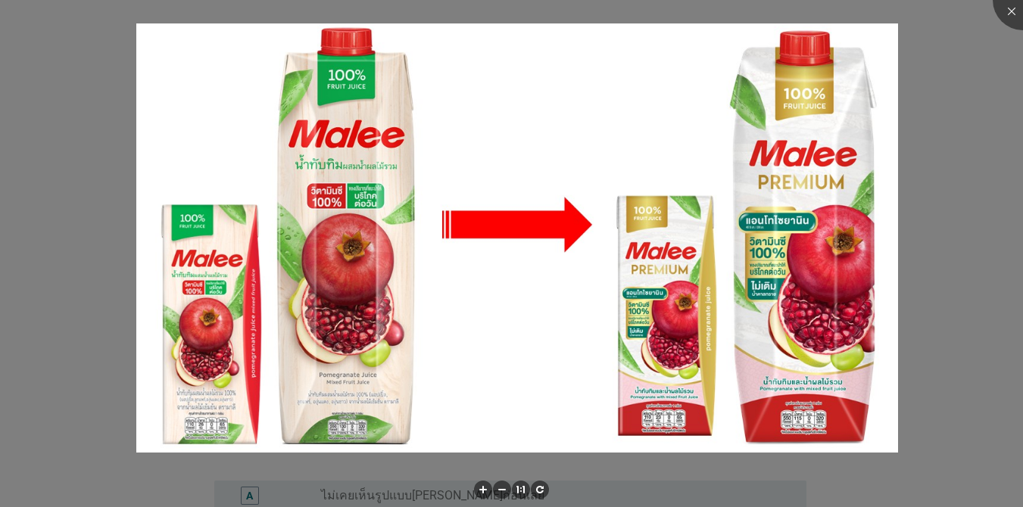
click at [745, 63] on div at bounding box center [511, 253] width 1023 height 507
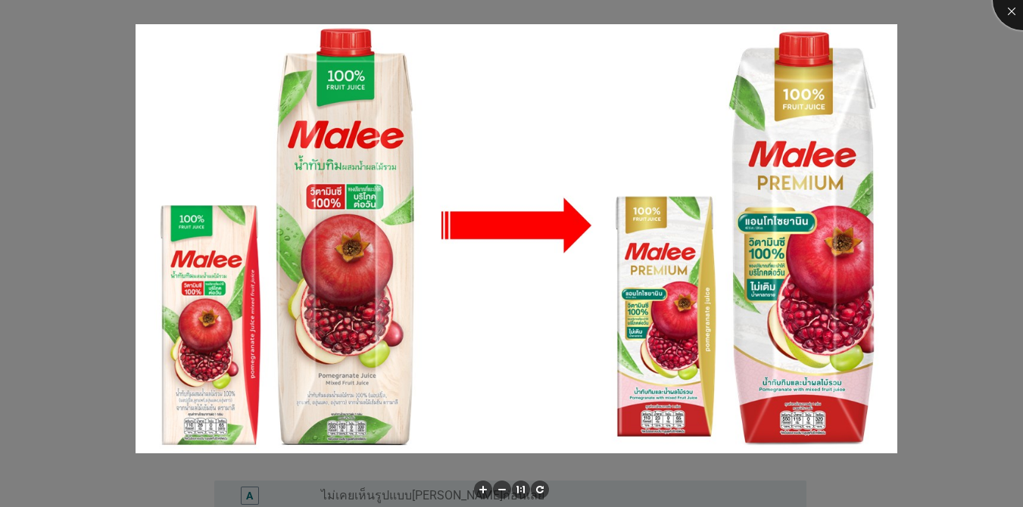
click at [745, 10] on div at bounding box center [1023, 0] width 61 height 61
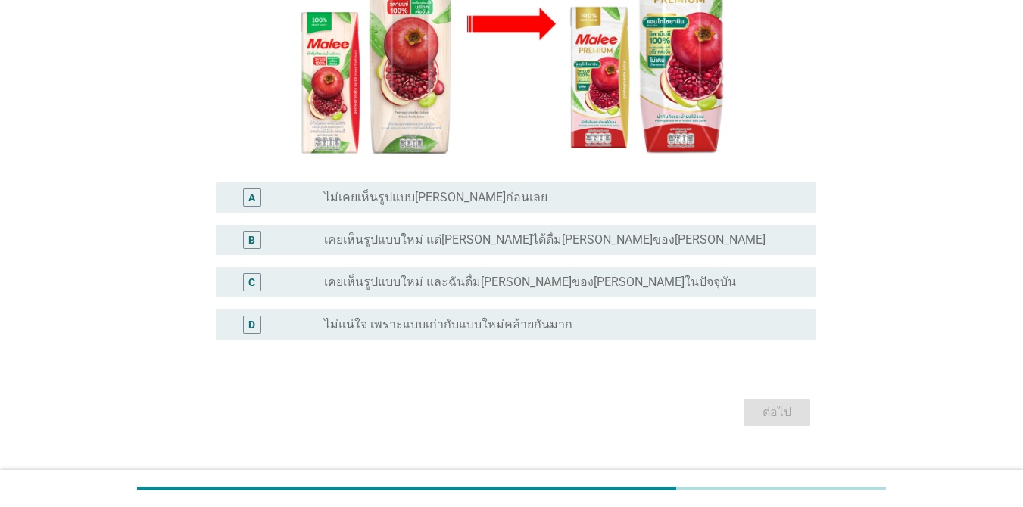
scroll to position [299, 0]
click at [454, 274] on label "เคยเห็นรูปแบบใหม่ และฉันดื่ม[PERSON_NAME]ของ[PERSON_NAME]ในปัจจุบัน" at bounding box center [530, 281] width 412 height 15
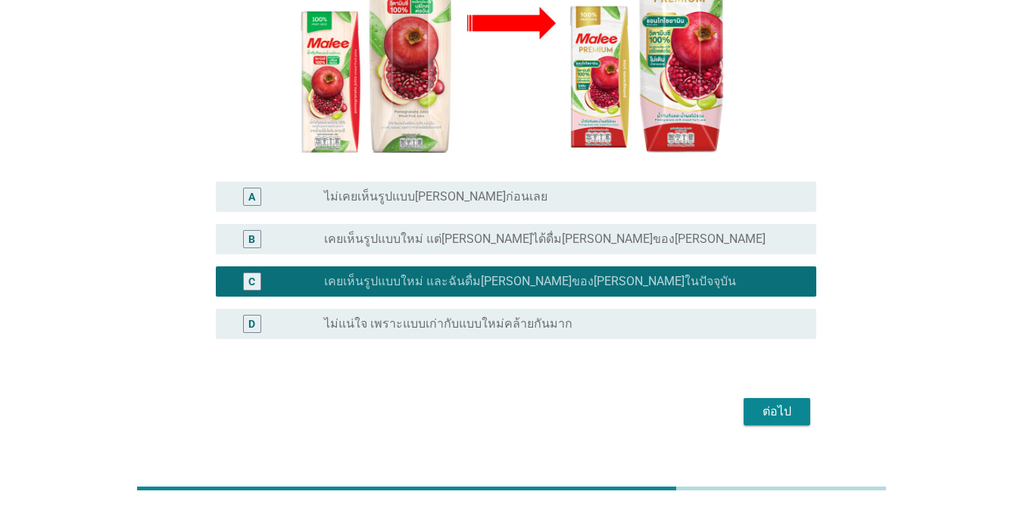
click at [745, 398] on button "ต่อไป" at bounding box center [777, 411] width 67 height 27
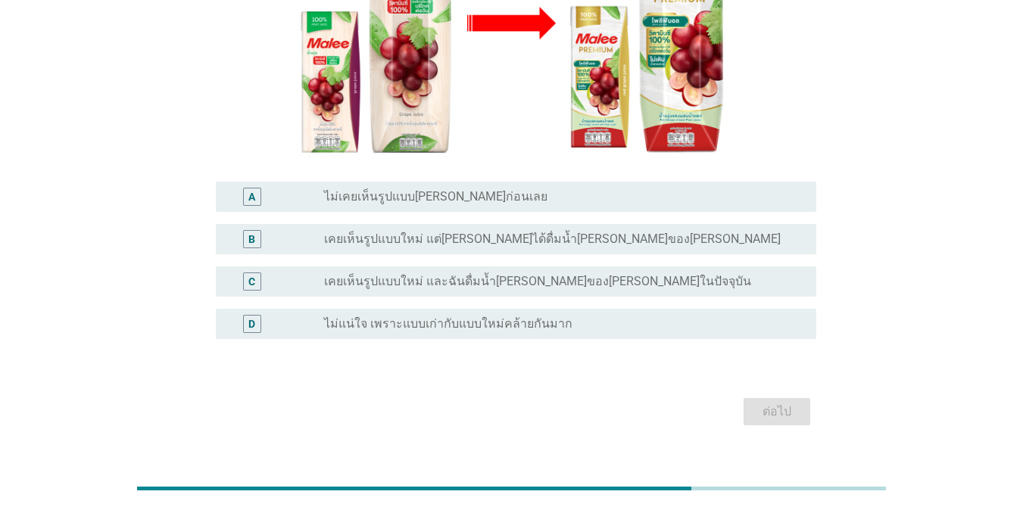
click at [452, 232] on label "เคยเห็นรูปแบบใหม่ แต่[PERSON_NAME]ได้ดื่มน้ำ[PERSON_NAME]ของ[PERSON_NAME]" at bounding box center [552, 239] width 457 height 15
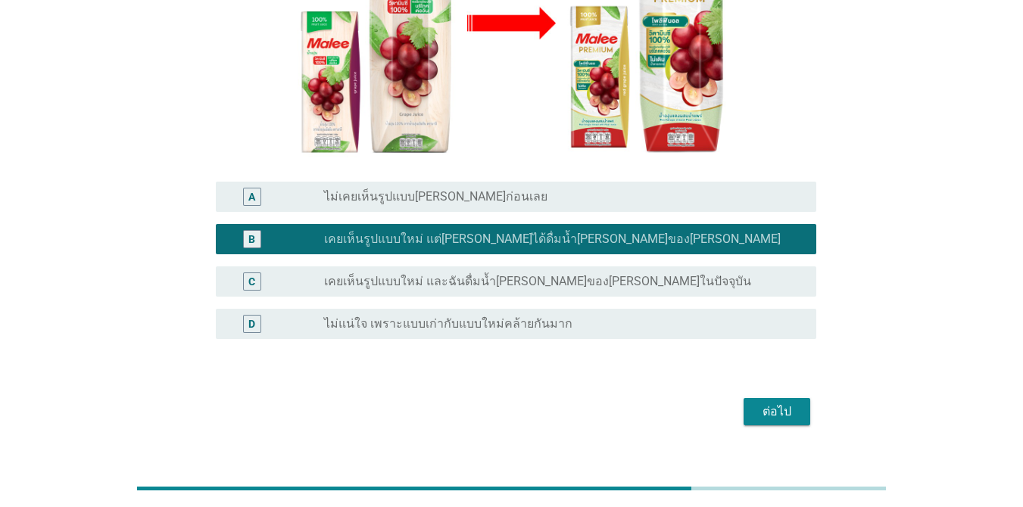
click at [745, 398] on button "ต่อไป" at bounding box center [777, 411] width 67 height 27
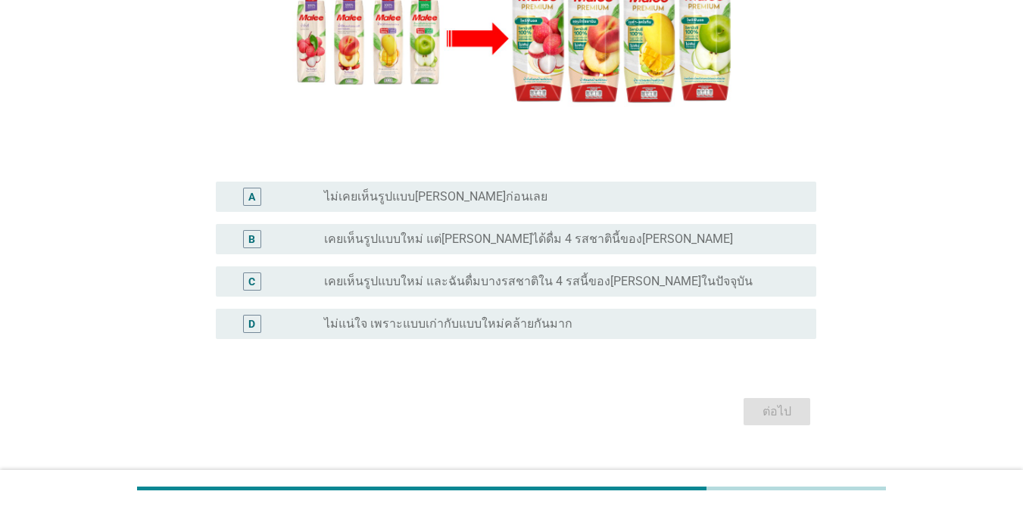
scroll to position [0, 0]
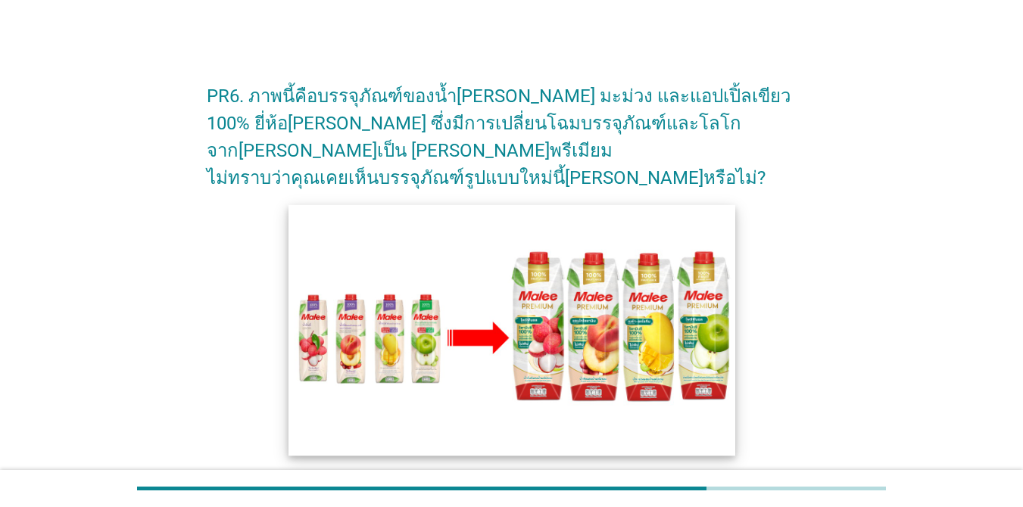
click at [531, 314] on img at bounding box center [512, 329] width 447 height 251
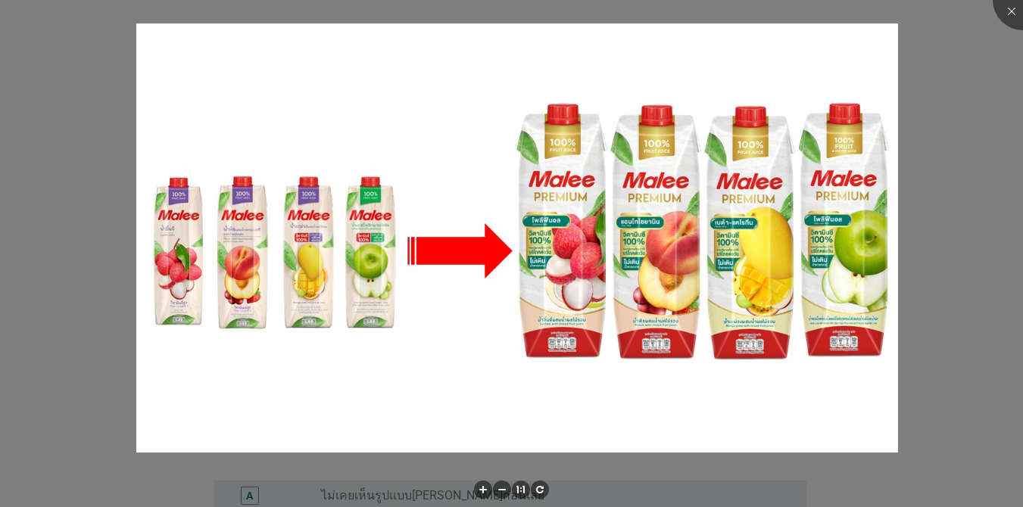
click at [745, 201] on div at bounding box center [511, 253] width 1023 height 507
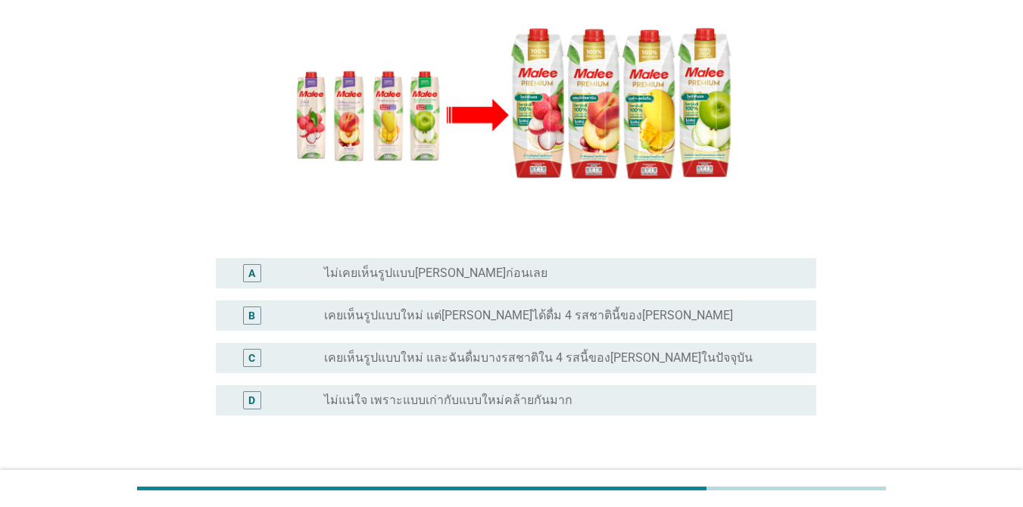
scroll to position [227, 0]
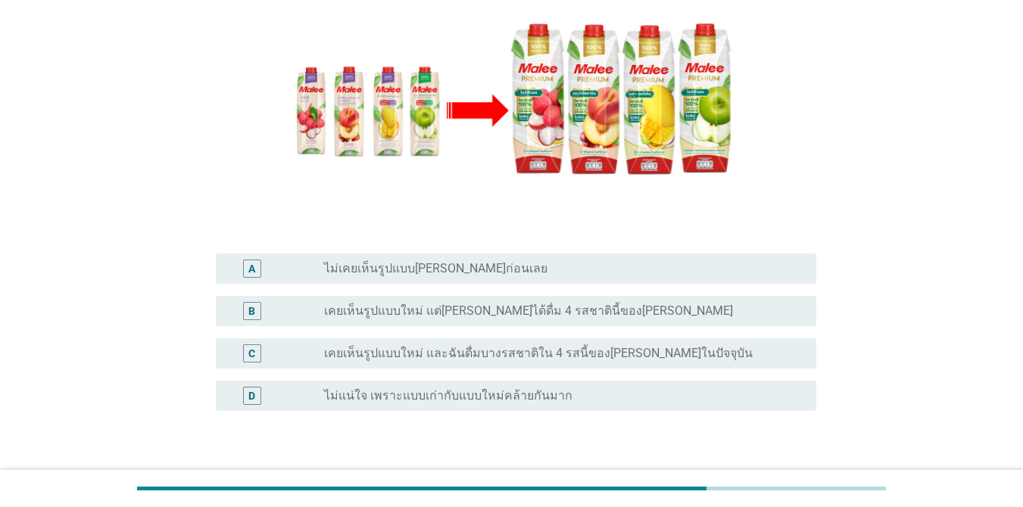
click at [430, 346] on label "เคยเห็นรูปแบบใหม่ และฉันดื่มบางรสชาติใน 4 รสนี้ของ[PERSON_NAME]ในปัจจุบัน" at bounding box center [538, 353] width 429 height 15
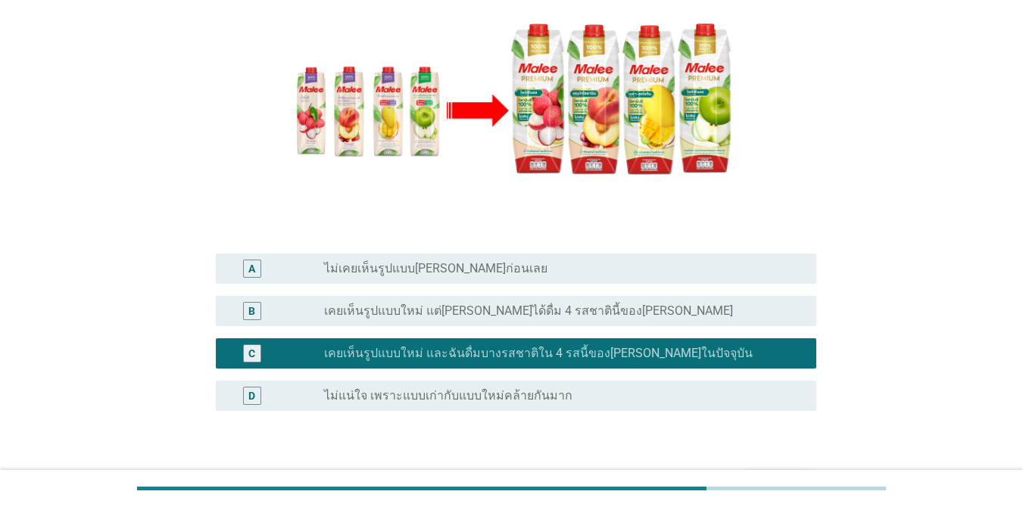
click at [745, 475] on div "ต่อไป" at bounding box center [777, 484] width 42 height 18
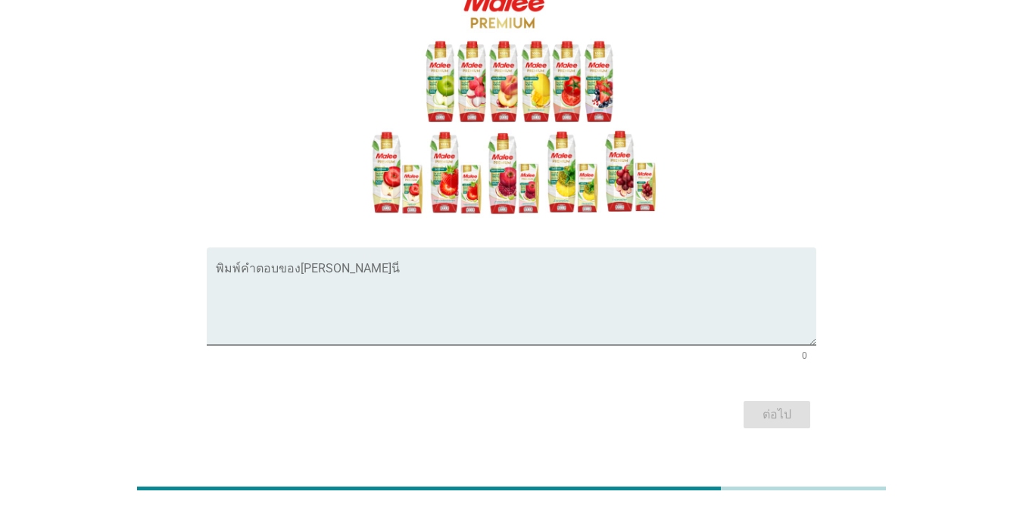
scroll to position [0, 0]
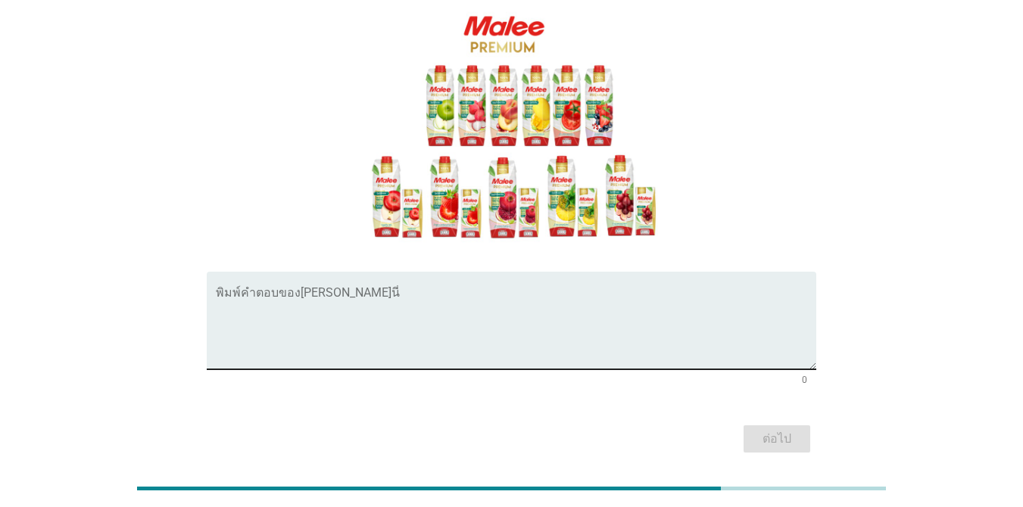
click at [437, 290] on textarea "พิมพ์คำตอบของคุณ ที่นี่" at bounding box center [516, 330] width 601 height 80
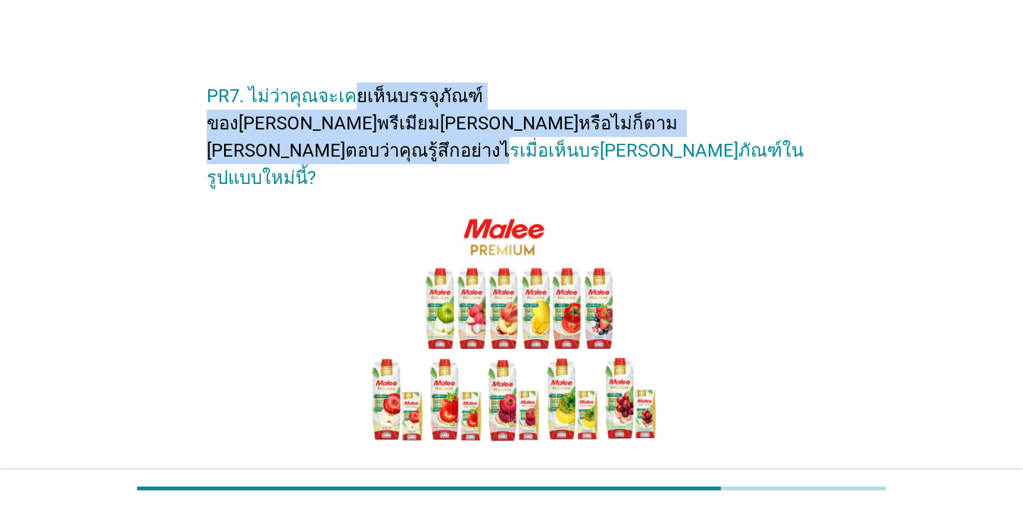
drag, startPoint x: 348, startPoint y: 105, endPoint x: 504, endPoint y: 119, distance: 156.7
click at [504, 119] on h2 "PR7. ไม่ว่าคุณจะเคยเห็นบรรจุภัณฑ์ของ[PERSON_NAME]พรีเมียม[PERSON_NAME]หรือไม่ก็…" at bounding box center [512, 129] width 610 height 124
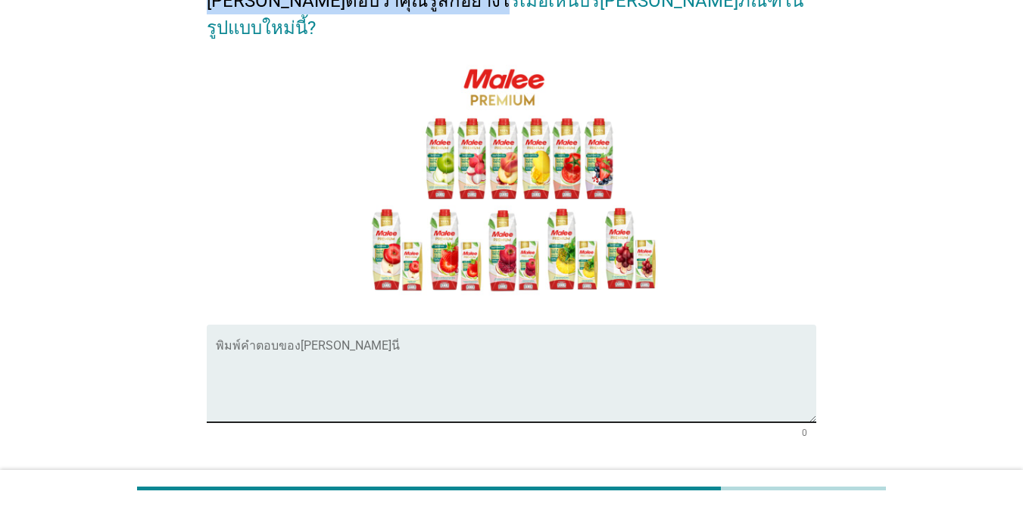
scroll to position [151, 0]
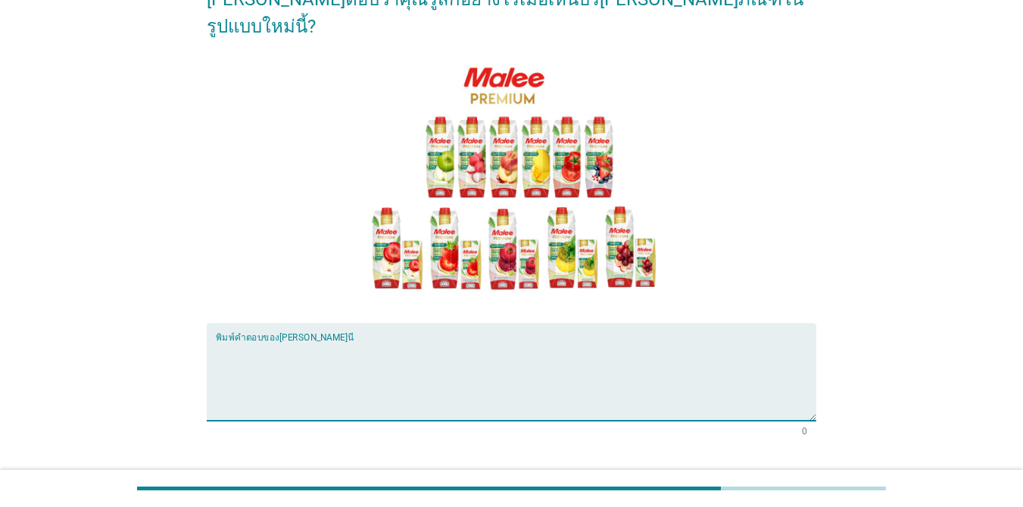
click at [367, 342] on textarea "พิมพ์คำตอบของคุณ ที่นี่" at bounding box center [516, 382] width 601 height 80
type textarea "รู้สึกดีมากเพราะดูมีความพรีเมี่ยม"
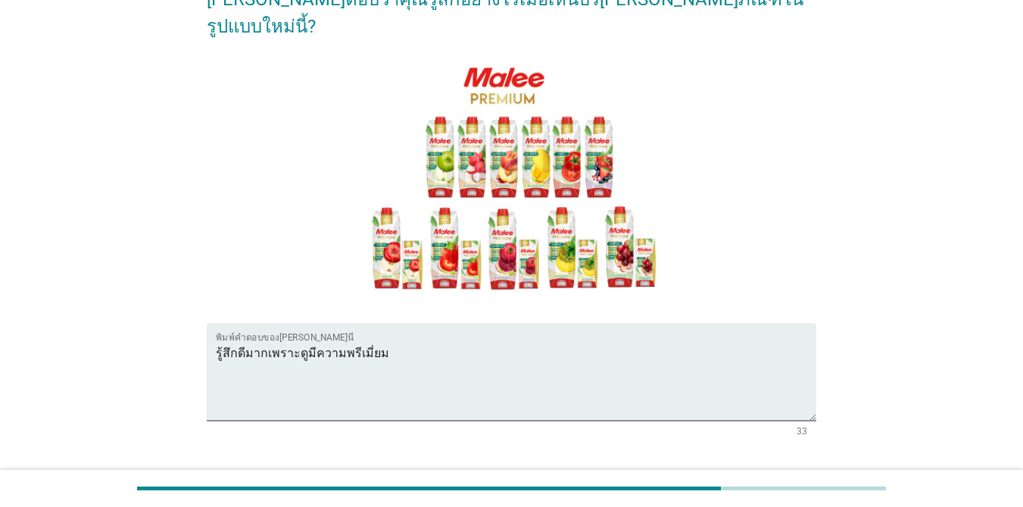
click at [745, 482] on div "ต่อไป" at bounding box center [777, 491] width 42 height 18
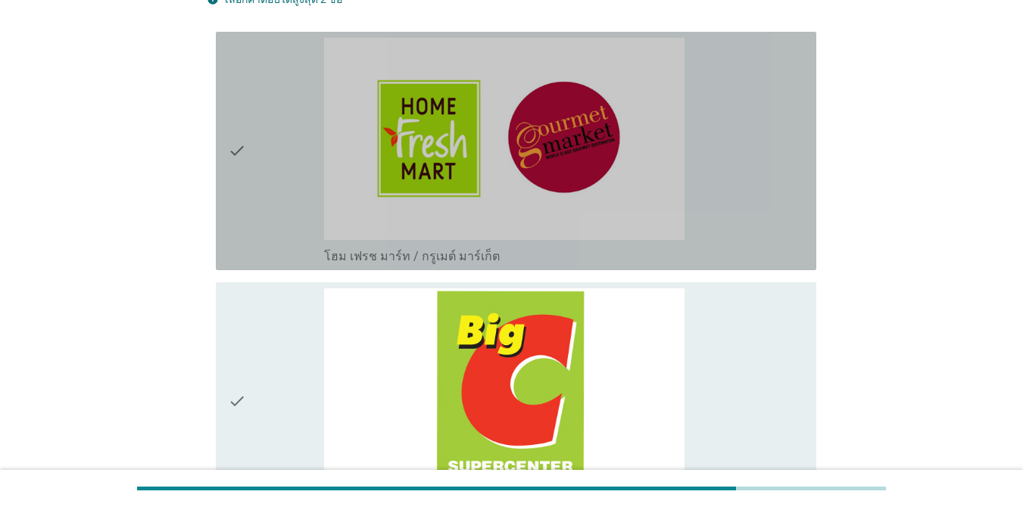
click at [275, 194] on div "check" at bounding box center [276, 151] width 96 height 226
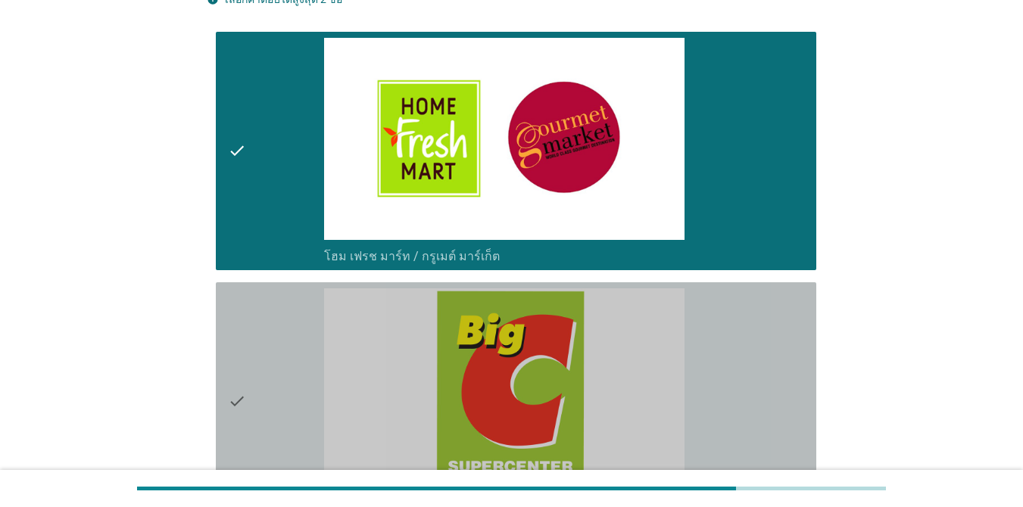
click at [264, 381] on div "check" at bounding box center [276, 402] width 96 height 226
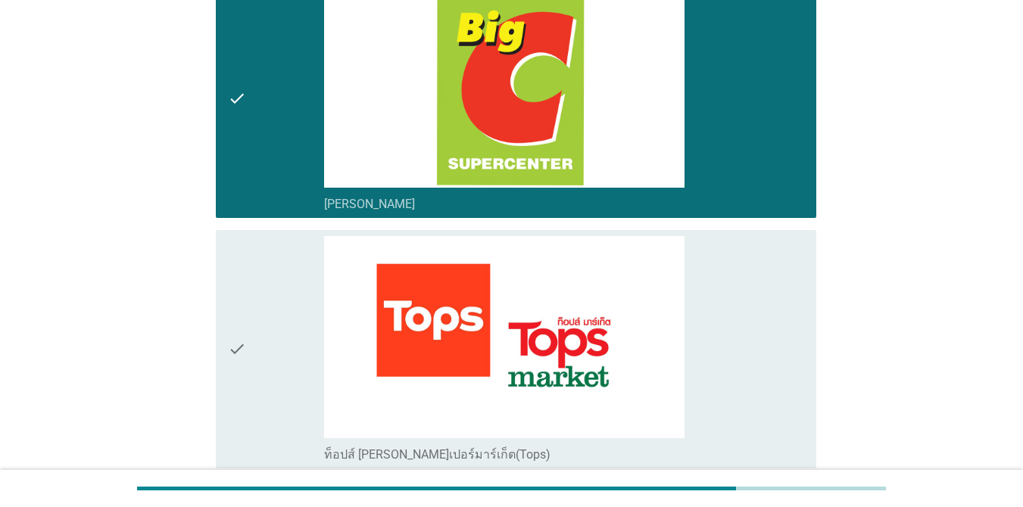
click at [276, 358] on div "check" at bounding box center [276, 349] width 96 height 226
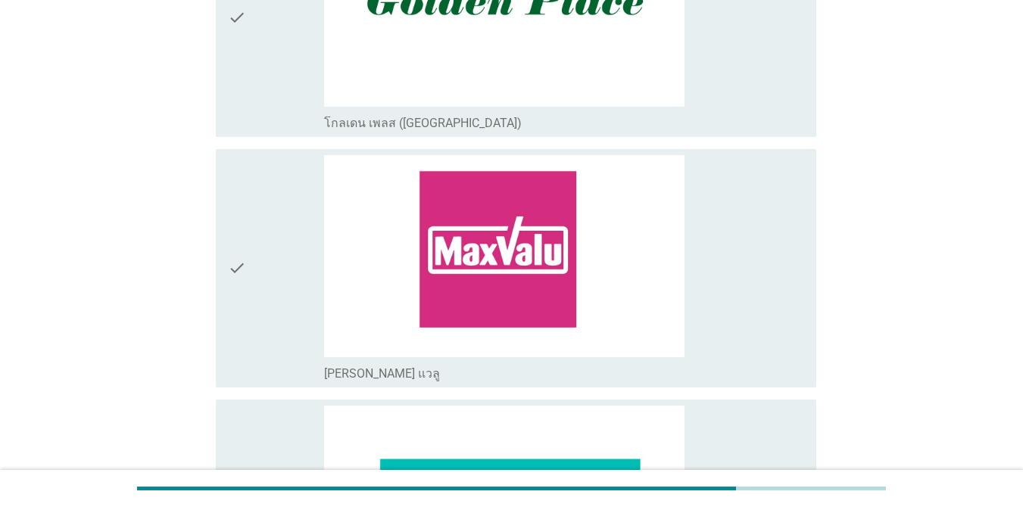
scroll to position [1666, 0]
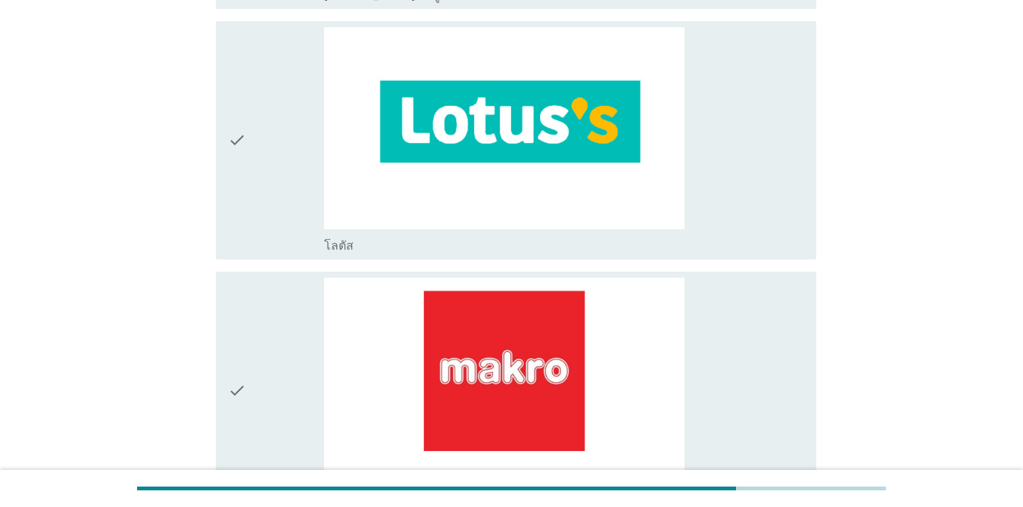
click at [236, 388] on icon "check" at bounding box center [237, 391] width 18 height 226
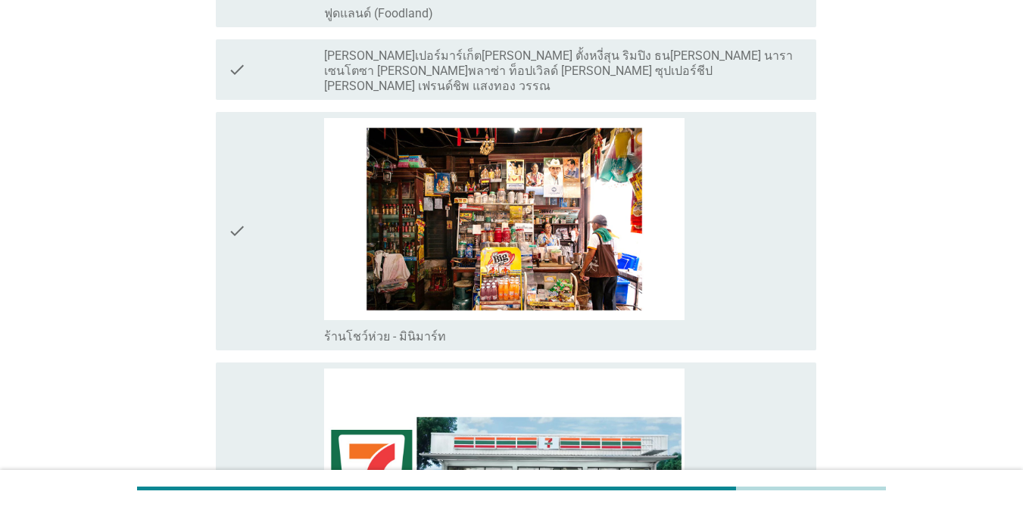
scroll to position [2802, 0]
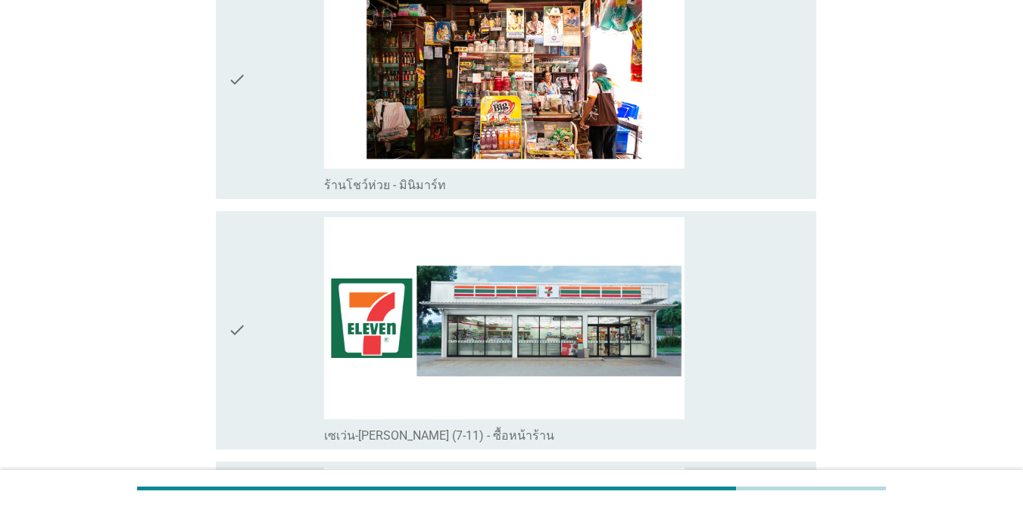
click at [251, 279] on div "check" at bounding box center [276, 330] width 96 height 226
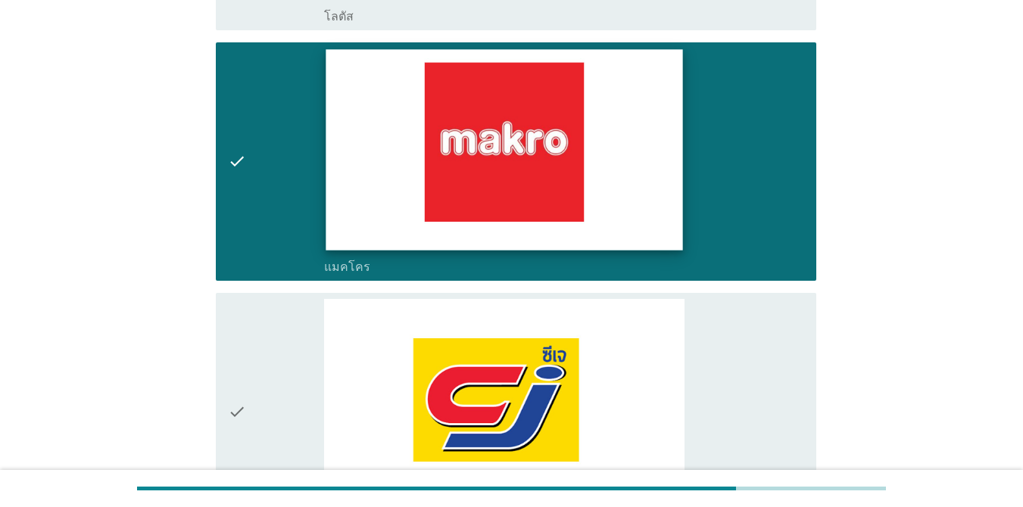
scroll to position [1705, 0]
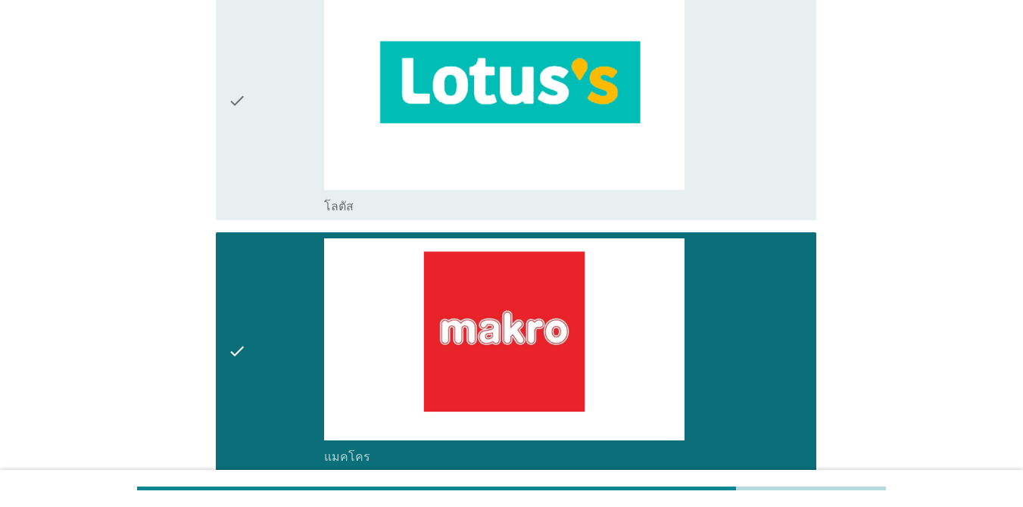
click at [261, 115] on div "check" at bounding box center [276, 101] width 96 height 226
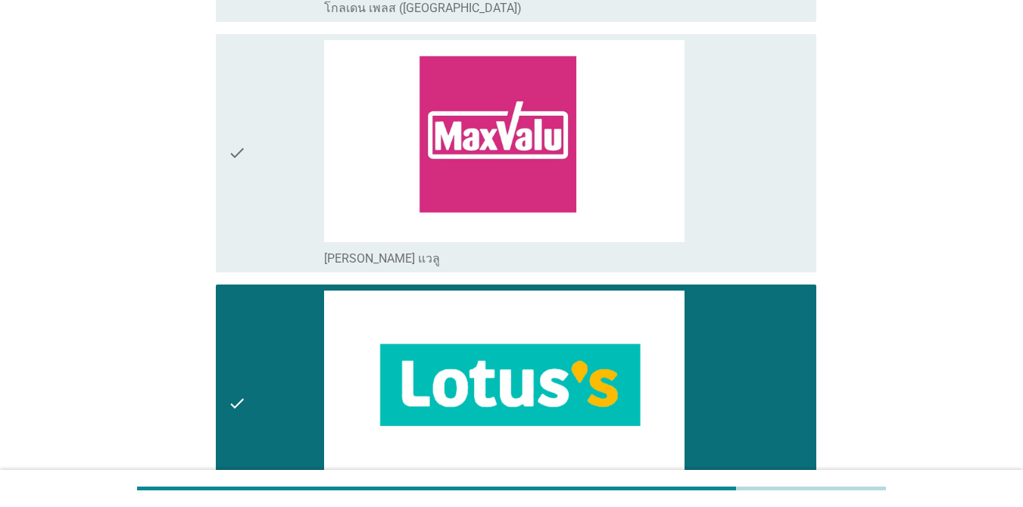
click at [283, 376] on div "check" at bounding box center [276, 404] width 96 height 226
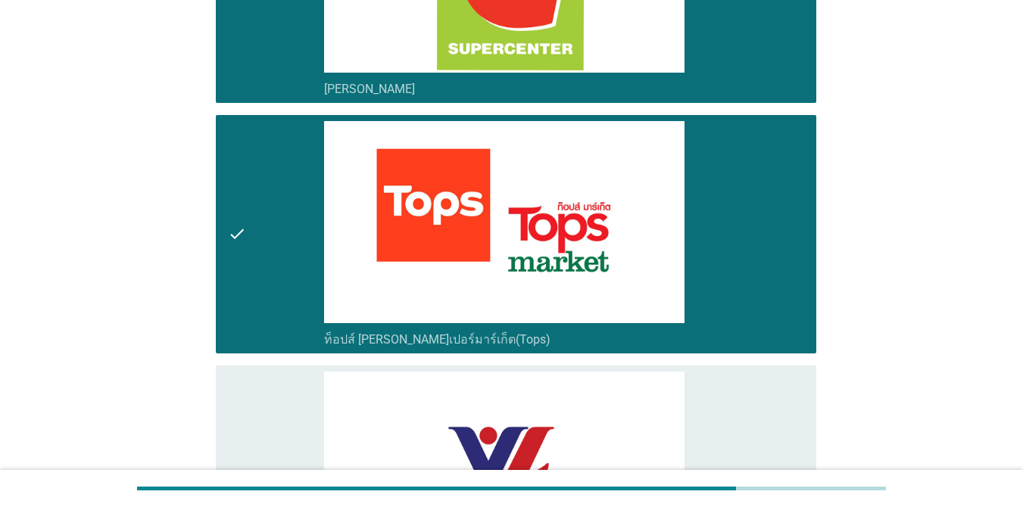
click at [248, 222] on div "check" at bounding box center [276, 234] width 96 height 226
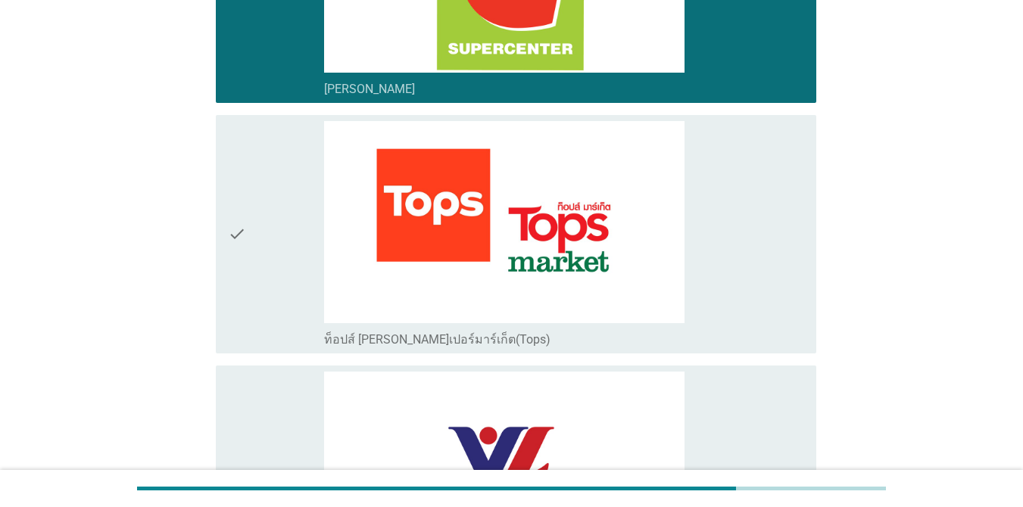
scroll to position [267, 0]
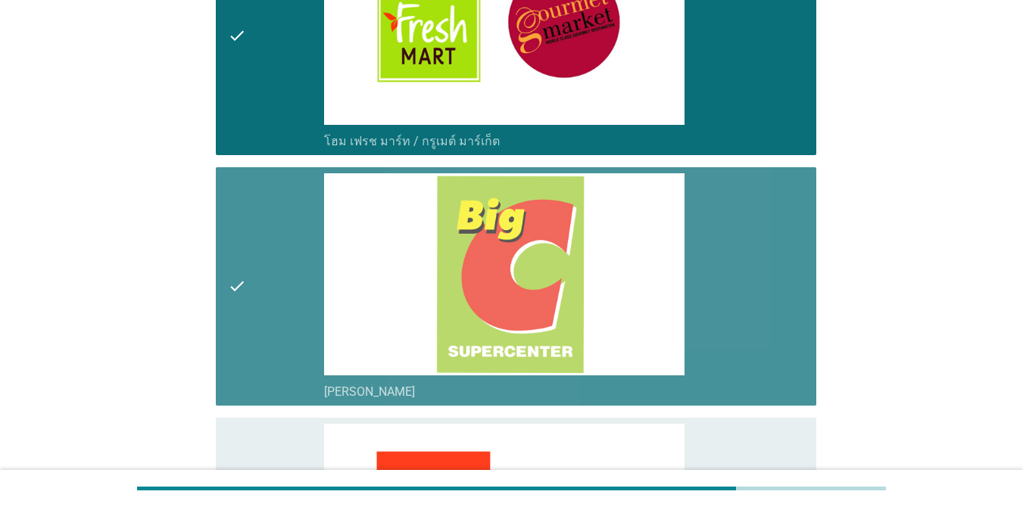
click at [253, 224] on div "check" at bounding box center [276, 286] width 96 height 226
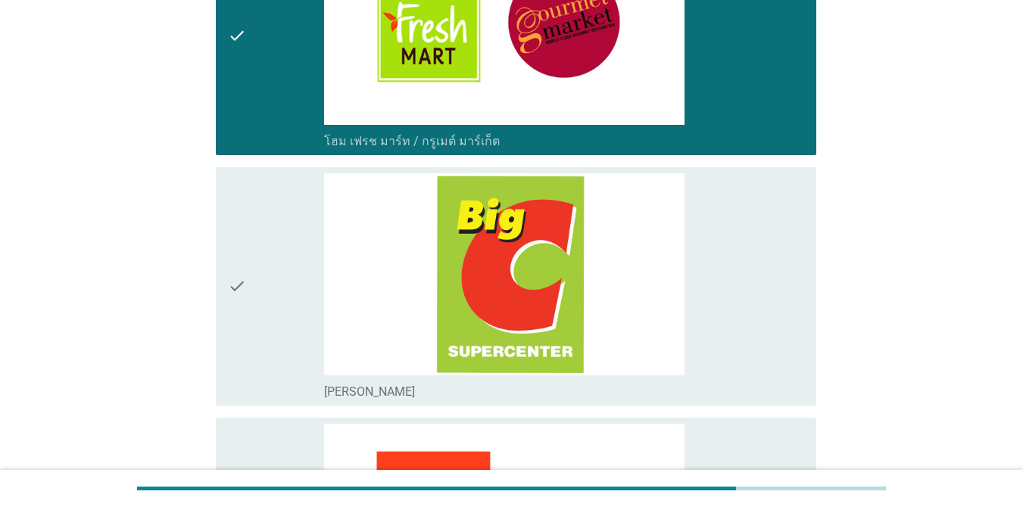
click at [272, 95] on div "check" at bounding box center [276, 36] width 96 height 226
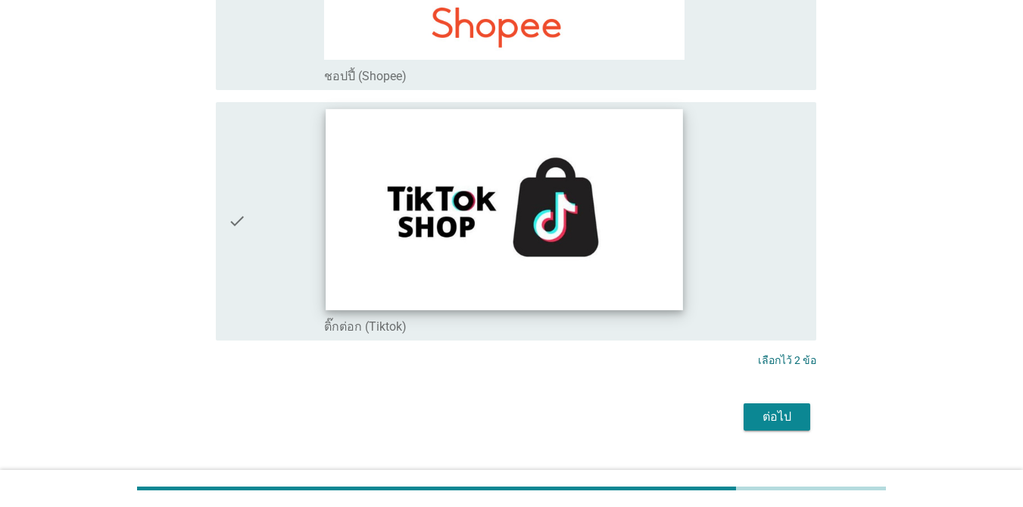
scroll to position [4432, 0]
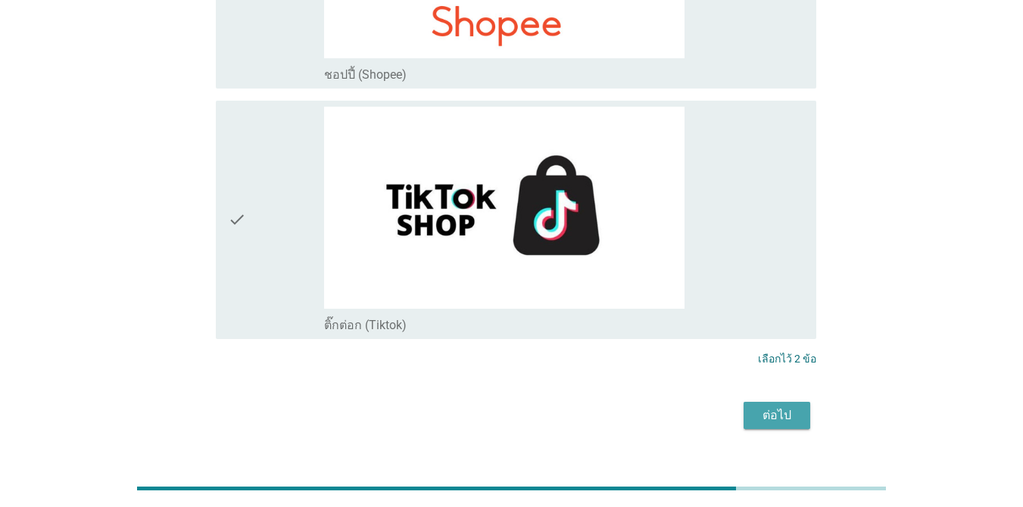
click at [745, 407] on div "ต่อไป" at bounding box center [777, 416] width 42 height 18
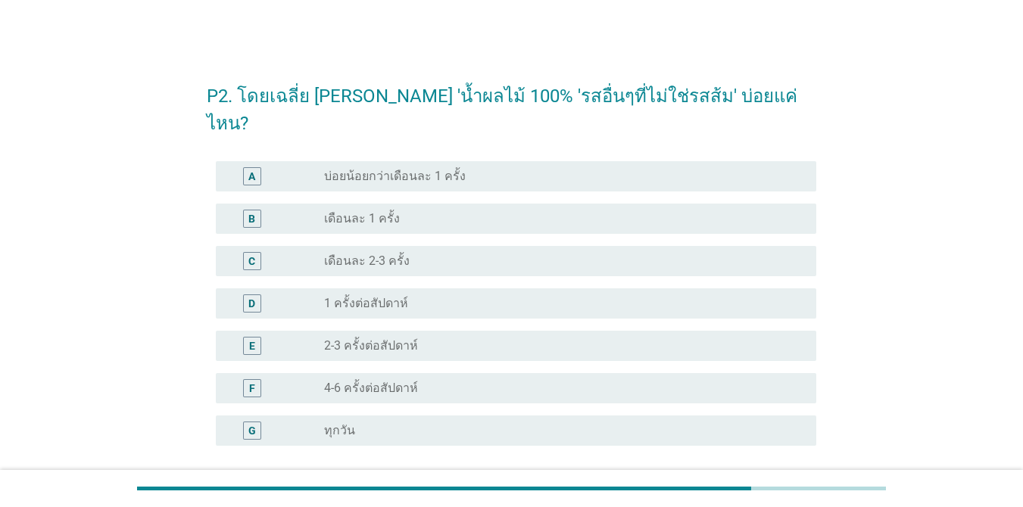
click at [457, 339] on div "radio_button_unchecked 2-3 ครั้งต่อสัปดาห์" at bounding box center [558, 346] width 468 height 15
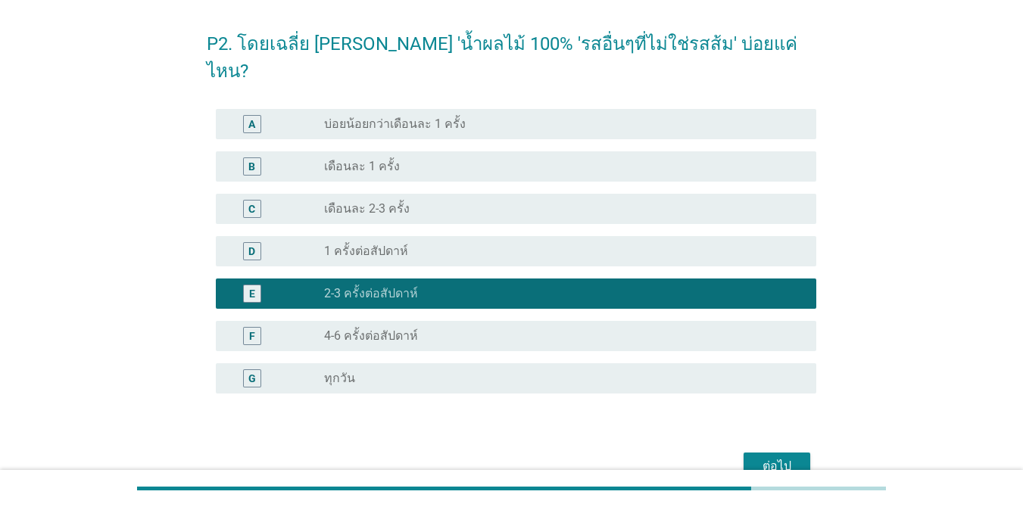
scroll to position [106, 0]
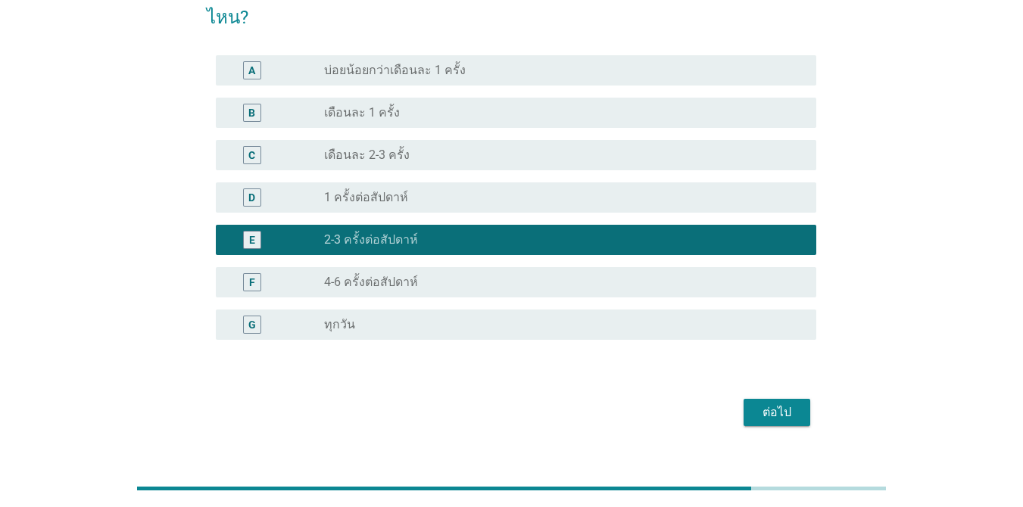
click at [745, 404] on div "ต่อไป" at bounding box center [777, 413] width 42 height 18
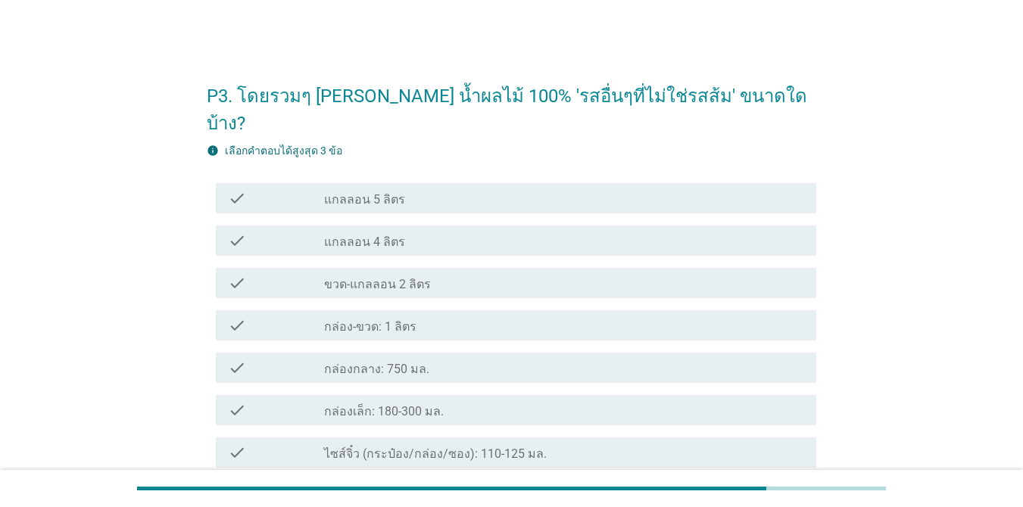
click at [413, 277] on label "ขวด-แกลลอน 2 ลิตร" at bounding box center [377, 284] width 107 height 15
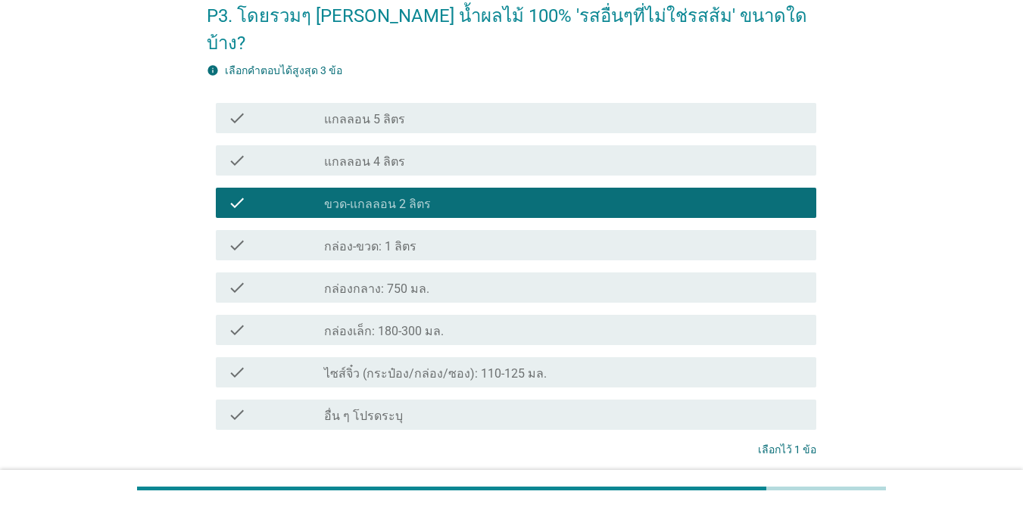
scroll to position [174, 0]
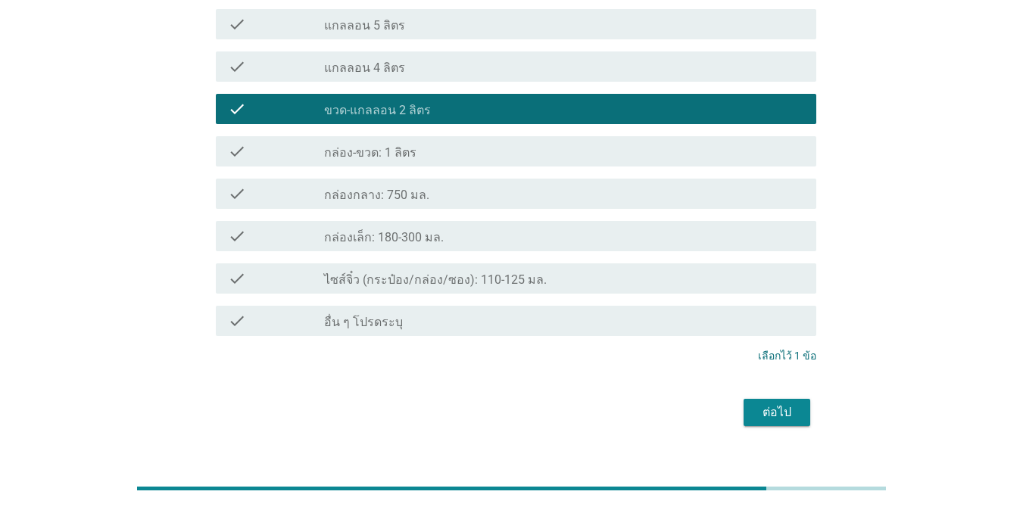
click at [745, 404] on div "ต่อไป" at bounding box center [777, 413] width 42 height 18
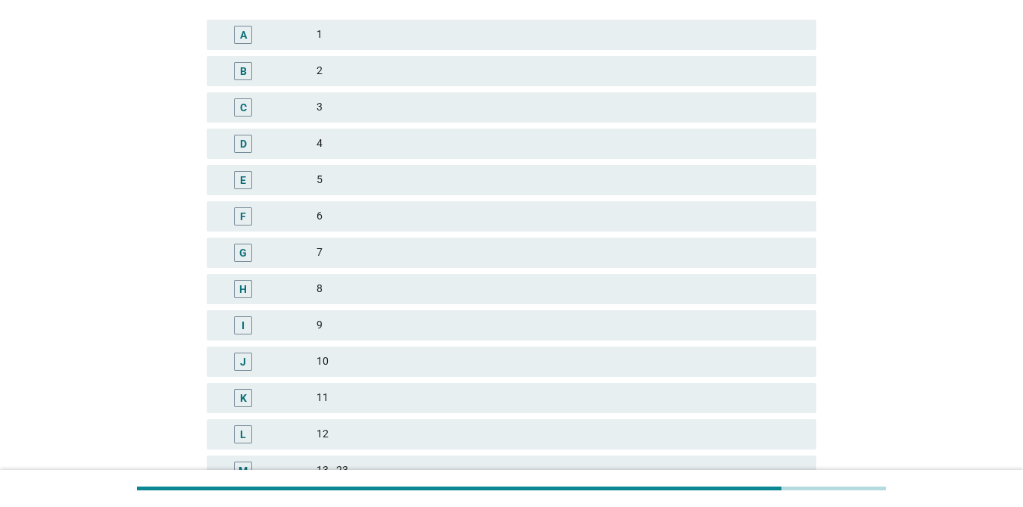
scroll to position [0, 0]
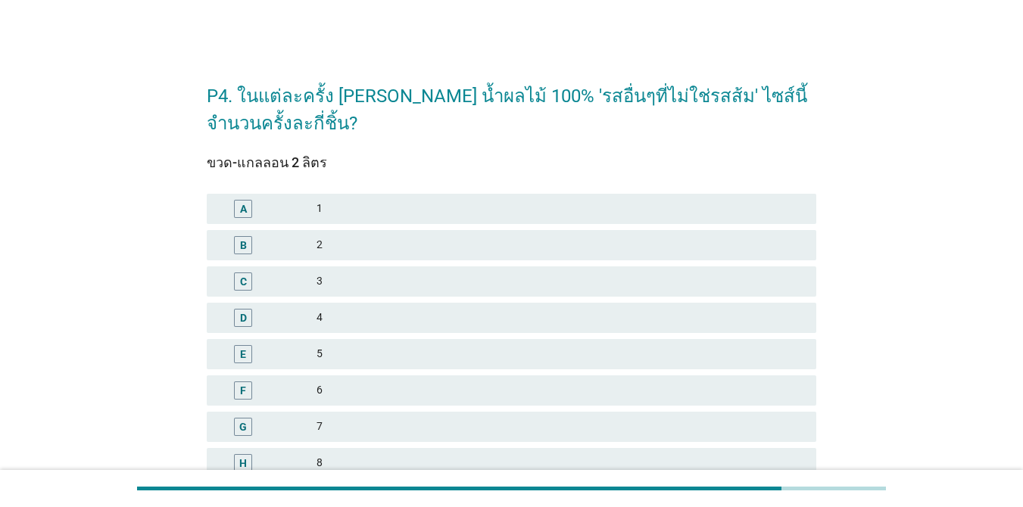
click at [398, 277] on div "3" at bounding box center [561, 282] width 488 height 18
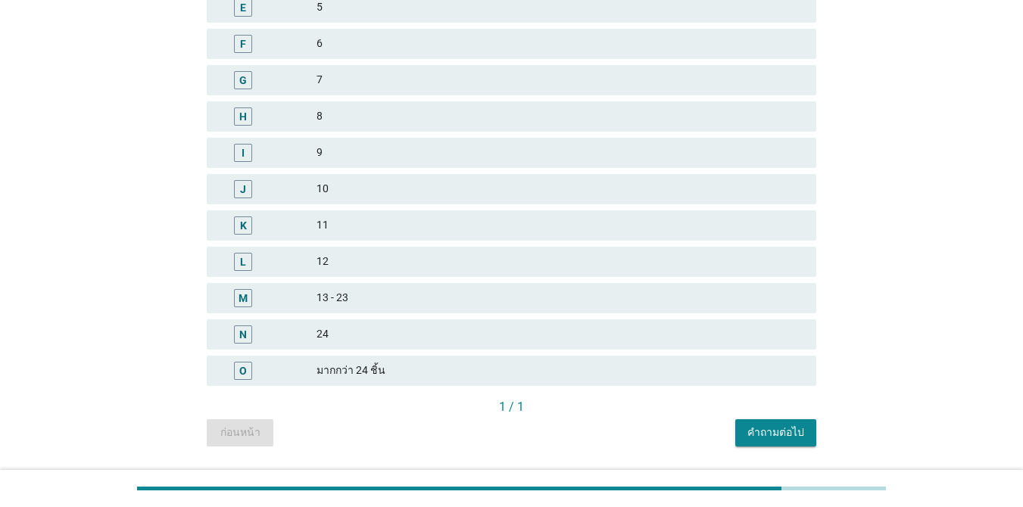
scroll to position [390, 0]
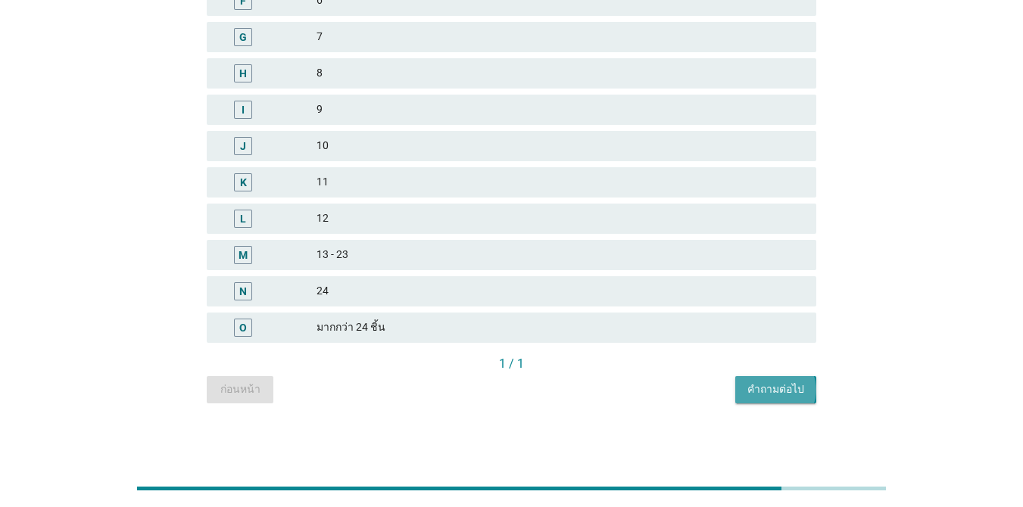
click at [745, 401] on button "คำถามต่อไป" at bounding box center [775, 389] width 81 height 27
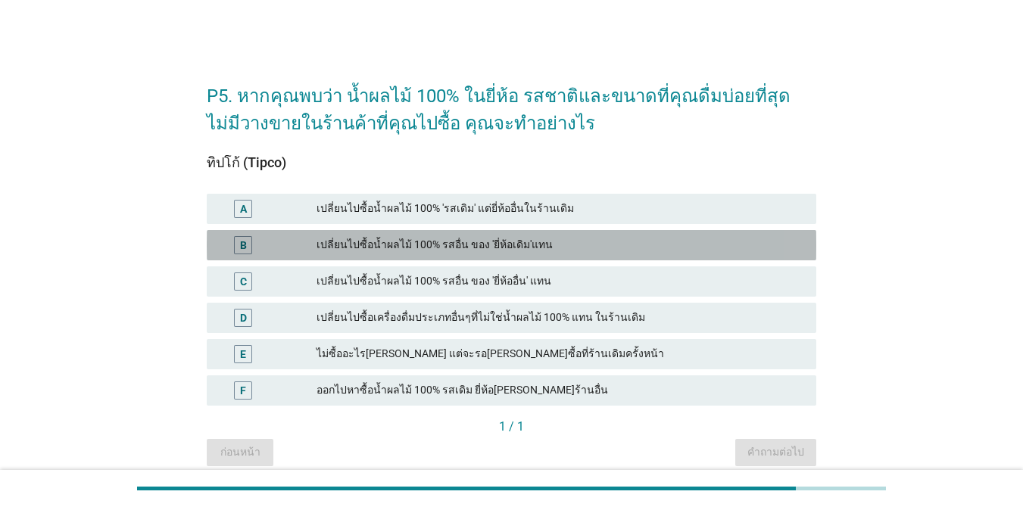
click at [324, 251] on div "เปลี่ยนไปซื้อน้ำผลไม้ 100% รสอื่น ของ 'ยี่ห้อเดิม'แทน" at bounding box center [561, 245] width 488 height 18
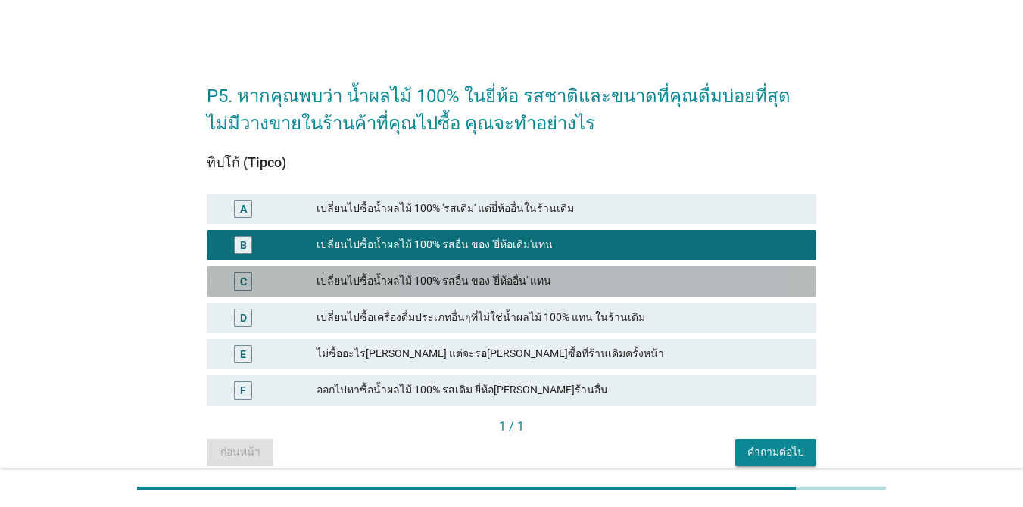
click at [344, 278] on div "เปลี่ยนไปซื้อน้ำผลไม้ 100% รสอื่น ของ 'ยี่ห้ออื่น' แทน" at bounding box center [561, 282] width 488 height 18
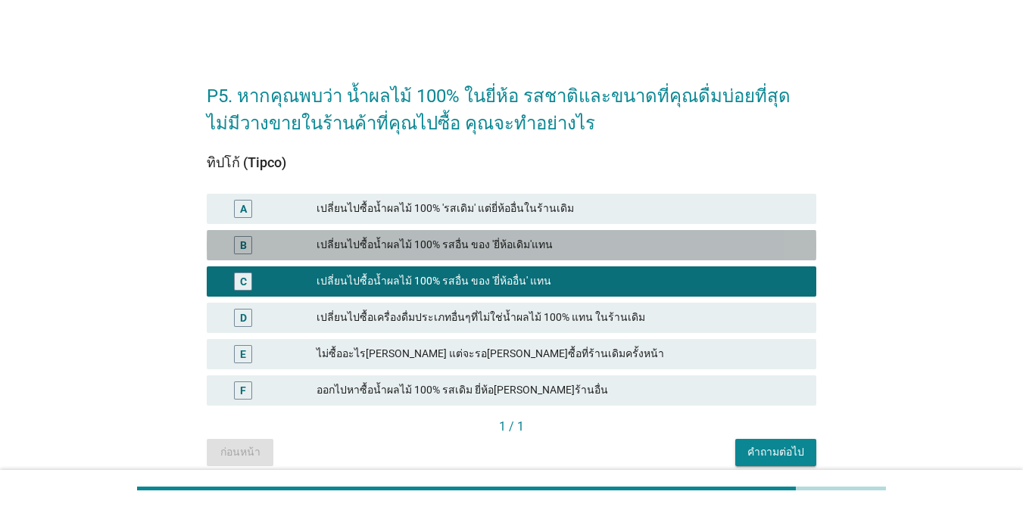
click at [355, 239] on div "เปลี่ยนไปซื้อน้ำผลไม้ 100% รสอื่น ของ 'ยี่ห้อเดิม'แทน" at bounding box center [561, 245] width 488 height 18
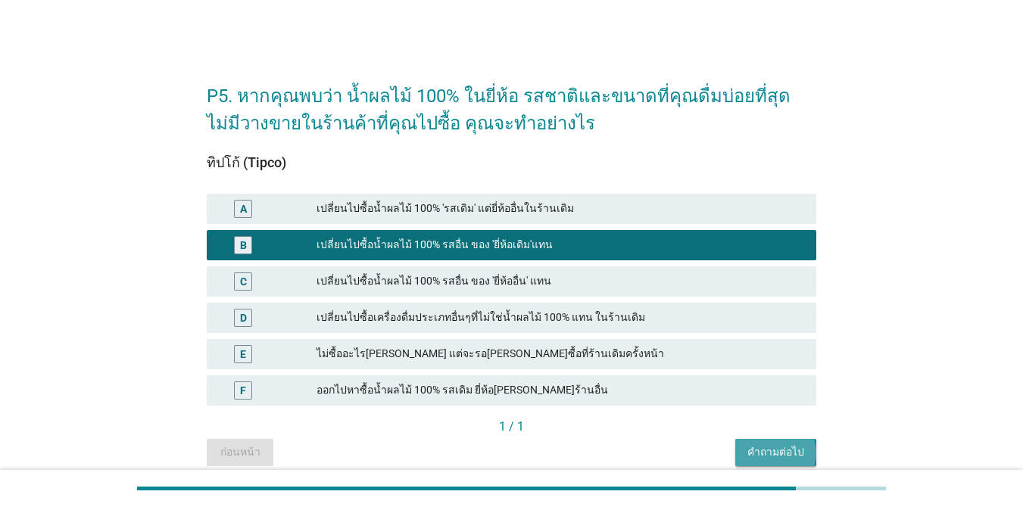
click at [745, 450] on div "คำถามต่อไป" at bounding box center [775, 453] width 57 height 16
